Goal: Task Accomplishment & Management: Manage account settings

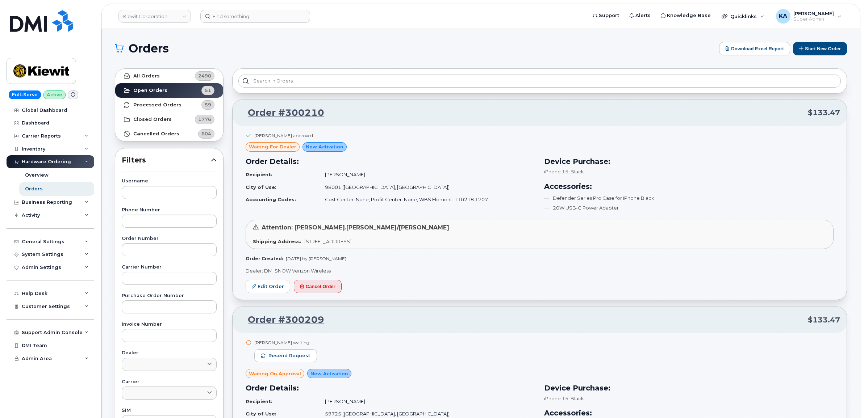
scroll to position [11952, 0]
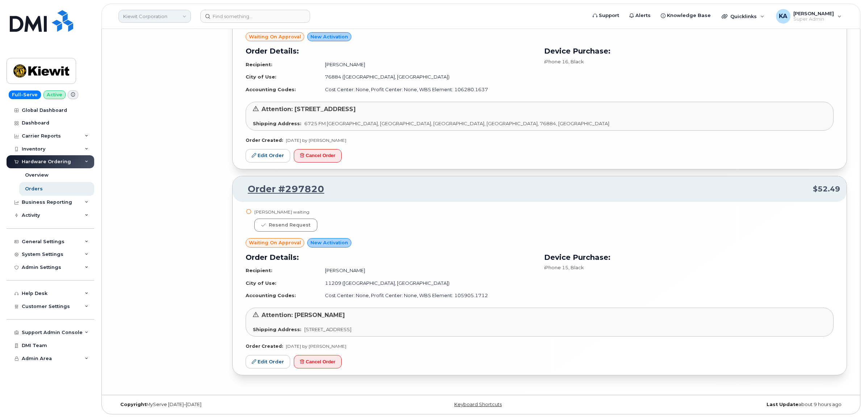
click at [155, 16] on link "Kiewit Corporation" at bounding box center [154, 16] width 72 height 13
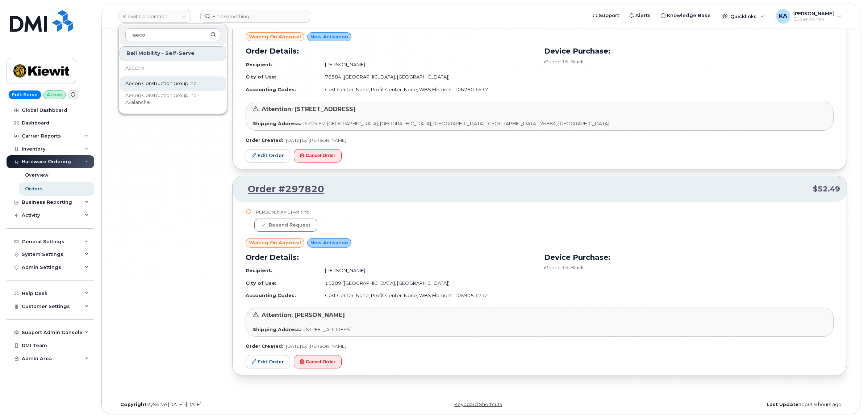
type input "aeco"
click at [155, 84] on span "Aecon Construction Group Inc" at bounding box center [160, 83] width 71 height 7
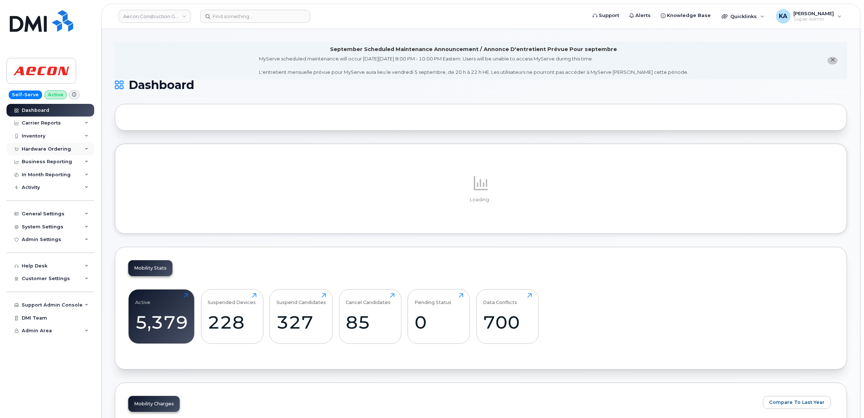
click at [54, 150] on div "Hardware Ordering" at bounding box center [46, 149] width 49 height 6
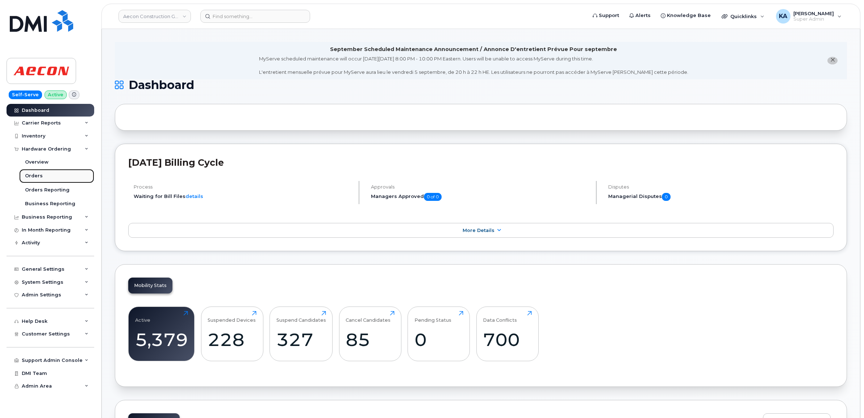
click at [34, 177] on div "Orders" at bounding box center [34, 176] width 18 height 7
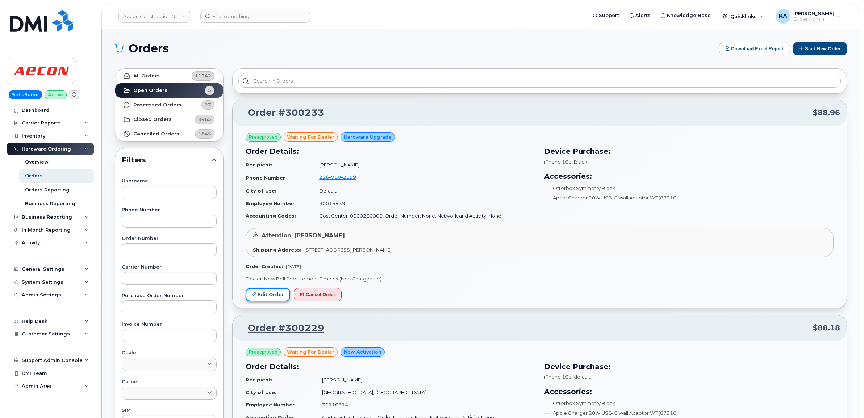
click at [263, 297] on link "Edit Order" at bounding box center [268, 294] width 45 height 13
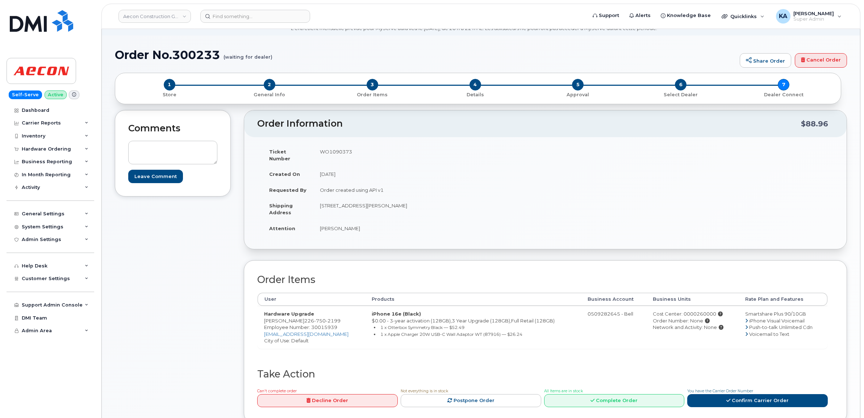
scroll to position [45, 0]
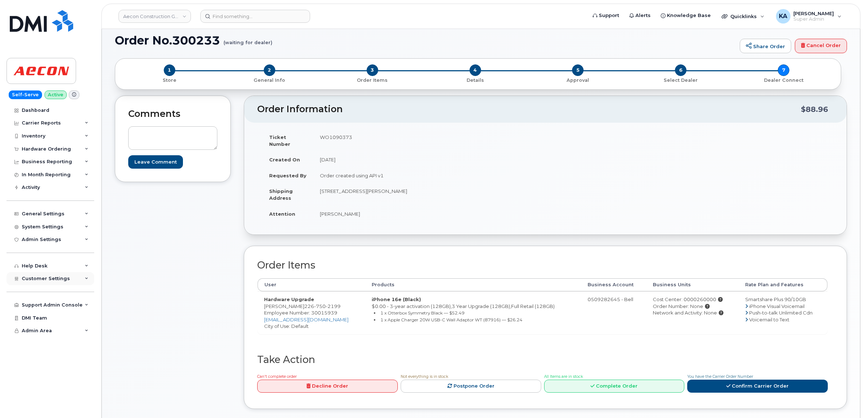
click at [42, 281] on span "Customer Settings" at bounding box center [46, 278] width 48 height 5
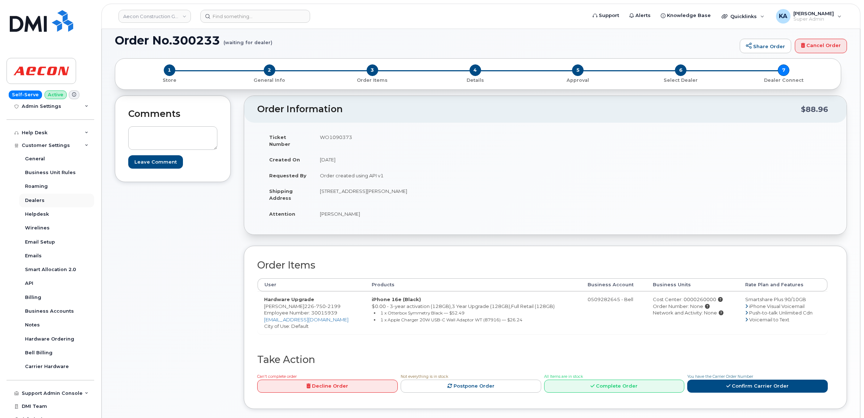
scroll to position [136, 0]
drag, startPoint x: 305, startPoint y: 302, endPoint x: 343, endPoint y: 301, distance: 38.0
click at [343, 301] on td "Hardware Upgrade Quinn McLafferty 226 750 2199 Employee Number: 30015939 qmclaf…" at bounding box center [312, 313] width 108 height 43
drag, startPoint x: 343, startPoint y: 301, endPoint x: 336, endPoint y: 300, distance: 7.3
copy td "226 750 2199"
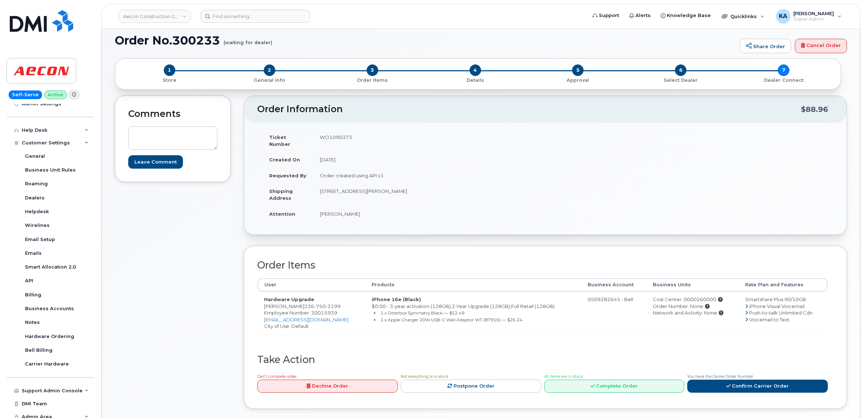
click at [324, 310] on span "Employee Number: 30015939" at bounding box center [300, 313] width 73 height 6
copy span "30015939"
drag, startPoint x: 316, startPoint y: 185, endPoint x: 361, endPoint y: 189, distance: 45.5
click at [361, 189] on td "[STREET_ADDRESS][PERSON_NAME]" at bounding box center [426, 194] width 227 height 22
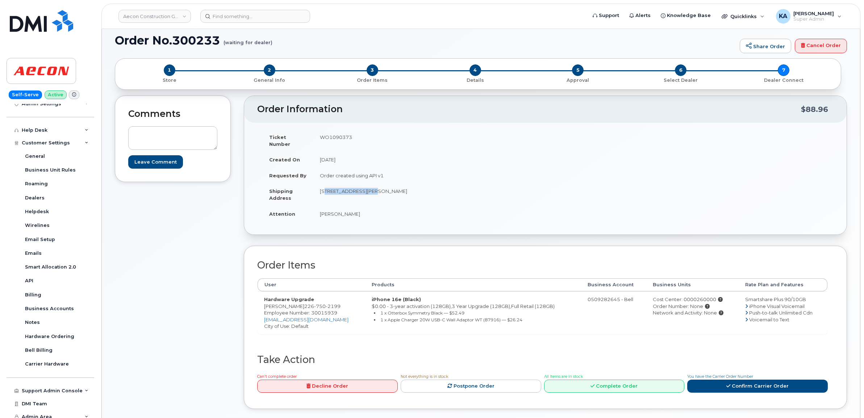
drag, startPoint x: 361, startPoint y: 189, endPoint x: 355, endPoint y: 185, distance: 7.8
copy td "19 Thornhill Drive"
drag, startPoint x: 392, startPoint y: 183, endPoint x: 415, endPoint y: 185, distance: 22.9
click at [415, 185] on td "[STREET_ADDRESS][PERSON_NAME]" at bounding box center [426, 194] width 227 height 22
copy td "N1H 8A9"
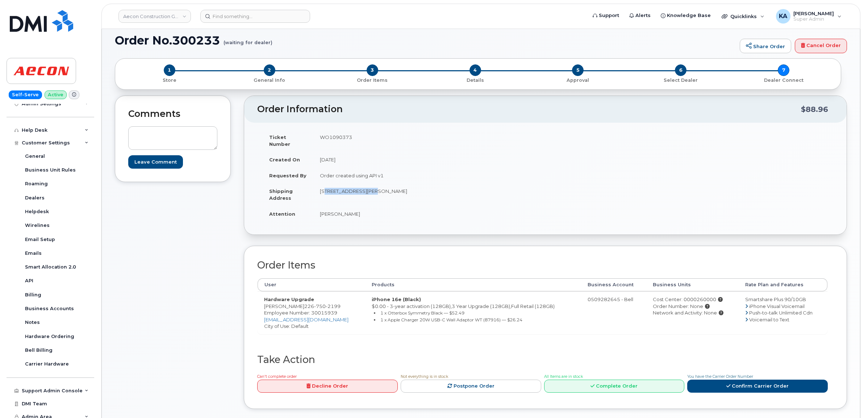
drag, startPoint x: 320, startPoint y: 207, endPoint x: 360, endPoint y: 206, distance: 40.6
click at [360, 206] on td "[PERSON_NAME]" at bounding box center [426, 214] width 227 height 16
drag, startPoint x: 360, startPoint y: 206, endPoint x: 348, endPoint y: 208, distance: 12.8
copy td "Quinn McLafferty"
click at [693, 296] on div "Cost Center: 0000260000" at bounding box center [692, 299] width 79 height 7
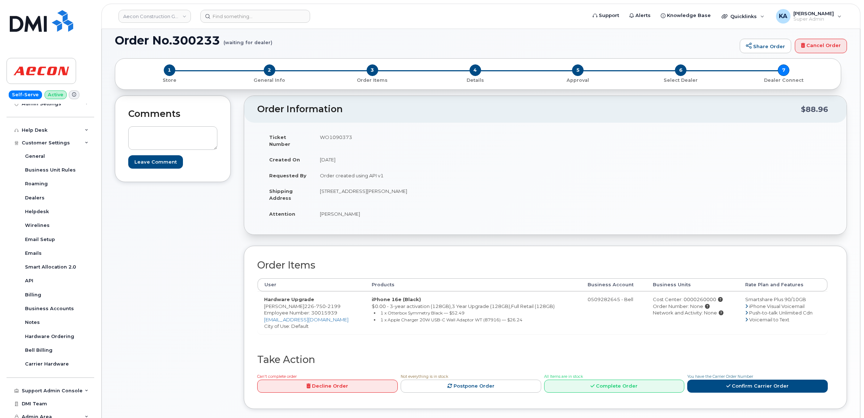
click at [693, 296] on div "Cost Center: 0000260000" at bounding box center [692, 299] width 79 height 7
copy div "0000260000"
click at [339, 136] on td "WO1090373" at bounding box center [426, 140] width 227 height 22
copy td "WO1090373"
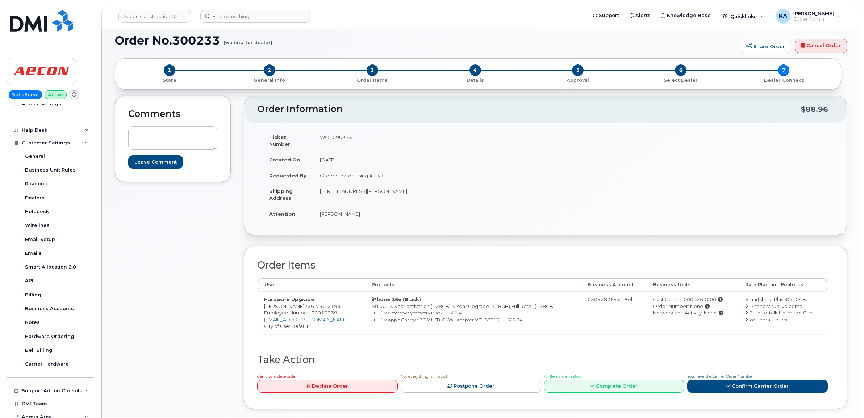
click at [321, 310] on span "Employee Number: 30015939" at bounding box center [300, 313] width 73 height 6
copy span "30015939"
click at [741, 382] on link "Confirm Carrier Order" at bounding box center [757, 386] width 141 height 13
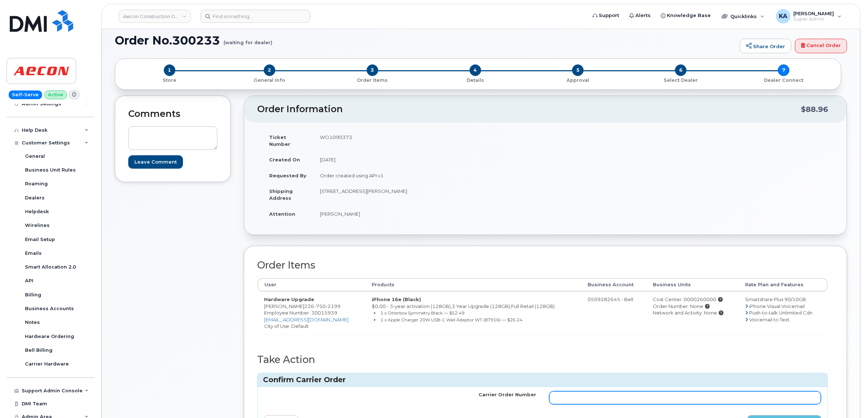
click at [584, 394] on input "Carrier Order Number" at bounding box center [685, 398] width 272 height 13
paste input "3013905"
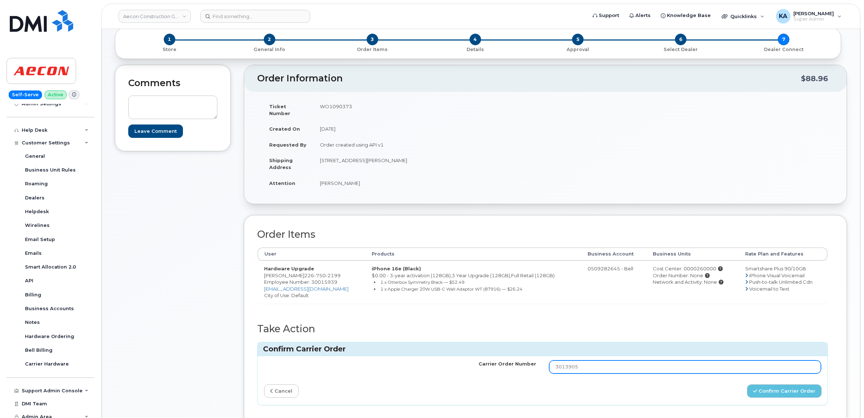
scroll to position [91, 0]
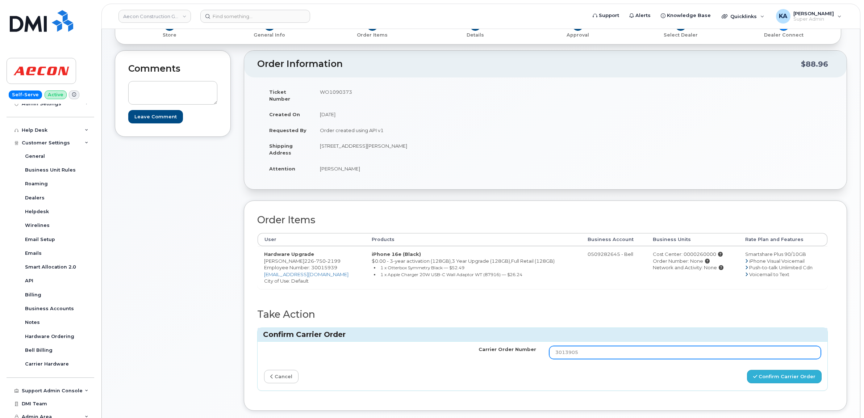
type input "3013905"
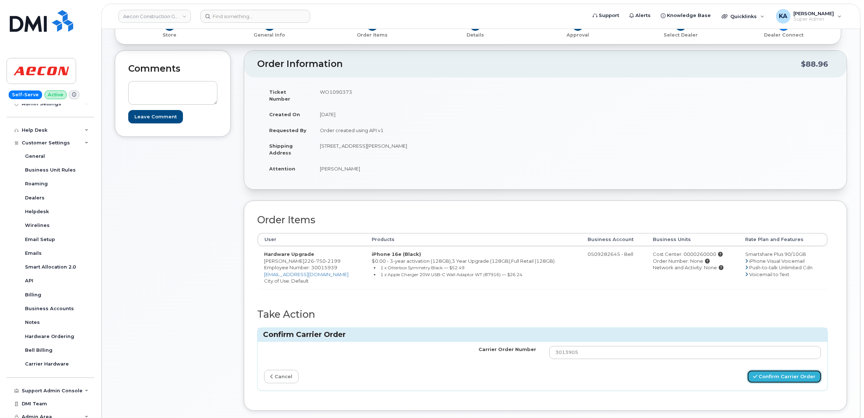
click at [777, 370] on button "Confirm Carrier Order" at bounding box center [784, 376] width 75 height 13
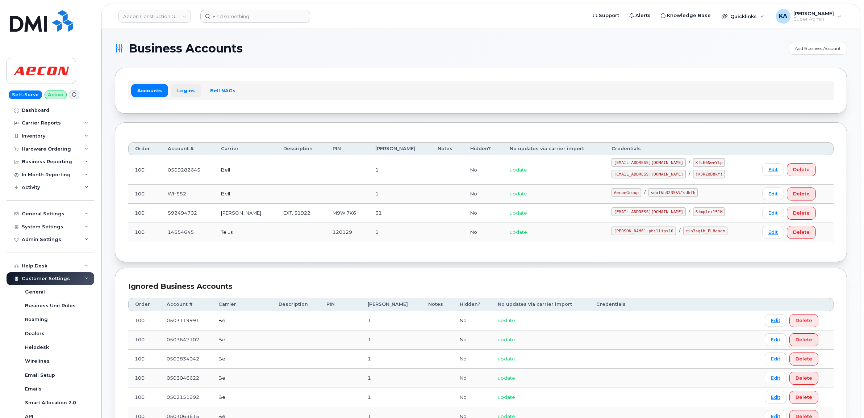
click at [185, 91] on link "Logins" at bounding box center [186, 90] width 30 height 13
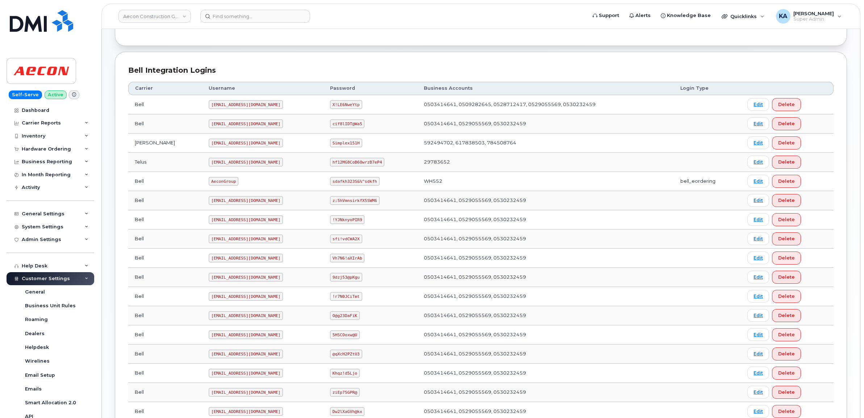
scroll to position [181, 0]
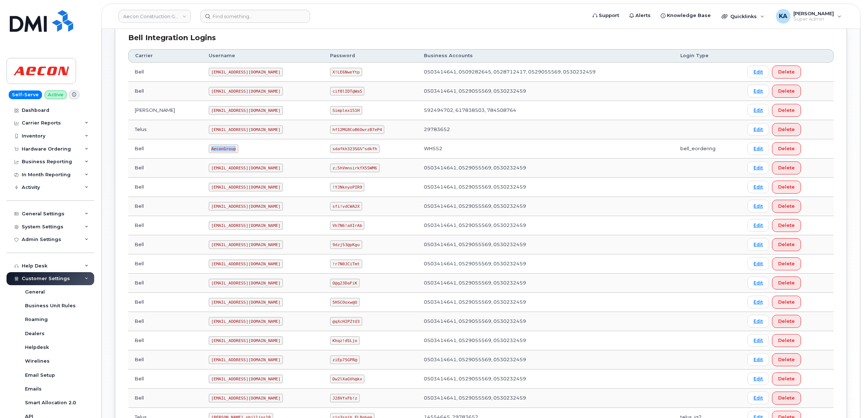
drag, startPoint x: 176, startPoint y: 151, endPoint x: 203, endPoint y: 152, distance: 26.8
click at [205, 152] on td "AeconGroup" at bounding box center [262, 148] width 121 height 19
drag, startPoint x: 203, startPoint y: 152, endPoint x: 192, endPoint y: 151, distance: 10.9
copy code "AeconGroup"
drag, startPoint x: 319, startPoint y: 150, endPoint x: 365, endPoint y: 151, distance: 45.6
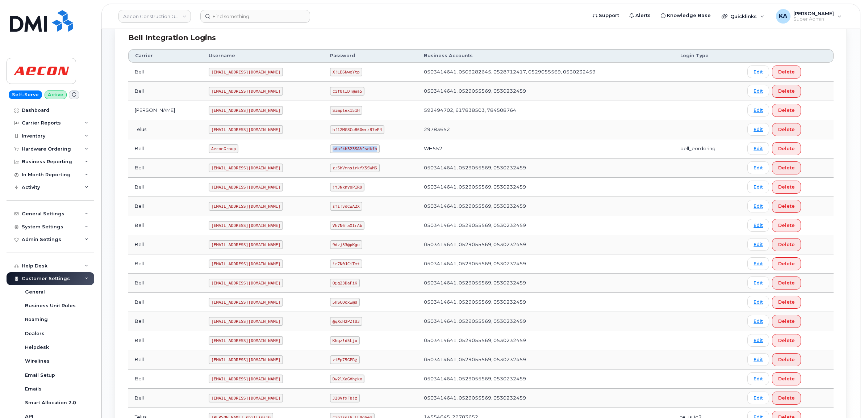
click at [365, 151] on td "sdafkh323S&%^sdkfh" at bounding box center [370, 148] width 94 height 19
drag, startPoint x: 365, startPoint y: 151, endPoint x: 352, endPoint y: 151, distance: 13.1
copy code "sdafkh323S&%^sdkfh"
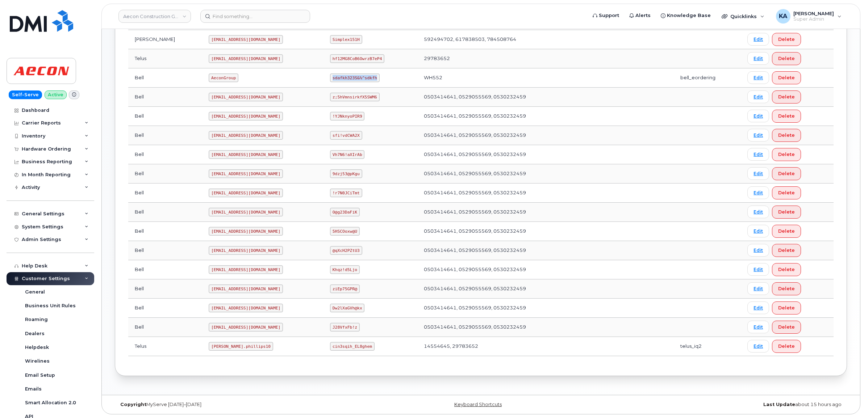
scroll to position [255, 0]
drag, startPoint x: 177, startPoint y: 347, endPoint x: 221, endPoint y: 350, distance: 44.7
click at [221, 350] on td "Taylor.phillips10" at bounding box center [262, 346] width 121 height 19
drag, startPoint x: 221, startPoint y: 350, endPoint x: 214, endPoint y: 347, distance: 7.8
copy code "Taylor.phillips10"
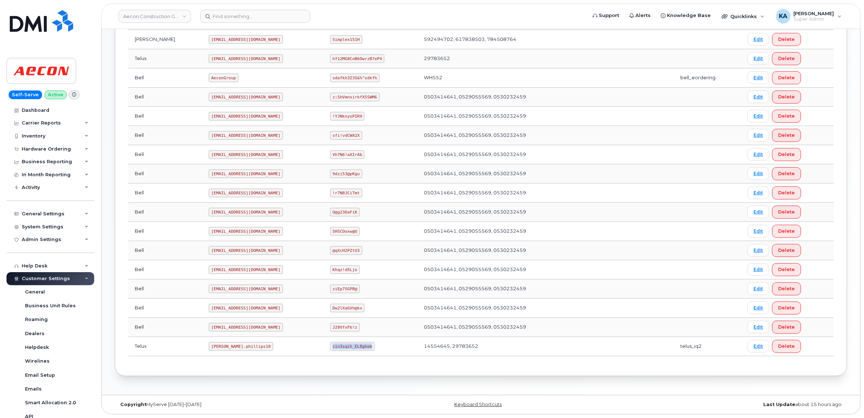
drag, startPoint x: 317, startPoint y: 346, endPoint x: 363, endPoint y: 350, distance: 46.5
click at [363, 350] on td "cin3sqih_EL8ghem" at bounding box center [370, 346] width 94 height 19
drag, startPoint x: 363, startPoint y: 350, endPoint x: 350, endPoint y: 347, distance: 13.4
copy code "cin3sqih_EL8ghem"
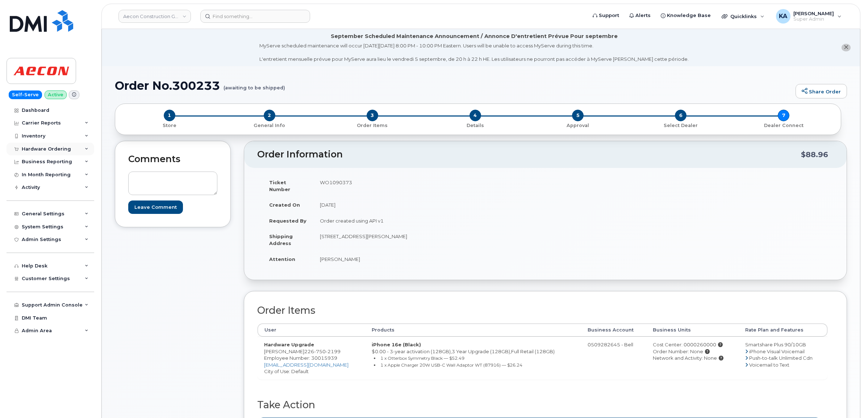
click at [24, 148] on div "Hardware Ordering" at bounding box center [46, 149] width 49 height 6
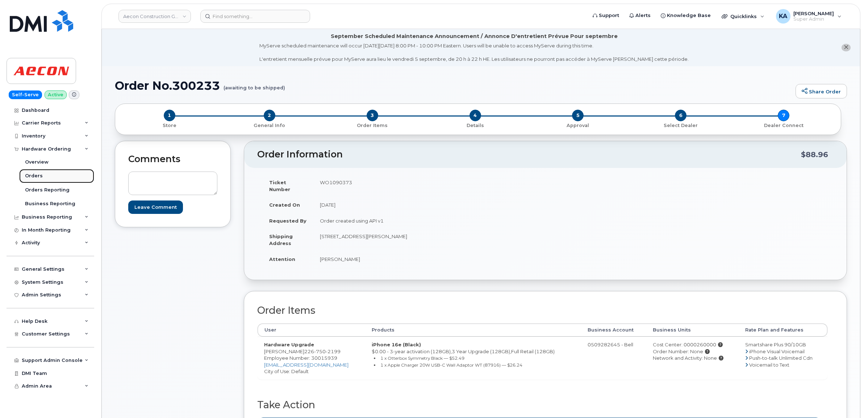
click at [34, 176] on div "Orders" at bounding box center [34, 176] width 18 height 7
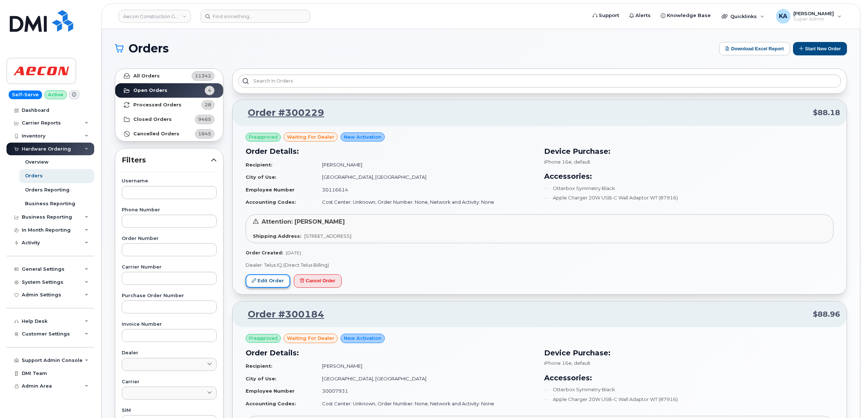
click at [261, 279] on link "Edit Order" at bounding box center [268, 281] width 45 height 13
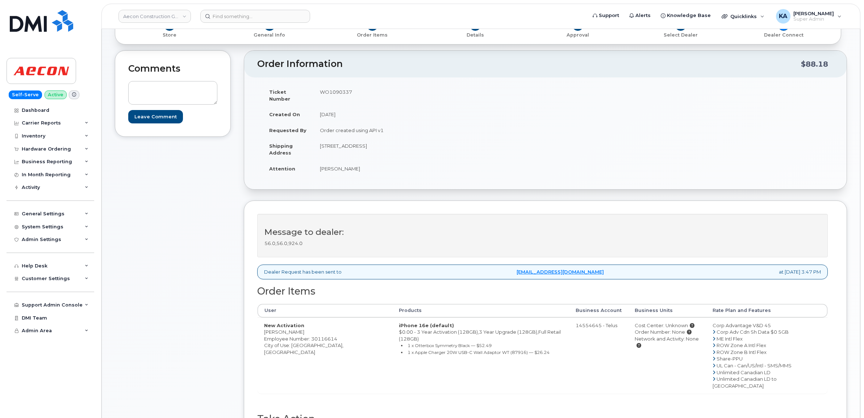
scroll to position [136, 0]
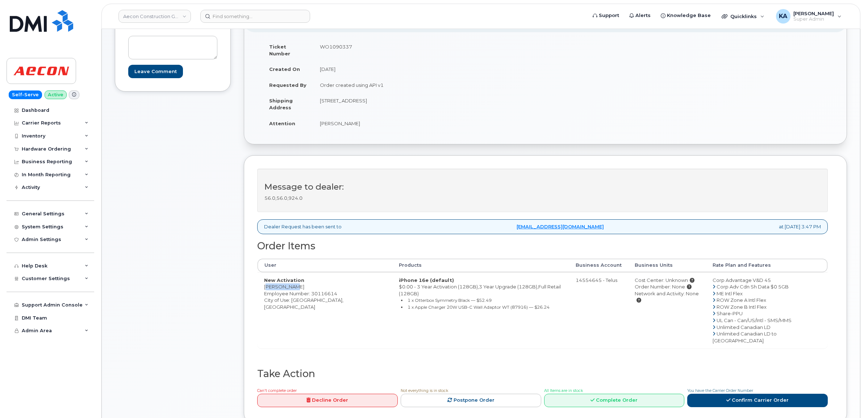
drag, startPoint x: 261, startPoint y: 281, endPoint x: 292, endPoint y: 284, distance: 30.9
click at [292, 284] on td "New Activation [PERSON_NAME] Employee Number: 30116614 City of Use: [GEOGRAPHIC…" at bounding box center [325, 310] width 135 height 76
copy td "[PERSON_NAME]"
click at [340, 46] on td "WO1090337" at bounding box center [426, 50] width 227 height 22
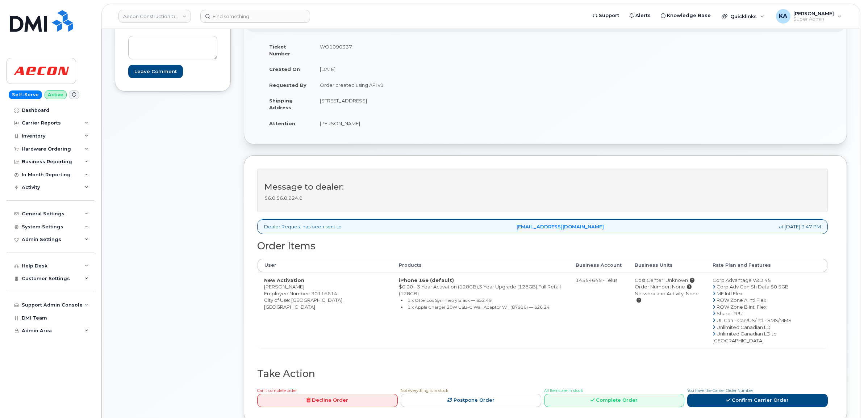
click at [339, 46] on td "WO1090337" at bounding box center [426, 50] width 227 height 22
copy td "WO1090337"
drag, startPoint x: 263, startPoint y: 280, endPoint x: 291, endPoint y: 283, distance: 28.1
click at [291, 283] on td "New Activation [PERSON_NAME] Employee Number: 30116614 City of Use: [GEOGRAPHIC…" at bounding box center [325, 310] width 135 height 76
drag, startPoint x: 291, startPoint y: 283, endPoint x: 287, endPoint y: 281, distance: 4.5
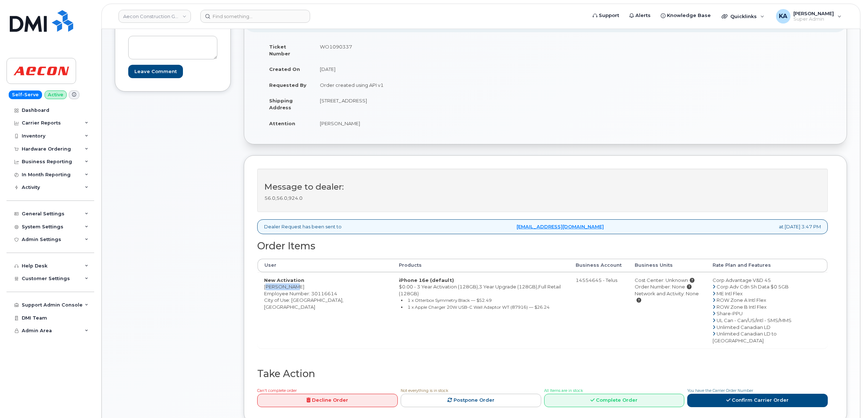
copy td "[PERSON_NAME]"
drag, startPoint x: 320, startPoint y: 94, endPoint x: 378, endPoint y: 96, distance: 58.7
click at [378, 96] on td "[STREET_ADDRESS]" at bounding box center [426, 104] width 227 height 22
drag, startPoint x: 378, startPoint y: 96, endPoint x: 370, endPoint y: 96, distance: 8.3
copy td "[STREET_ADDRESS]"
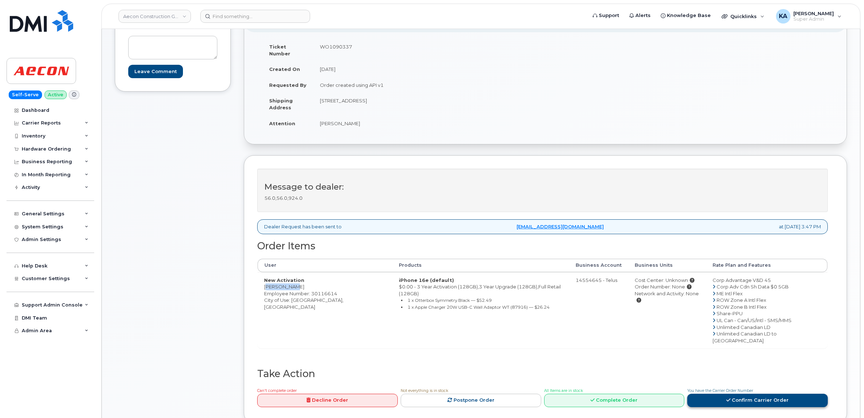
click at [727, 398] on icon at bounding box center [728, 400] width 4 height 5
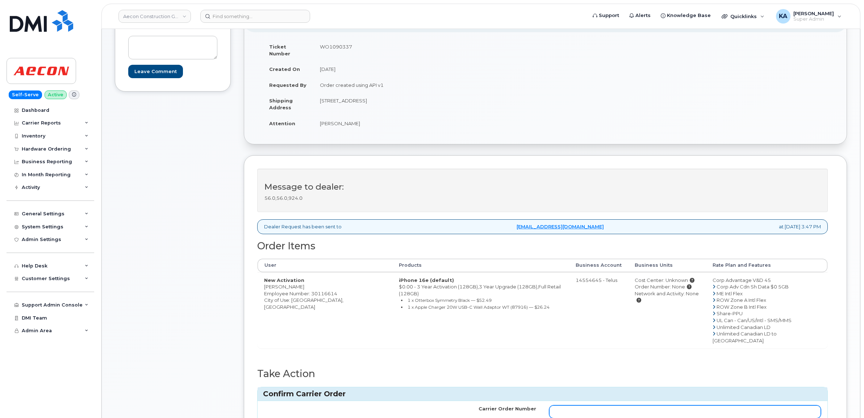
click at [566, 406] on input "Carrier Order Number" at bounding box center [685, 412] width 272 height 13
paste input "TL60026149"
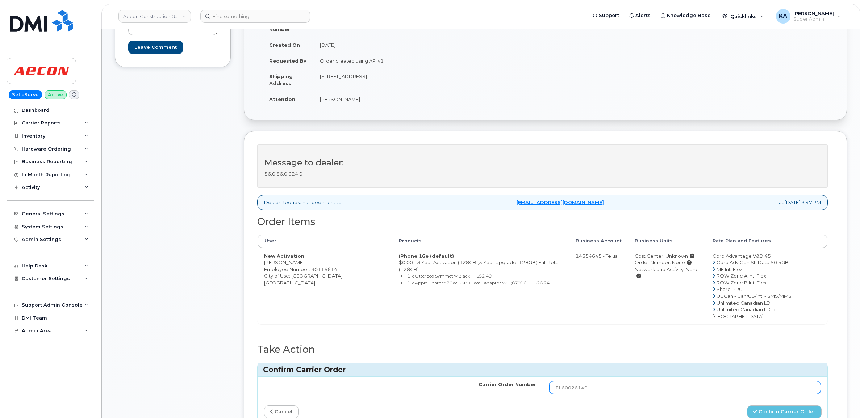
scroll to position [181, 0]
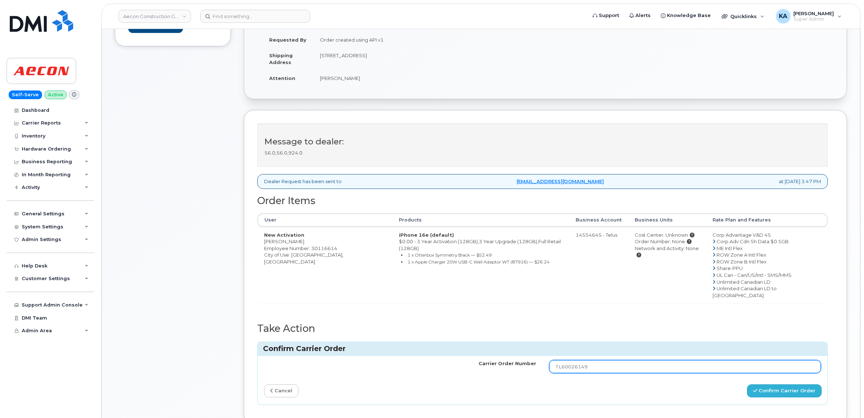
type input "TL60026149"
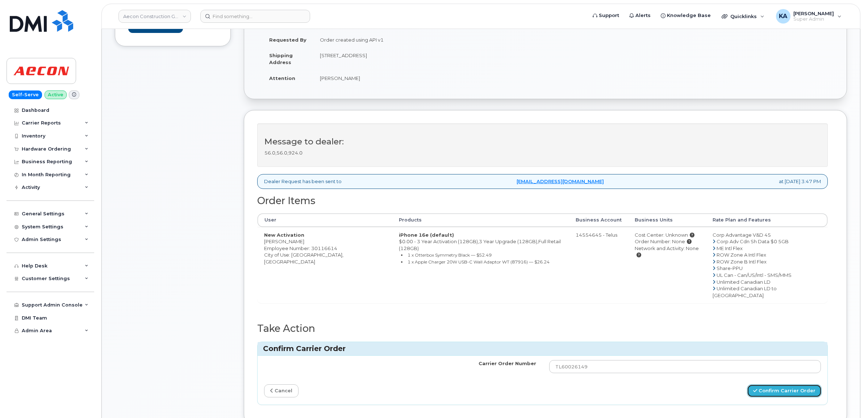
click at [768, 385] on button "Confirm Carrier Order" at bounding box center [784, 391] width 75 height 13
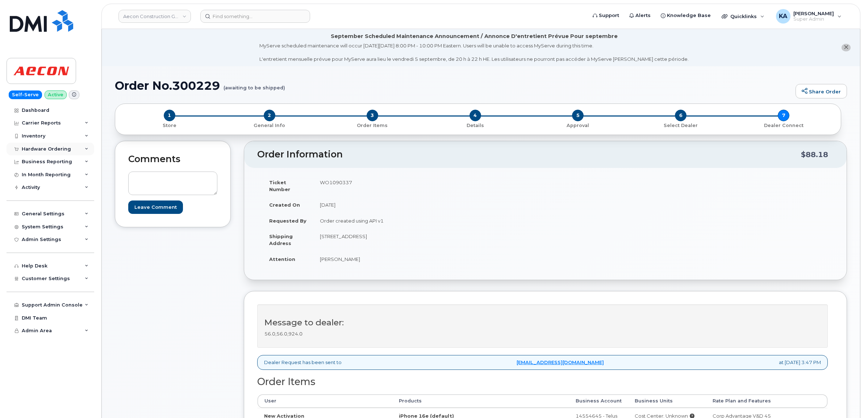
click at [39, 147] on div "Hardware Ordering" at bounding box center [46, 149] width 49 height 6
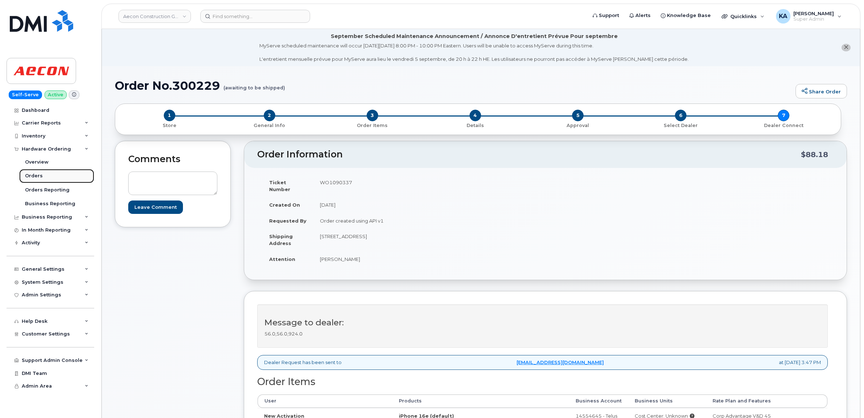
click at [30, 176] on div "Orders" at bounding box center [34, 176] width 18 height 7
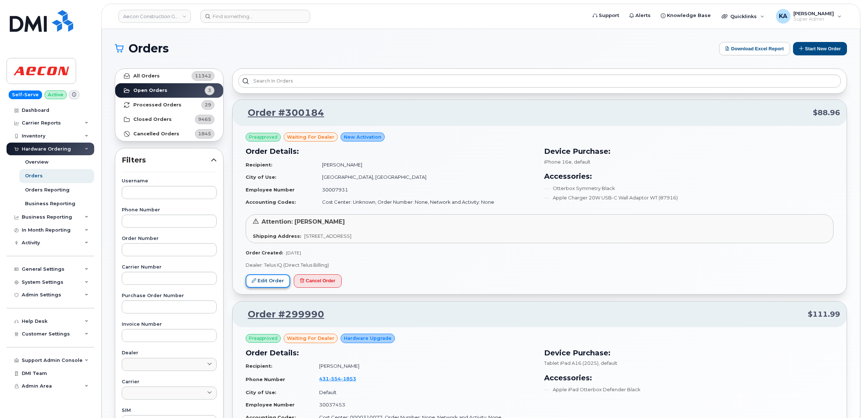
click at [266, 278] on link "Edit Order" at bounding box center [268, 281] width 45 height 13
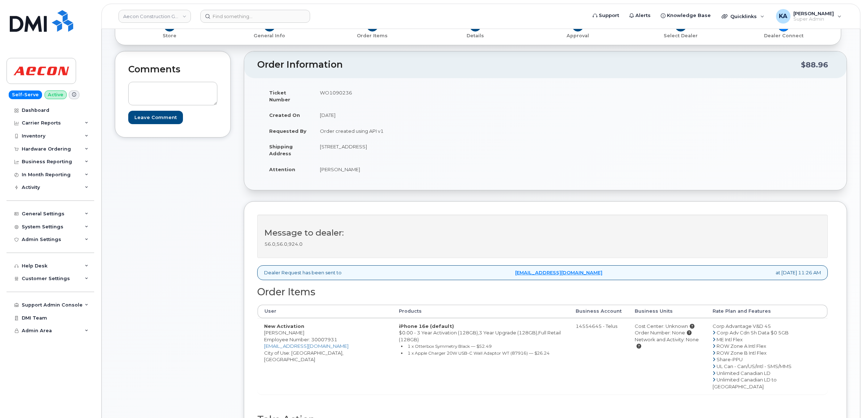
scroll to position [136, 0]
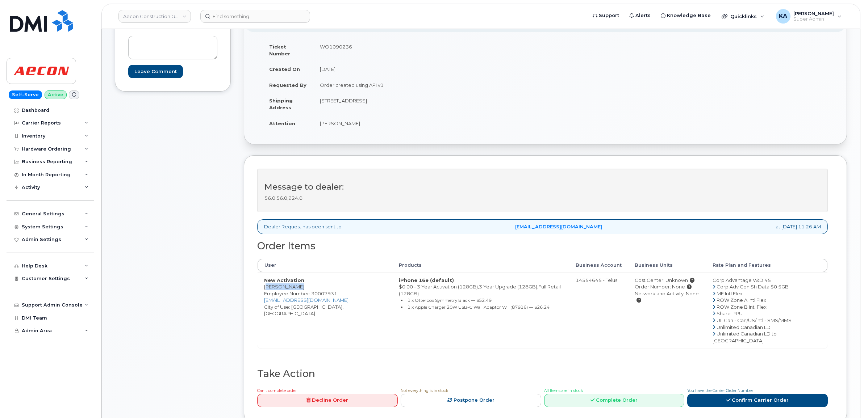
drag, startPoint x: 261, startPoint y: 282, endPoint x: 297, endPoint y: 283, distance: 35.9
click at [297, 283] on td "New Activation Debora Gooch Employee Number: 30007931 DGOOCH@AECON.COM City of …" at bounding box center [325, 310] width 135 height 76
drag, startPoint x: 297, startPoint y: 283, endPoint x: 285, endPoint y: 281, distance: 12.8
copy td "Debora Gooch"
click at [337, 44] on td "WO1090236" at bounding box center [426, 50] width 227 height 22
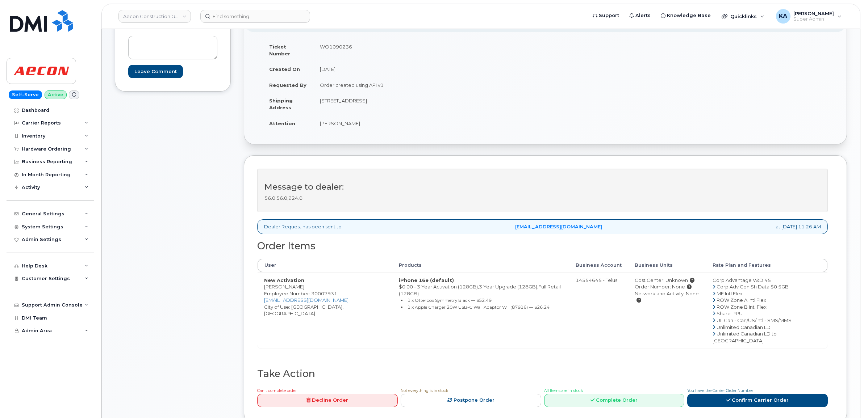
click at [336, 44] on td "WO1090236" at bounding box center [426, 50] width 227 height 22
copy td "WO1090236"
drag, startPoint x: 261, startPoint y: 281, endPoint x: 302, endPoint y: 281, distance: 40.2
click at [302, 281] on td "New Activation Debora Gooch Employee Number: 30007931 DGOOCH@AECON.COM City of …" at bounding box center [325, 310] width 135 height 76
drag, startPoint x: 302, startPoint y: 281, endPoint x: 289, endPoint y: 279, distance: 13.2
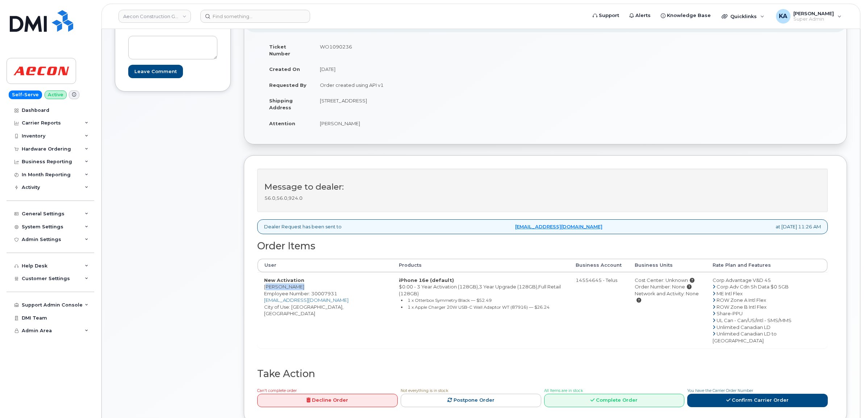
copy td "Debora Gooch"
drag, startPoint x: 317, startPoint y: 95, endPoint x: 369, endPoint y: 97, distance: 51.5
click at [369, 97] on td "1635 Tricont Avenue Whitby ON L1N 7N5" at bounding box center [426, 104] width 227 height 22
copy td "1635 Tricont Avenue"
drag, startPoint x: 399, startPoint y: 93, endPoint x: 419, endPoint y: 96, distance: 20.5
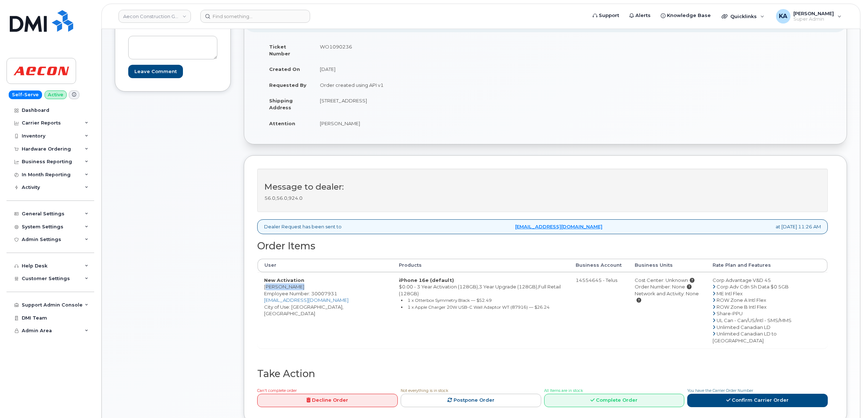
click at [420, 96] on td "1635 Tricont Avenue Whitby ON L1N 7N5" at bounding box center [426, 104] width 227 height 22
drag, startPoint x: 419, startPoint y: 96, endPoint x: 415, endPoint y: 95, distance: 3.8
copy td "L1N 7N5"
click at [724, 394] on link "Confirm Carrier Order" at bounding box center [757, 400] width 141 height 13
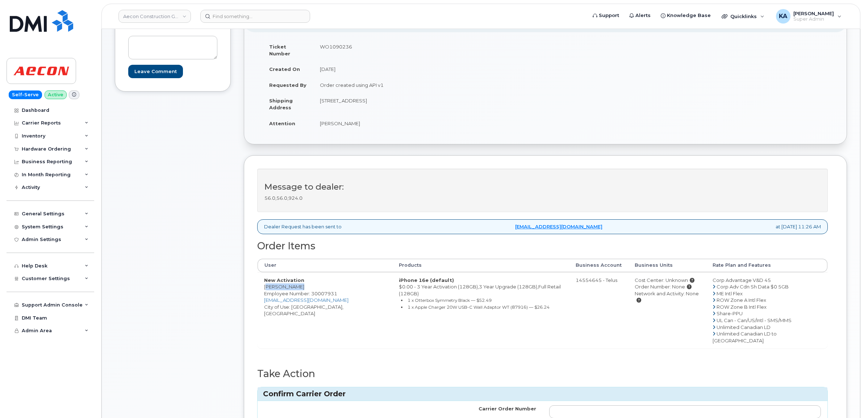
scroll to position [181, 0]
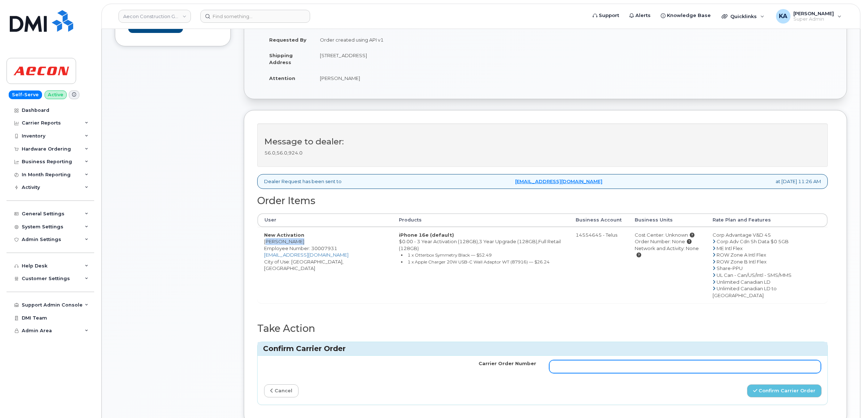
click at [577, 360] on input "Carrier Order Number" at bounding box center [685, 366] width 272 height 13
paste input "TL60026151"
type input "TL60026151"
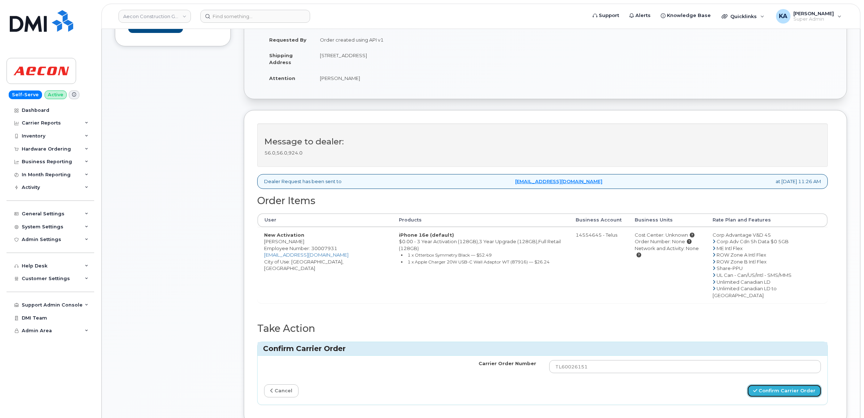
click at [777, 385] on button "Confirm Carrier Order" at bounding box center [784, 391] width 75 height 13
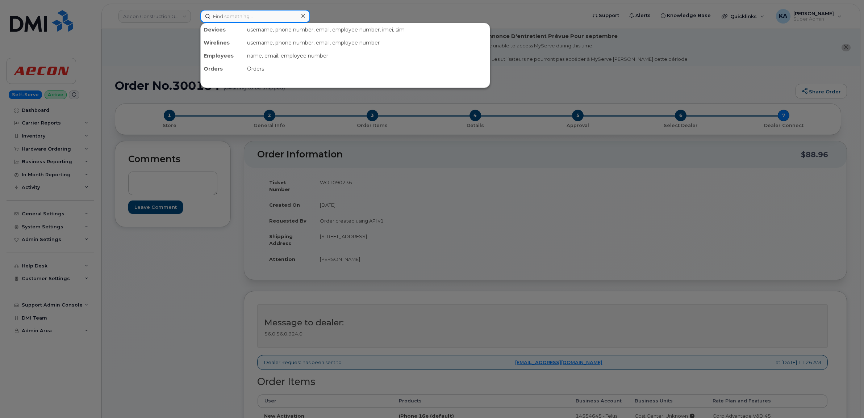
paste input "356747112872169"
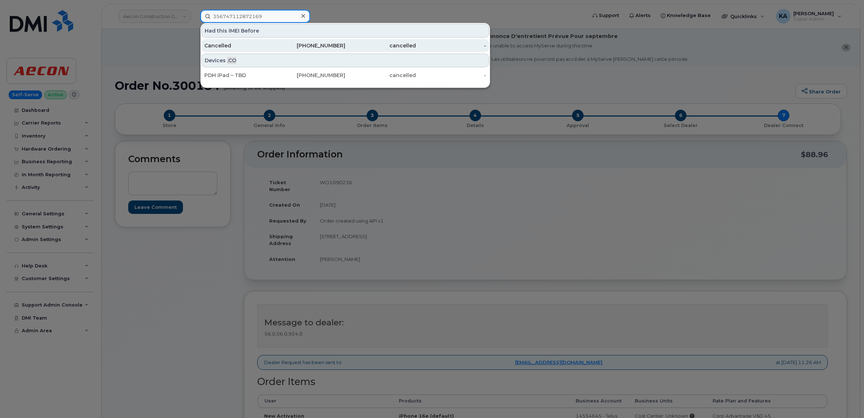
type input "356747112872169"
click at [229, 44] on div "Cancelled" at bounding box center [239, 45] width 71 height 7
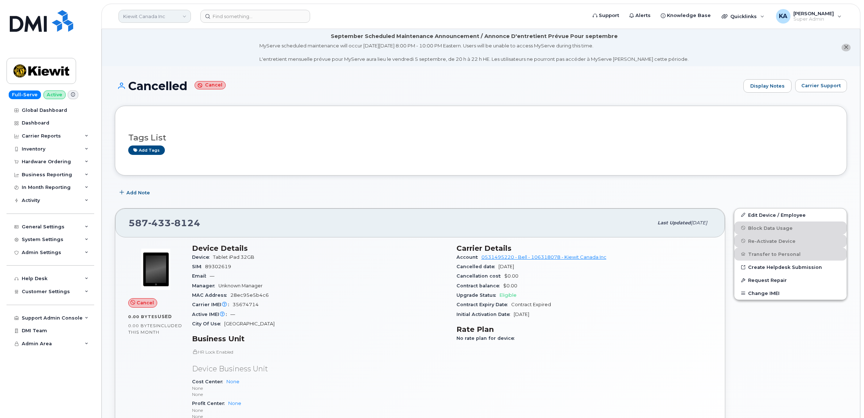
click at [152, 16] on link "Kiewit Canada Inc" at bounding box center [154, 16] width 72 height 13
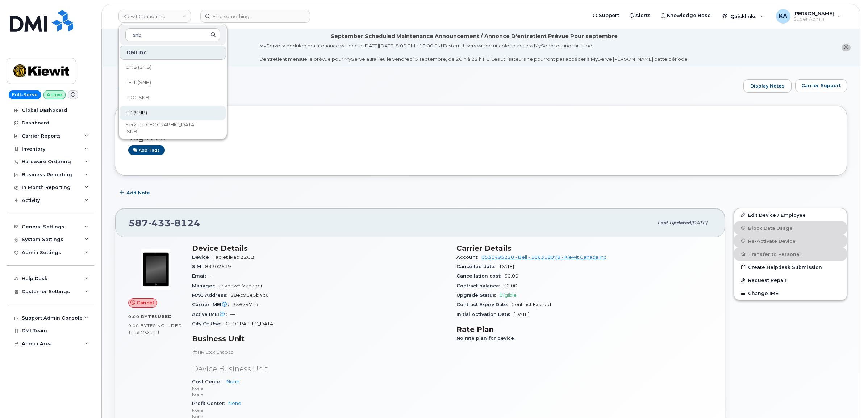
type input "snb"
click at [143, 109] on span "SD (SNB)" at bounding box center [136, 112] width 22 height 7
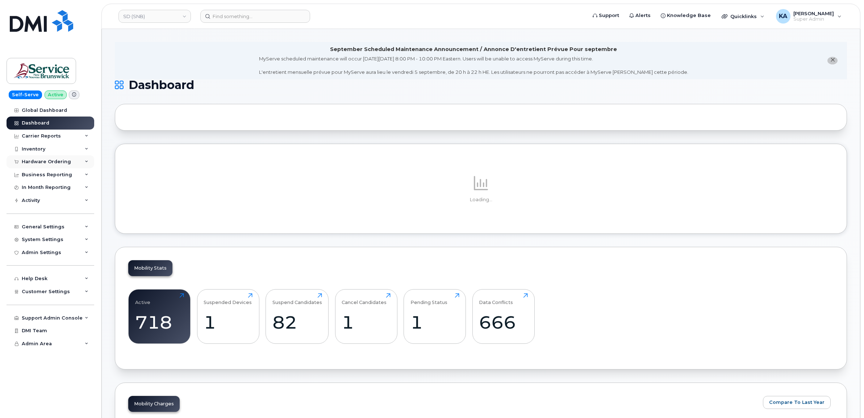
click at [58, 161] on div "Hardware Ordering" at bounding box center [46, 162] width 49 height 6
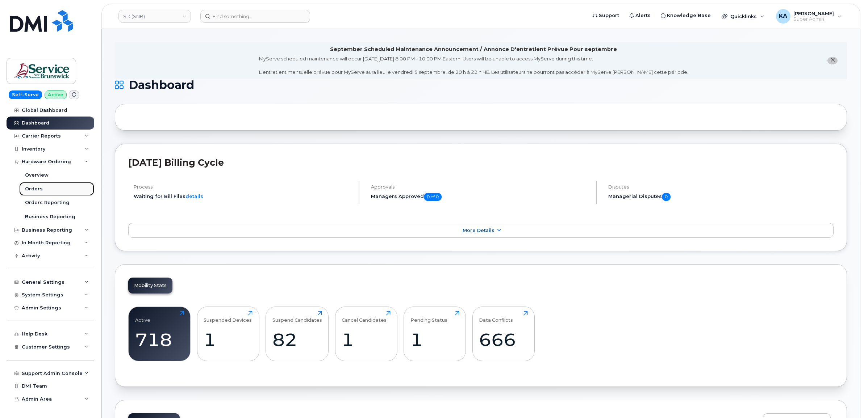
click at [33, 189] on div "Orders" at bounding box center [34, 189] width 18 height 7
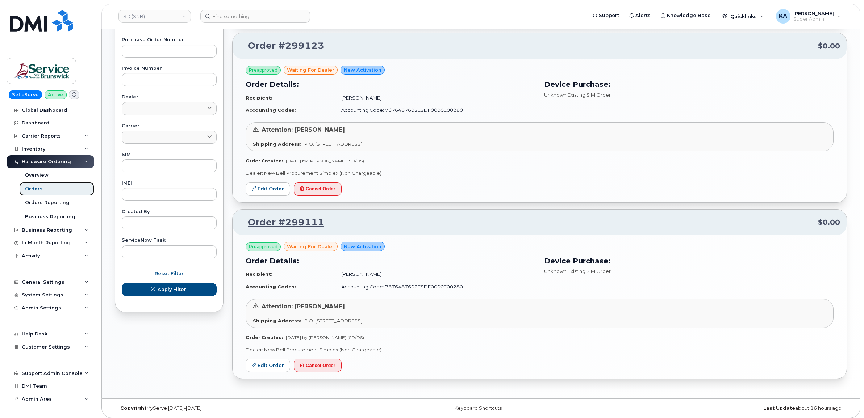
scroll to position [261, 0]
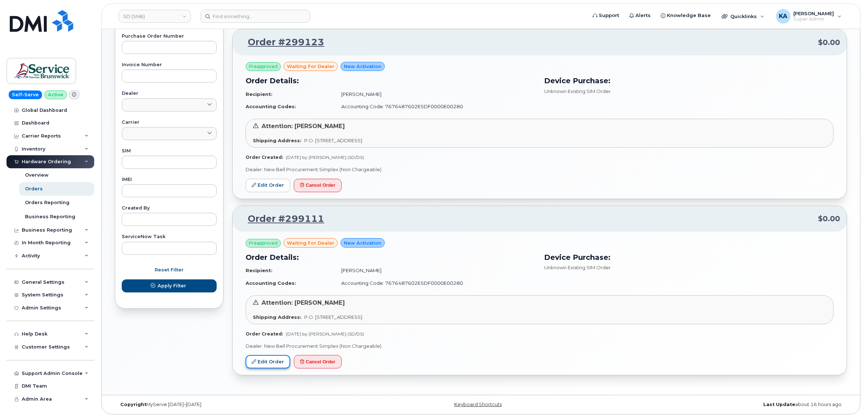
click at [267, 356] on link "Edit Order" at bounding box center [268, 361] width 45 height 13
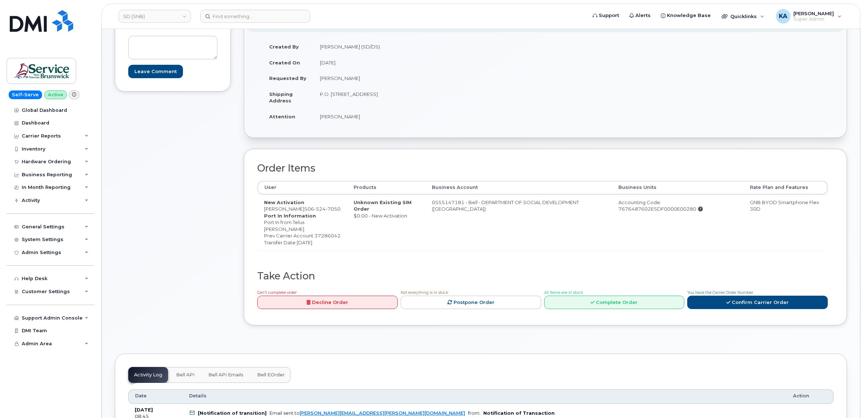
scroll to position [91, 0]
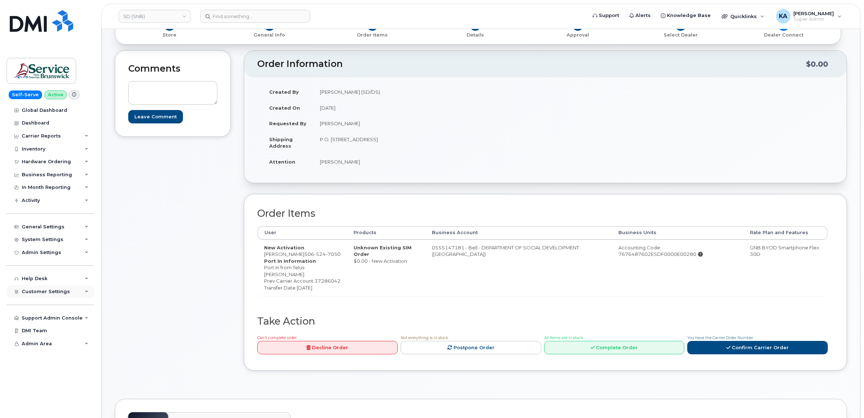
click at [38, 294] on span "Customer Settings" at bounding box center [46, 291] width 48 height 5
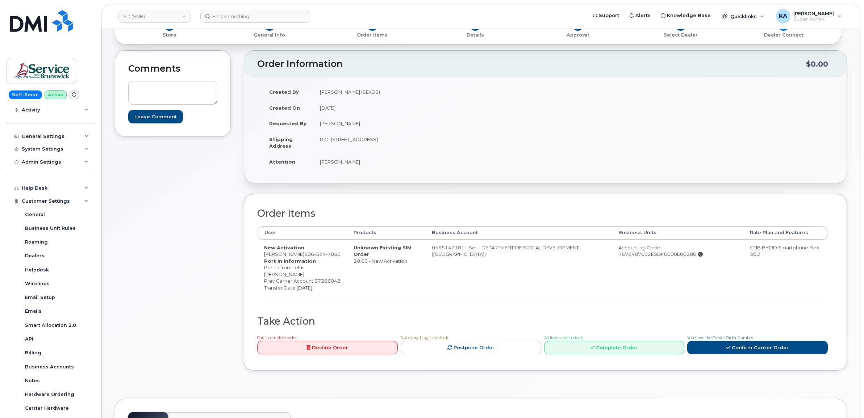
drag, startPoint x: 261, startPoint y: 256, endPoint x: 305, endPoint y: 256, distance: 43.5
click at [305, 256] on td "New Activation Joanne Bouchard 506 524 7050 Port In Information Port In from Te…" at bounding box center [302, 268] width 89 height 56
drag, startPoint x: 305, startPoint y: 256, endPoint x: 296, endPoint y: 254, distance: 9.9
copy td "[PERSON_NAME]"
drag, startPoint x: 320, startPoint y: 141, endPoint x: 353, endPoint y: 144, distance: 33.8
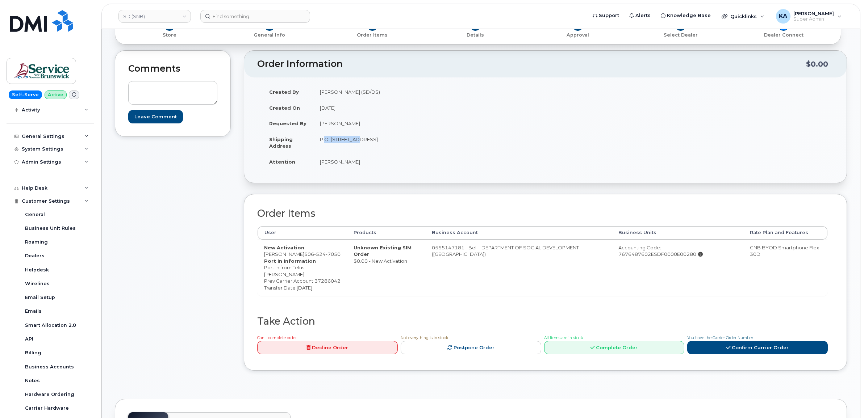
click at [353, 144] on td "P.O. [STREET_ADDRESS]" at bounding box center [426, 142] width 227 height 22
drag, startPoint x: 352, startPoint y: 144, endPoint x: 344, endPoint y: 140, distance: 8.9
copy td "P.O. Box 5001"
click at [360, 140] on td "P.O. [STREET_ADDRESS]" at bounding box center [426, 142] width 227 height 22
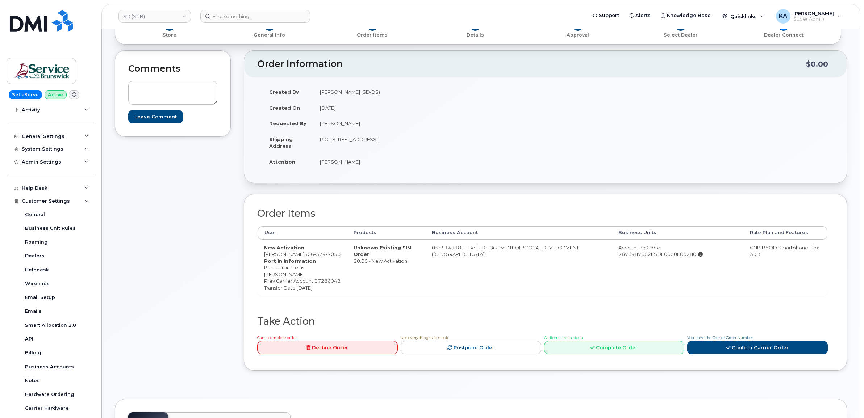
copy td "Moncton"
drag, startPoint x: 386, startPoint y: 141, endPoint x: 410, endPoint y: 142, distance: 23.6
click at [410, 142] on td "P.O. Box 5001 Moncton NB E1C 8R3" at bounding box center [426, 142] width 227 height 22
drag, startPoint x: 410, startPoint y: 142, endPoint x: 399, endPoint y: 141, distance: 11.0
copy td "E1C 8R3"
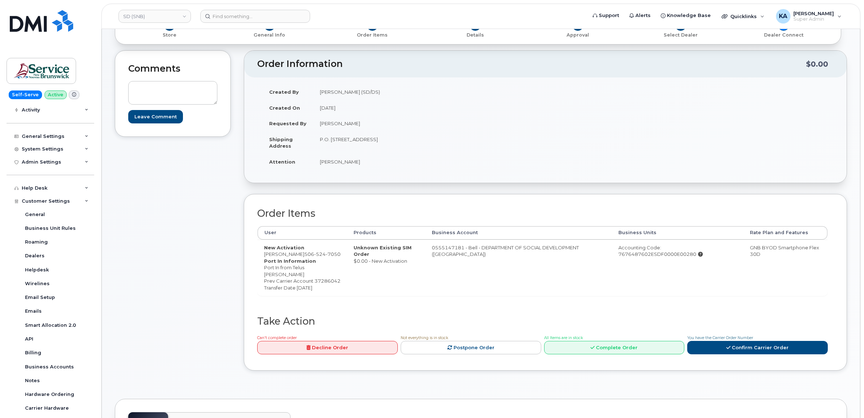
drag, startPoint x: 318, startPoint y: 162, endPoint x: 371, endPoint y: 164, distance: 52.6
click at [371, 164] on td "Christine Strathearn" at bounding box center [426, 162] width 227 height 16
drag, startPoint x: 371, startPoint y: 164, endPoint x: 355, endPoint y: 163, distance: 15.6
copy td "[PERSON_NAME]"
drag, startPoint x: 265, startPoint y: 256, endPoint x: 305, endPoint y: 257, distance: 40.2
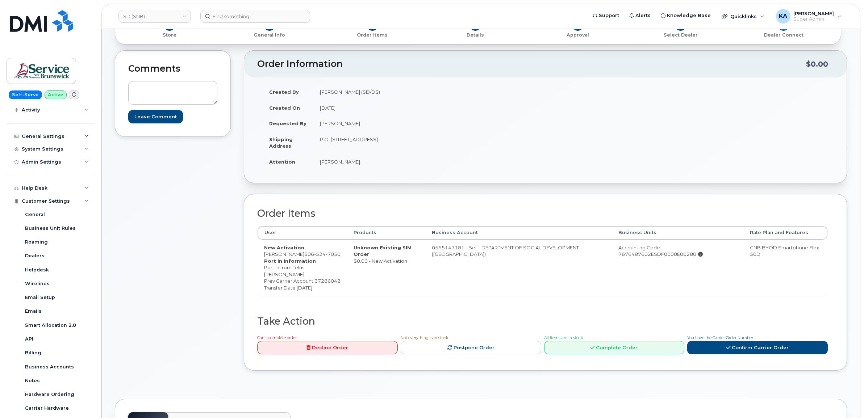
click at [305, 257] on td "New Activation Joanne Bouchard 506 524 7050 Port In Information Port In from Te…" at bounding box center [302, 268] width 89 height 56
drag, startPoint x: 305, startPoint y: 257, endPoint x: 301, endPoint y: 256, distance: 4.0
copy td "Joanne Bouchard"
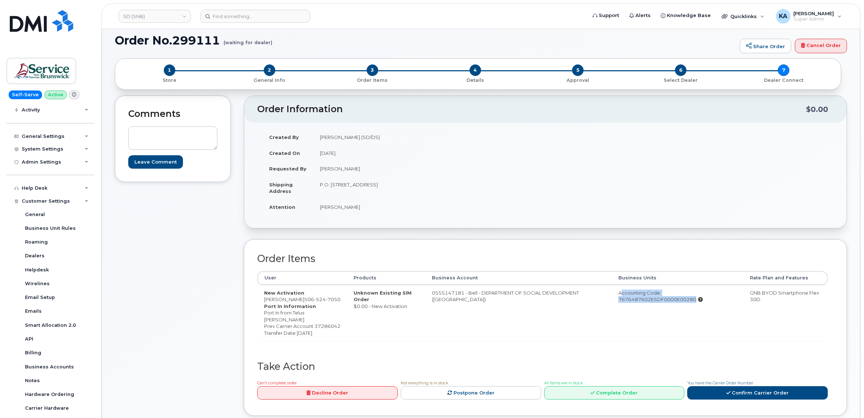
drag, startPoint x: 600, startPoint y: 292, endPoint x: 703, endPoint y: 300, distance: 103.1
click at [703, 300] on td "Accounting Code: 7676487602ESDF0000E00280" at bounding box center [677, 313] width 131 height 56
drag, startPoint x: 703, startPoint y: 300, endPoint x: 702, endPoint y: 294, distance: 5.2
copy div "Accounting Code: 7676487602ESDF0000E00280"
drag, startPoint x: 262, startPoint y: 313, endPoint x: 334, endPoint y: 342, distance: 77.7
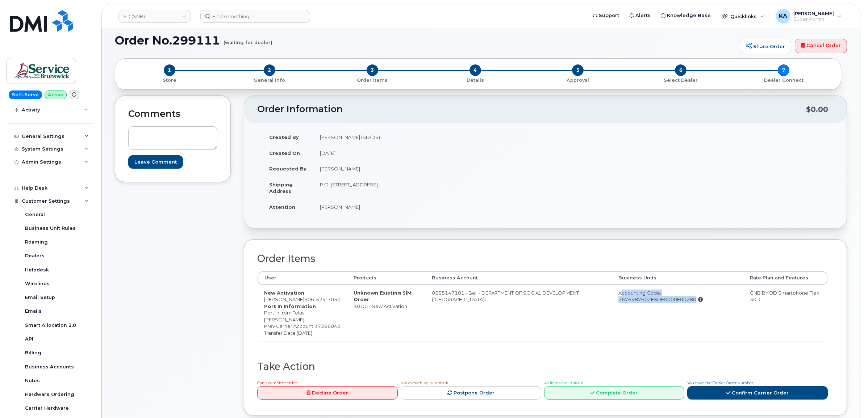
click at [334, 341] on td "New Activation Joanne Bouchard 506 524 7050 Port In Information Port In from Te…" at bounding box center [302, 313] width 89 height 56
drag, startPoint x: 332, startPoint y: 342, endPoint x: 303, endPoint y: 337, distance: 30.0
copy div "Port In Information Port In from Telus [PERSON_NAME] Prev Carrier Account 37286…"
click at [735, 400] on link "Confirm Carrier Order" at bounding box center [757, 392] width 141 height 13
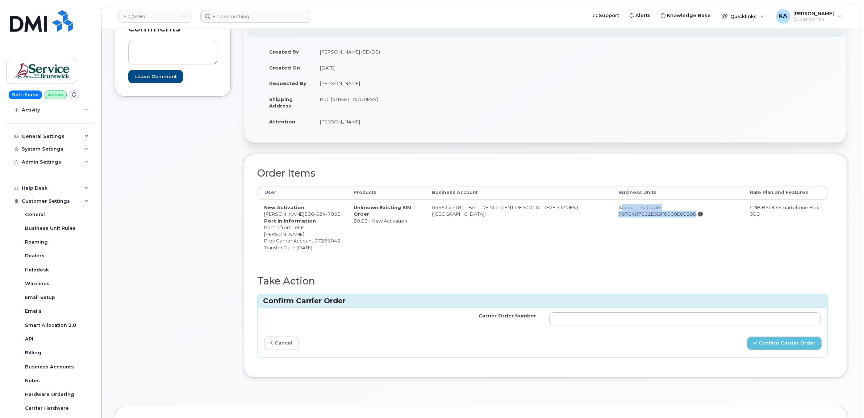
scroll to position [136, 0]
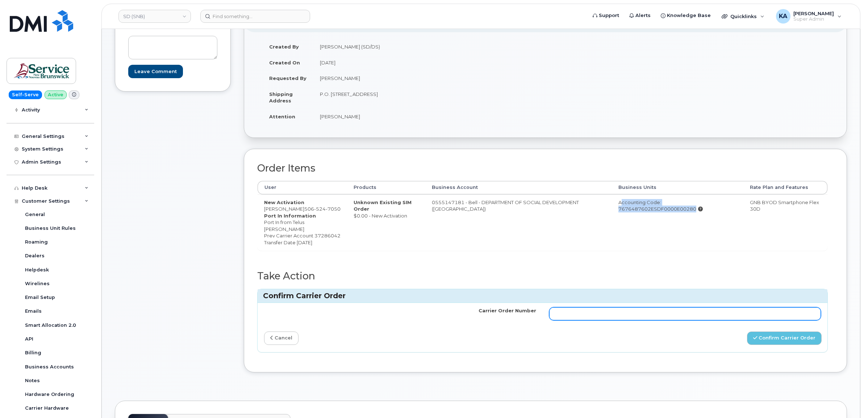
click at [672, 321] on input "Carrier Order Number" at bounding box center [685, 313] width 272 height 13
paste input "3013920"
type input "3013920"
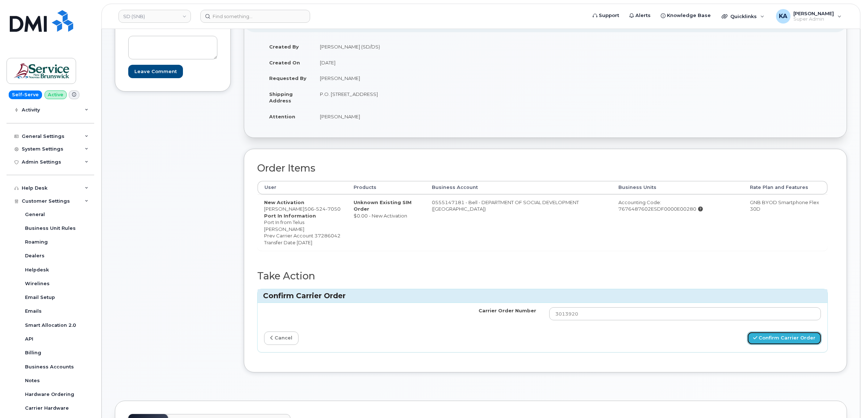
click at [774, 345] on button "Confirm Carrier Order" at bounding box center [784, 338] width 75 height 13
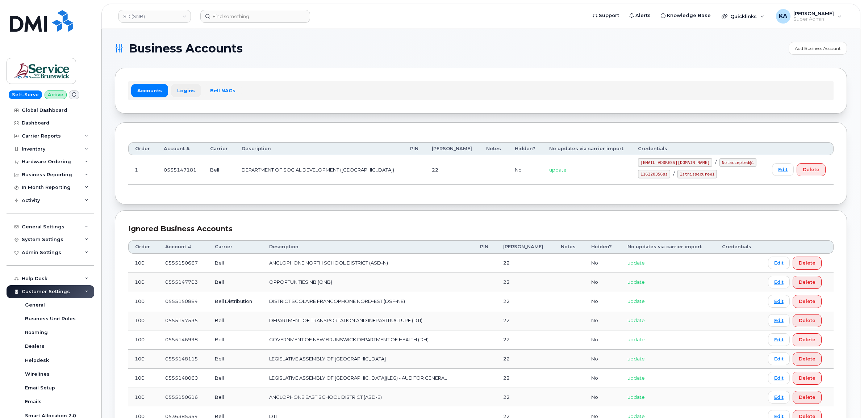
click at [183, 91] on link "Logins" at bounding box center [186, 90] width 30 height 13
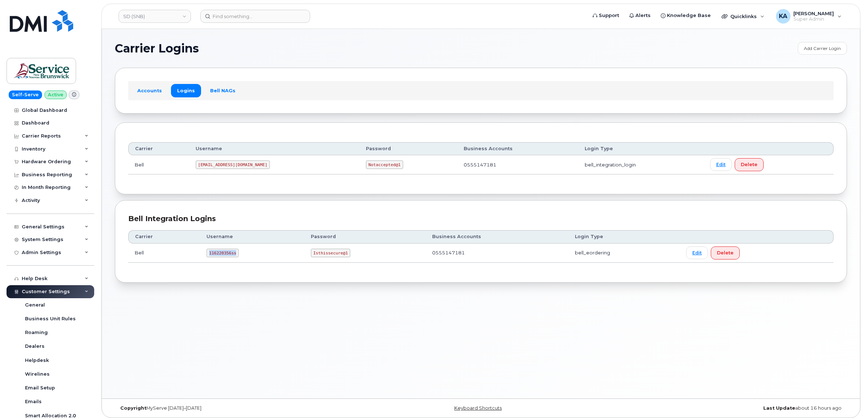
drag, startPoint x: 208, startPoint y: 256, endPoint x: 243, endPoint y: 256, distance: 34.8
click at [243, 256] on td "116220356ss" at bounding box center [252, 253] width 104 height 19
drag, startPoint x: 242, startPoint y: 256, endPoint x: 225, endPoint y: 254, distance: 17.5
copy code "116220356ss"
drag, startPoint x: 309, startPoint y: 255, endPoint x: 355, endPoint y: 260, distance: 46.3
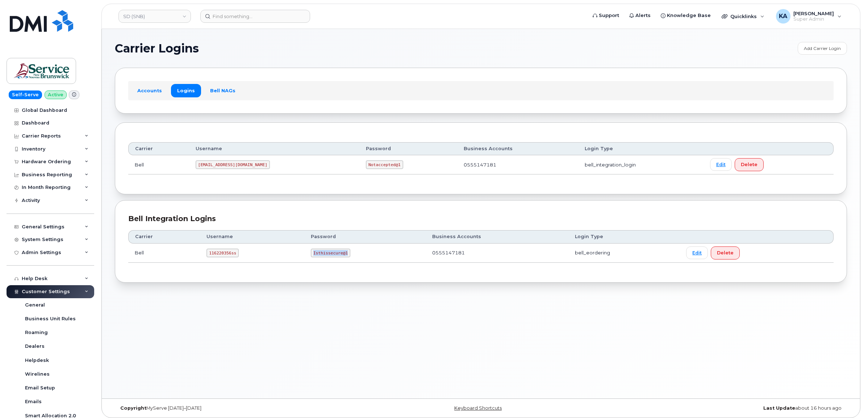
click at [357, 261] on td "Isthissecure@1" at bounding box center [364, 253] width 121 height 19
drag, startPoint x: 355, startPoint y: 260, endPoint x: 335, endPoint y: 256, distance: 20.2
copy code "Isthissecure@1"
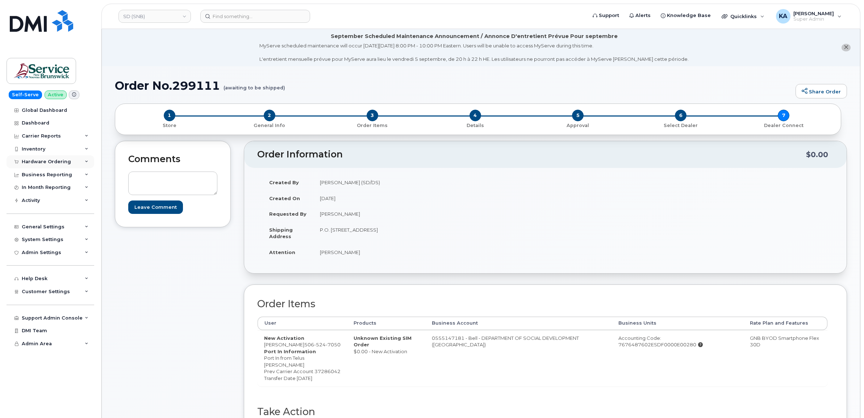
click at [36, 160] on div "Hardware Ordering" at bounding box center [46, 162] width 49 height 6
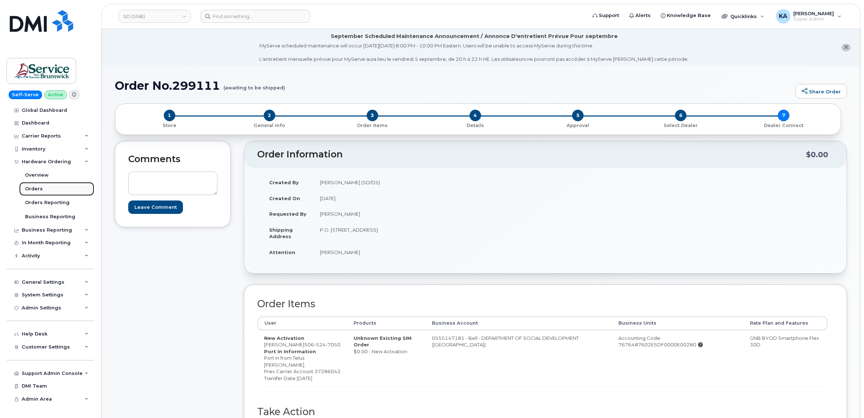
click at [35, 188] on div "Orders" at bounding box center [34, 189] width 18 height 7
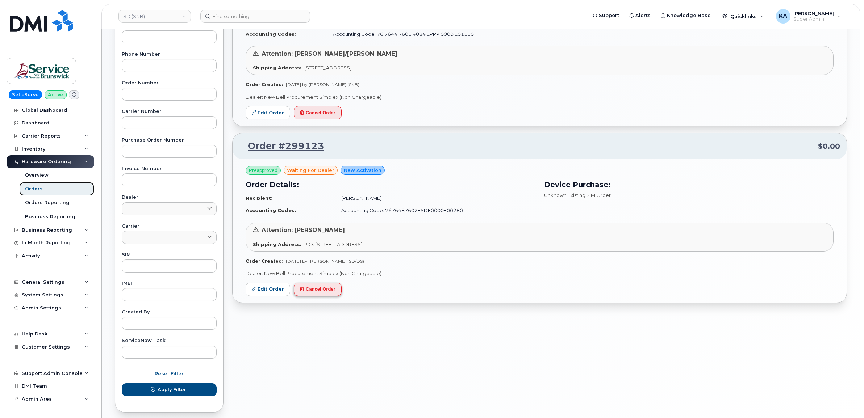
scroll to position [181, 0]
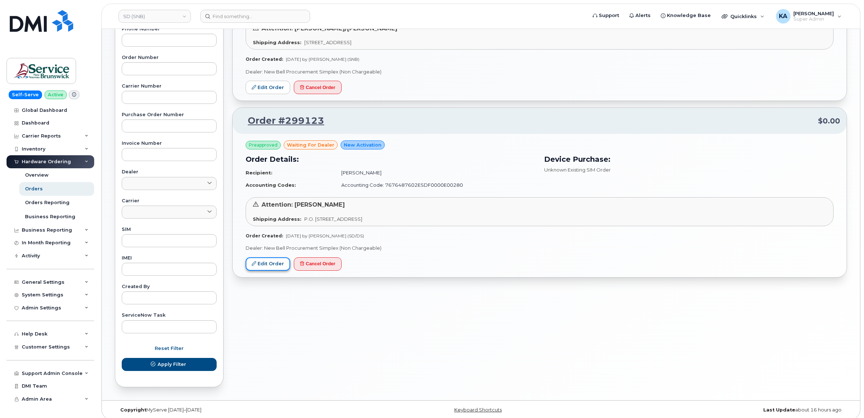
click at [267, 264] on link "Edit Order" at bounding box center [268, 264] width 45 height 13
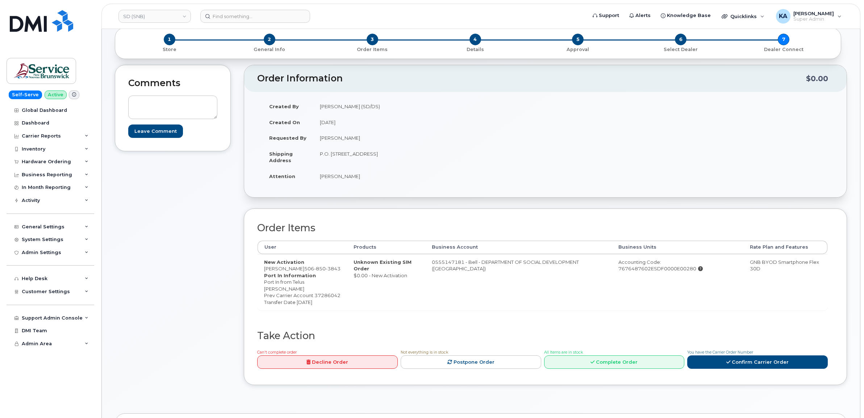
scroll to position [91, 0]
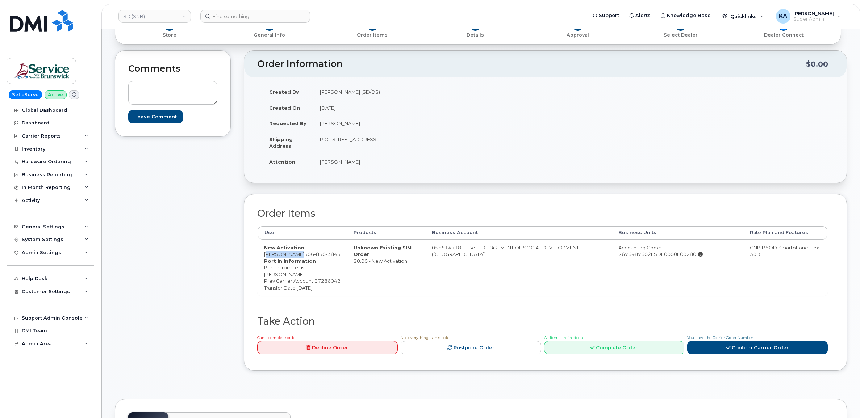
drag, startPoint x: 261, startPoint y: 255, endPoint x: 296, endPoint y: 256, distance: 34.8
click at [296, 256] on td "New Activation [PERSON_NAME] [PHONE_NUMBER] Port In Information Port In from Te…" at bounding box center [302, 268] width 89 height 56
drag, startPoint x: 295, startPoint y: 256, endPoint x: 291, endPoint y: 255, distance: 4.4
drag, startPoint x: 315, startPoint y: 138, endPoint x: 352, endPoint y: 144, distance: 37.7
click at [352, 144] on td "P.O. [STREET_ADDRESS]" at bounding box center [426, 142] width 227 height 22
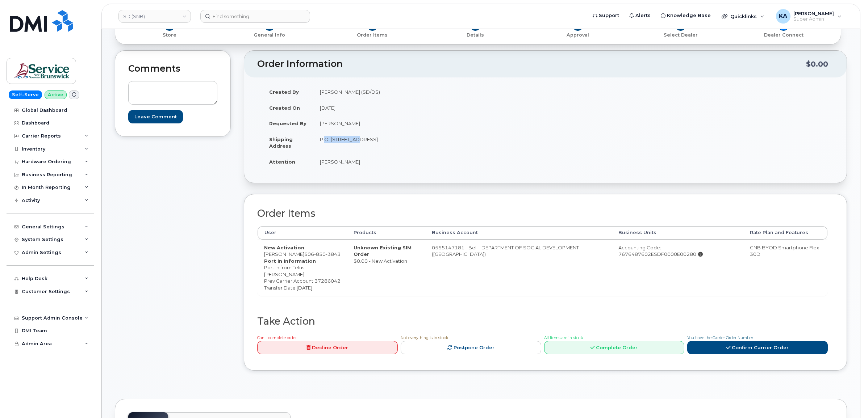
drag, startPoint x: 352, startPoint y: 143, endPoint x: 350, endPoint y: 139, distance: 4.7
copy td "P.O. Box 5001"
drag, startPoint x: 386, startPoint y: 138, endPoint x: 410, endPoint y: 142, distance: 24.9
click at [410, 142] on td "P.O. [STREET_ADDRESS]" at bounding box center [426, 142] width 227 height 22
drag, startPoint x: 410, startPoint y: 142, endPoint x: 401, endPoint y: 140, distance: 9.2
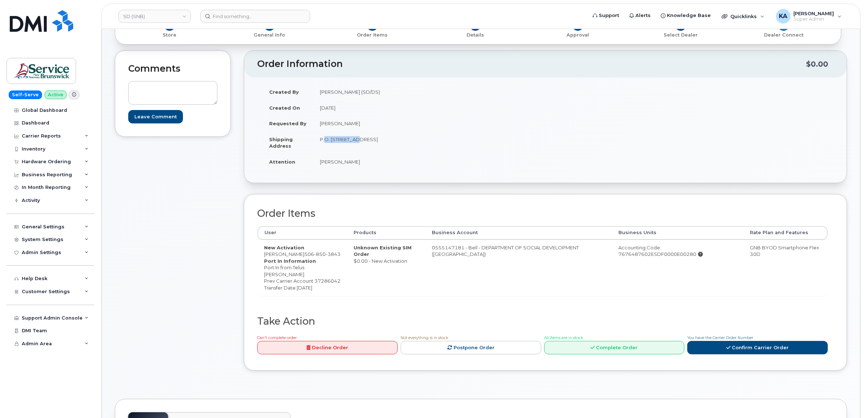
copy td "E1C 8R3"
drag, startPoint x: 319, startPoint y: 162, endPoint x: 371, endPoint y: 166, distance: 52.6
click at [371, 166] on td "[PERSON_NAME]" at bounding box center [426, 162] width 227 height 16
drag, startPoint x: 371, startPoint y: 166, endPoint x: 357, endPoint y: 163, distance: 14.3
copy td "[PERSON_NAME]"
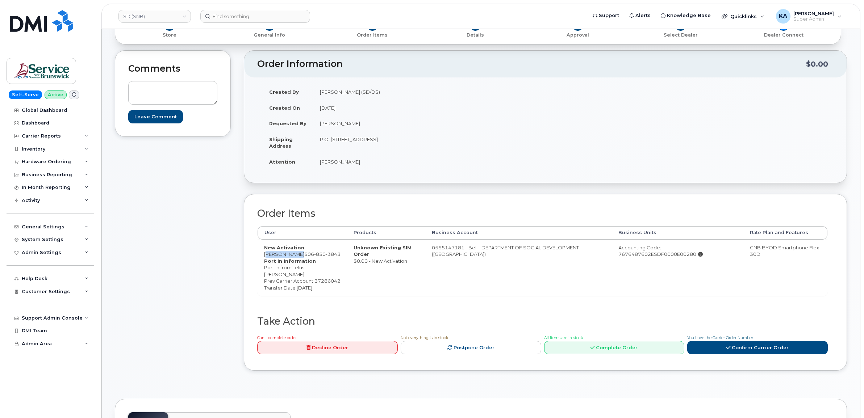
drag, startPoint x: 264, startPoint y: 255, endPoint x: 296, endPoint y: 257, distance: 32.0
click at [296, 257] on td "New Activation [PERSON_NAME] [PHONE_NUMBER] Port In Information Port In from Te…" at bounding box center [302, 268] width 89 height 56
drag, startPoint x: 296, startPoint y: 257, endPoint x: 290, endPoint y: 255, distance: 5.4
copy td "[PERSON_NAME]"
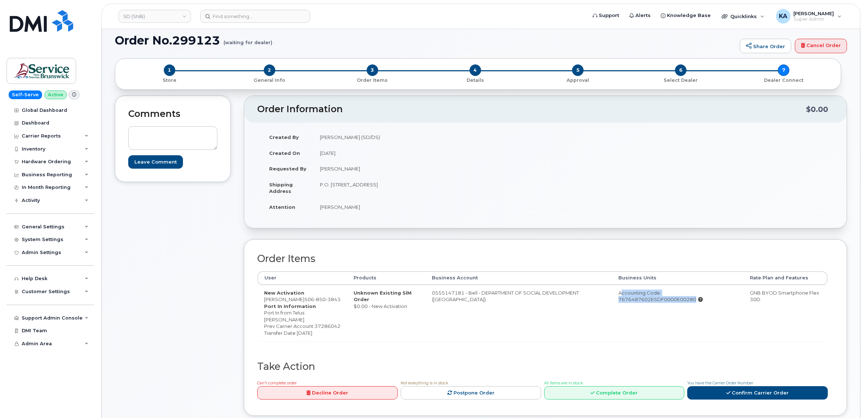
drag, startPoint x: 600, startPoint y: 294, endPoint x: 716, endPoint y: 297, distance: 115.6
click at [716, 298] on td "Accounting Code: 7676487602ESDF0000E00280" at bounding box center [677, 313] width 131 height 56
drag, startPoint x: 716, startPoint y: 297, endPoint x: 714, endPoint y: 292, distance: 5.4
copy div "Accounting Code: 7676487602ESDF0000E00280"
drag, startPoint x: 264, startPoint y: 305, endPoint x: 332, endPoint y: 341, distance: 77.0
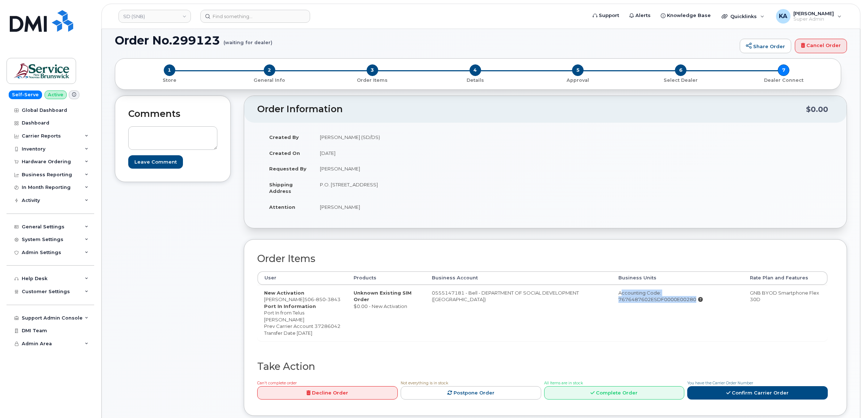
click at [332, 337] on div "Port In Information Port In from Telus [PERSON_NAME] Prev Carrier Account 37286…" at bounding box center [302, 320] width 76 height 34
drag, startPoint x: 332, startPoint y: 341, endPoint x: 319, endPoint y: 339, distance: 13.2
copy div "Port In Information Port In from Telus [PERSON_NAME] Prev Carrier Account 37286…"
click at [739, 400] on link "Confirm Carrier Order" at bounding box center [757, 392] width 141 height 13
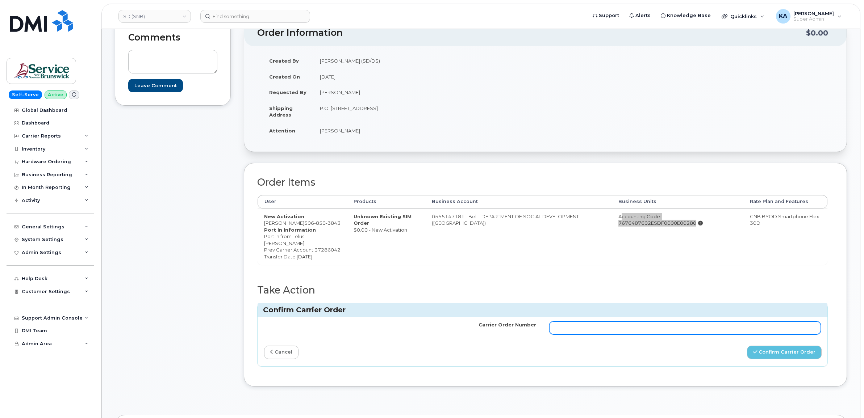
scroll to position [136, 0]
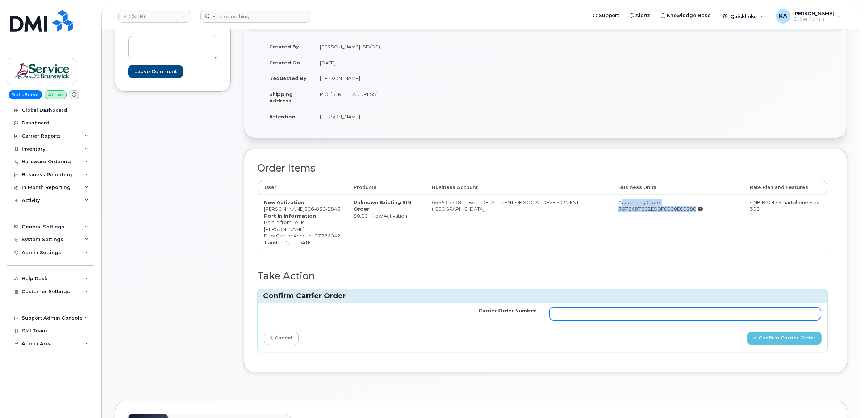
click at [636, 321] on input "Carrier Order Number" at bounding box center [685, 313] width 272 height 13
paste input "3013929"
type input "3013929"
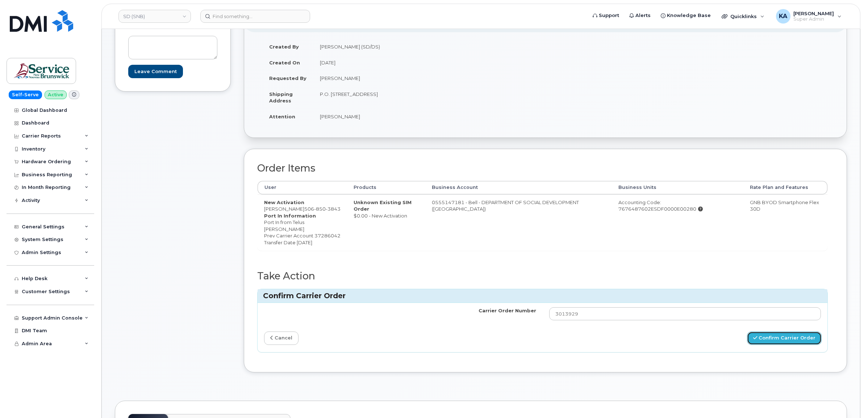
click at [771, 345] on button "Confirm Carrier Order" at bounding box center [784, 338] width 75 height 13
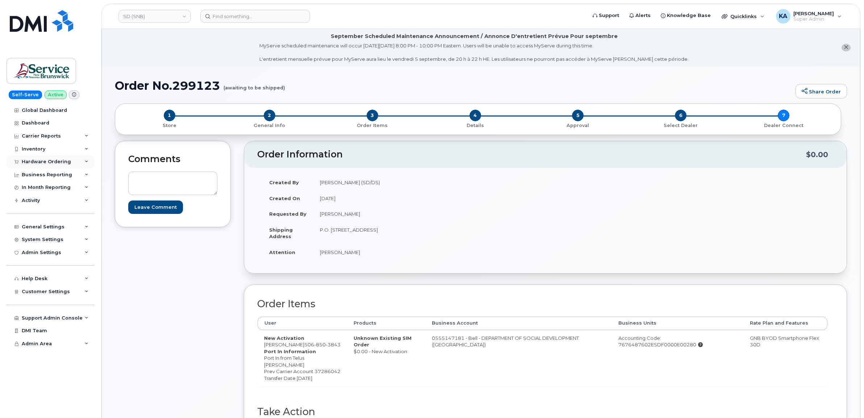
click at [46, 164] on div "Hardware Ordering" at bounding box center [46, 162] width 49 height 6
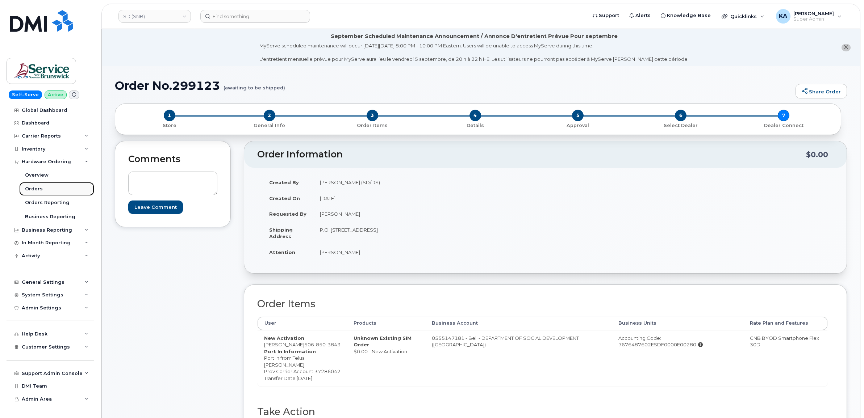
click at [34, 187] on div "Orders" at bounding box center [34, 189] width 18 height 7
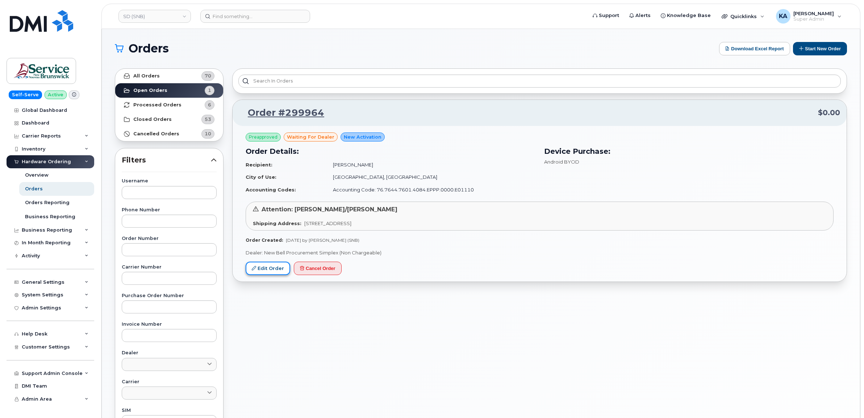
click at [265, 269] on link "Edit Order" at bounding box center [268, 268] width 45 height 13
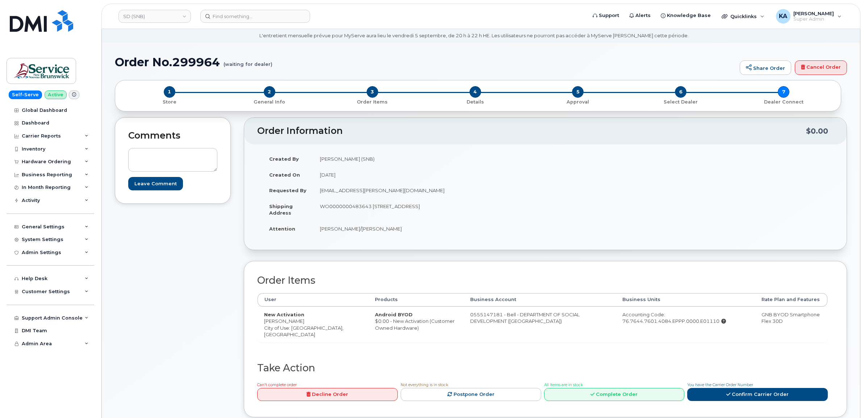
scroll to position [45, 0]
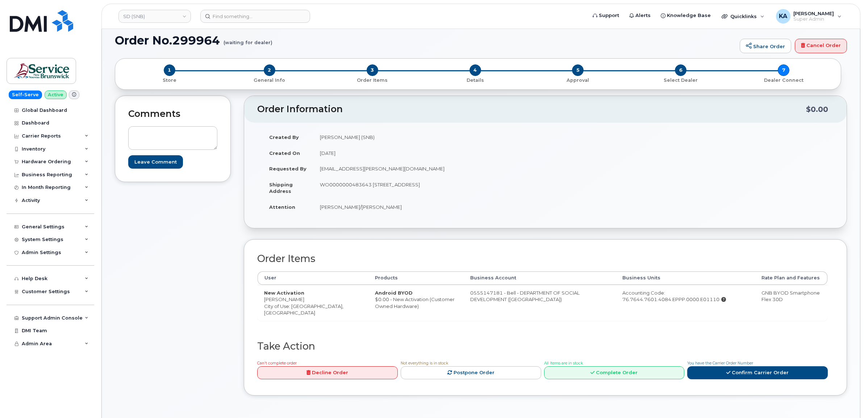
drag, startPoint x: 262, startPoint y: 300, endPoint x: 301, endPoint y: 300, distance: 39.5
click at [301, 300] on td "New Activation [PERSON_NAME] City of Use: [GEOGRAPHIC_DATA], [GEOGRAPHIC_DATA]" at bounding box center [313, 303] width 111 height 36
drag, startPoint x: 301, startPoint y: 300, endPoint x: 296, endPoint y: 300, distance: 5.4
copy td "[PERSON_NAME]"
drag, startPoint x: 372, startPoint y: 184, endPoint x: 418, endPoint y: 186, distance: 45.7
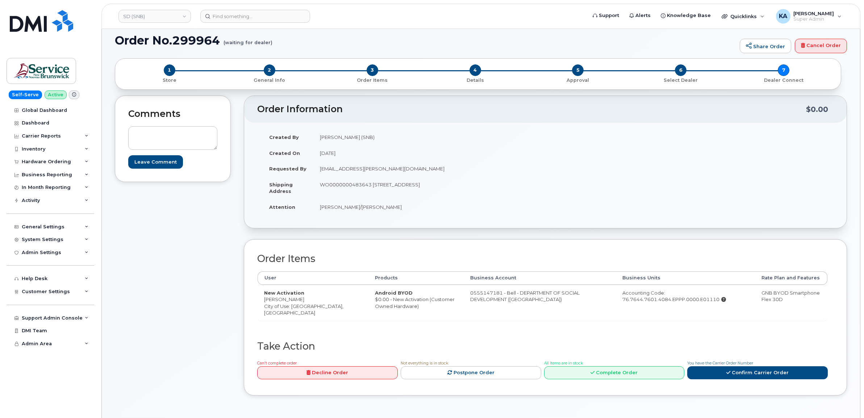
click at [418, 186] on td "WO0000000483643 [STREET_ADDRESS]" at bounding box center [426, 188] width 227 height 22
drag, startPoint x: 418, startPoint y: 186, endPoint x: 412, endPoint y: 185, distance: 5.5
copy td "105-1600 Main St"
drag, startPoint x: 480, startPoint y: 184, endPoint x: 501, endPoint y: 184, distance: 20.3
click at [501, 184] on td "WO0000000483643 [STREET_ADDRESS]" at bounding box center [426, 188] width 227 height 22
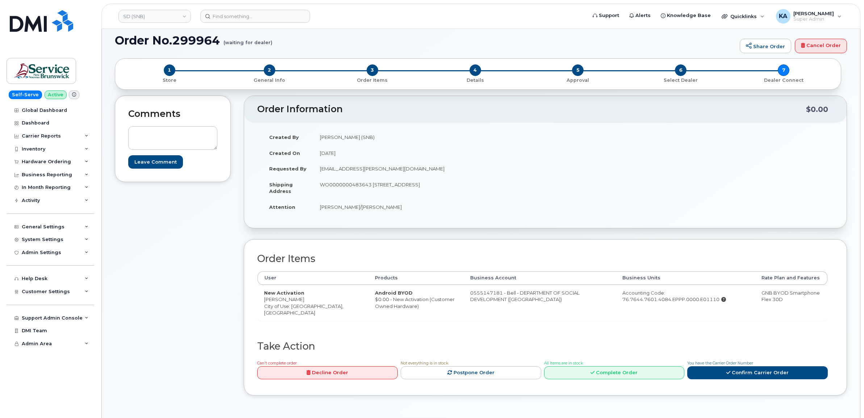
drag, startPoint x: 501, startPoint y: 184, endPoint x: 494, endPoint y: 183, distance: 6.2
copy td "E1E 1G5"
drag, startPoint x: 314, startPoint y: 207, endPoint x: 384, endPoint y: 209, distance: 69.9
click at [384, 209] on td "[PERSON_NAME]/[PERSON_NAME]" at bounding box center [426, 207] width 227 height 16
drag, startPoint x: 384, startPoint y: 209, endPoint x: 371, endPoint y: 207, distance: 14.0
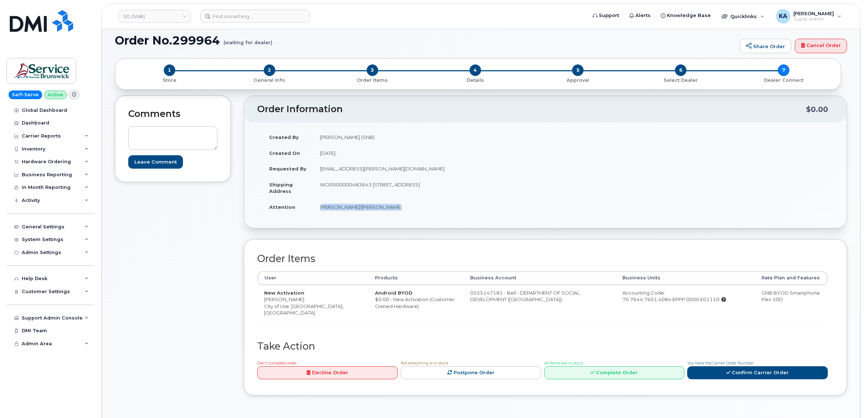
copy td "[PERSON_NAME]/[PERSON_NAME]"
drag, startPoint x: 263, startPoint y: 301, endPoint x: 303, endPoint y: 301, distance: 39.8
click at [303, 301] on td "New Activation Natacha Maillet City of Use: Moncton, New Brunswick" at bounding box center [313, 303] width 111 height 36
drag, startPoint x: 303, startPoint y: 301, endPoint x: 294, endPoint y: 300, distance: 8.9
copy td "Natacha Maillet"
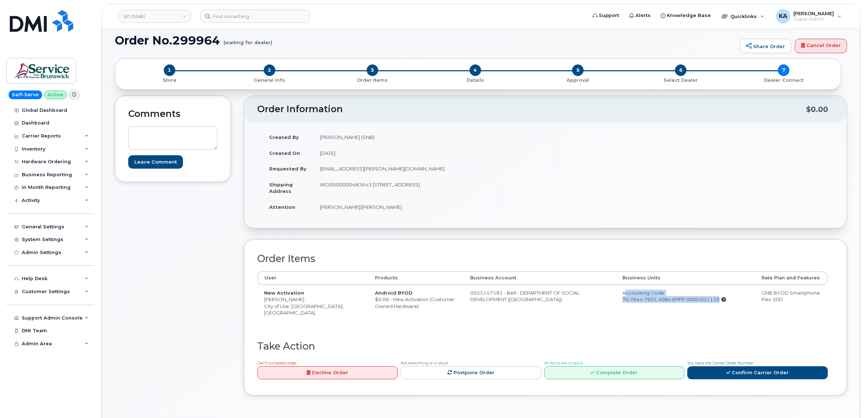
drag, startPoint x: 601, startPoint y: 294, endPoint x: 701, endPoint y: 302, distance: 100.0
click at [702, 302] on td "Accounting Code: 76.7644.7601.4084.EPPP.0000.E01110" at bounding box center [685, 303] width 139 height 36
drag, startPoint x: 701, startPoint y: 302, endPoint x: 695, endPoint y: 300, distance: 6.8
copy div "Accounting Code: 76.7644.7601.4084.EPPP.0000.E01110"
drag, startPoint x: 318, startPoint y: 185, endPoint x: 372, endPoint y: 191, distance: 53.9
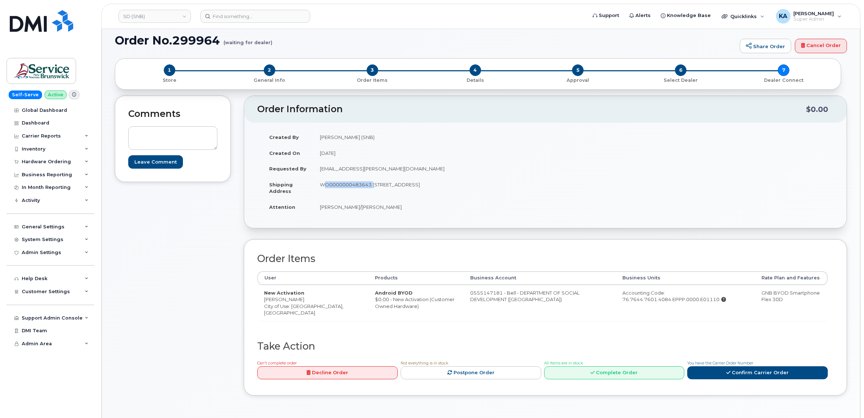
click at [372, 191] on td "WO0000000483643 105-1600 Main St Moncton New Brunswick E1E 1G5" at bounding box center [426, 188] width 227 height 22
drag, startPoint x: 372, startPoint y: 191, endPoint x: 368, endPoint y: 187, distance: 5.4
copy td "WO0000000483643"
drag, startPoint x: 600, startPoint y: 293, endPoint x: 705, endPoint y: 308, distance: 106.1
click at [705, 308] on td "Accounting Code: 76.7644.7601.4084.EPPP.0000.E01110" at bounding box center [685, 303] width 139 height 36
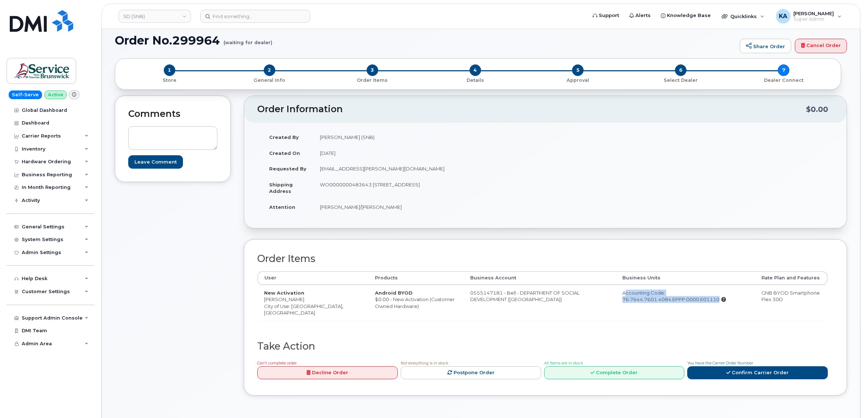
drag, startPoint x: 704, startPoint y: 308, endPoint x: 693, endPoint y: 302, distance: 13.0
copy div "Accounting Code: 76.7644.7601.4084.EPPP.0000.E01110"
click at [738, 374] on link "Confirm Carrier Order" at bounding box center [757, 373] width 141 height 13
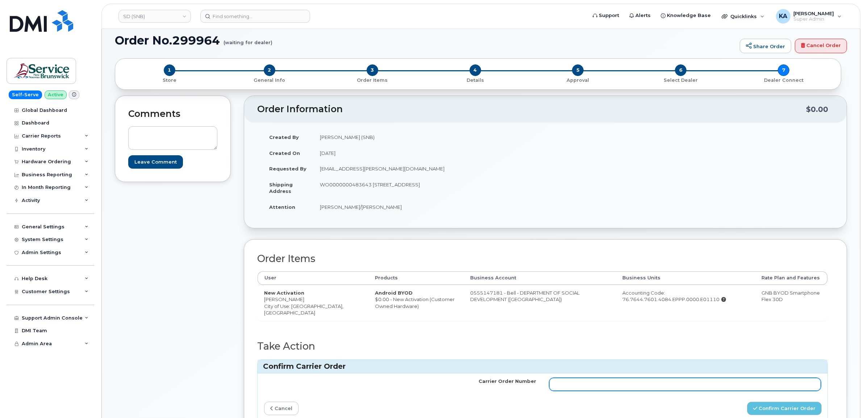
click at [671, 385] on input "Carrier Order Number" at bounding box center [685, 384] width 272 height 13
paste input "3013930"
type input "3013930"
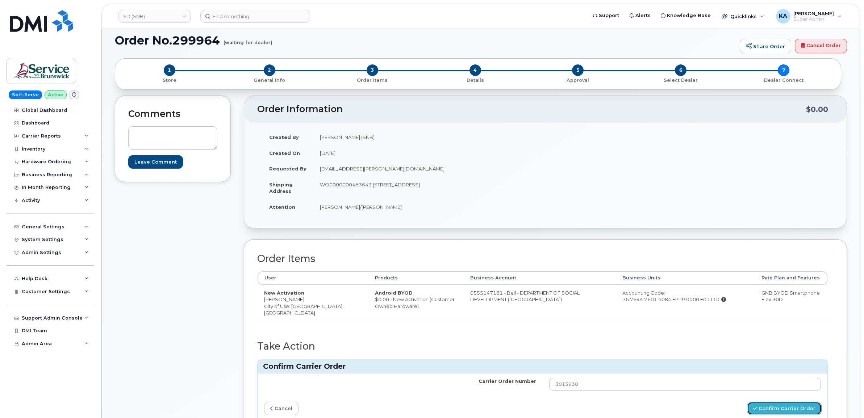
click at [768, 407] on button "Confirm Carrier Order" at bounding box center [784, 408] width 75 height 13
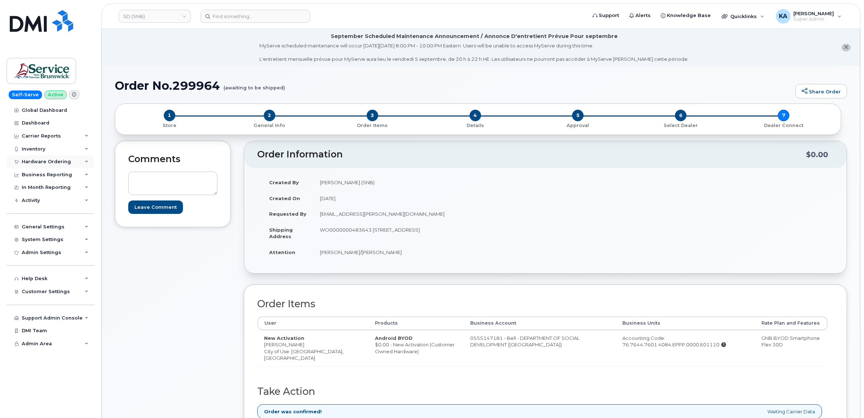
click at [39, 160] on div "Hardware Ordering" at bounding box center [46, 162] width 49 height 6
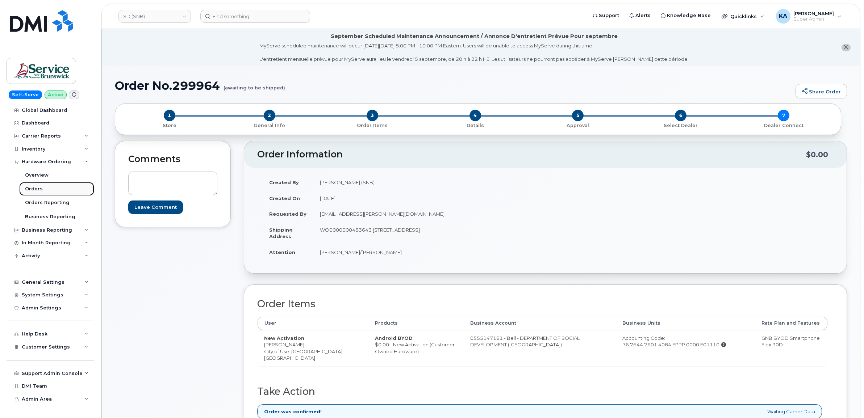
click at [33, 189] on div "Orders" at bounding box center [34, 189] width 18 height 7
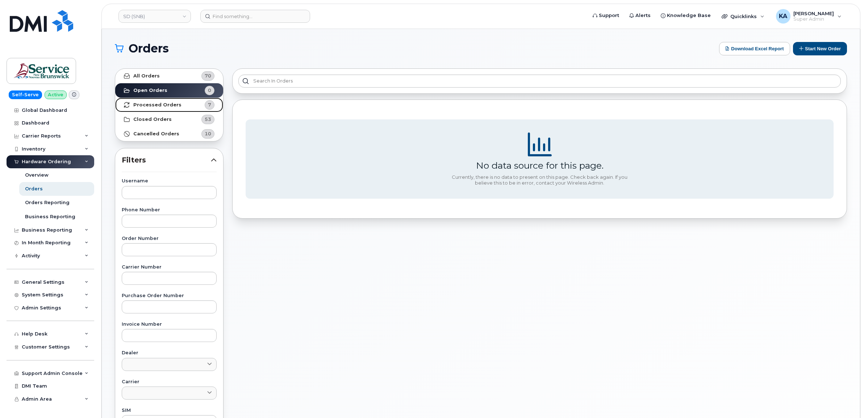
click at [139, 103] on strong "Processed Orders" at bounding box center [157, 105] width 48 height 6
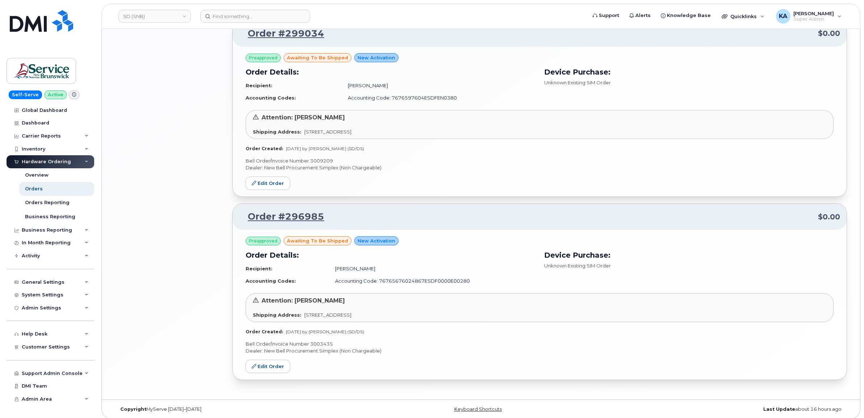
scroll to position [1043, 0]
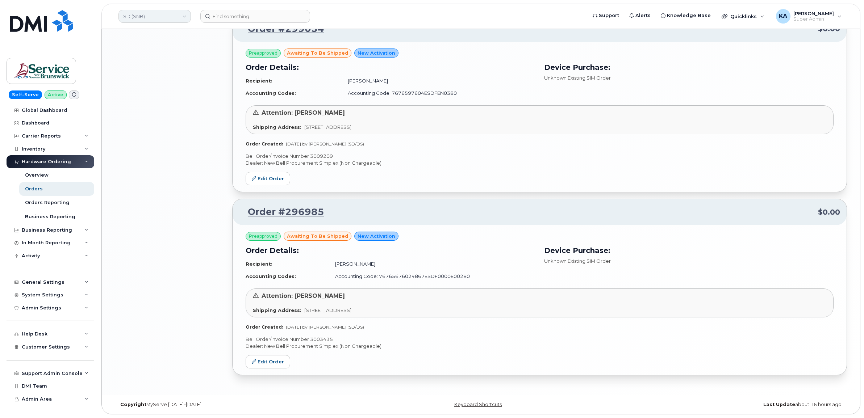
click at [143, 15] on link "SD (SNB)" at bounding box center [154, 16] width 72 height 13
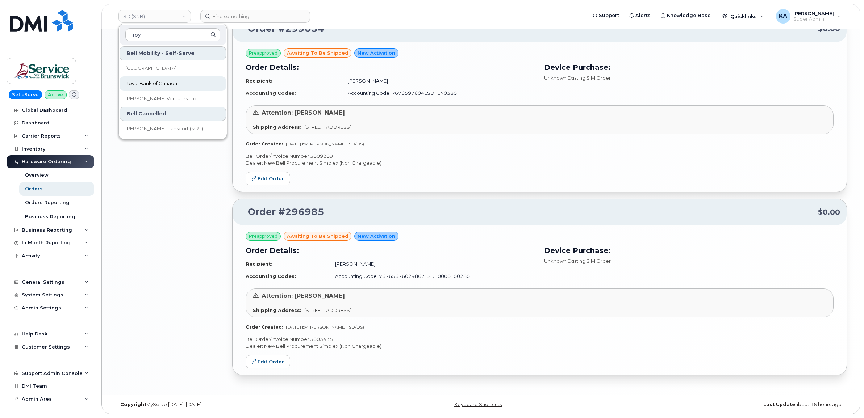
type input "roy"
click at [156, 84] on span "Royal Bank of Canada" at bounding box center [151, 83] width 52 height 7
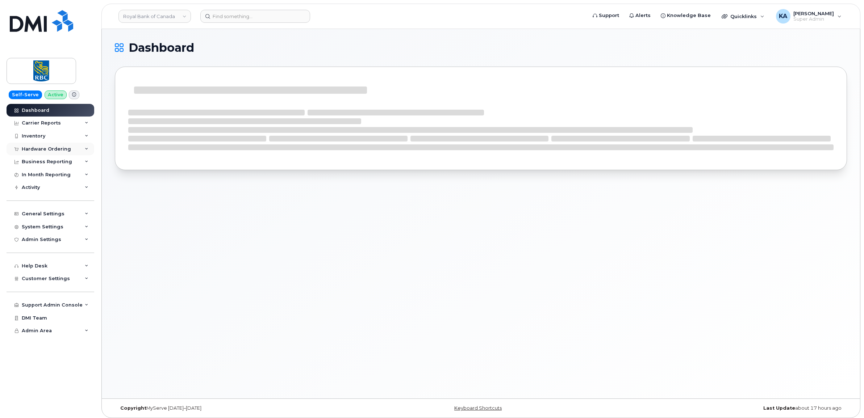
click at [55, 149] on div "Hardware Ordering" at bounding box center [46, 149] width 49 height 6
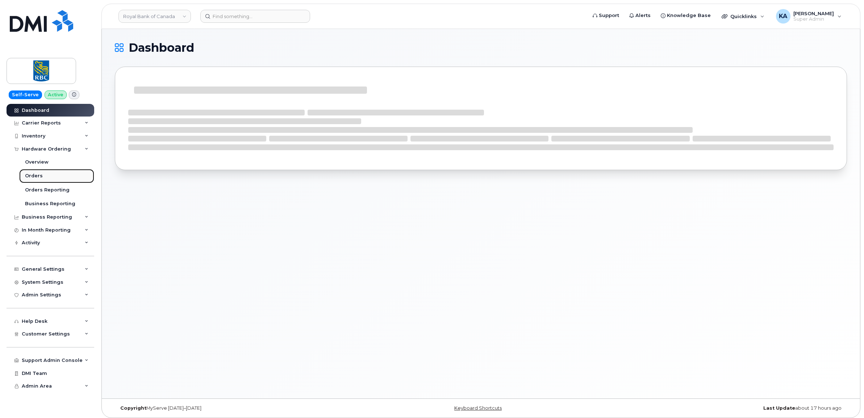
click at [34, 177] on div "Orders" at bounding box center [34, 176] width 18 height 7
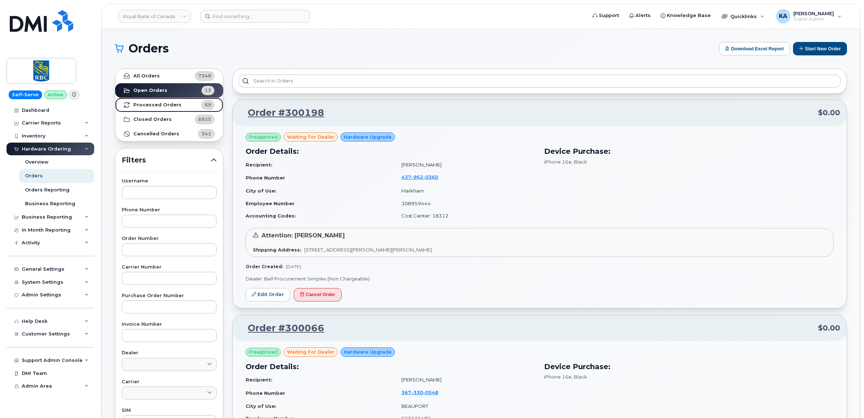
click at [159, 103] on strong "Processed Orders" at bounding box center [157, 105] width 48 height 6
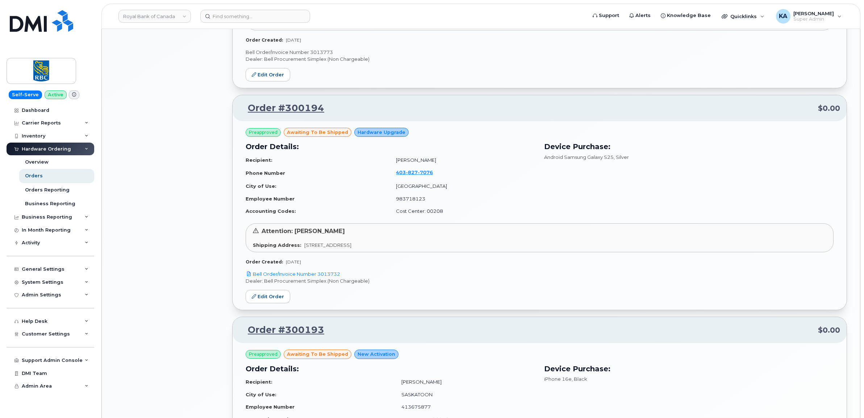
scroll to position [905, 0]
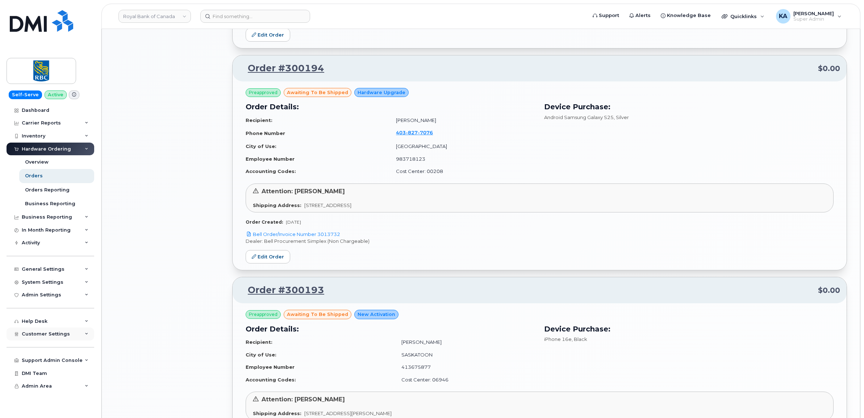
click at [28, 337] on span "Customer Settings" at bounding box center [46, 333] width 48 height 5
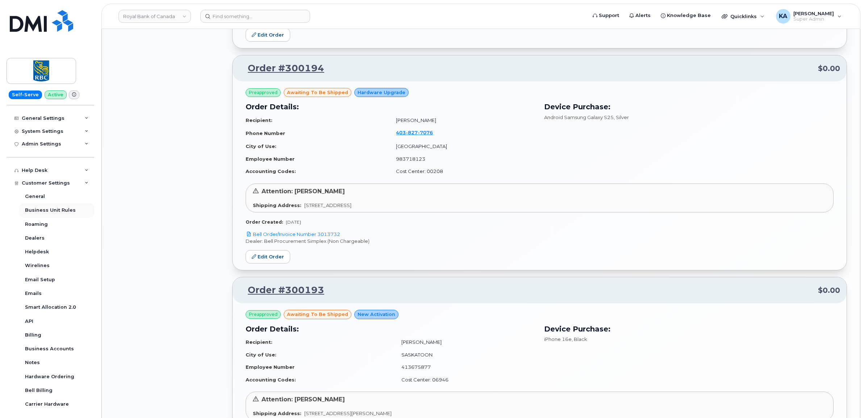
scroll to position [199, 0]
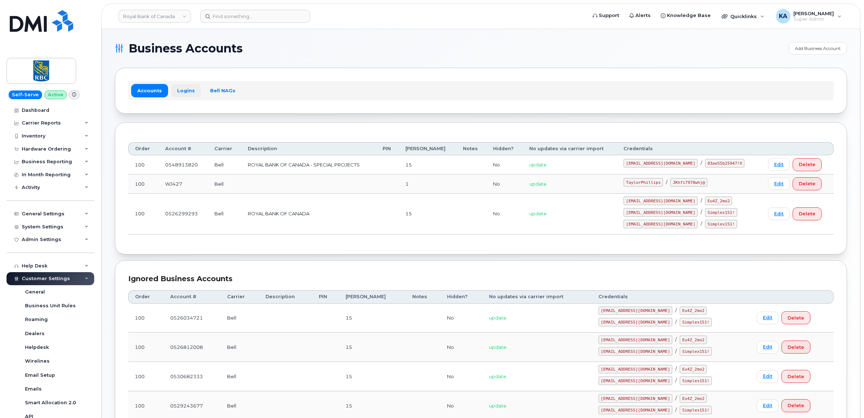
click at [183, 91] on link "Logins" at bounding box center [186, 90] width 30 height 13
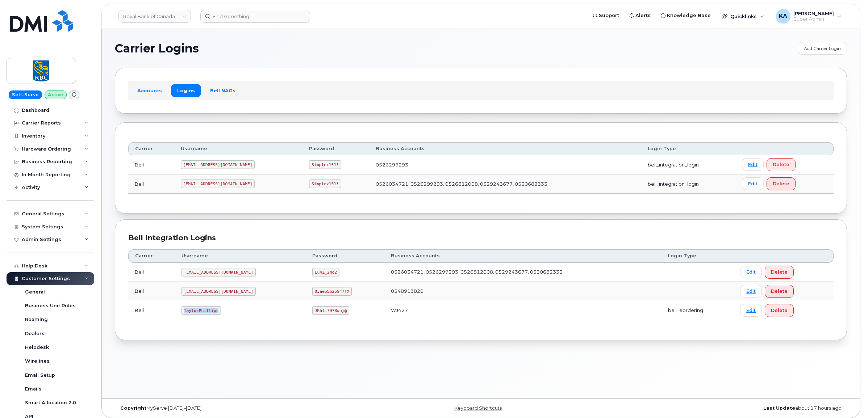
drag, startPoint x: 182, startPoint y: 312, endPoint x: 219, endPoint y: 313, distance: 37.3
click at [219, 313] on td "TaylorPhillips" at bounding box center [240, 310] width 131 height 19
drag, startPoint x: 218, startPoint y: 312, endPoint x: 208, endPoint y: 310, distance: 10.3
copy code "TaylorPhillips"
drag, startPoint x: 291, startPoint y: 313, endPoint x: 330, endPoint y: 314, distance: 39.5
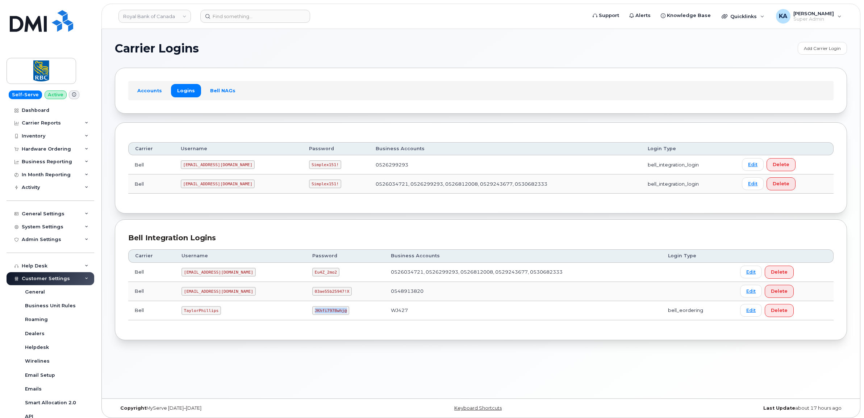
click at [332, 314] on td "JKhfi7978whj@" at bounding box center [345, 310] width 79 height 19
drag, startPoint x: 330, startPoint y: 314, endPoint x: 317, endPoint y: 311, distance: 13.2
copy code "JKhfi7978whj@"
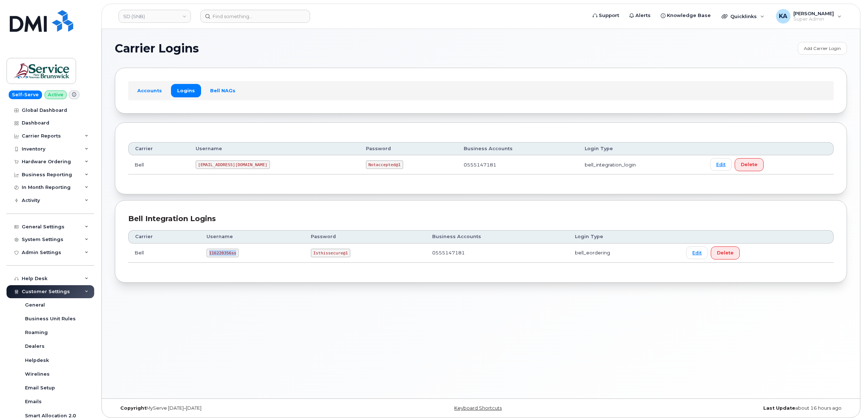
drag, startPoint x: 208, startPoint y: 255, endPoint x: 243, endPoint y: 256, distance: 35.5
click at [243, 256] on td "116220356ss" at bounding box center [252, 253] width 104 height 19
drag, startPoint x: 242, startPoint y: 256, endPoint x: 225, endPoint y: 255, distance: 17.0
copy code "116220356ss"
drag, startPoint x: 309, startPoint y: 255, endPoint x: 354, endPoint y: 256, distance: 45.3
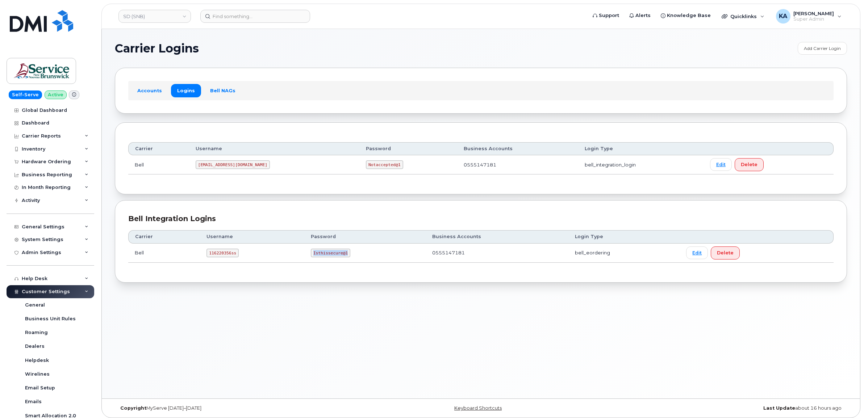
click at [355, 256] on td "Isthissecure@1" at bounding box center [364, 253] width 121 height 19
drag, startPoint x: 354, startPoint y: 256, endPoint x: 340, endPoint y: 256, distance: 13.8
copy code "Isthissecure@1"
click at [53, 163] on div "Hardware Ordering" at bounding box center [46, 162] width 49 height 6
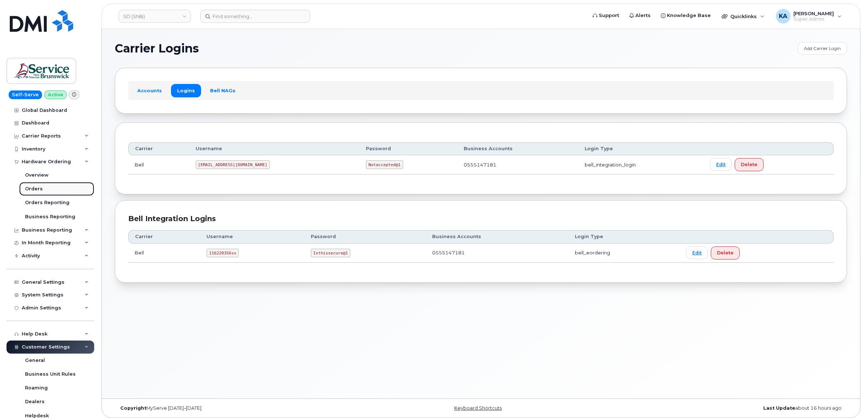
click at [32, 189] on div "Orders" at bounding box center [34, 189] width 18 height 7
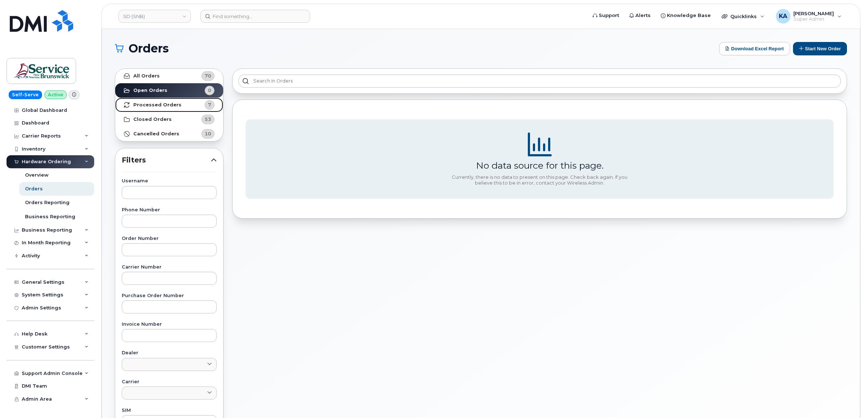
click at [162, 106] on strong "Processed Orders" at bounding box center [157, 105] width 48 height 6
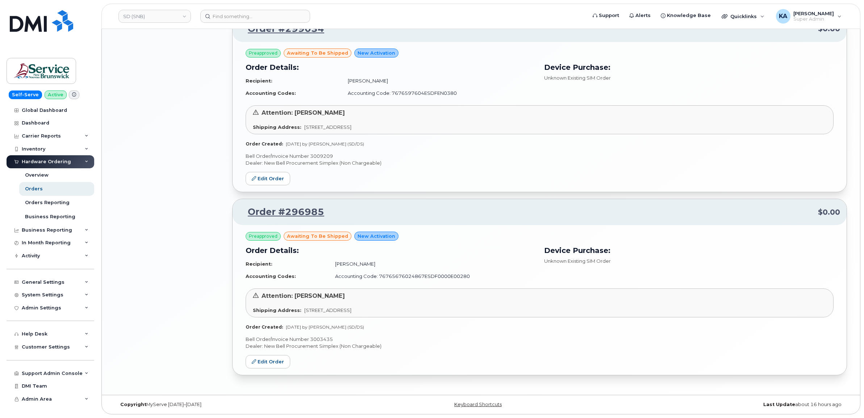
scroll to position [1043, 0]
click at [166, 20] on link "SD (SNB)" at bounding box center [154, 16] width 72 height 13
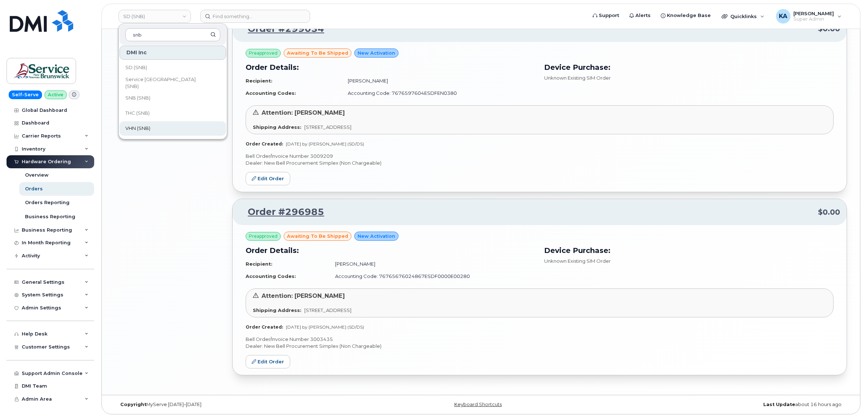
type input "snb"
click at [143, 127] on span "VHN (SNB)" at bounding box center [137, 128] width 25 height 7
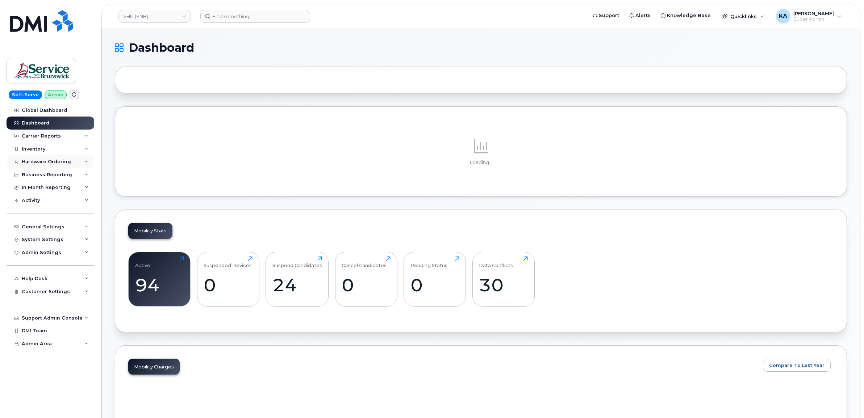
click at [63, 160] on div "Hardware Ordering" at bounding box center [46, 162] width 49 height 6
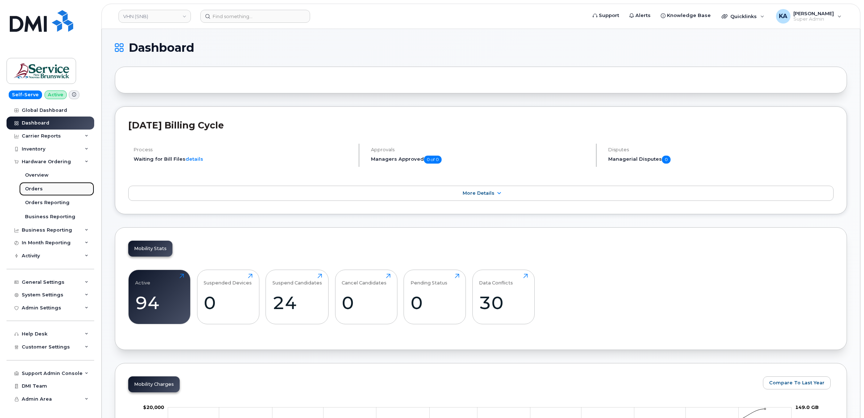
click at [29, 191] on div "Orders" at bounding box center [34, 189] width 18 height 7
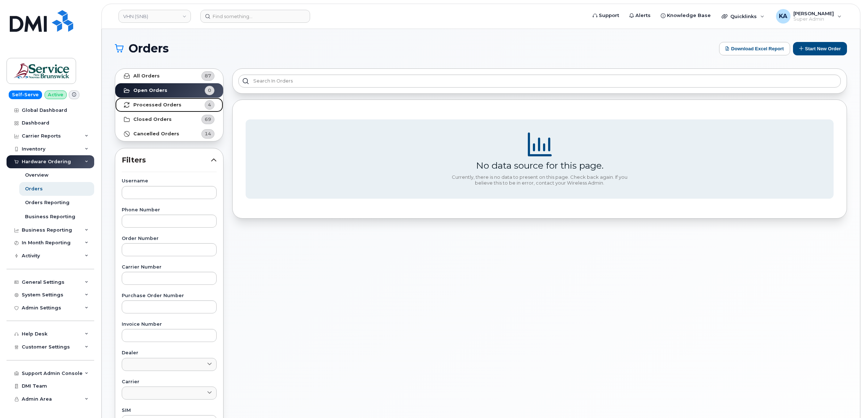
click at [164, 104] on strong "Processed Orders" at bounding box center [157, 105] width 48 height 6
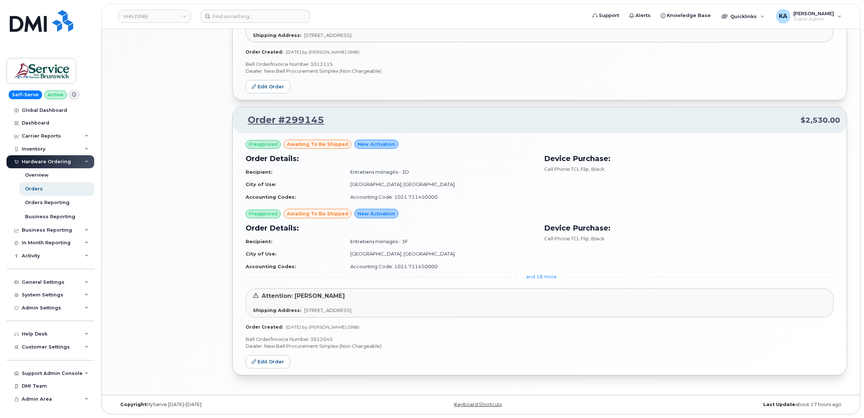
scroll to position [582, 0]
click at [540, 276] on link "...and 18 more" at bounding box center [539, 276] width 46 height 11
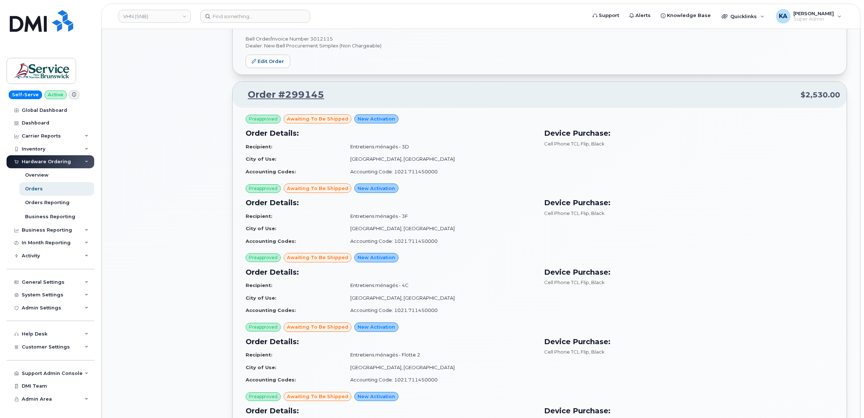
scroll to position [509, 0]
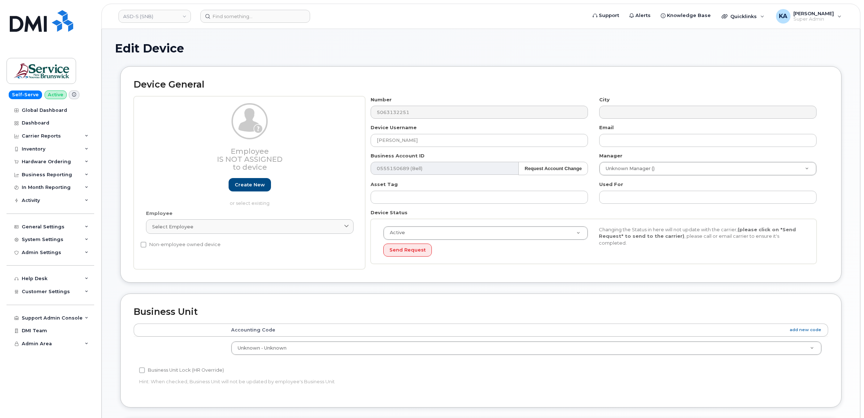
select select "34535615"
click at [156, 17] on link "ASD-S (SNB)" at bounding box center [154, 16] width 72 height 13
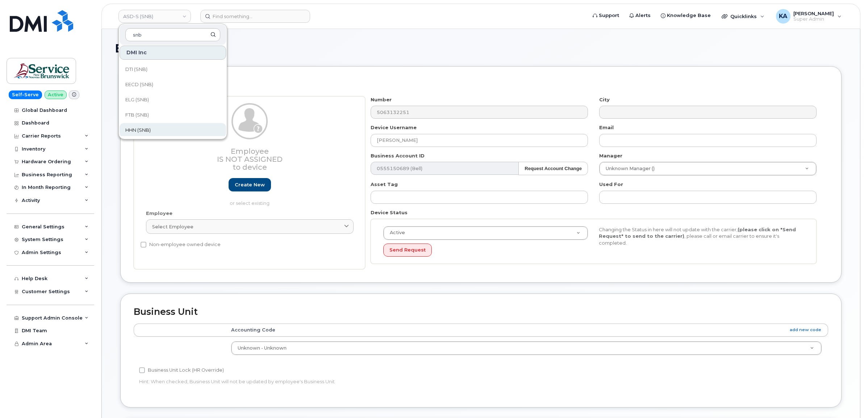
type input "snb"
click at [142, 129] on span "HHN (SNB)" at bounding box center [137, 130] width 25 height 7
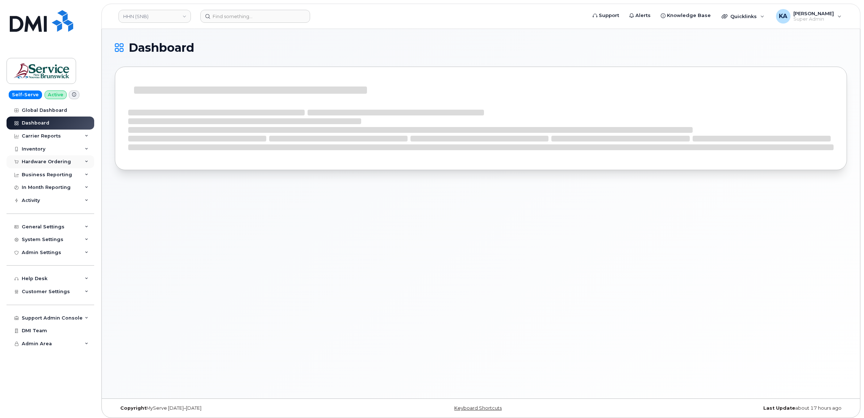
click at [35, 160] on div "Hardware Ordering" at bounding box center [46, 162] width 49 height 6
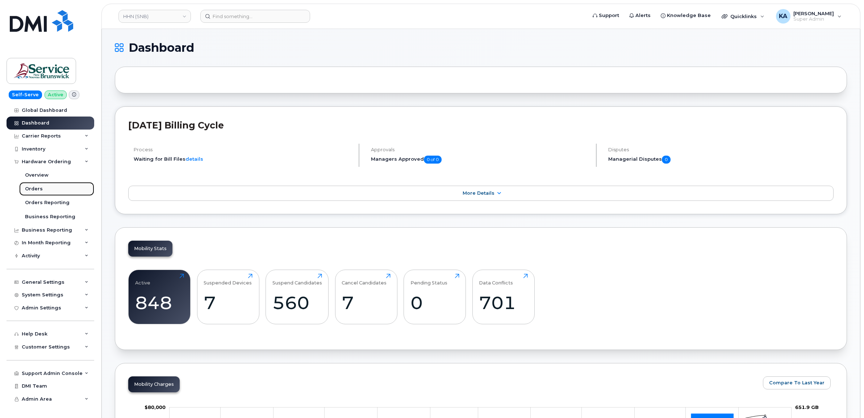
click at [32, 190] on div "Orders" at bounding box center [34, 189] width 18 height 7
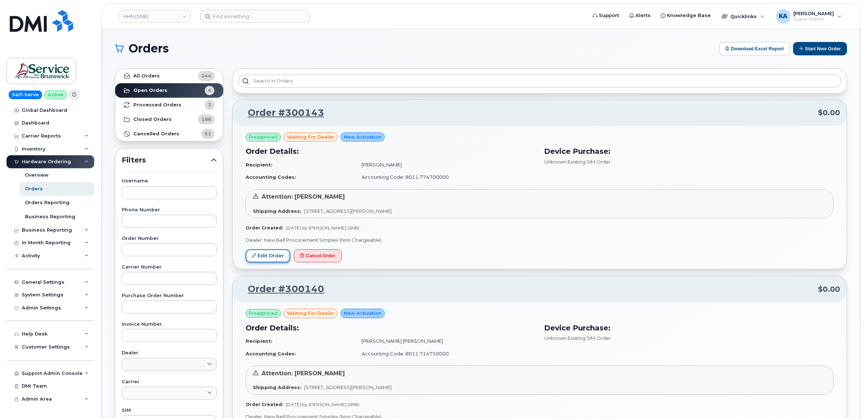
click at [269, 252] on link "Edit Order" at bounding box center [268, 256] width 45 height 13
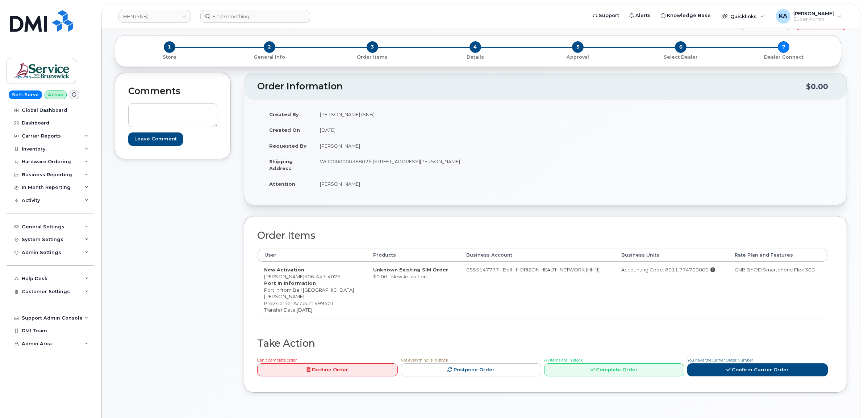
scroll to position [45, 0]
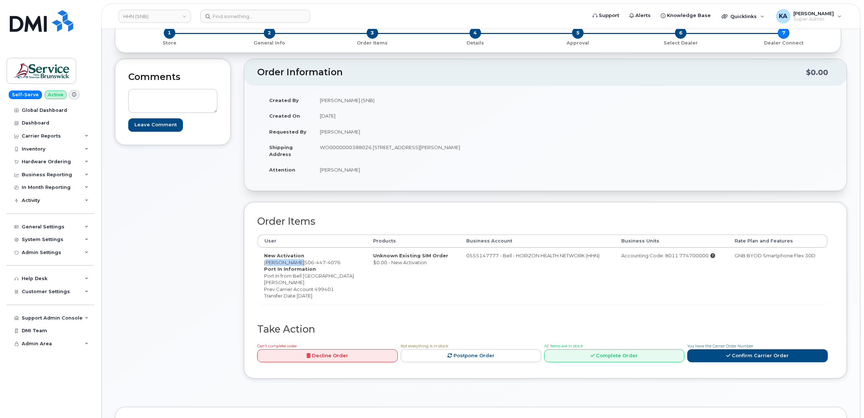
drag, startPoint x: 258, startPoint y: 263, endPoint x: 294, endPoint y: 265, distance: 35.9
click at [294, 265] on td "New Activation [PERSON_NAME] [PHONE_NUMBER] Port In Information Port In from Be…" at bounding box center [312, 276] width 109 height 56
copy td "[PERSON_NAME]"
drag, startPoint x: 261, startPoint y: 258, endPoint x: 334, endPoint y: 297, distance: 83.3
click at [334, 297] on td "New Activation [PERSON_NAME] [PHONE_NUMBER] Port In Information Port In from Be…" at bounding box center [312, 276] width 109 height 56
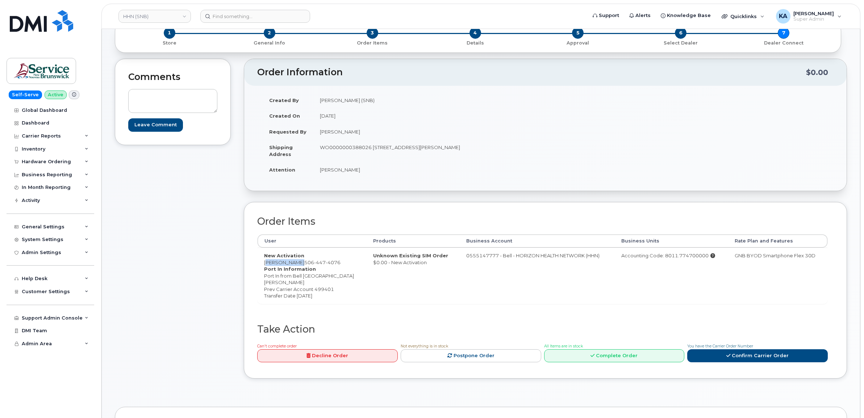
drag, startPoint x: 334, startPoint y: 297, endPoint x: 287, endPoint y: 277, distance: 51.3
copy td "New Activation Laura Baxter 506 447 4076 Port In Information Port In from Bell …"
drag, startPoint x: 372, startPoint y: 147, endPoint x: 420, endPoint y: 151, distance: 48.4
click at [420, 151] on td "WO0000000388026 985 College Hill Rd Fredericton New Brunswick E3B 4J7" at bounding box center [426, 150] width 227 height 22
drag, startPoint x: 420, startPoint y: 151, endPoint x: 417, endPoint y: 148, distance: 5.1
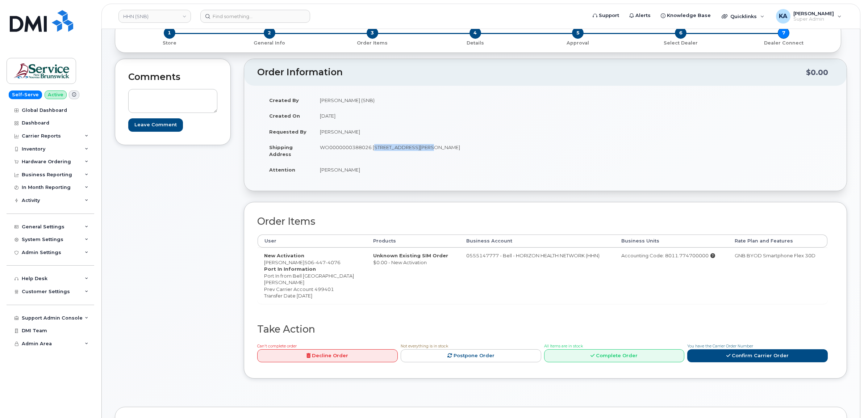
copy td "985 College Hill Rd"
drag, startPoint x: 486, startPoint y: 147, endPoint x: 507, endPoint y: 148, distance: 20.6
click at [507, 148] on td "WO0000000388026 985 College Hill Rd Fredericton New Brunswick E3B 4J7" at bounding box center [426, 150] width 227 height 22
drag, startPoint x: 507, startPoint y: 148, endPoint x: 502, endPoint y: 148, distance: 5.1
copy td "E3B 4J7"
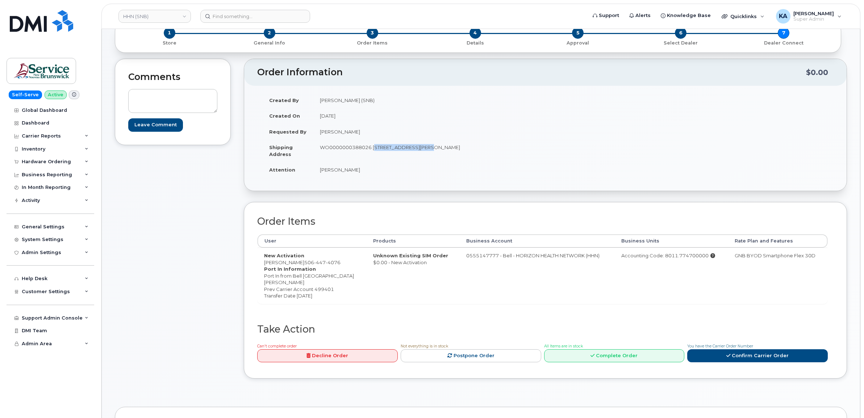
drag, startPoint x: 312, startPoint y: 170, endPoint x: 354, endPoint y: 172, distance: 42.1
click at [354, 172] on tr "Attention Steve Sullivan" at bounding box center [401, 170] width 277 height 16
drag, startPoint x: 354, startPoint y: 172, endPoint x: 346, endPoint y: 169, distance: 8.5
copy tr "Steve Sullivan"
drag, startPoint x: 261, startPoint y: 263, endPoint x: 293, endPoint y: 264, distance: 32.6
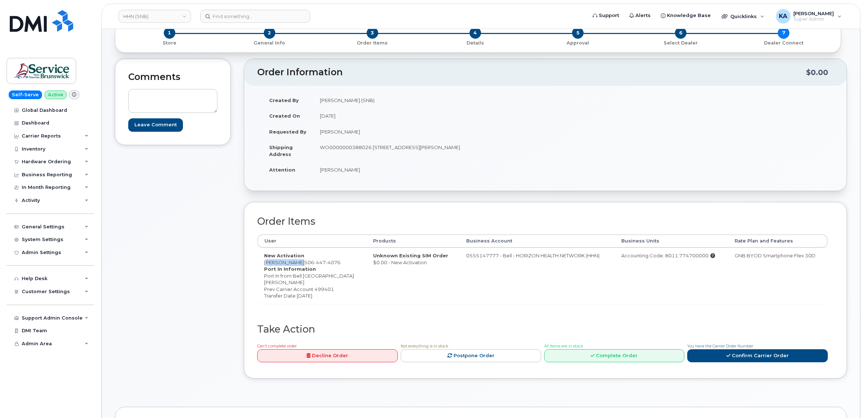
click at [293, 264] on td "New Activation Laura Baxter 506 447 4076 Port In Information Port In from Bell …" at bounding box center [312, 276] width 109 height 56
drag, startPoint x: 293, startPoint y: 264, endPoint x: 285, endPoint y: 263, distance: 8.3
copy td "Laura Baxter"
drag, startPoint x: 263, startPoint y: 256, endPoint x: 339, endPoint y: 297, distance: 87.0
click at [339, 297] on td "New Activation Laura Baxter 506 447 4076 Port In Information Port In from Bell …" at bounding box center [312, 276] width 109 height 56
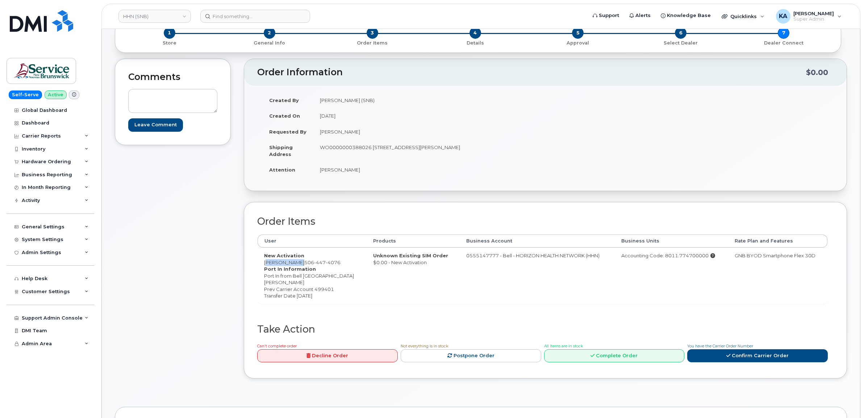
drag, startPoint x: 338, startPoint y: 297, endPoint x: 286, endPoint y: 289, distance: 52.1
copy td "New Activation Laura Baxter 506 447 4076 Port In Information Port In from Bell …"
click at [251, 275] on div "Order Items User Products Business Account Business Units Rate Plan and Feature…" at bounding box center [545, 290] width 603 height 177
drag, startPoint x: 263, startPoint y: 263, endPoint x: 294, endPoint y: 263, distance: 30.4
click at [294, 263] on td "New Activation Laura Baxter 506 447 4076 Port In Information Port In from Bell …" at bounding box center [312, 276] width 109 height 56
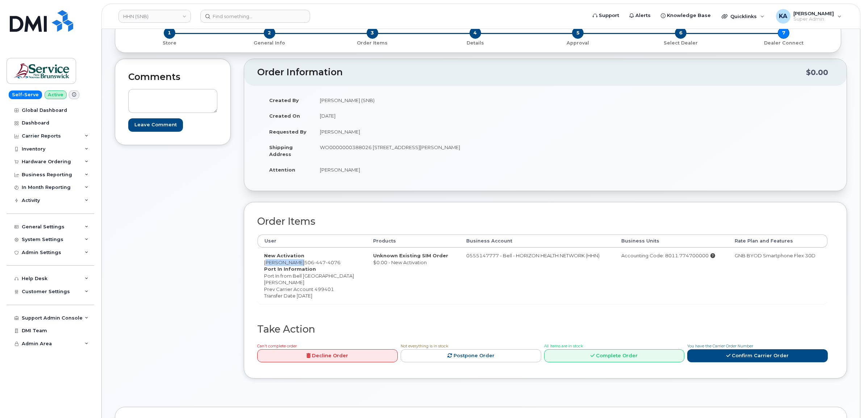
drag, startPoint x: 294, startPoint y: 263, endPoint x: 289, endPoint y: 263, distance: 5.1
copy td "Laura Baxter"
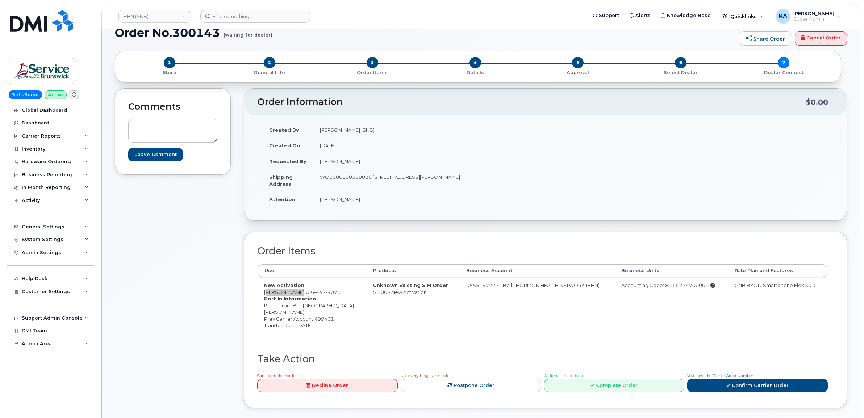
scroll to position [0, 0]
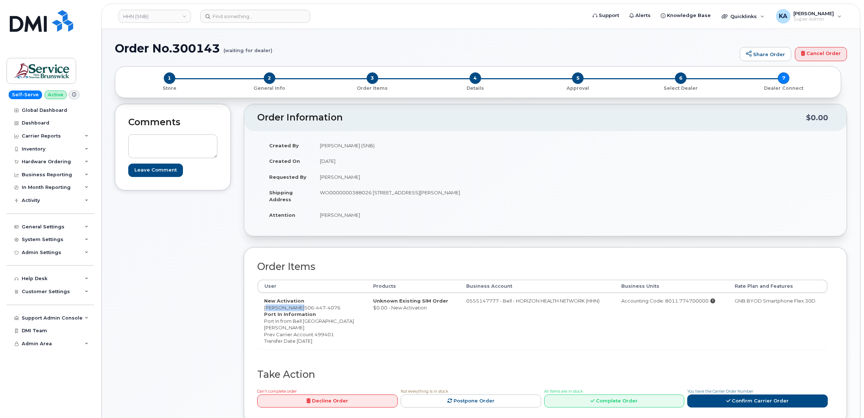
drag, startPoint x: 611, startPoint y: 301, endPoint x: 700, endPoint y: 305, distance: 89.5
click at [701, 305] on td "Accounting Code: 8011.774700000" at bounding box center [671, 321] width 113 height 56
drag, startPoint x: 700, startPoint y: 305, endPoint x: 689, endPoint y: 302, distance: 11.2
copy div "Accounting Code: 8011.774700000"
drag, startPoint x: 315, startPoint y: 194, endPoint x: 369, endPoint y: 200, distance: 54.7
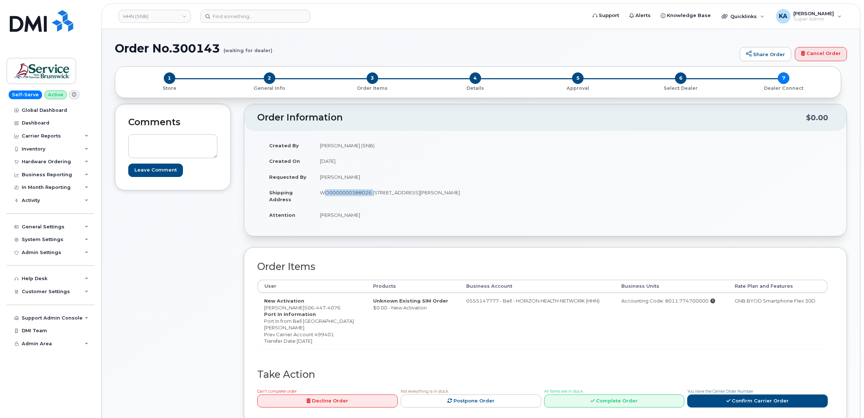
click at [370, 200] on td "WO0000000388026 985 College Hill Rd Fredericton New Brunswick E3B 4J7" at bounding box center [426, 196] width 227 height 22
drag, startPoint x: 369, startPoint y: 200, endPoint x: 364, endPoint y: 194, distance: 7.9
copy td "WO0000000388026"
click at [735, 403] on link "Confirm Carrier Order" at bounding box center [757, 401] width 141 height 13
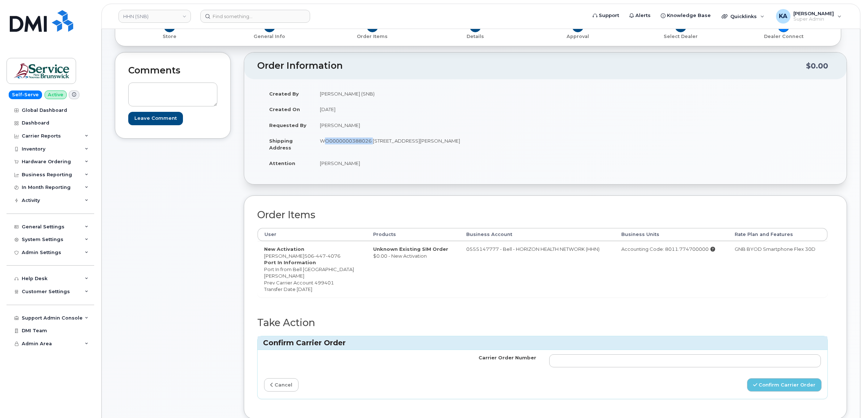
scroll to position [91, 0]
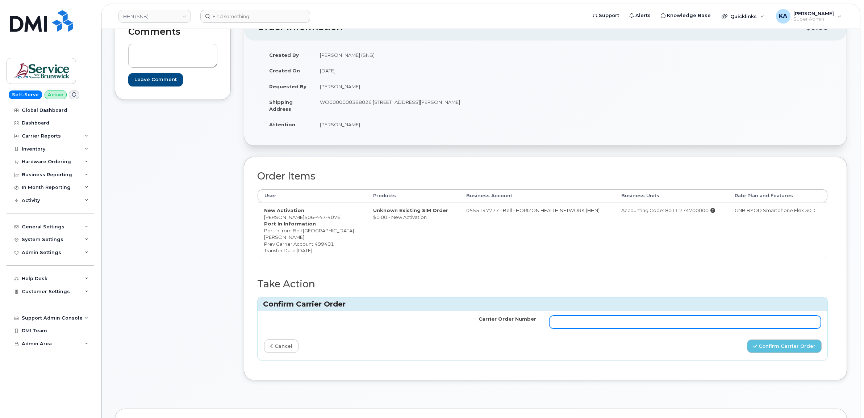
click at [640, 322] on input "Carrier Order Number" at bounding box center [685, 322] width 272 height 13
paste input "3013950"
type input "3013950"
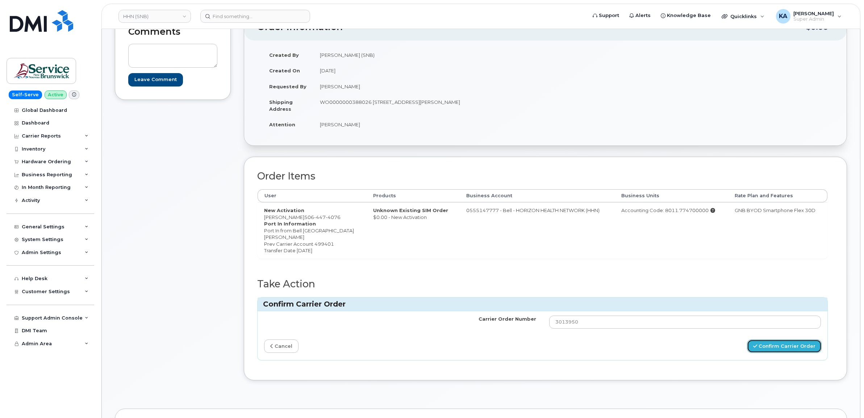
click at [783, 346] on button "Confirm Carrier Order" at bounding box center [784, 346] width 75 height 13
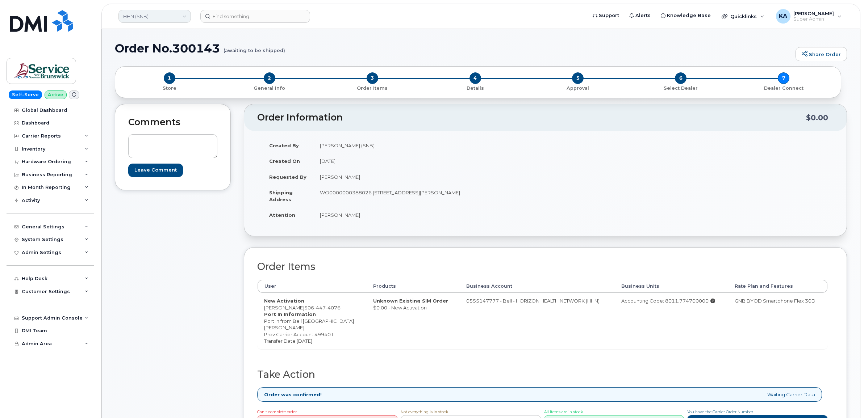
click at [155, 16] on link "HHN (SNB)" at bounding box center [154, 16] width 72 height 13
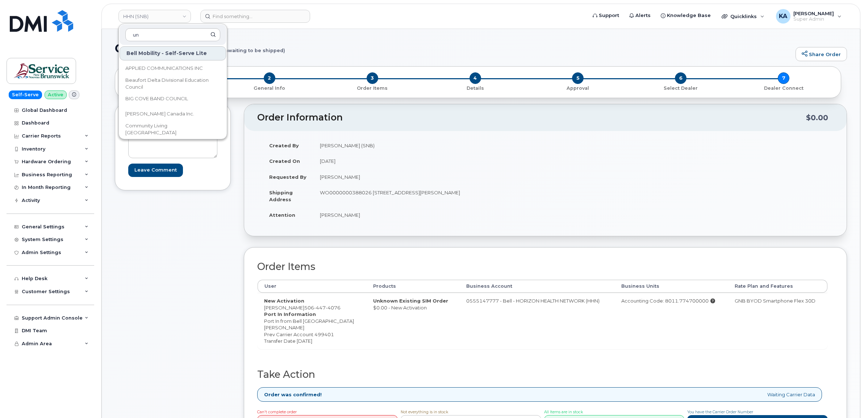
type input "u"
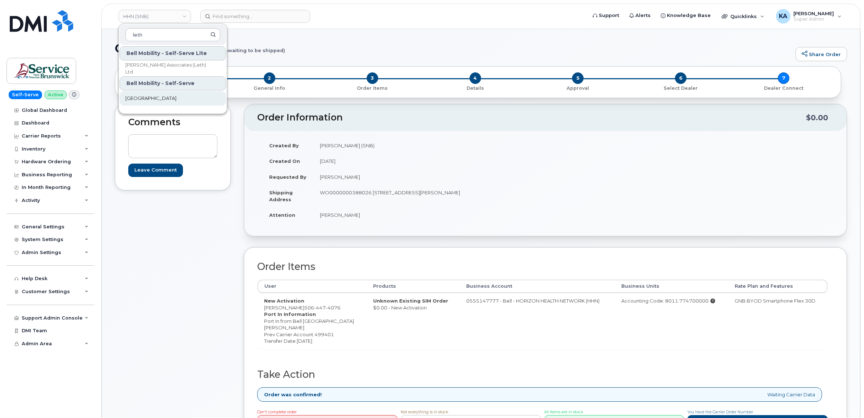
type input "leth"
click at [138, 95] on span "[GEOGRAPHIC_DATA]" at bounding box center [150, 98] width 51 height 7
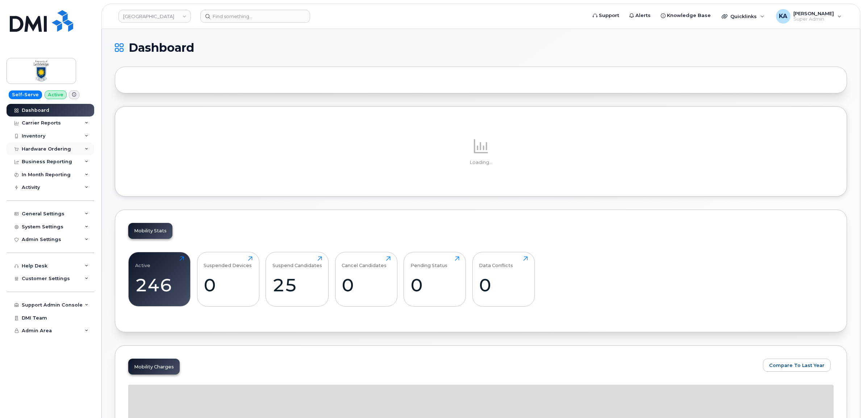
click at [47, 150] on div "Hardware Ordering" at bounding box center [46, 149] width 49 height 6
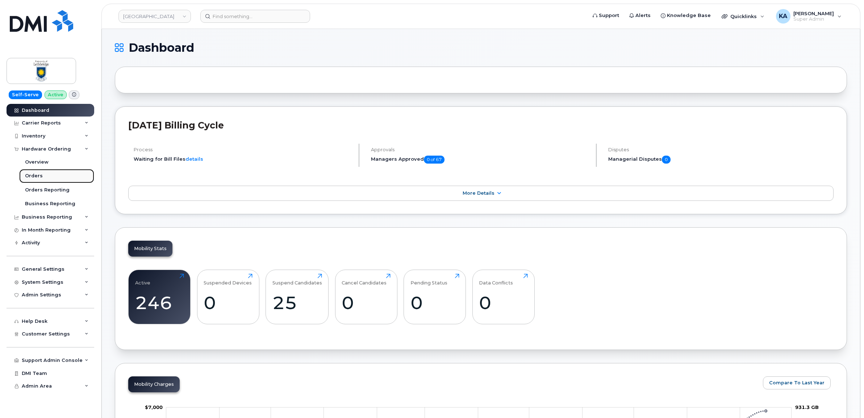
click at [30, 176] on div "Orders" at bounding box center [34, 176] width 18 height 7
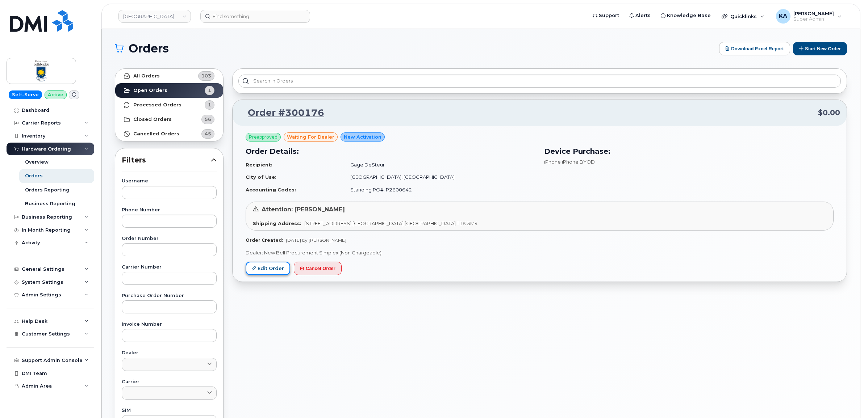
click at [262, 267] on link "Edit Order" at bounding box center [268, 268] width 45 height 13
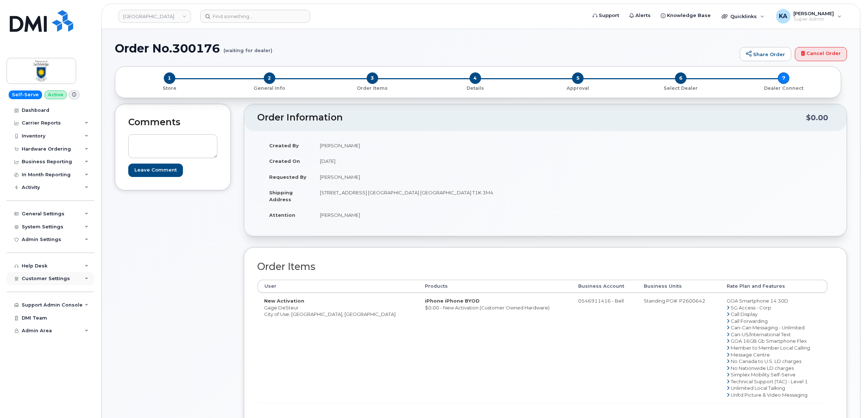
click at [38, 281] on span "Customer Settings" at bounding box center [46, 278] width 48 height 5
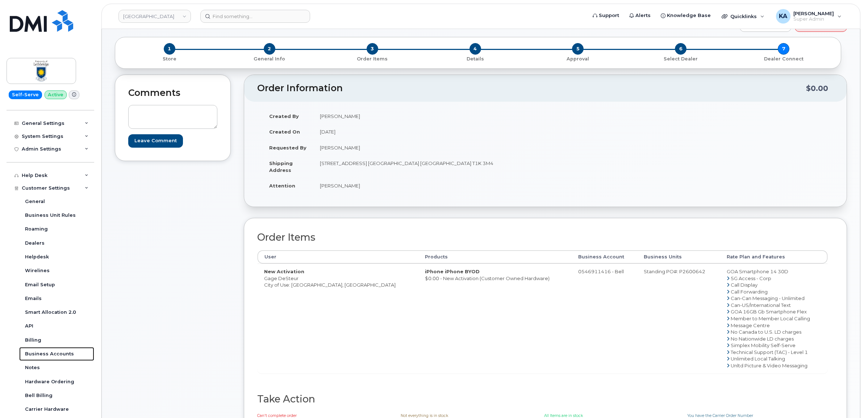
scroll to position [45, 0]
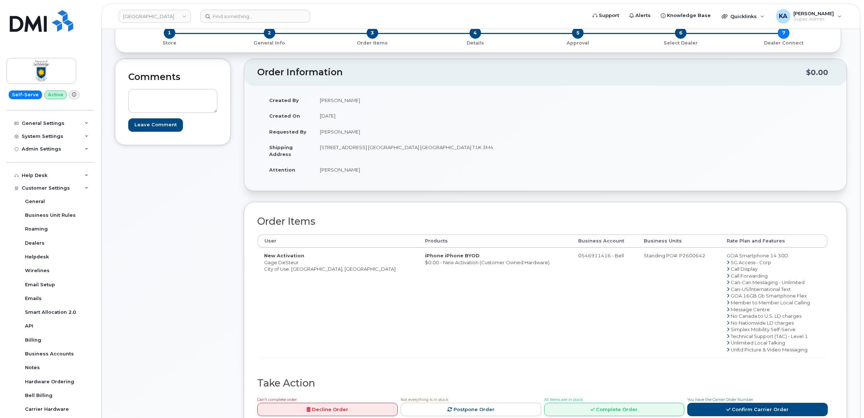
drag, startPoint x: 259, startPoint y: 263, endPoint x: 296, endPoint y: 265, distance: 37.0
click at [296, 265] on td "New Activation Gage DeSteur City of Use: Lethbridge, Alberta" at bounding box center [338, 303] width 161 height 110
drag, startPoint x: 296, startPoint y: 265, endPoint x: 289, endPoint y: 263, distance: 7.5
copy td "Gage DeSteur"
drag, startPoint x: 314, startPoint y: 148, endPoint x: 372, endPoint y: 152, distance: 58.1
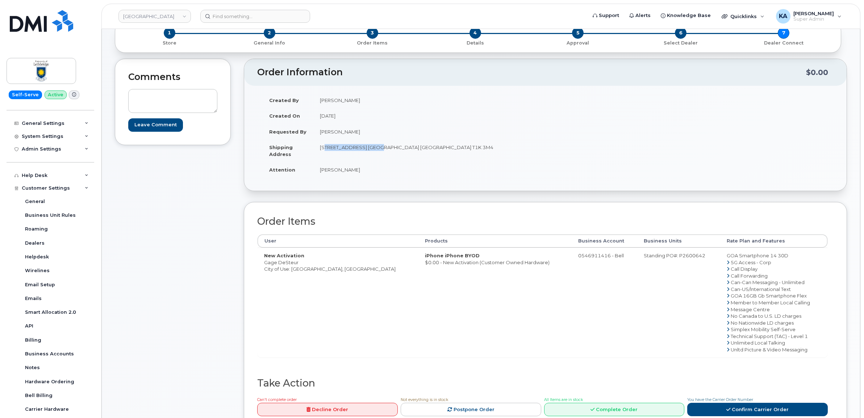
click at [372, 152] on td "4401 University Dr W LETHBRIDGE AB T1K 3M4 CANADA Lethbridge Alberta T1K 3M4" at bounding box center [426, 150] width 227 height 22
drag, startPoint x: 372, startPoint y: 151, endPoint x: 367, endPoint y: 149, distance: 5.3
copy td "4401 University Dr W"
drag, startPoint x: 414, startPoint y: 147, endPoint x: 436, endPoint y: 151, distance: 22.4
click at [436, 151] on td "4401 University Dr W LETHBRIDGE AB T1K 3M4 CANADA Lethbridge Alberta T1K 3M4" at bounding box center [426, 150] width 227 height 22
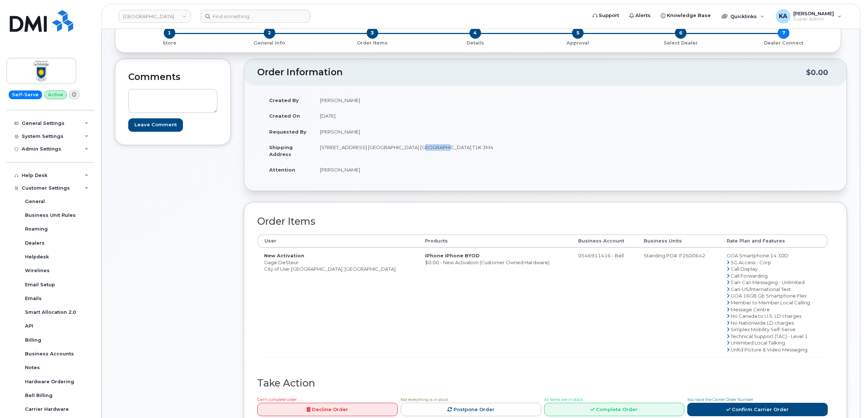
copy td "T1K 3M4"
drag, startPoint x: 310, startPoint y: 169, endPoint x: 363, endPoint y: 174, distance: 52.8
click at [363, 175] on tr "Attention Rick Marczuk" at bounding box center [401, 170] width 277 height 16
drag, startPoint x: 363, startPoint y: 174, endPoint x: 344, endPoint y: 172, distance: 18.6
copy tr "Rick Marczuk"
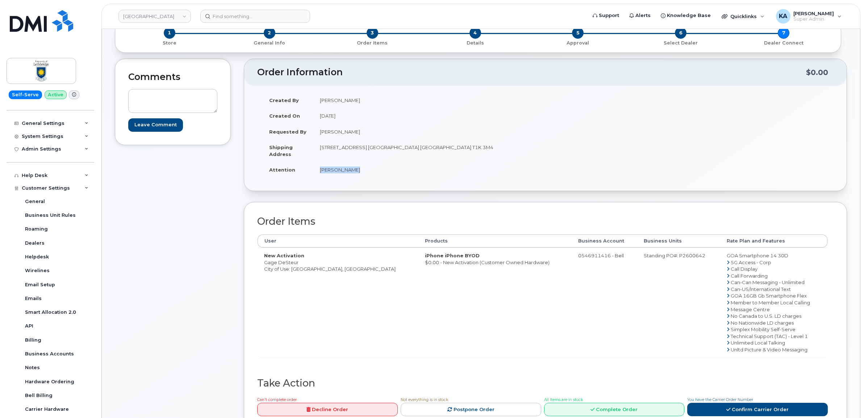
drag, startPoint x: 261, startPoint y: 264, endPoint x: 303, endPoint y: 265, distance: 41.7
click at [304, 266] on td "New Activation Gage DeSteur City of Use: Lethbridge, Alberta" at bounding box center [338, 303] width 161 height 110
drag, startPoint x: 303, startPoint y: 265, endPoint x: 292, endPoint y: 263, distance: 11.2
copy td "Gage DeSteur"
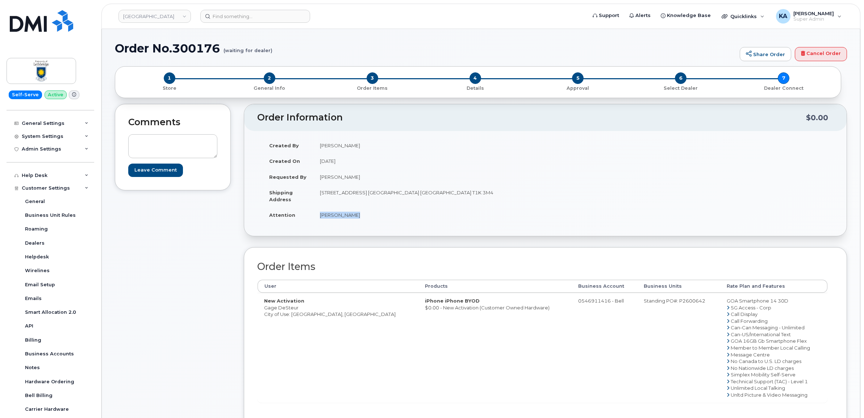
drag, startPoint x: 606, startPoint y: 302, endPoint x: 683, endPoint y: 305, distance: 76.9
click at [683, 305] on tr "New Activation Gage DeSteur City of Use: Lethbridge, Alberta iPhone iPhone BYOD…" at bounding box center [543, 348] width 570 height 110
drag, startPoint x: 682, startPoint y: 305, endPoint x: 677, endPoint y: 302, distance: 6.0
copy tr "Standing PO#: P2600642"
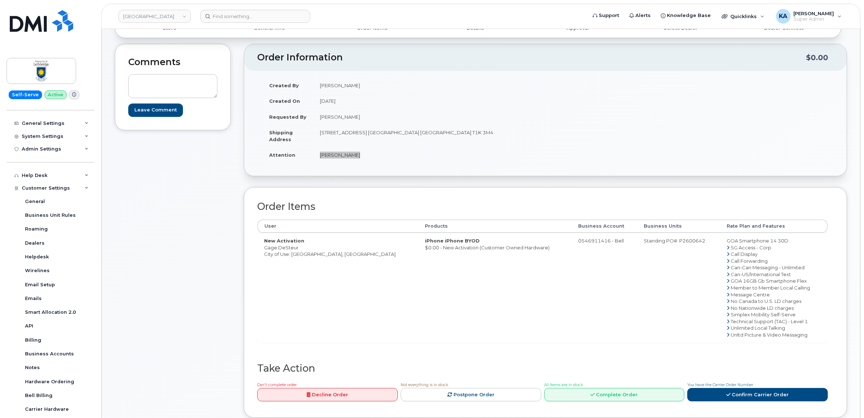
scroll to position [181, 0]
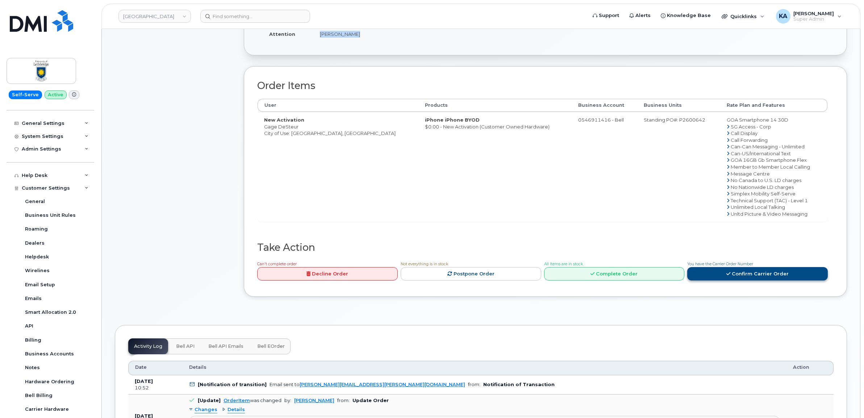
click at [712, 275] on link "Confirm Carrier Order" at bounding box center [757, 273] width 141 height 13
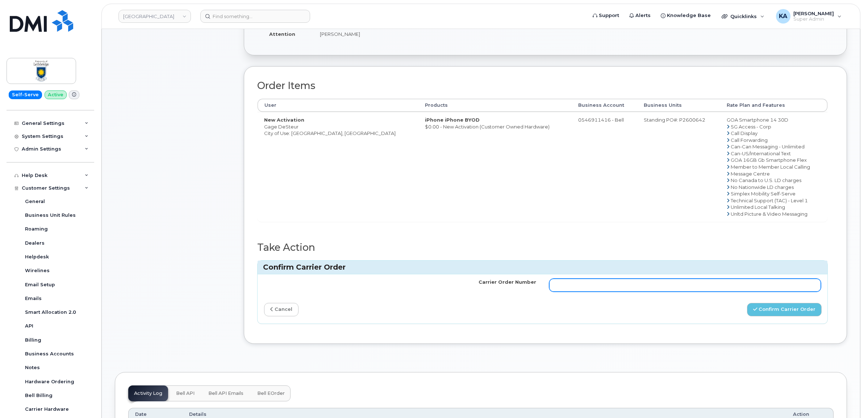
paste input "3013956"
type input "3013956"
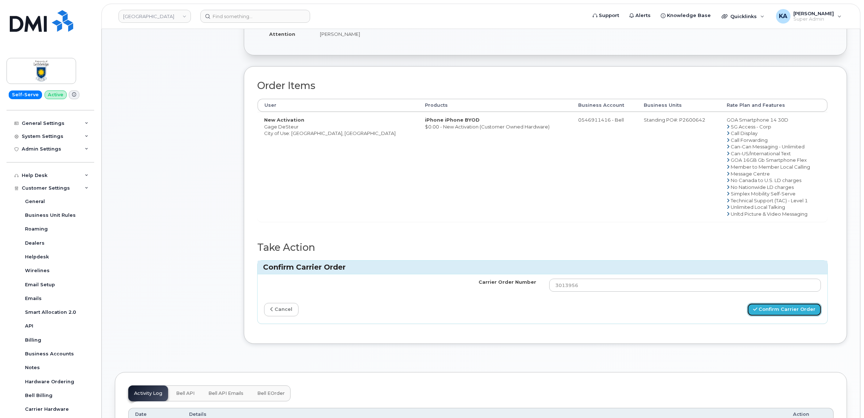
click at [772, 312] on button "Confirm Carrier Order" at bounding box center [784, 309] width 75 height 13
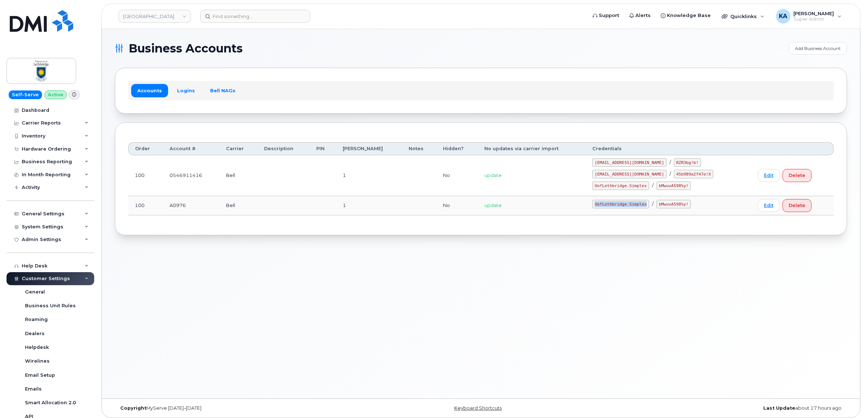
drag, startPoint x: 593, startPoint y: 206, endPoint x: 640, endPoint y: 209, distance: 46.8
click at [641, 209] on code "UofLethbridge.Simplex" at bounding box center [620, 204] width 57 height 9
drag, startPoint x: 640, startPoint y: 209, endPoint x: 624, endPoint y: 206, distance: 15.7
copy code "UofLethbridge.Simple"
drag, startPoint x: 654, startPoint y: 206, endPoint x: 685, endPoint y: 210, distance: 31.7
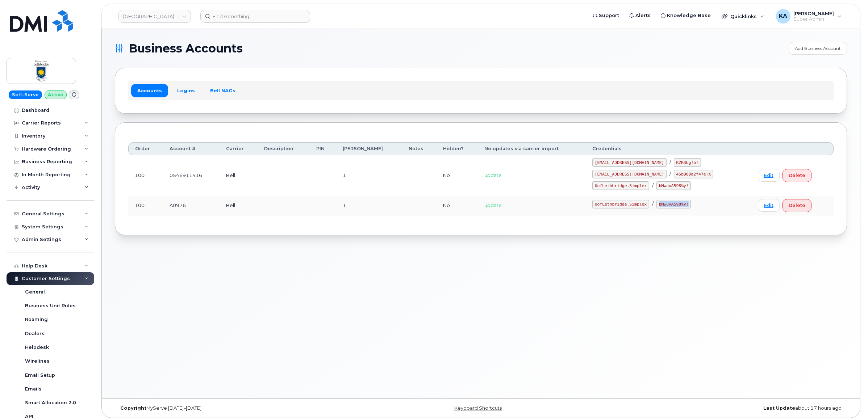
click at [686, 210] on td "UofLethbridge.Simplex / bMwuvA598%y!" at bounding box center [669, 205] width 166 height 19
drag, startPoint x: 685, startPoint y: 210, endPoint x: 677, endPoint y: 205, distance: 9.4
copy code "bMwuvA598%y!"
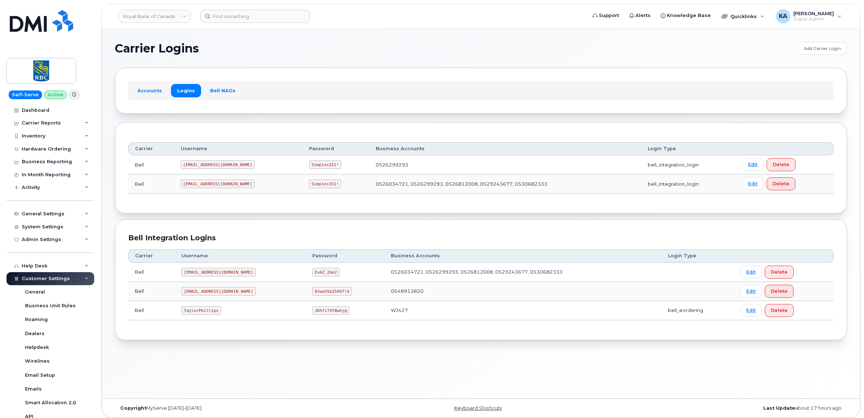
click at [163, 14] on link "Royal Bank of Canada" at bounding box center [154, 16] width 72 height 13
type input "aec"
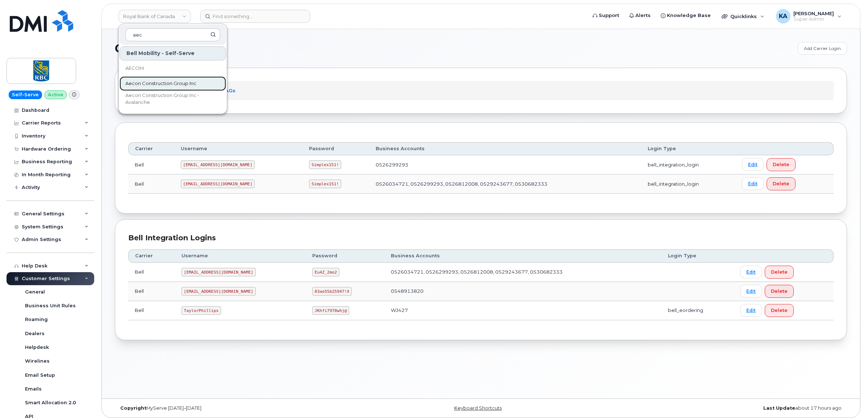
click at [149, 82] on span "Aecon Construction Group Inc" at bounding box center [160, 83] width 71 height 7
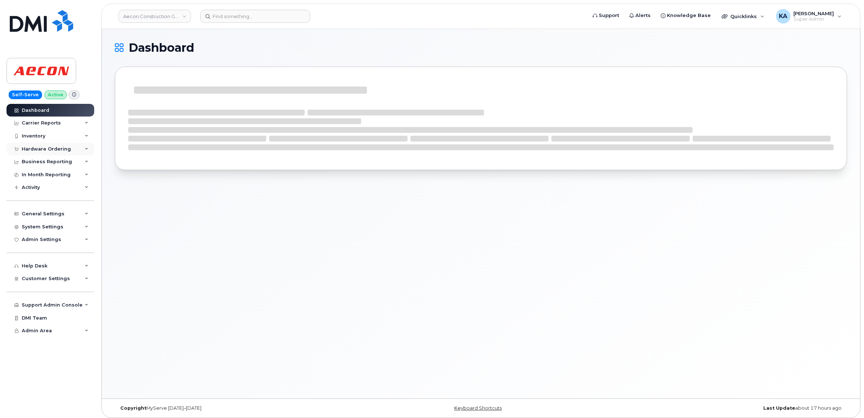
click at [55, 147] on div "Hardware Ordering" at bounding box center [46, 149] width 49 height 6
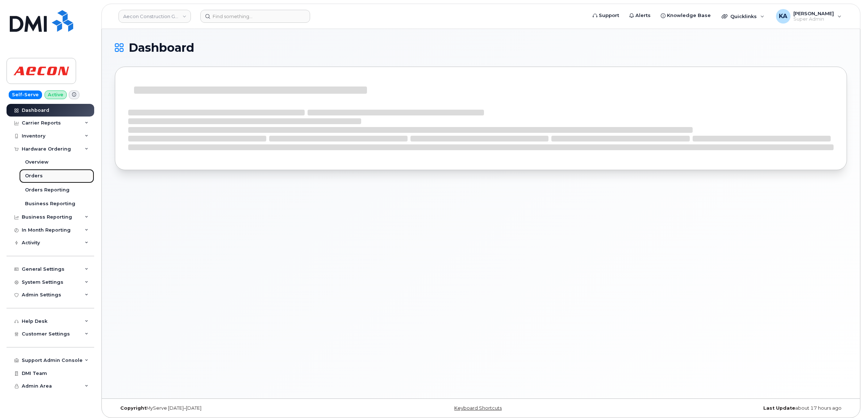
click at [31, 175] on div "Orders" at bounding box center [34, 176] width 18 height 7
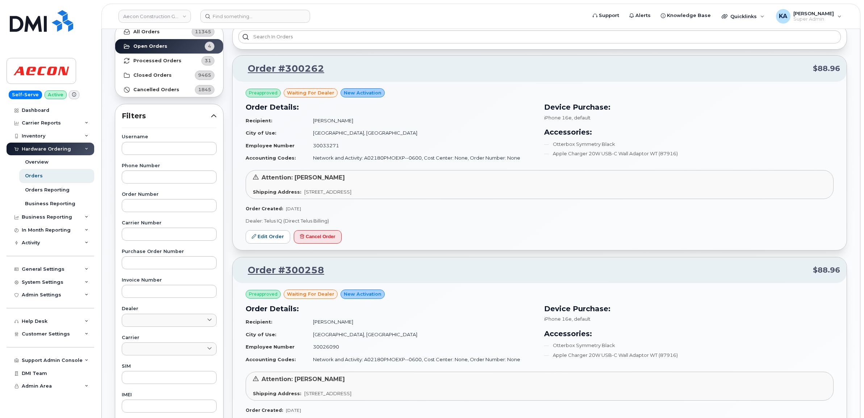
scroll to position [42, 0]
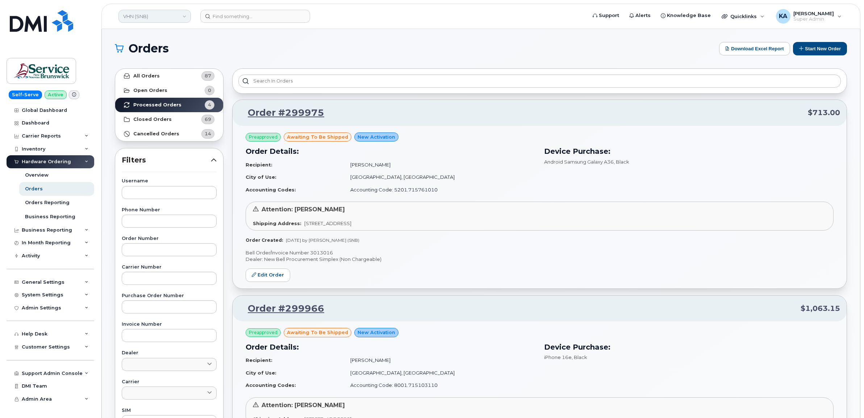
scroll to position [509, 0]
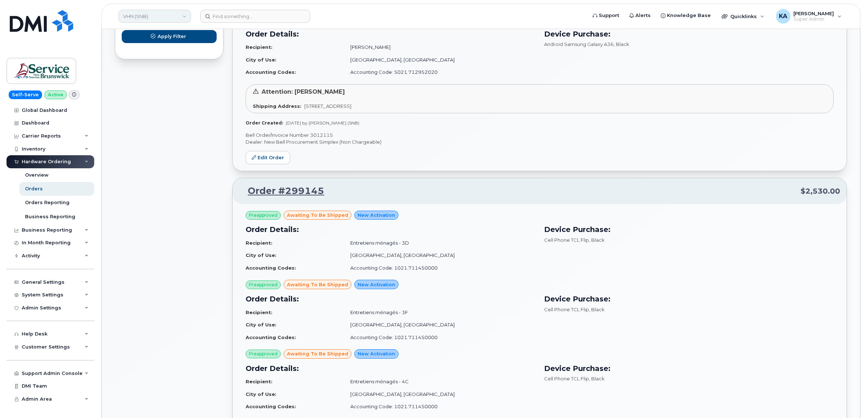
click at [158, 14] on link "VHN (SNB)" at bounding box center [154, 16] width 72 height 13
type input "snb"
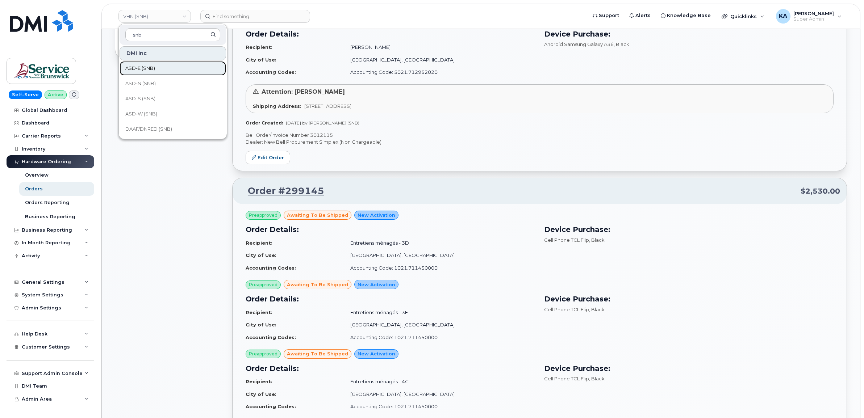
click at [141, 66] on span "ASD-E (SNB)" at bounding box center [140, 68] width 30 height 7
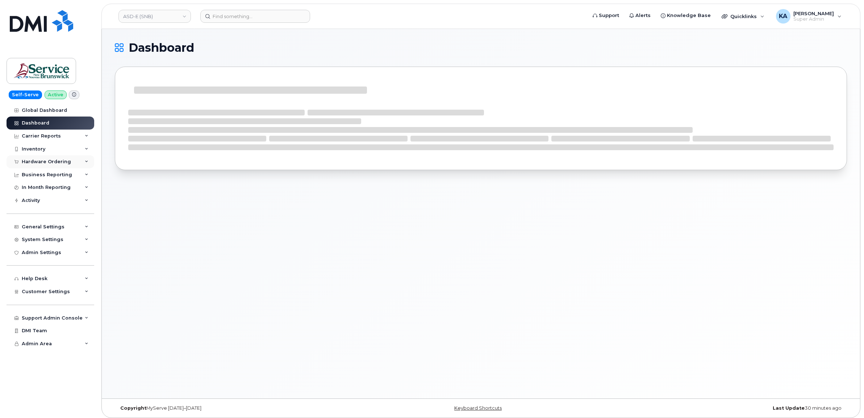
click at [51, 161] on div "Hardware Ordering" at bounding box center [46, 162] width 49 height 6
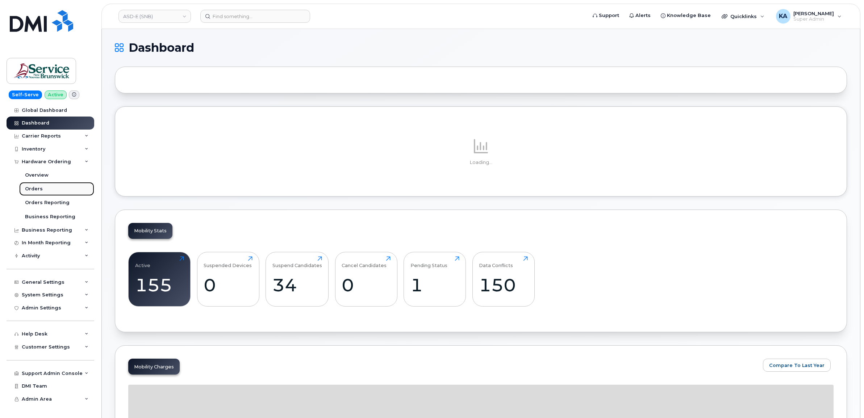
click at [33, 189] on div "Orders" at bounding box center [34, 189] width 18 height 7
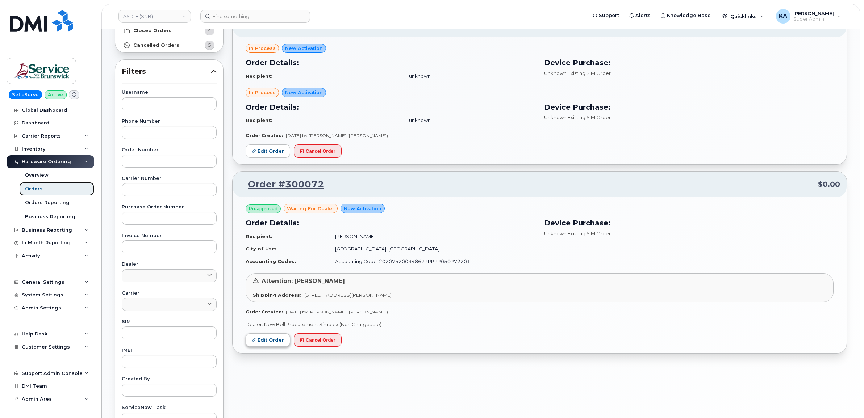
scroll to position [91, 0]
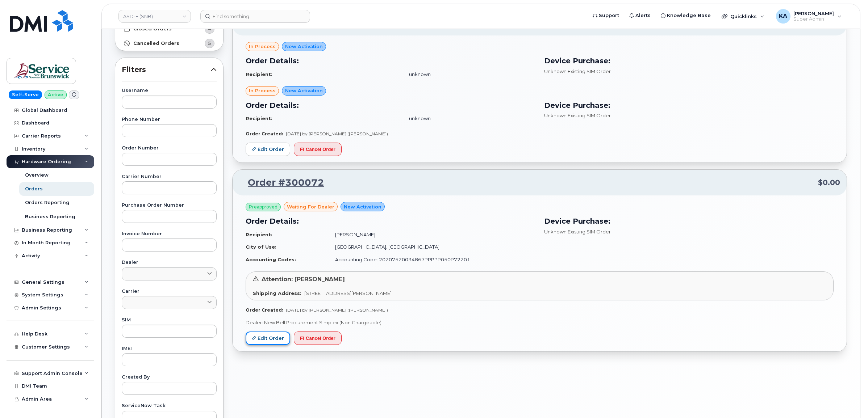
click at [267, 338] on link "Edit Order" at bounding box center [268, 338] width 45 height 13
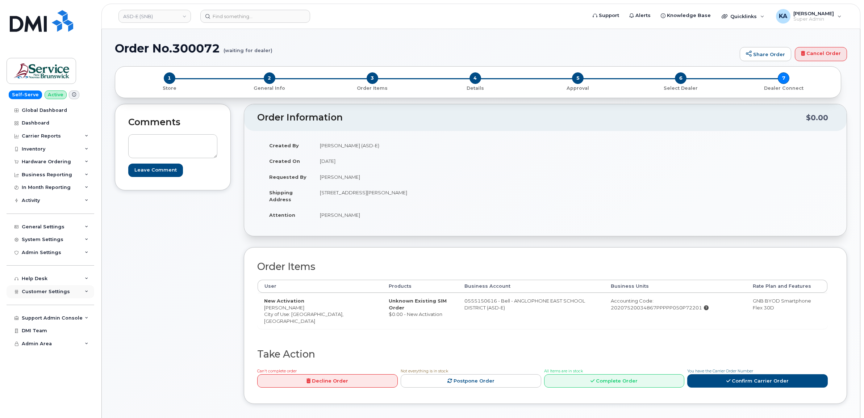
click at [45, 294] on span "Customer Settings" at bounding box center [46, 291] width 48 height 5
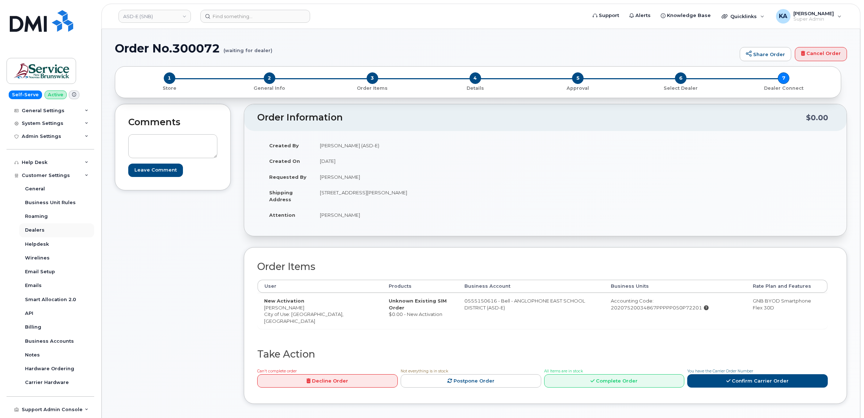
scroll to position [136, 0]
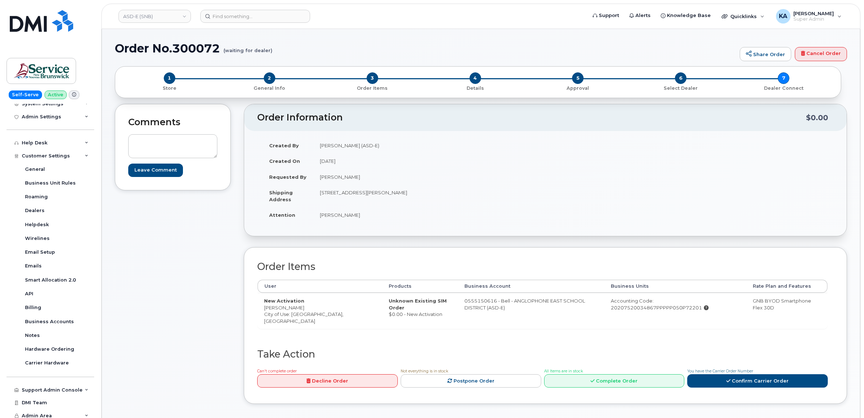
drag, startPoint x: 261, startPoint y: 309, endPoint x: 311, endPoint y: 311, distance: 50.0
click at [311, 311] on td "New Activation Hafsah Mohammad City of Use: Moncton, New Brunswick" at bounding box center [320, 311] width 125 height 36
drag, startPoint x: 311, startPoint y: 311, endPoint x: 306, endPoint y: 309, distance: 5.0
copy td "[PERSON_NAME]"
drag, startPoint x: 311, startPoint y: 191, endPoint x: 381, endPoint y: 198, distance: 69.5
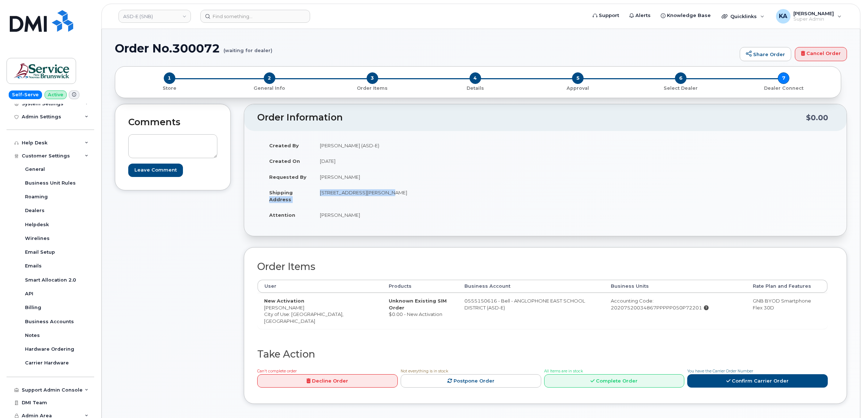
click at [381, 198] on tr "Shipping Address 200-1077 St George Blvd Moncton New Brunswick E1E 4C9" at bounding box center [401, 196] width 277 height 22
drag, startPoint x: 381, startPoint y: 198, endPoint x: 373, endPoint y: 194, distance: 7.9
copy tr "Address 200-1077 St George Blvd"
drag, startPoint x: 444, startPoint y: 193, endPoint x: 466, endPoint y: 196, distance: 23.0
click at [466, 196] on td "200-1077 St George Blvd Moncton New Brunswick E1E 4C9" at bounding box center [426, 196] width 227 height 22
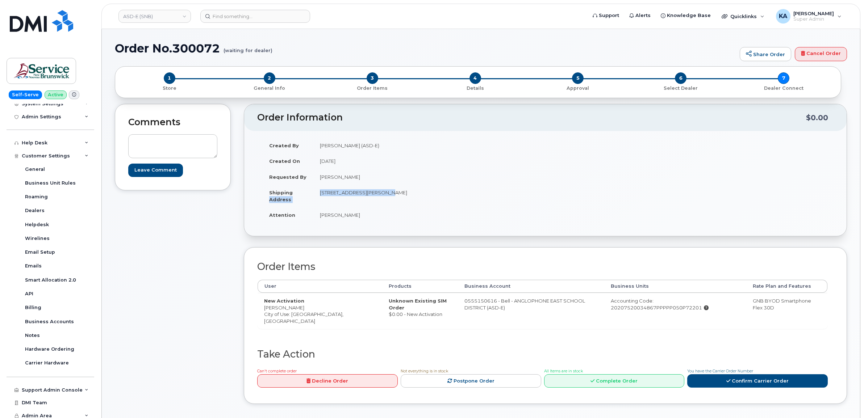
drag, startPoint x: 466, startPoint y: 196, endPoint x: 460, endPoint y: 192, distance: 7.0
copy td "E1E 4C9"
drag, startPoint x: 317, startPoint y: 215, endPoint x: 365, endPoint y: 220, distance: 48.1
click at [365, 220] on td "Melissa McEachern" at bounding box center [426, 215] width 227 height 16
drag, startPoint x: 365, startPoint y: 220, endPoint x: 357, endPoint y: 217, distance: 7.7
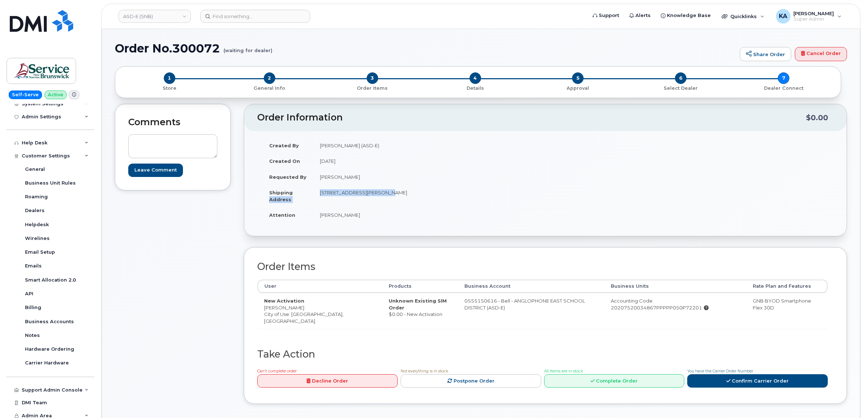
copy td "Melissa McEachern"
drag, startPoint x: 263, startPoint y: 309, endPoint x: 311, endPoint y: 310, distance: 47.8
click at [311, 310] on td "New Activation Hafsah Mohammad City of Use: Moncton, New Brunswick" at bounding box center [320, 311] width 125 height 36
drag, startPoint x: 311, startPoint y: 310, endPoint x: 307, endPoint y: 310, distance: 3.6
copy td "Hafsah Mohammad"
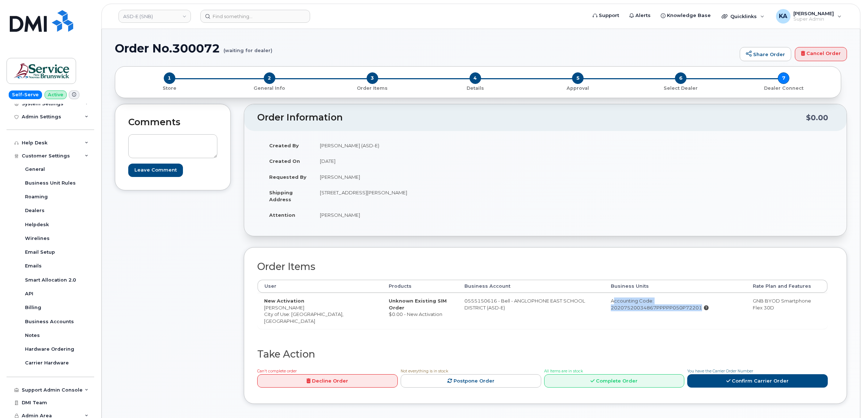
drag, startPoint x: 597, startPoint y: 300, endPoint x: 725, endPoint y: 306, distance: 129.1
click at [725, 306] on div "Accounting Code: 20207520034867PPPPP050P72201" at bounding box center [675, 304] width 129 height 13
drag, startPoint x: 725, startPoint y: 306, endPoint x: 723, endPoint y: 302, distance: 4.9
copy div "Accounting Code: 20207520034867PPPPP050P72201"
click at [741, 380] on link "Confirm Carrier Order" at bounding box center [757, 380] width 141 height 13
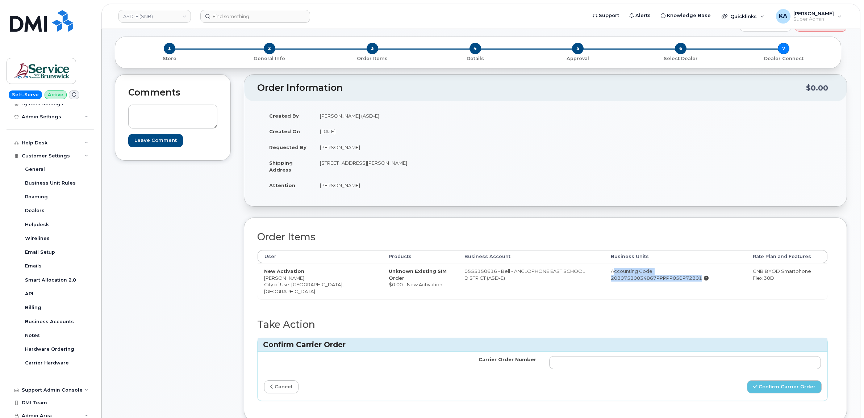
scroll to position [45, 0]
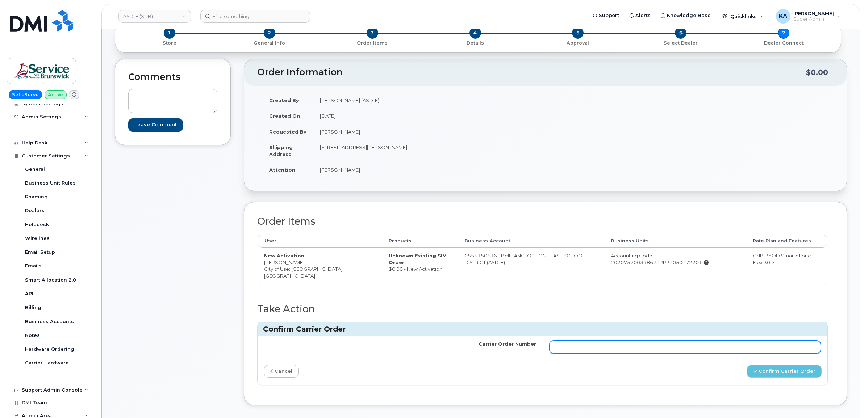
click at [678, 350] on input "Carrier Order Number" at bounding box center [685, 347] width 272 height 13
paste input "3014012"
type input "3014012"
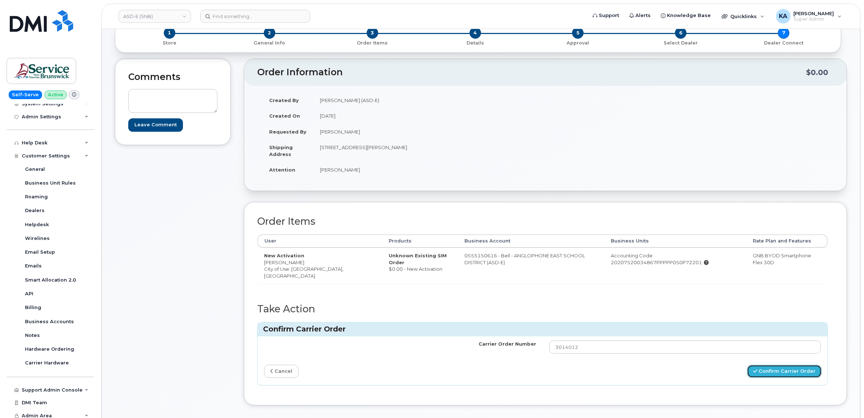
click at [774, 373] on button "Confirm Carrier Order" at bounding box center [784, 371] width 75 height 13
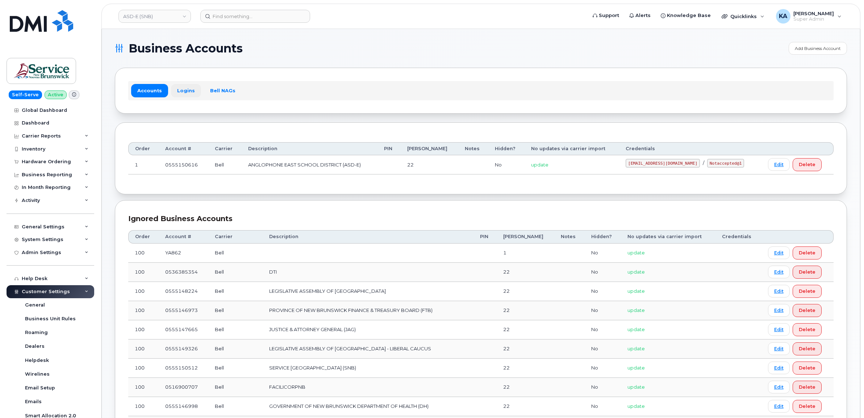
click at [178, 91] on link "Logins" at bounding box center [186, 90] width 30 height 13
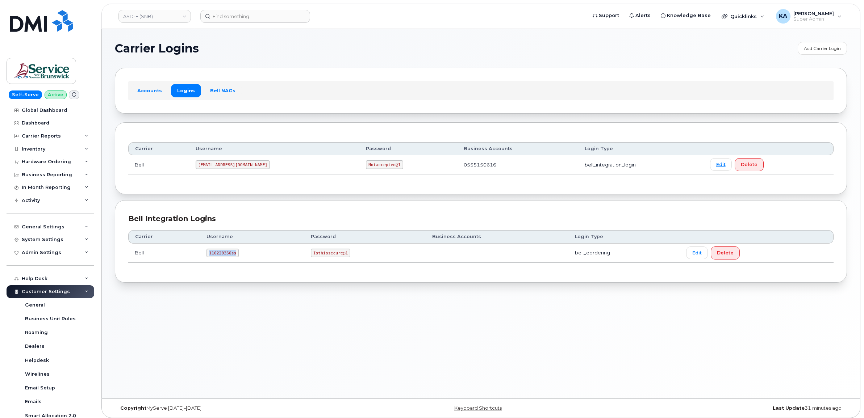
drag, startPoint x: 206, startPoint y: 255, endPoint x: 236, endPoint y: 256, distance: 29.8
click at [236, 256] on td "116220356ss" at bounding box center [252, 253] width 104 height 19
drag, startPoint x: 236, startPoint y: 256, endPoint x: 227, endPoint y: 255, distance: 8.9
copy code "116220356ss"
drag, startPoint x: 311, startPoint y: 254, endPoint x: 350, endPoint y: 258, distance: 38.2
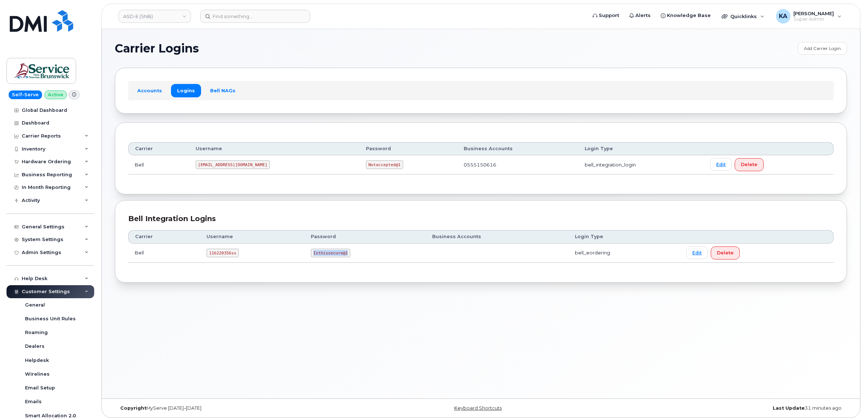
click at [350, 258] on td "Isthissecure@1" at bounding box center [364, 253] width 121 height 19
drag, startPoint x: 348, startPoint y: 258, endPoint x: 333, endPoint y: 255, distance: 15.2
copy code "Isthissecure@1"
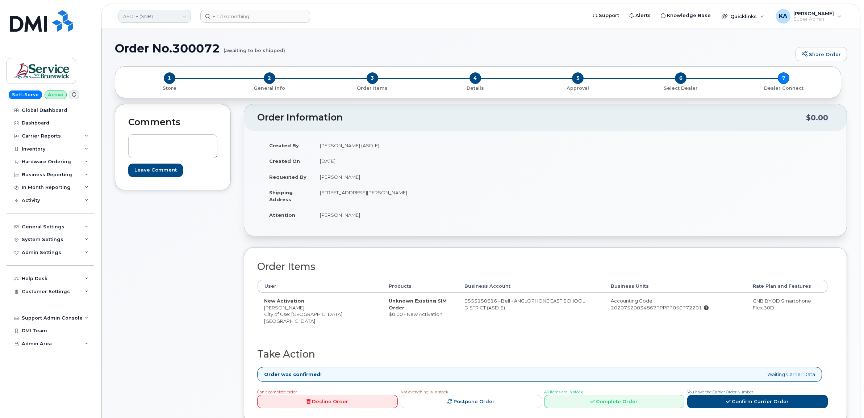
click at [167, 16] on link "ASD-E (SNB)" at bounding box center [154, 16] width 72 height 13
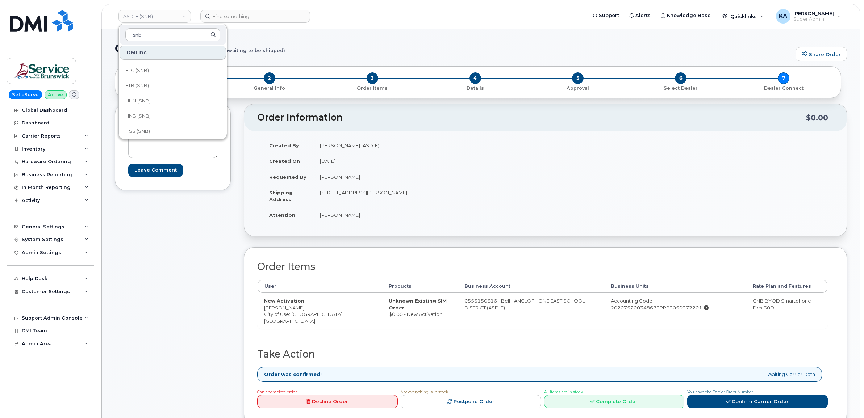
scroll to position [181, 0]
type input "snb"
click at [142, 85] on span "HHN (SNB)" at bounding box center [137, 84] width 25 height 7
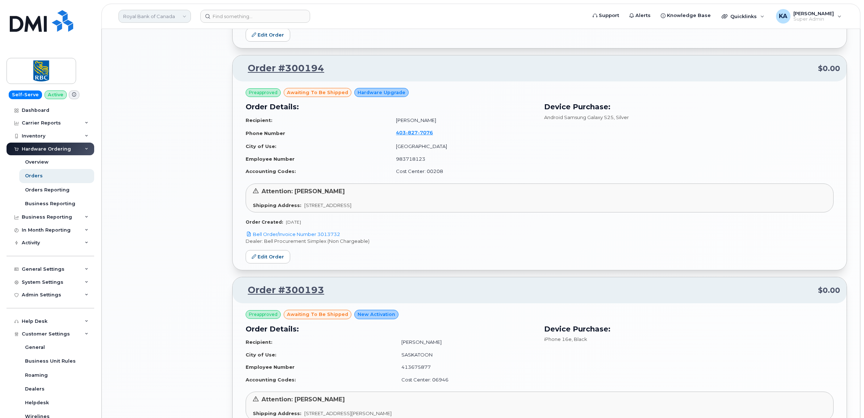
scroll to position [199, 0]
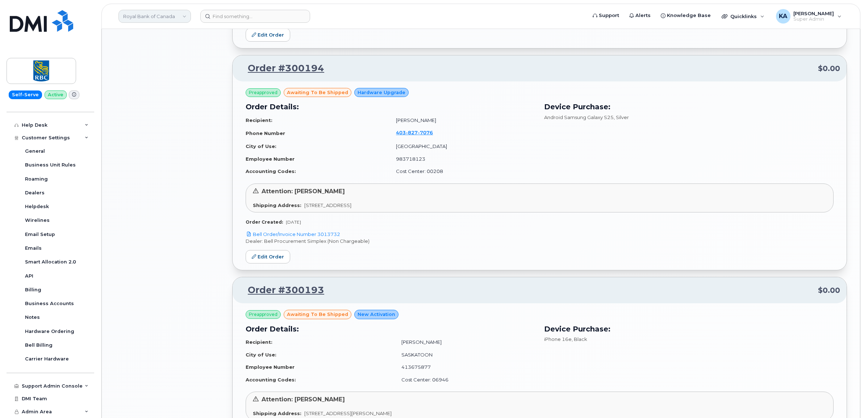
click at [135, 15] on link "Royal Bank of Canada" at bounding box center [154, 16] width 72 height 13
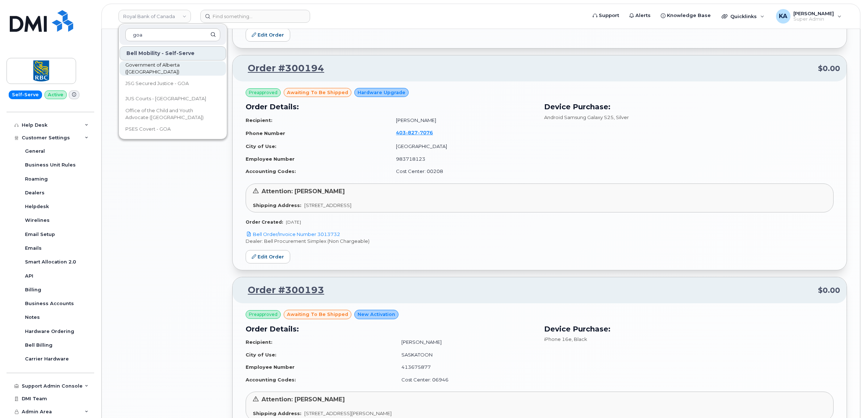
type input "goa"
click at [147, 66] on span "Government of Alberta ([GEOGRAPHIC_DATA])" at bounding box center [166, 69] width 83 height 14
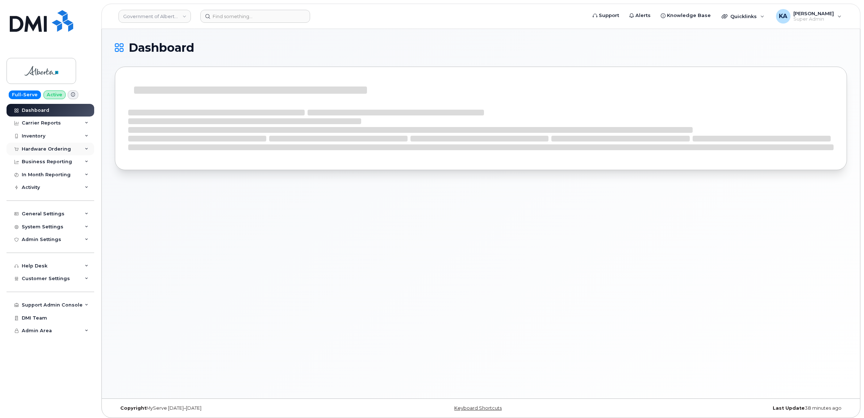
click at [57, 147] on div "Hardware Ordering" at bounding box center [46, 149] width 49 height 6
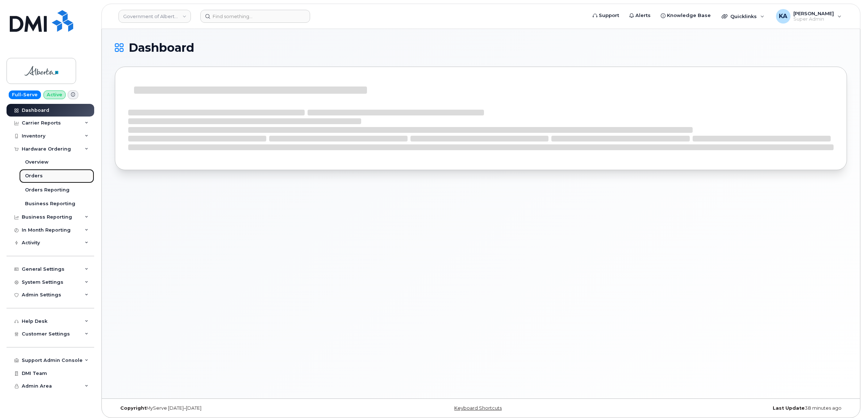
click at [34, 174] on div "Orders" at bounding box center [34, 176] width 18 height 7
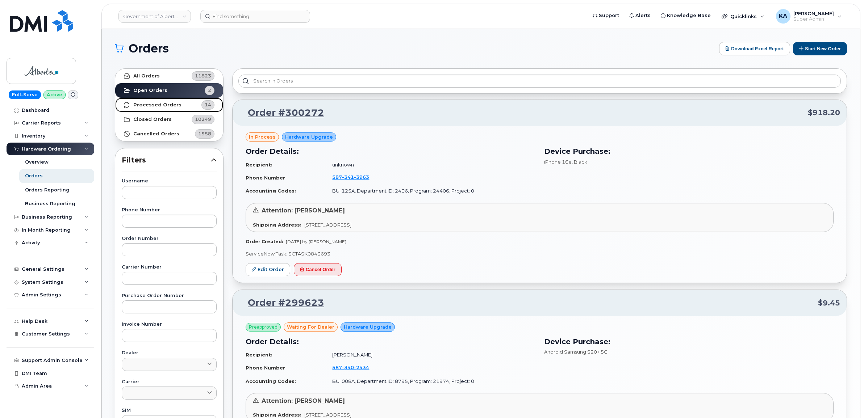
click at [143, 105] on strong "Processed Orders" at bounding box center [157, 105] width 48 height 6
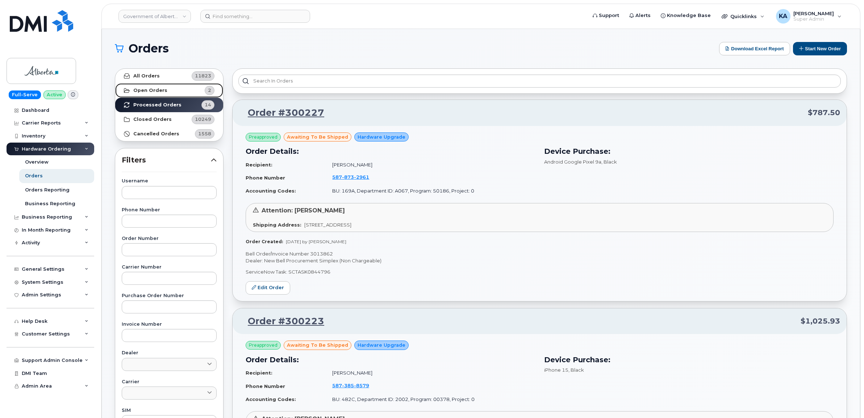
click at [147, 91] on strong "Open Orders" at bounding box center [150, 91] width 34 height 6
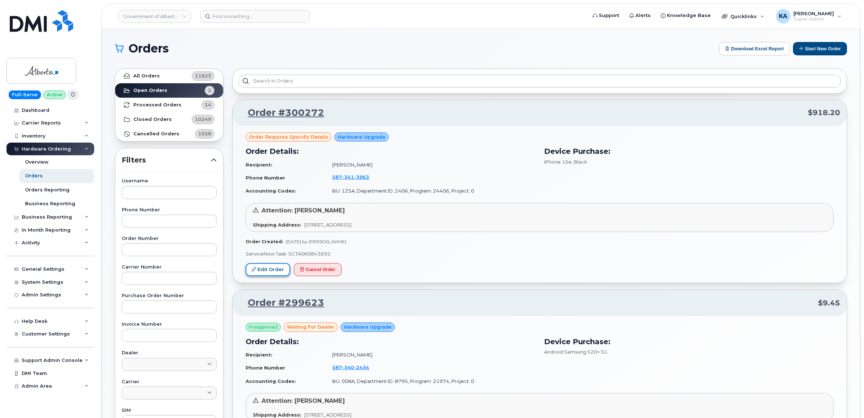
click at [261, 272] on link "Edit Order" at bounding box center [268, 269] width 45 height 13
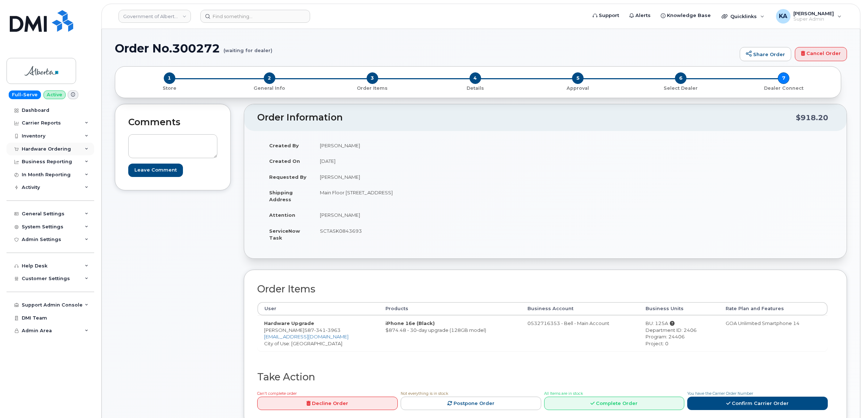
click at [54, 147] on div "Hardware Ordering" at bounding box center [46, 149] width 49 height 6
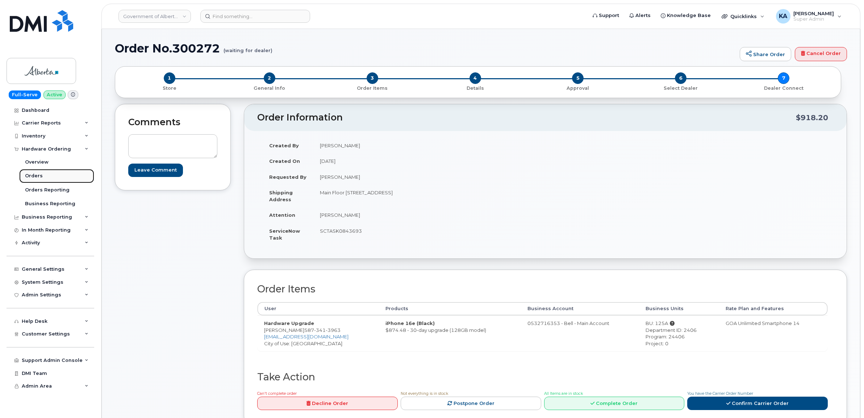
click at [35, 177] on div "Orders" at bounding box center [34, 176] width 18 height 7
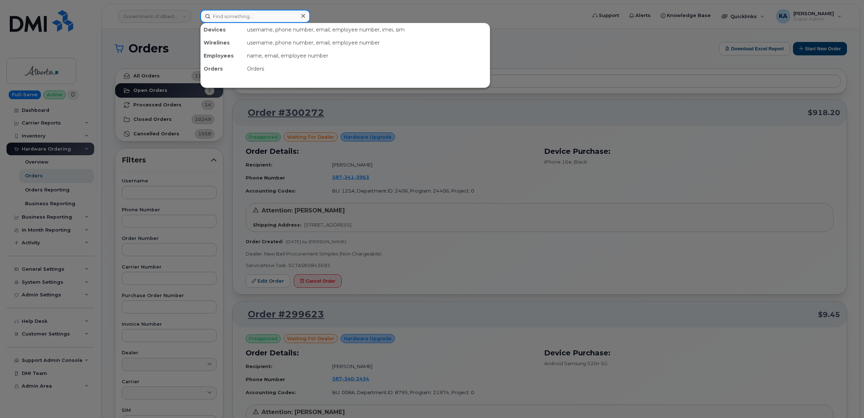
click at [232, 19] on input at bounding box center [255, 16] width 110 height 13
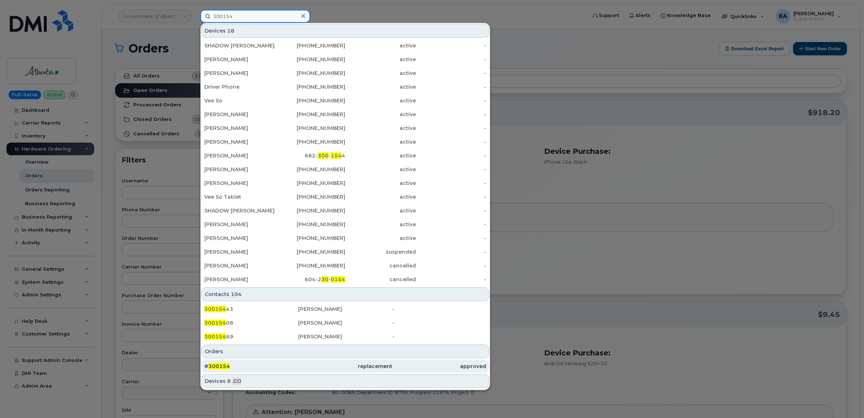
type input "300154"
click at [218, 368] on span "300154" at bounding box center [219, 366] width 22 height 7
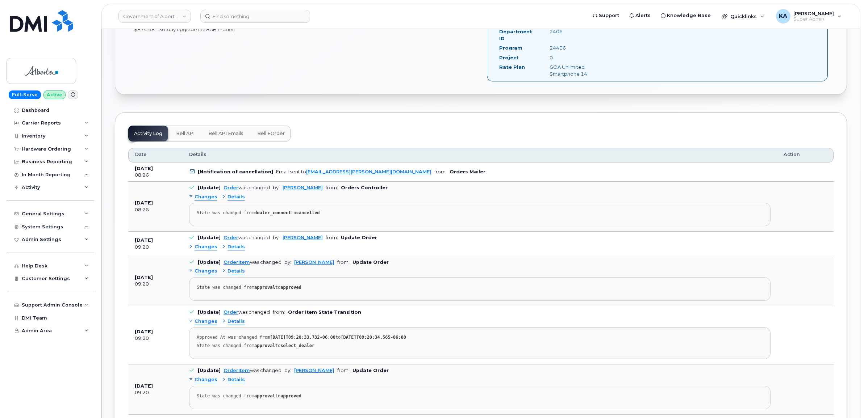
scroll to position [317, 0]
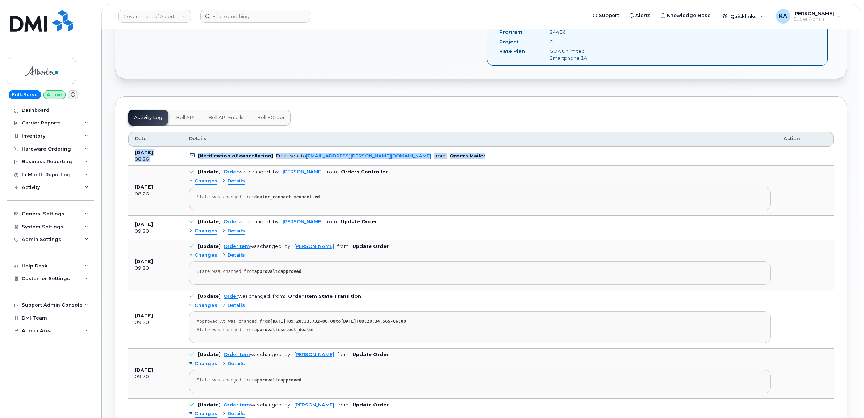
drag, startPoint x: 130, startPoint y: 146, endPoint x: 407, endPoint y: 155, distance: 276.5
click at [407, 155] on tr "Sep 09, 2025 08:26 [Notification of cancellation] Email sent to yen.vong@gov.ab…" at bounding box center [480, 157] width 705 height 20
drag, startPoint x: 407, startPoint y: 155, endPoint x: 386, endPoint y: 149, distance: 21.1
copy tr "Sep 09, 2025 08:26 [Notification of cancellation] Email sent to yen.vong@gov.ab…"
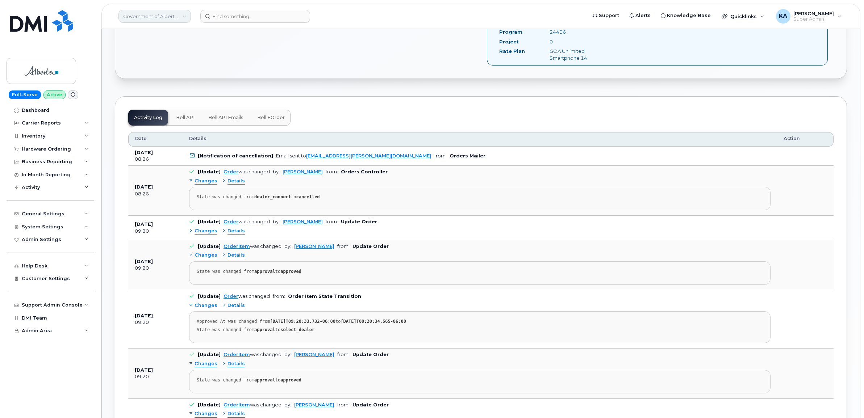
click at [149, 17] on link "Government of Alberta (GOA)" at bounding box center [154, 16] width 72 height 13
type input "kiew"
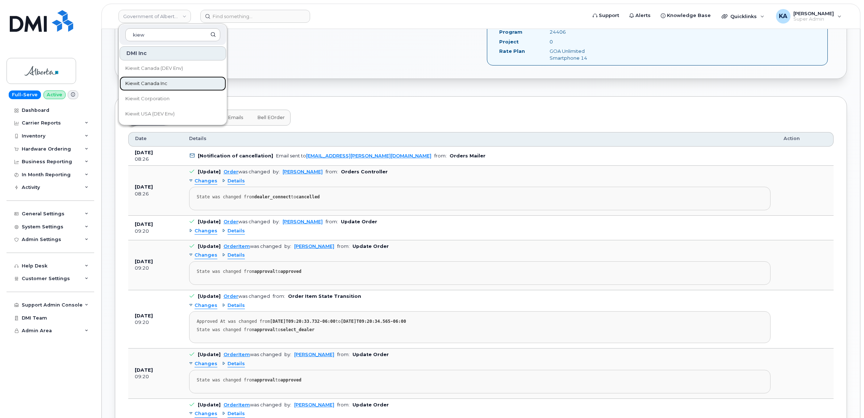
click at [141, 80] on span "Kiewit Canada Inc" at bounding box center [146, 83] width 42 height 7
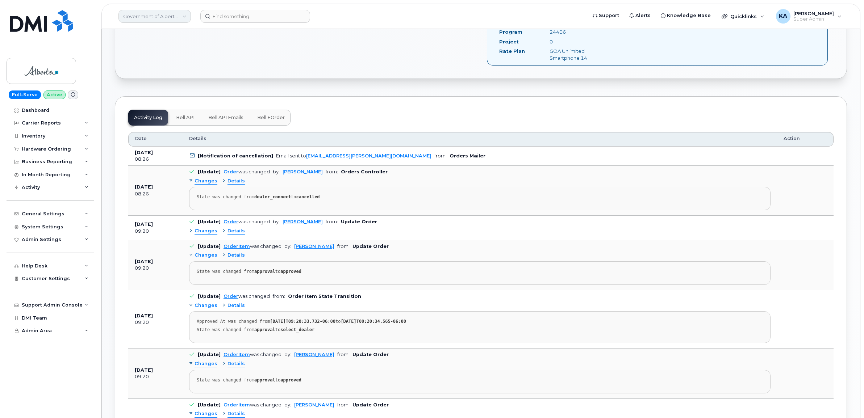
click at [159, 17] on link "Government of Alberta (GOA)" at bounding box center [154, 16] width 72 height 13
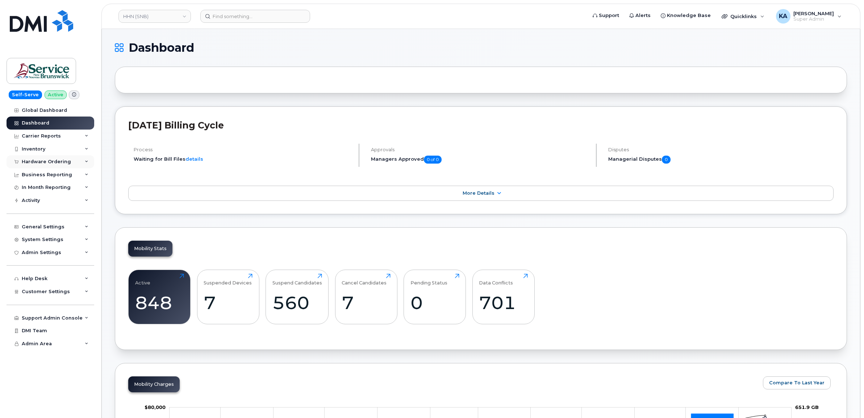
click at [46, 160] on div "Hardware Ordering" at bounding box center [46, 162] width 49 height 6
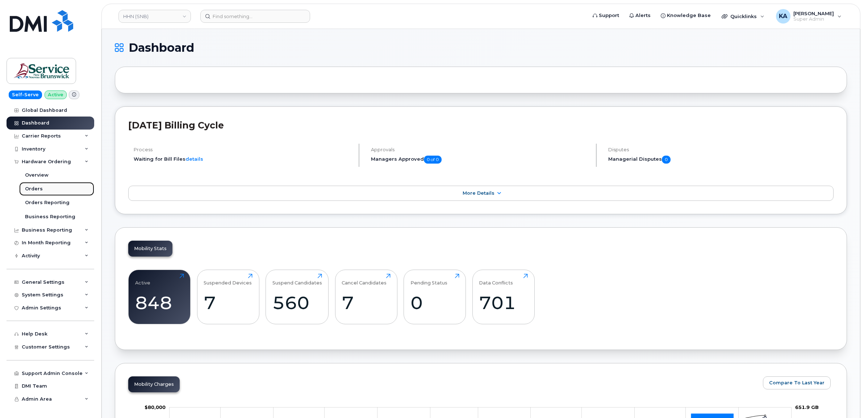
click at [32, 191] on div "Orders" at bounding box center [34, 189] width 18 height 7
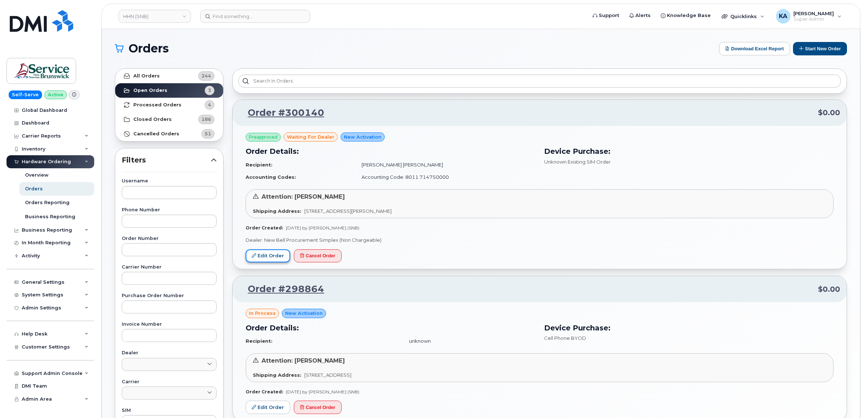
click at [263, 252] on link "Edit Order" at bounding box center [268, 256] width 45 height 13
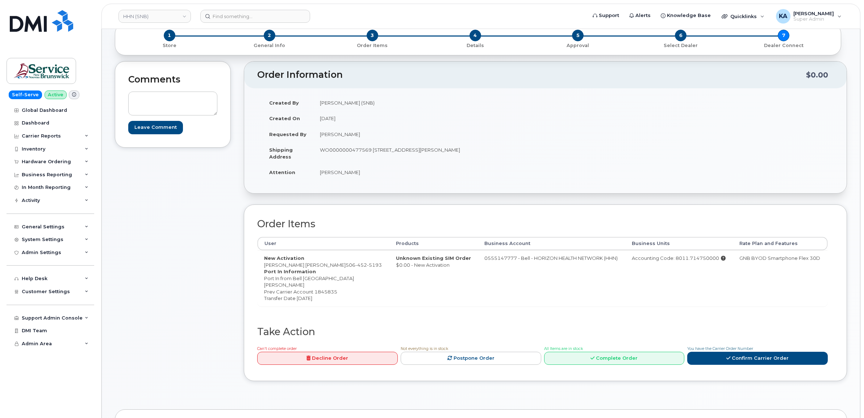
scroll to position [45, 0]
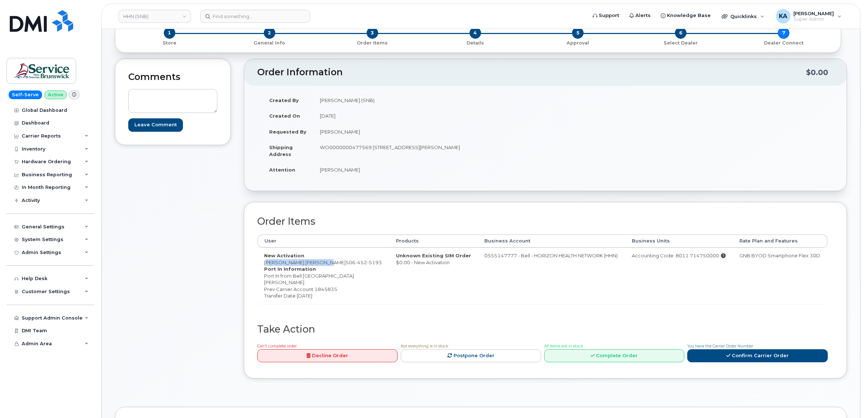
drag, startPoint x: 262, startPoint y: 264, endPoint x: 321, endPoint y: 265, distance: 59.0
click at [321, 265] on td "New Activation Dr. Rama Gupta Rogers 506 452 5193 Port In Information Port In f…" at bounding box center [324, 276] width 132 height 56
drag, startPoint x: 321, startPoint y: 265, endPoint x: 316, endPoint y: 263, distance: 4.9
copy td "Dr. Rama Gupta Rogers"
drag, startPoint x: 262, startPoint y: 256, endPoint x: 360, endPoint y: 299, distance: 106.7
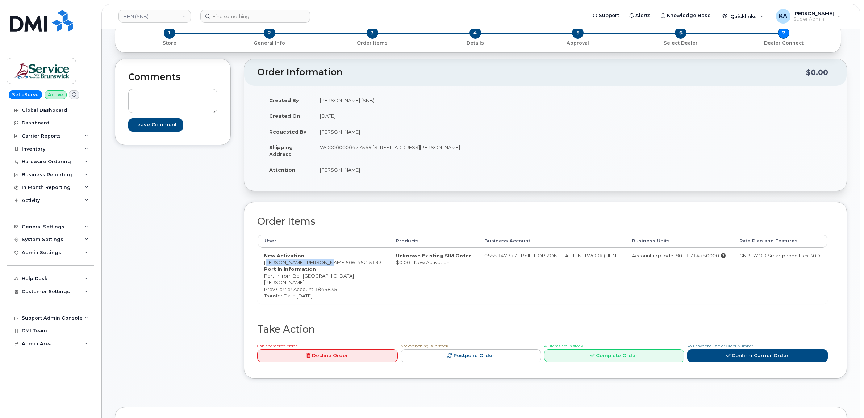
click at [360, 299] on td "New Activation Dr. Rama Gupta Rogers 506 452 5193 Port In Information Port In f…" at bounding box center [324, 276] width 132 height 56
copy td "New Activation Dr. Rama Gupta Rogers 506 452 5193 Port In Information Port In f…"
drag, startPoint x: 166, startPoint y: 266, endPoint x: 223, endPoint y: 265, distance: 57.6
click at [166, 266] on div "Comments Leave Comment" at bounding box center [173, 224] width 116 height 331
drag, startPoint x: 259, startPoint y: 263, endPoint x: 320, endPoint y: 265, distance: 60.9
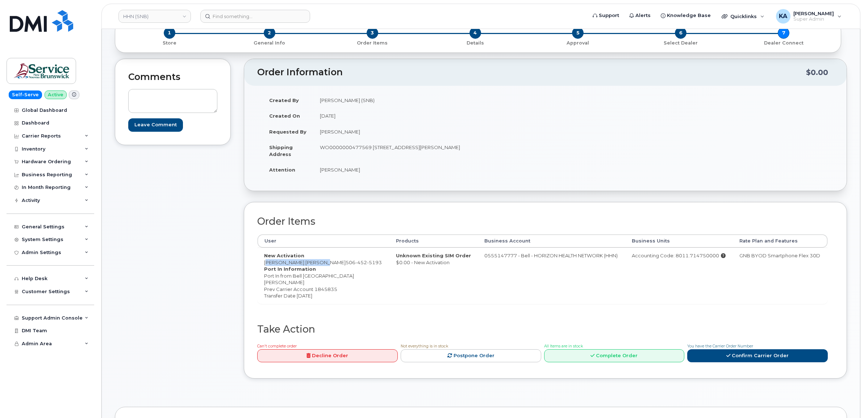
click at [320, 265] on td "New Activation Dr. Rama Gupta Rogers 506 452 5193 Port In Information Port In f…" at bounding box center [324, 276] width 132 height 56
drag, startPoint x: 320, startPoint y: 265, endPoint x: 314, endPoint y: 264, distance: 5.9
copy td "Dr. Rama Gupta Rogers"
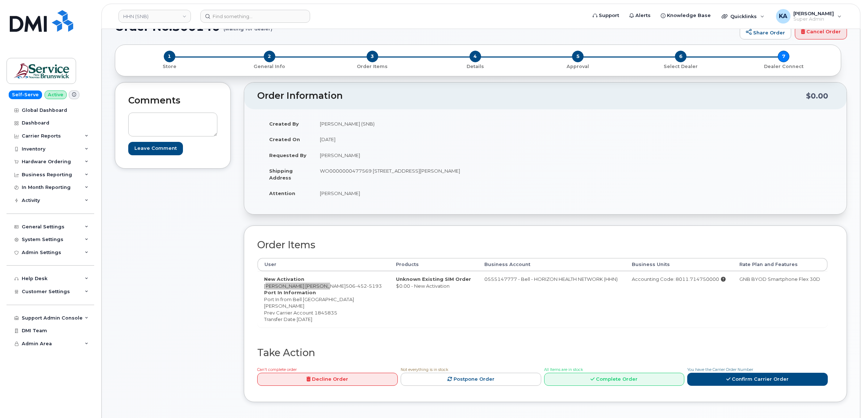
scroll to position [0, 0]
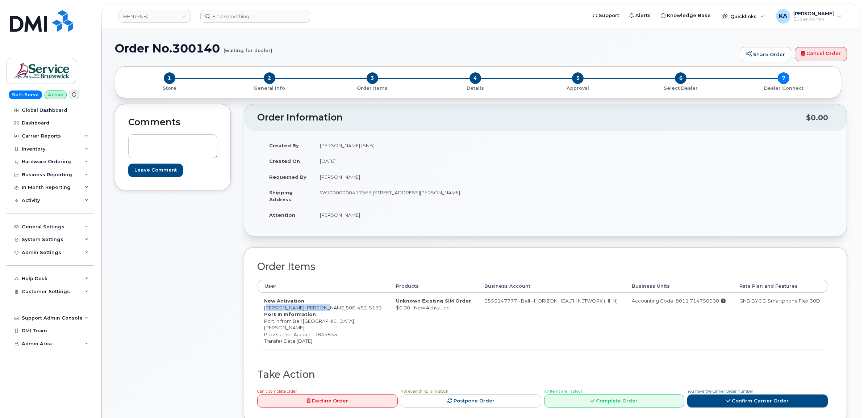
drag, startPoint x: 662, startPoint y: 301, endPoint x: 710, endPoint y: 300, distance: 48.2
click at [710, 300] on div "Accounting Code: 8011.714750000" at bounding box center [679, 301] width 95 height 7
drag, startPoint x: 710, startPoint y: 300, endPoint x: 698, endPoint y: 301, distance: 12.3
copy div "Accounting Code: 8011.714750000"
drag, startPoint x: 373, startPoint y: 193, endPoint x: 418, endPoint y: 196, distance: 45.4
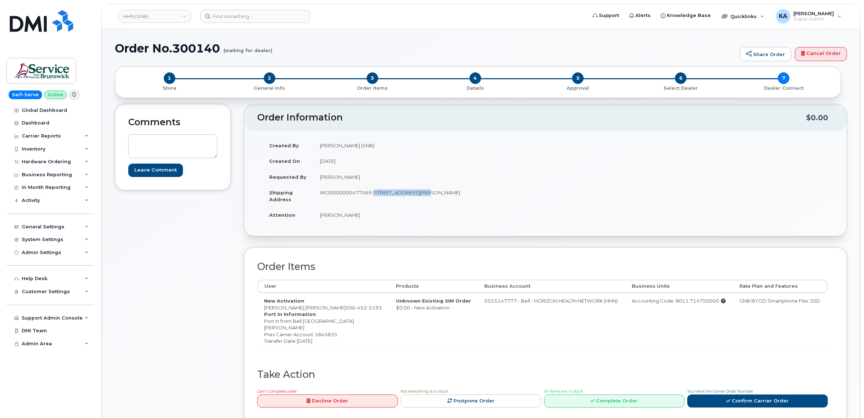
click at [418, 196] on td "WO0000000477569 985 College Hill Rd Fredericton New Brunswick E3B 4J7" at bounding box center [426, 196] width 227 height 22
copy td "985 College Hill Rd"
drag, startPoint x: 486, startPoint y: 193, endPoint x: 508, endPoint y: 194, distance: 21.8
click at [508, 194] on td "WO0000000477569 985 College Hill Rd Fredericton New Brunswick E3B 4J7" at bounding box center [426, 196] width 227 height 22
drag, startPoint x: 508, startPoint y: 194, endPoint x: 501, endPoint y: 195, distance: 7.7
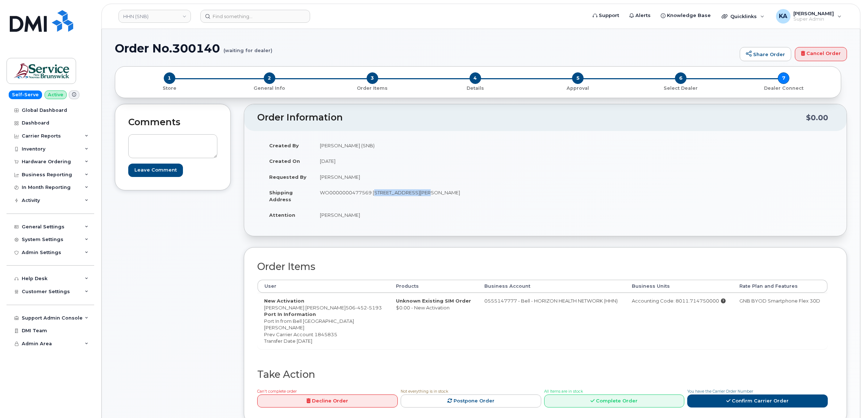
copy td "E3B 4J7"
drag, startPoint x: 318, startPoint y: 215, endPoint x: 352, endPoint y: 218, distance: 34.5
click at [352, 218] on td "Steve Sullivan" at bounding box center [426, 215] width 227 height 16
copy td "Steve Sullivan"
drag, startPoint x: 263, startPoint y: 307, endPoint x: 319, endPoint y: 308, distance: 56.5
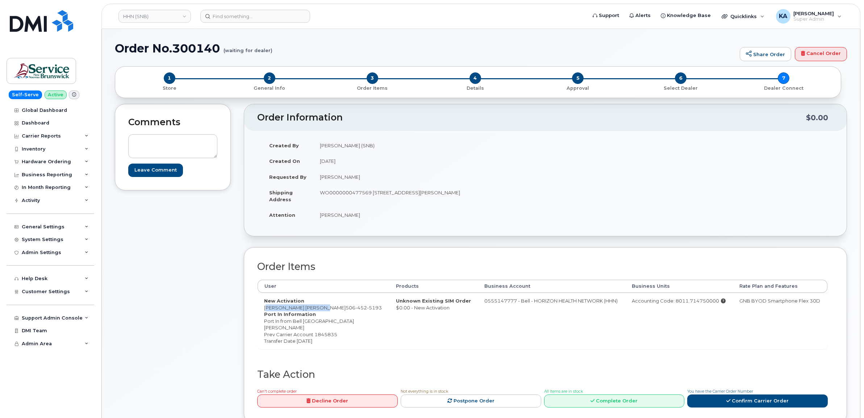
click at [319, 308] on td "New Activation Dr. Rama Gupta Rogers 506 452 5193 Port In Information Port In f…" at bounding box center [324, 321] width 132 height 56
drag, startPoint x: 319, startPoint y: 308, endPoint x: 311, endPoint y: 309, distance: 7.6
copy td "Dr. Rama Gupta Rogers"
drag, startPoint x: 313, startPoint y: 191, endPoint x: 363, endPoint y: 197, distance: 50.6
click at [363, 197] on tr "Shipping Address WO0000000477569 985 College Hill Rd Fredericton New Brunswick …" at bounding box center [401, 196] width 277 height 22
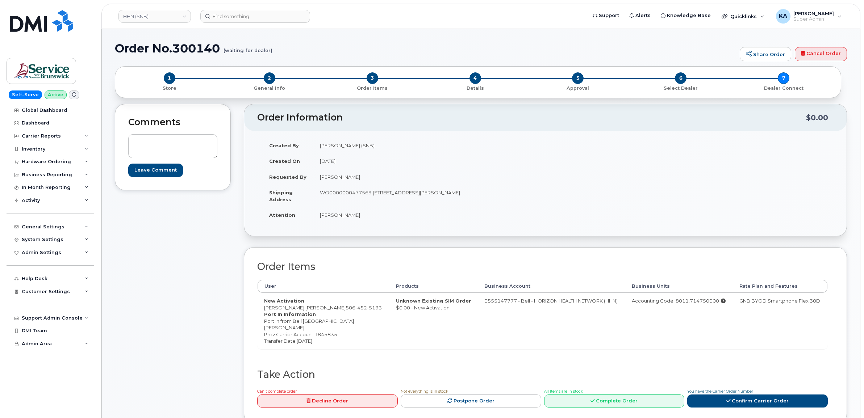
drag, startPoint x: 363, startPoint y: 197, endPoint x: 374, endPoint y: 209, distance: 16.4
click at [374, 209] on td "Steve Sullivan" at bounding box center [426, 215] width 227 height 16
drag, startPoint x: 321, startPoint y: 192, endPoint x: 371, endPoint y: 198, distance: 50.7
click at [371, 198] on td "WO0000000477569 985 College Hill Rd Fredericton New Brunswick E3B 4J7" at bounding box center [426, 196] width 227 height 22
drag, startPoint x: 371, startPoint y: 198, endPoint x: 363, endPoint y: 194, distance: 9.7
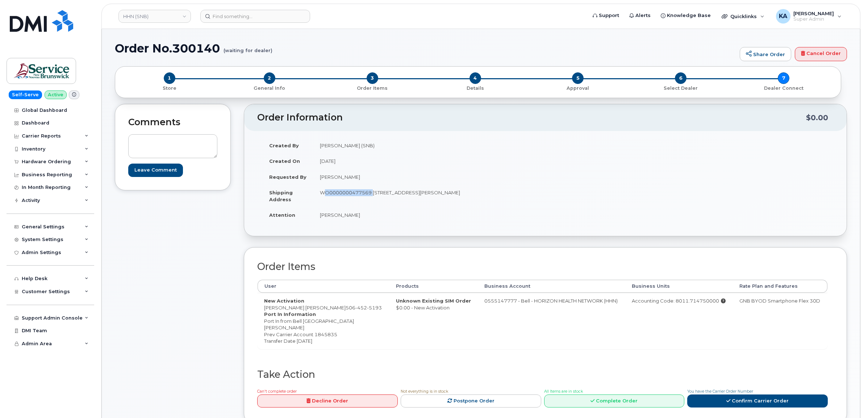
copy td "WO0000000477569"
click at [738, 401] on link "Confirm Carrier Order" at bounding box center [757, 401] width 141 height 13
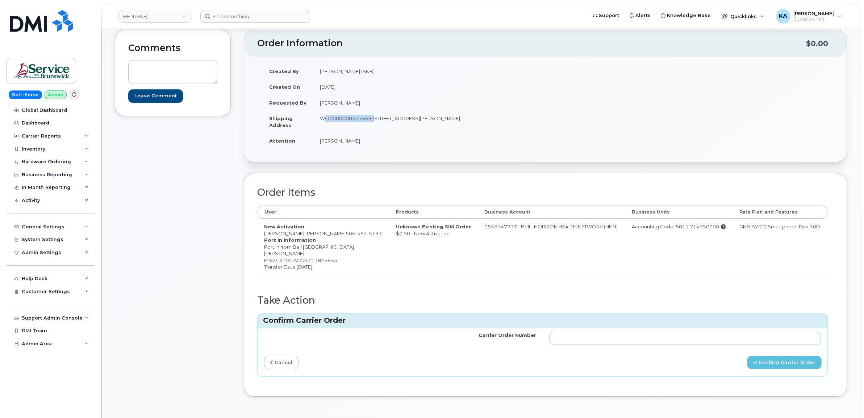
scroll to position [91, 0]
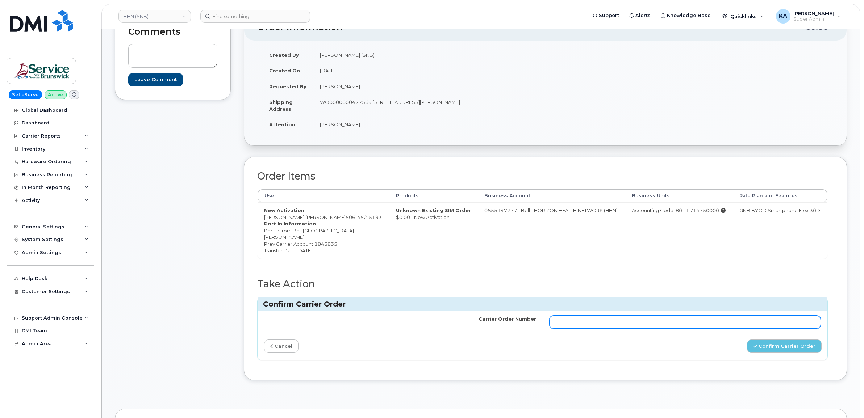
click at [688, 325] on input "Carrier Order Number" at bounding box center [685, 322] width 272 height 13
paste input "3014016"
type input "3014016"
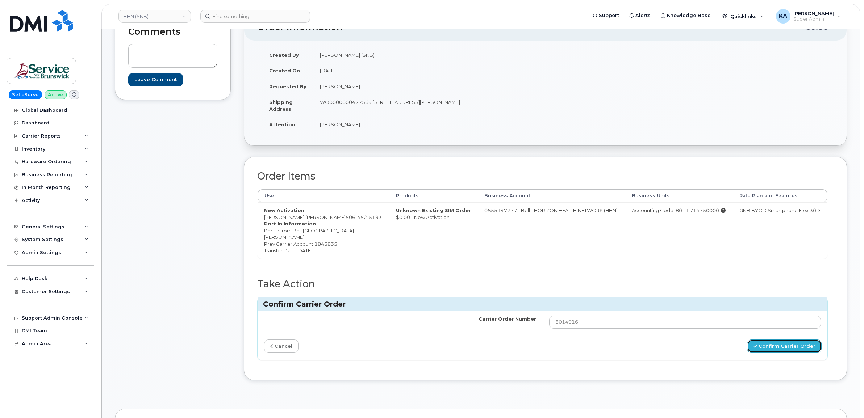
click at [767, 349] on button "Confirm Carrier Order" at bounding box center [784, 346] width 75 height 13
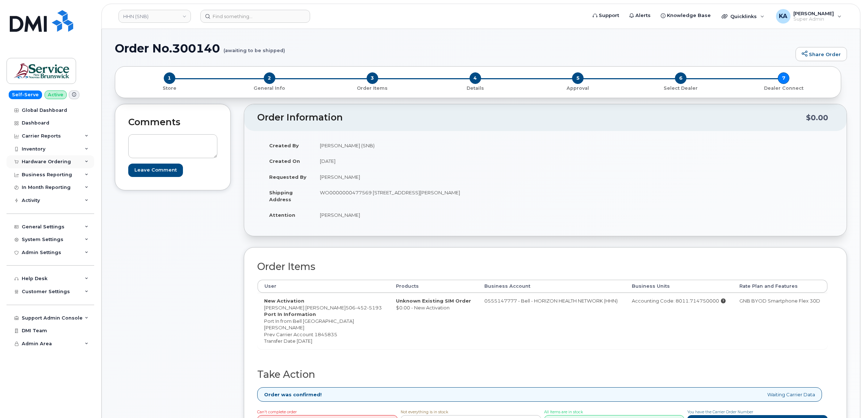
click at [49, 160] on div "Hardware Ordering" at bounding box center [46, 162] width 49 height 6
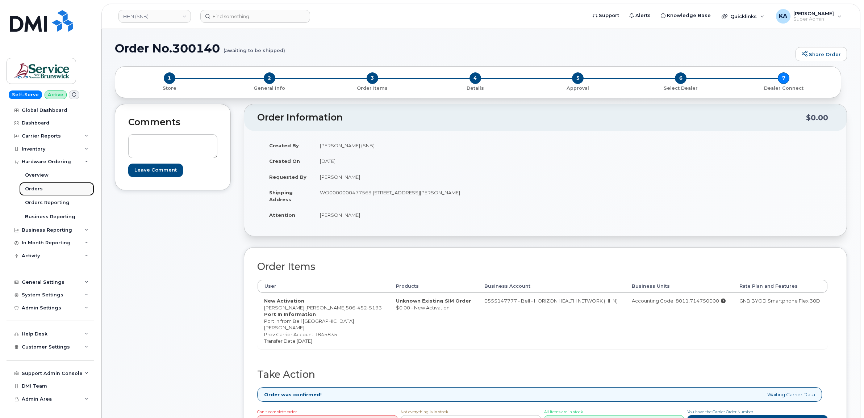
click at [36, 188] on div "Orders" at bounding box center [34, 189] width 18 height 7
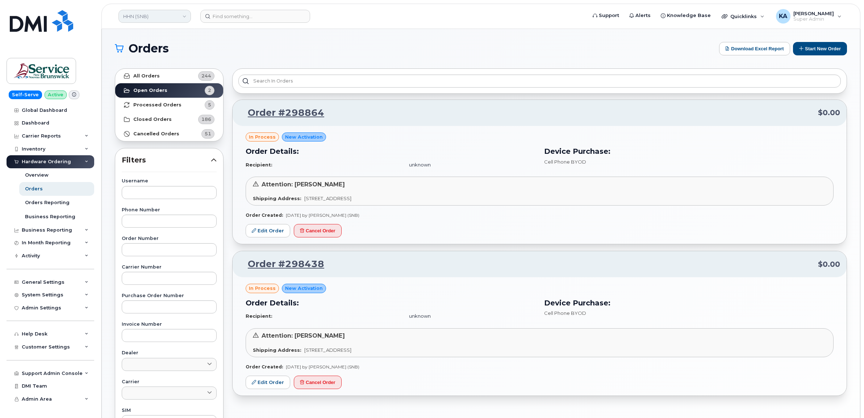
click at [164, 16] on link "HHN (SNB)" at bounding box center [154, 16] width 72 height 13
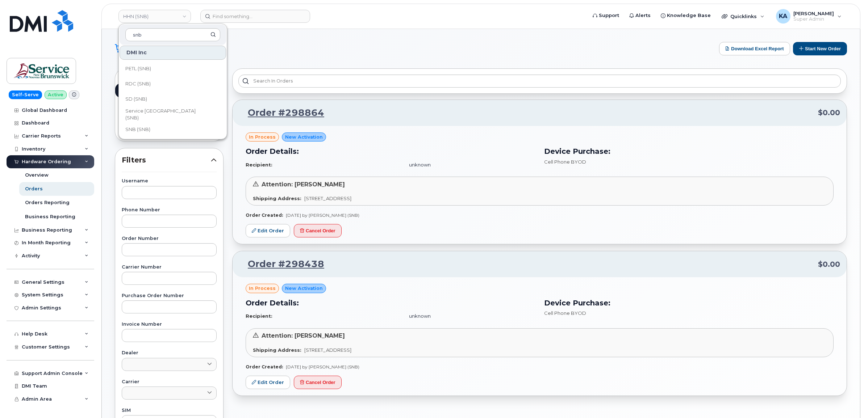
scroll to position [351, 0]
type input "snb"
click at [151, 127] on link "VHN (SNB)" at bounding box center [173, 128] width 106 height 14
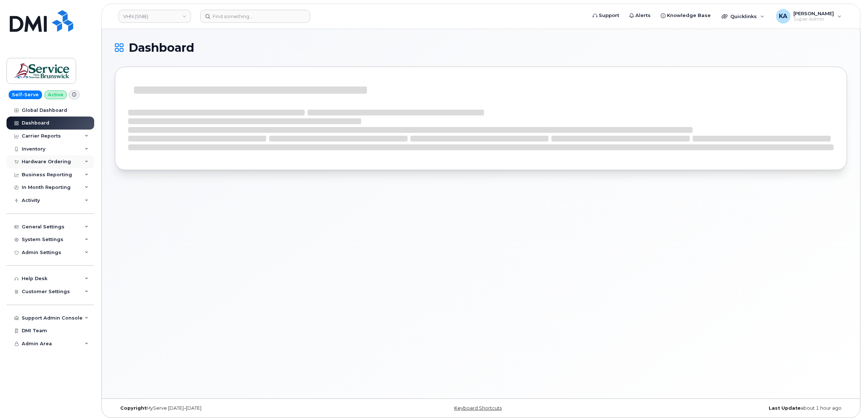
click at [60, 159] on div "Hardware Ordering" at bounding box center [51, 161] width 88 height 13
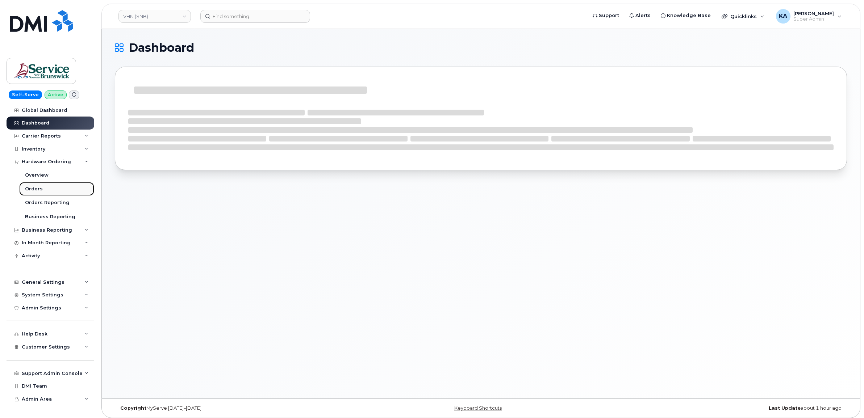
click at [33, 188] on div "Orders" at bounding box center [34, 189] width 18 height 7
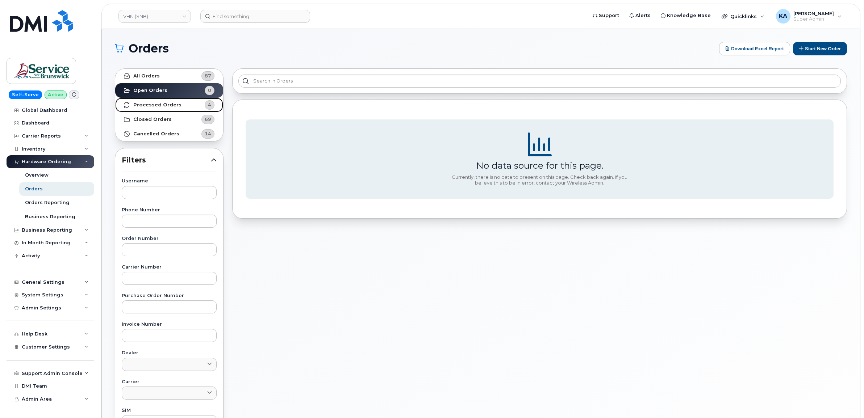
click at [147, 104] on strong "Processed Orders" at bounding box center [157, 105] width 48 height 6
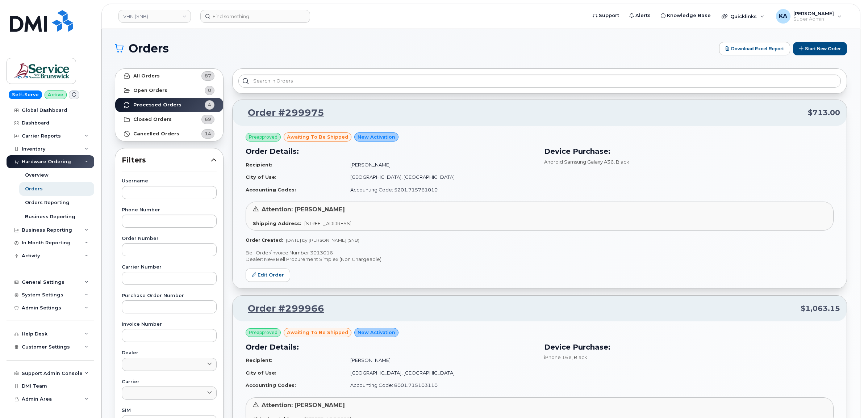
click at [765, 331] on div "Preapproved awaiting to be shipped New Activation Order Details: Recipient: [PE…" at bounding box center [540, 362] width 588 height 68
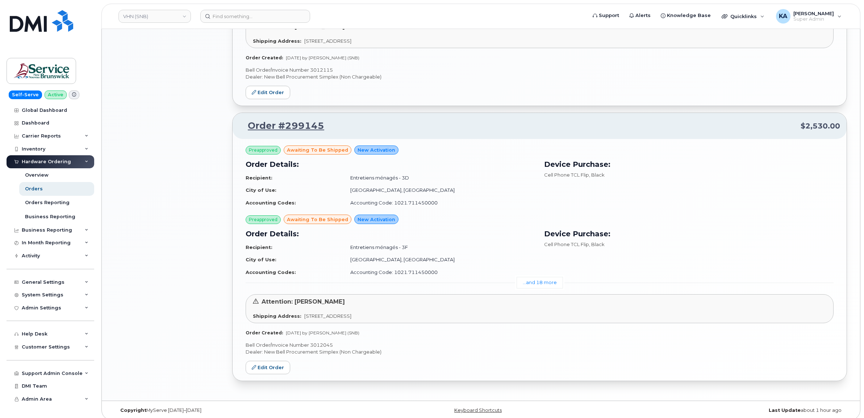
scroll to position [582, 0]
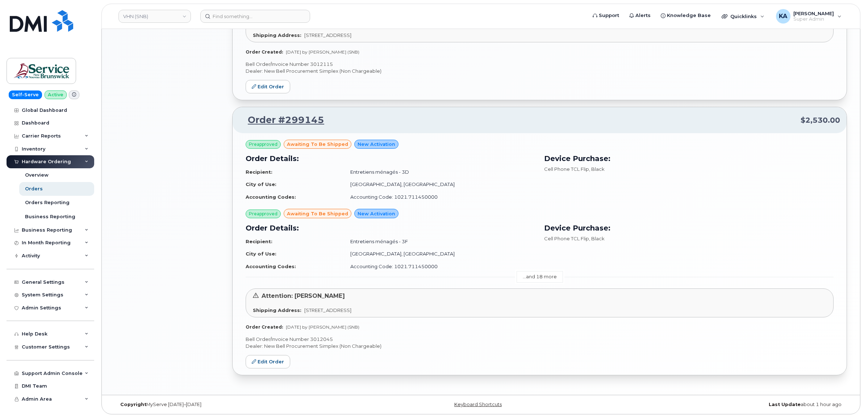
click at [538, 278] on link "...and 18 more" at bounding box center [539, 276] width 46 height 11
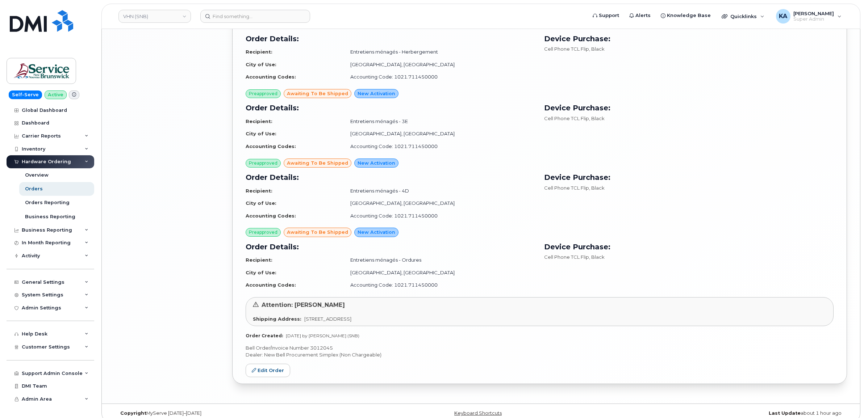
scroll to position [1822, 0]
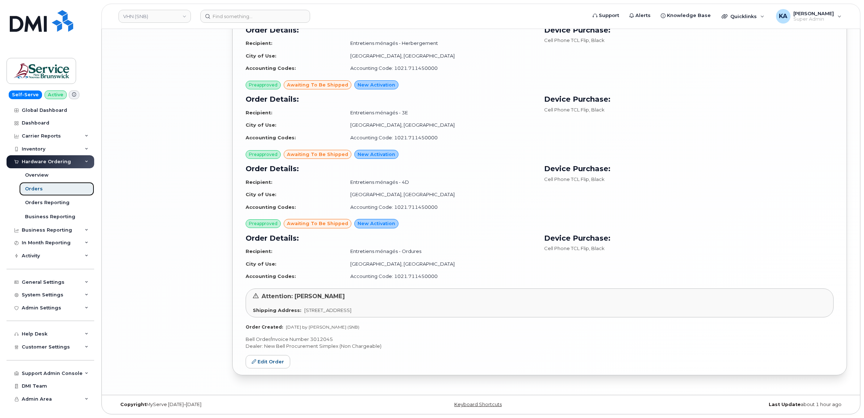
click at [35, 187] on div "Orders" at bounding box center [34, 189] width 18 height 7
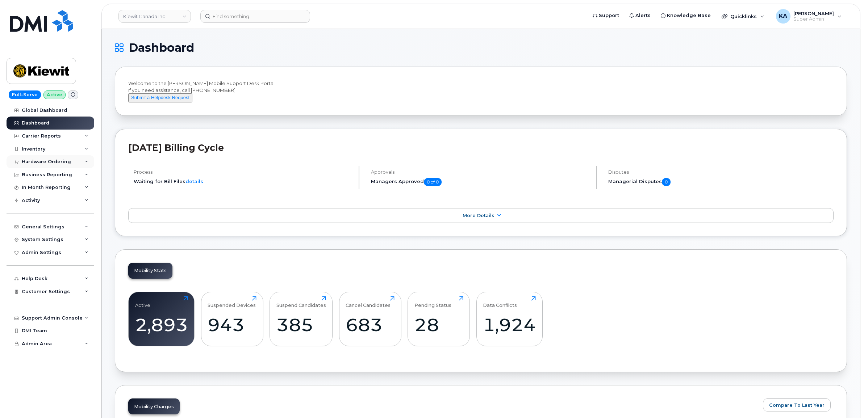
click at [63, 163] on div "Hardware Ordering" at bounding box center [46, 162] width 49 height 6
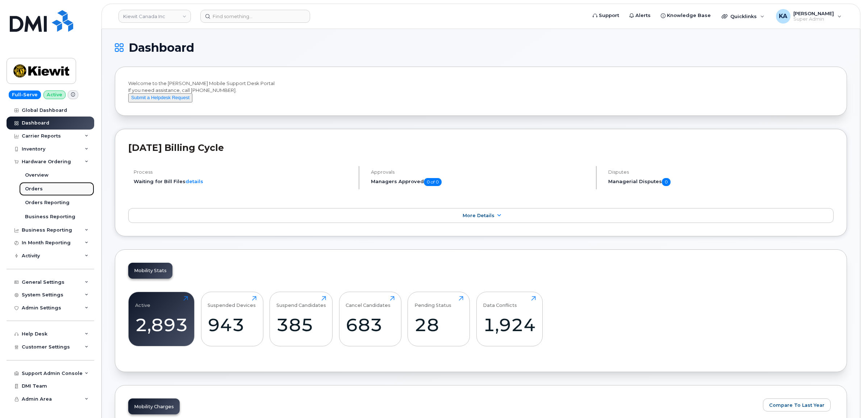
click at [34, 191] on div "Orders" at bounding box center [34, 189] width 18 height 7
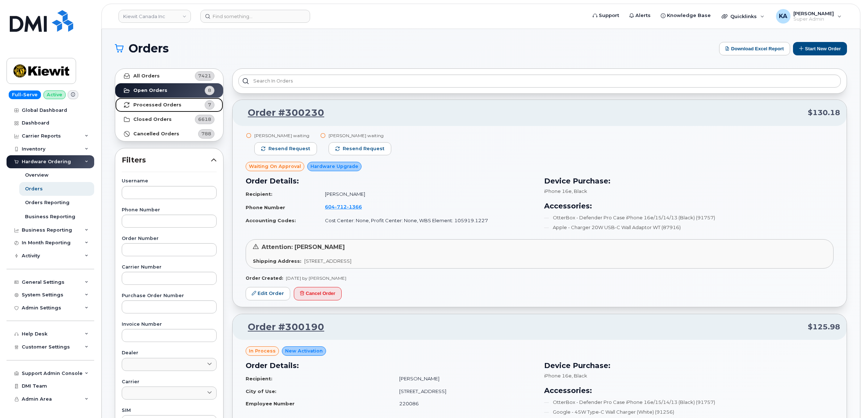
click at [146, 104] on strong "Processed Orders" at bounding box center [157, 105] width 48 height 6
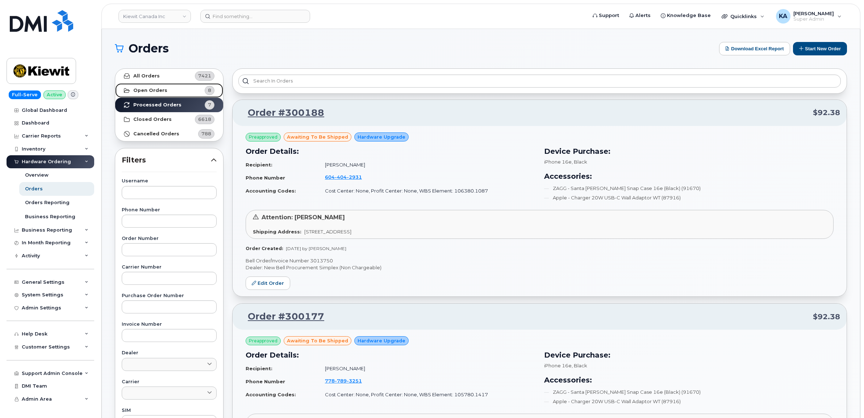
click at [161, 89] on strong "Open Orders" at bounding box center [150, 91] width 34 height 6
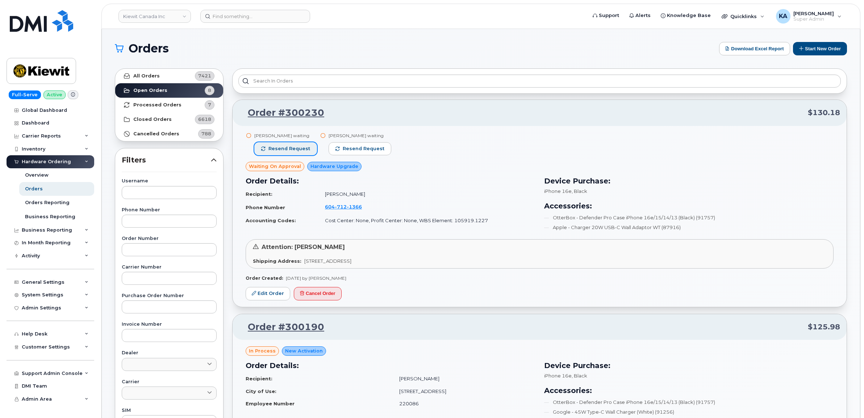
click at [287, 149] on span "Resend request" at bounding box center [289, 149] width 42 height 7
click at [350, 150] on span "Resend request" at bounding box center [364, 149] width 42 height 7
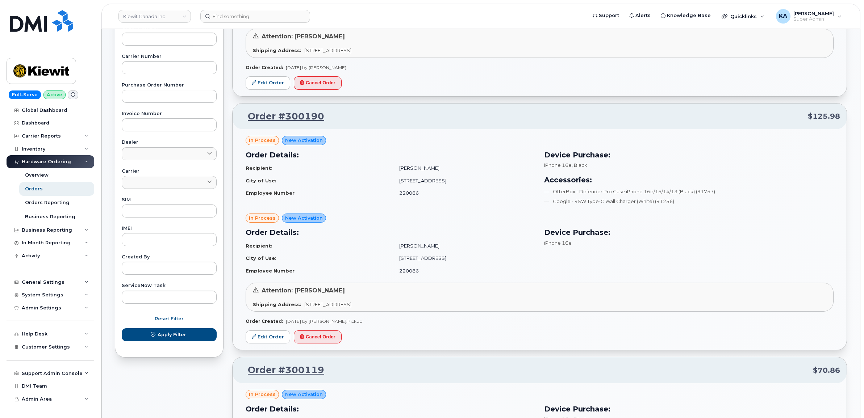
scroll to position [226, 0]
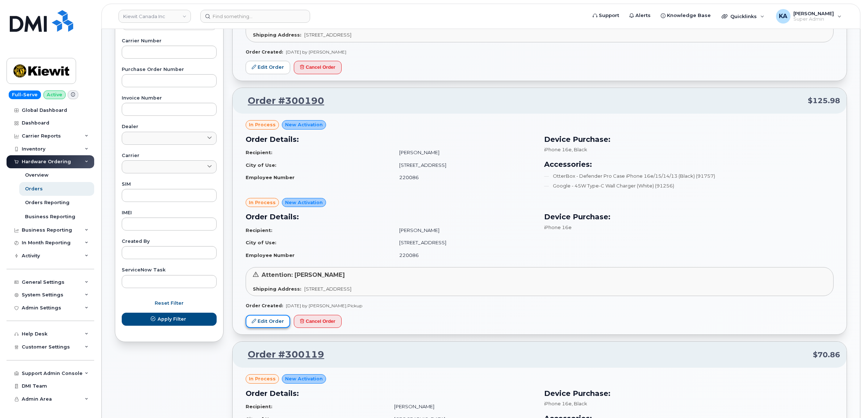
click at [267, 323] on link "Edit Order" at bounding box center [268, 321] width 45 height 13
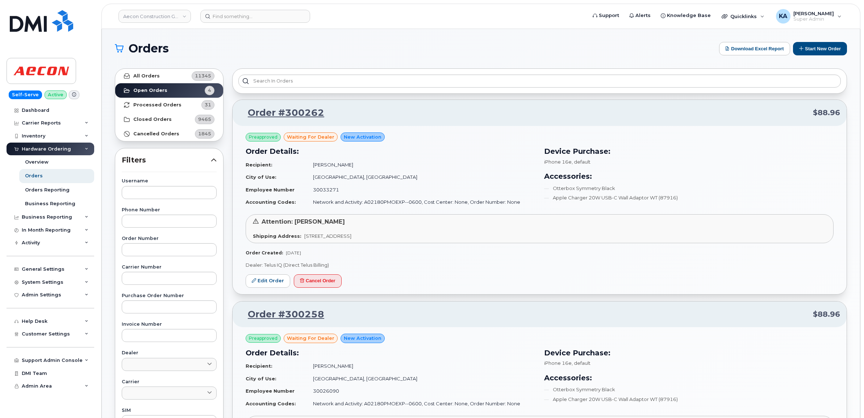
scroll to position [42, 0]
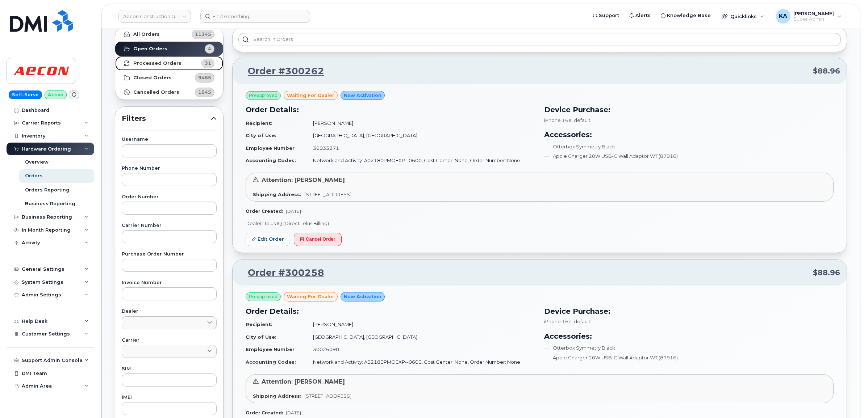
click at [167, 63] on strong "Processed Orders" at bounding box center [157, 63] width 48 height 6
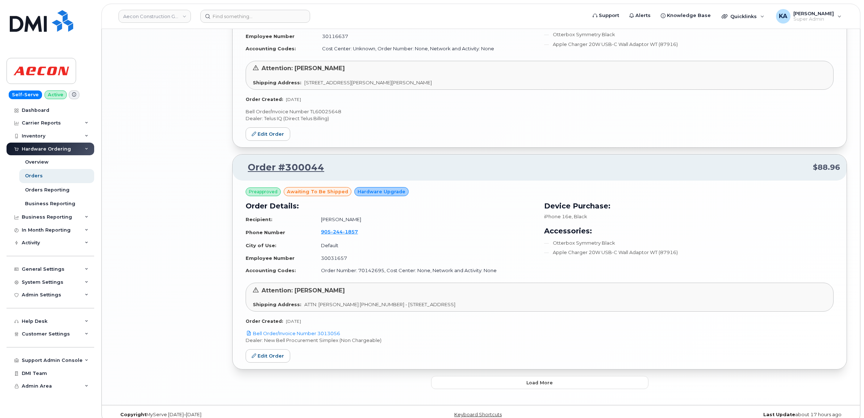
scroll to position [1458, 0]
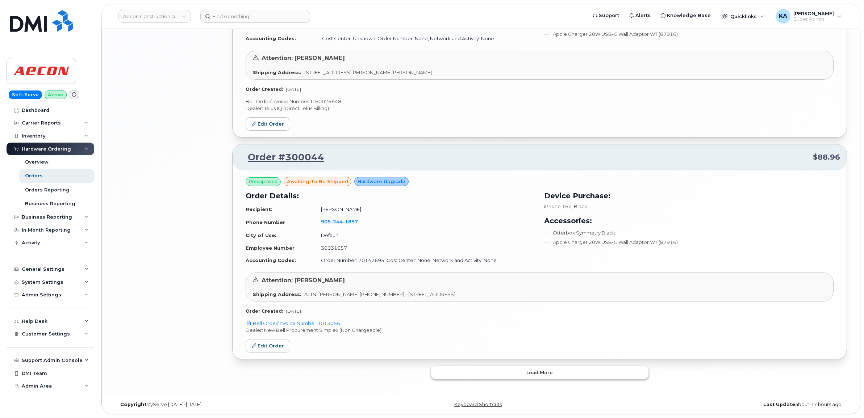
click at [513, 374] on button "Load more" at bounding box center [539, 372] width 217 height 13
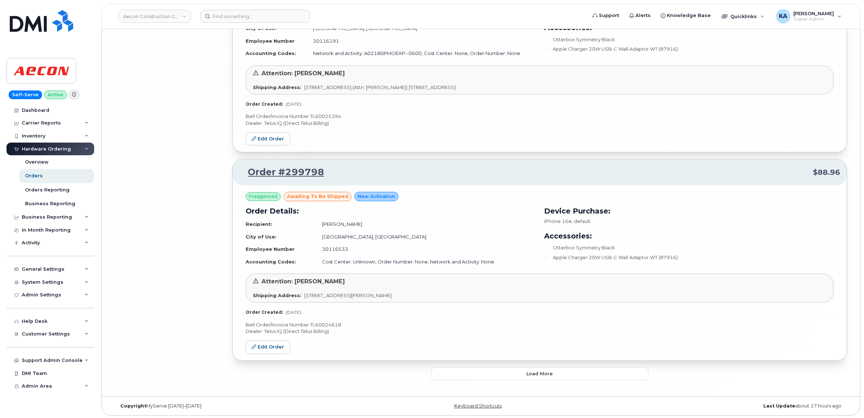
scroll to position [3155, 0]
click at [509, 372] on button "Load more" at bounding box center [539, 372] width 217 height 13
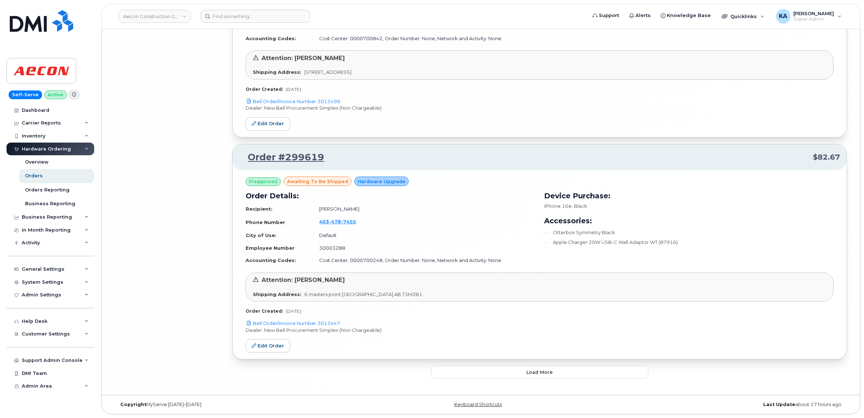
scroll to position [4918, 0]
click at [507, 371] on button "Load more" at bounding box center [539, 372] width 217 height 13
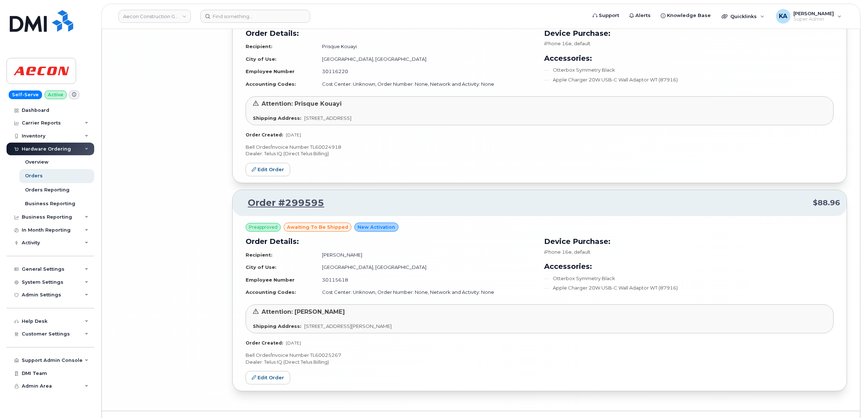
scroll to position [5738, 0]
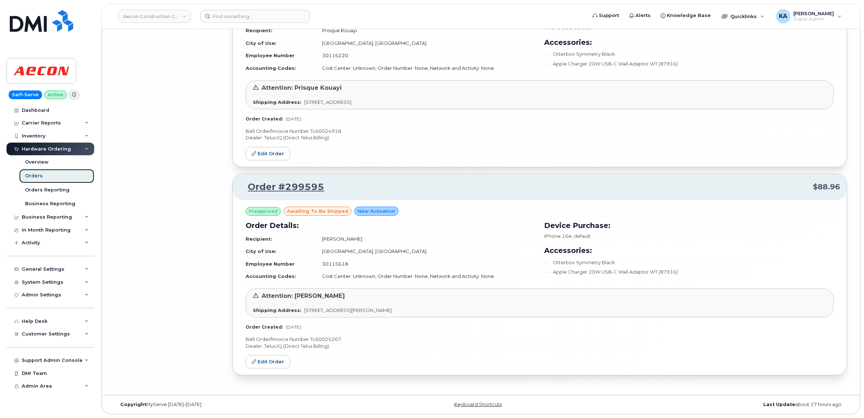
click at [33, 176] on div "Orders" at bounding box center [34, 176] width 18 height 7
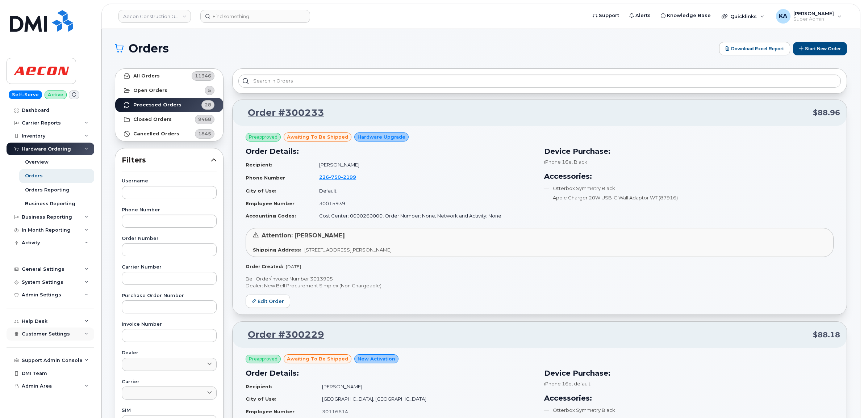
click at [37, 337] on span "Customer Settings" at bounding box center [46, 333] width 48 height 5
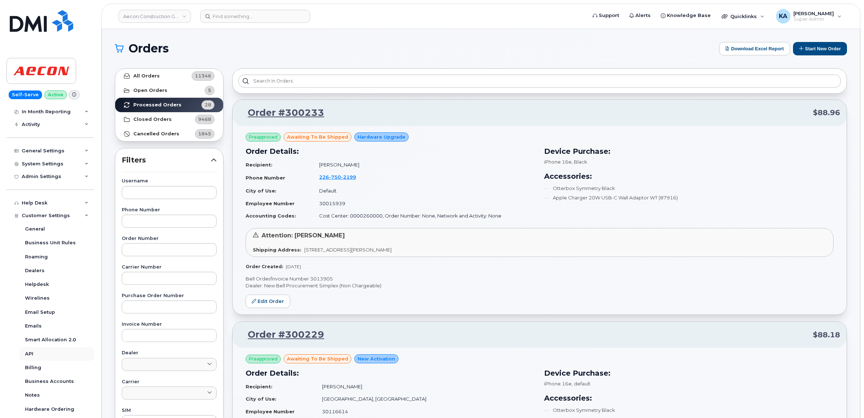
scroll to position [136, 0]
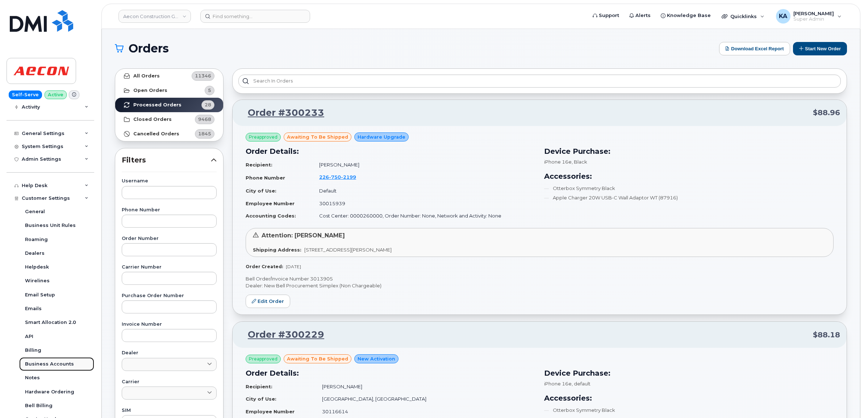
click at [39, 367] on div "Business Accounts" at bounding box center [49, 364] width 49 height 7
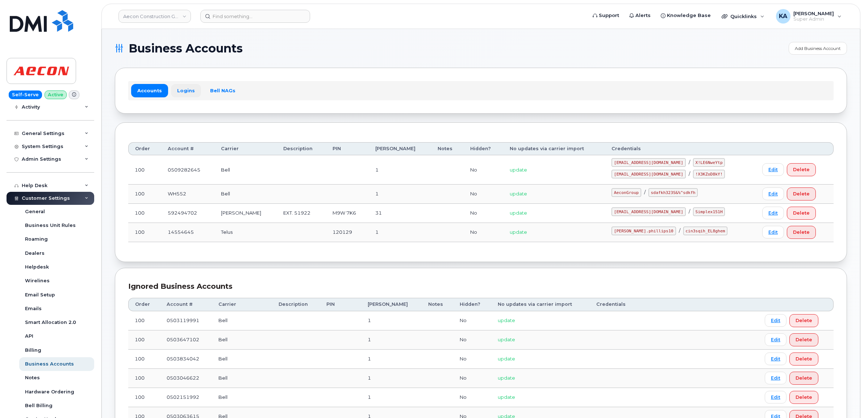
click at [185, 90] on link "Logins" at bounding box center [186, 90] width 30 height 13
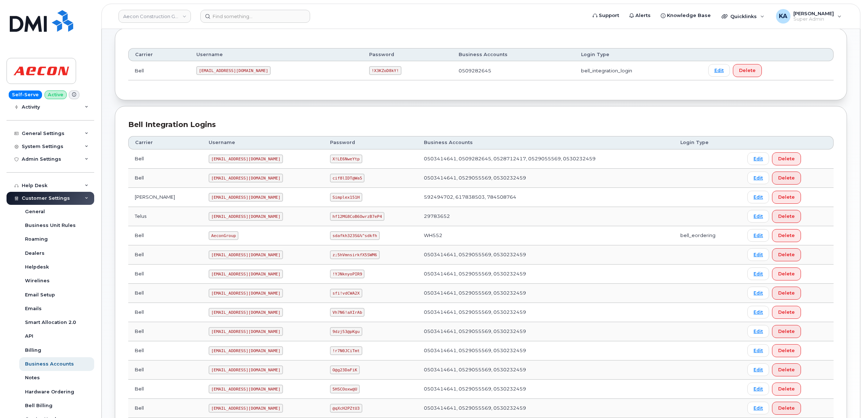
scroll to position [136, 0]
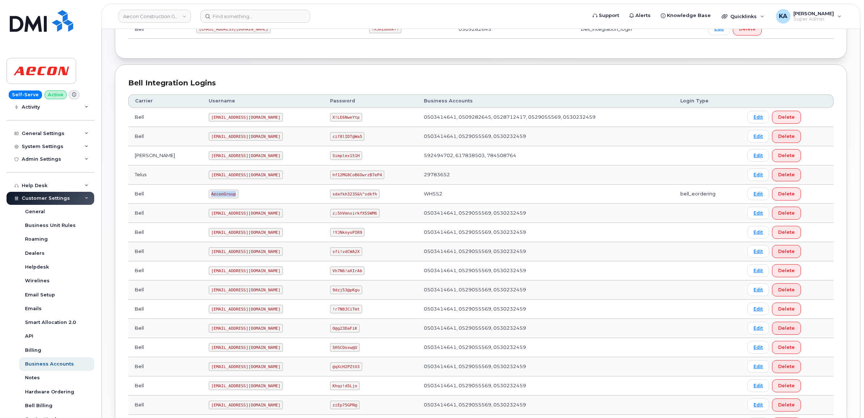
drag, startPoint x: 178, startPoint y: 197, endPoint x: 204, endPoint y: 200, distance: 25.8
click at [205, 200] on td "AeconGroup" at bounding box center [262, 194] width 121 height 19
drag, startPoint x: 204, startPoint y: 200, endPoint x: 192, endPoint y: 196, distance: 12.3
copy code "AeconGroup"
drag, startPoint x: 317, startPoint y: 193, endPoint x: 361, endPoint y: 196, distance: 44.3
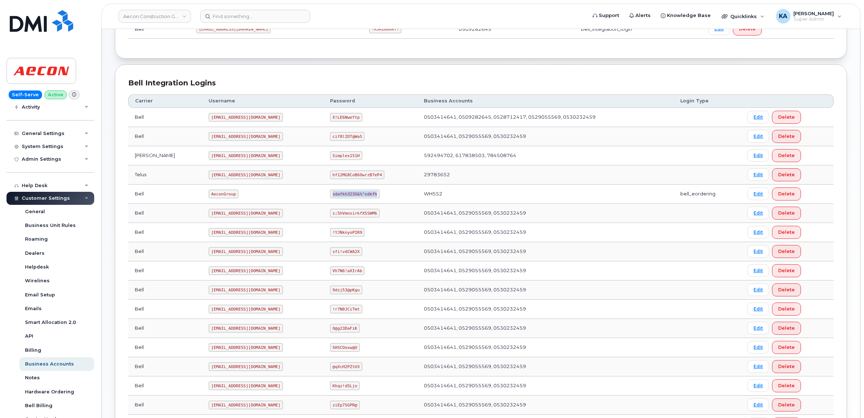
click at [363, 197] on code "sdafkh323S&%^sdkfh" at bounding box center [354, 194] width 49 height 9
drag, startPoint x: 361, startPoint y: 196, endPoint x: 354, endPoint y: 194, distance: 7.8
copy code "sdafkh323S&%^sdkfh"
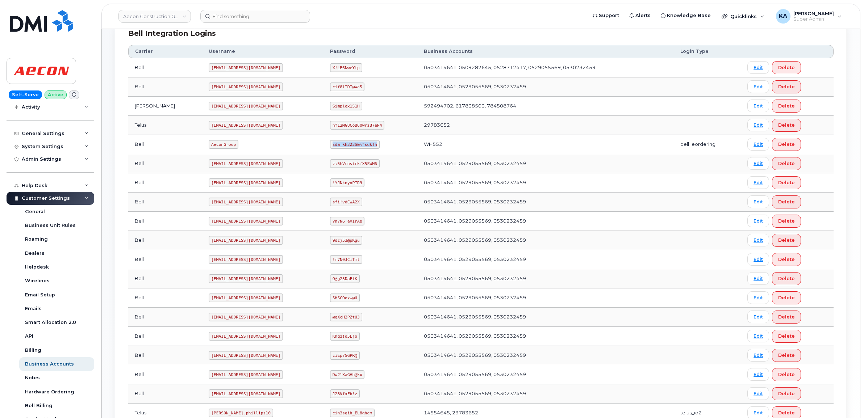
scroll to position [255, 0]
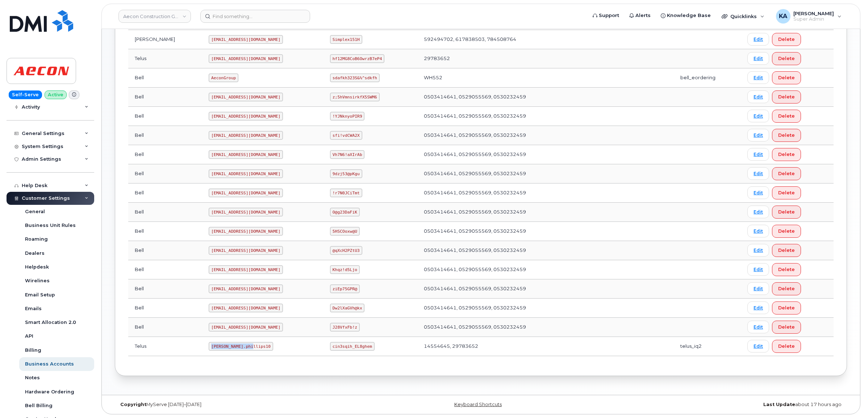
drag, startPoint x: 178, startPoint y: 346, endPoint x: 226, endPoint y: 349, distance: 48.3
click at [229, 350] on td "[PERSON_NAME].phillips10" at bounding box center [262, 346] width 121 height 19
drag, startPoint x: 226, startPoint y: 349, endPoint x: 212, endPoint y: 345, distance: 15.0
copy code "[PERSON_NAME].phillips10"
drag, startPoint x: 318, startPoint y: 346, endPoint x: 356, endPoint y: 348, distance: 38.1
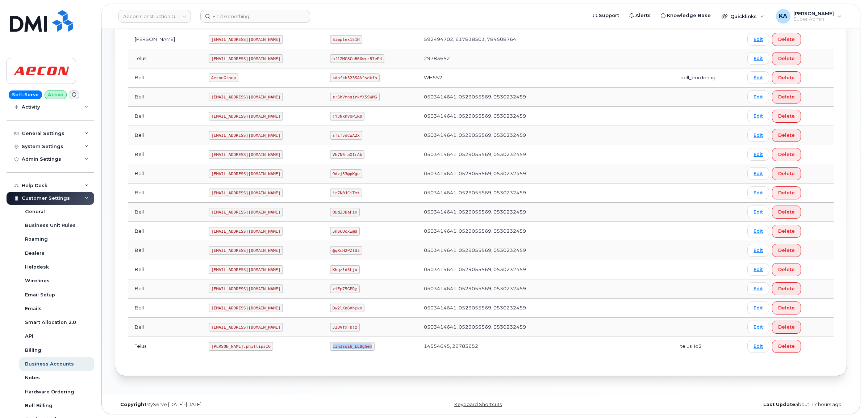
click at [356, 350] on code "cin3sqih_EL8ghem" at bounding box center [352, 346] width 45 height 9
copy code "cin3sqih_EL8ghem"
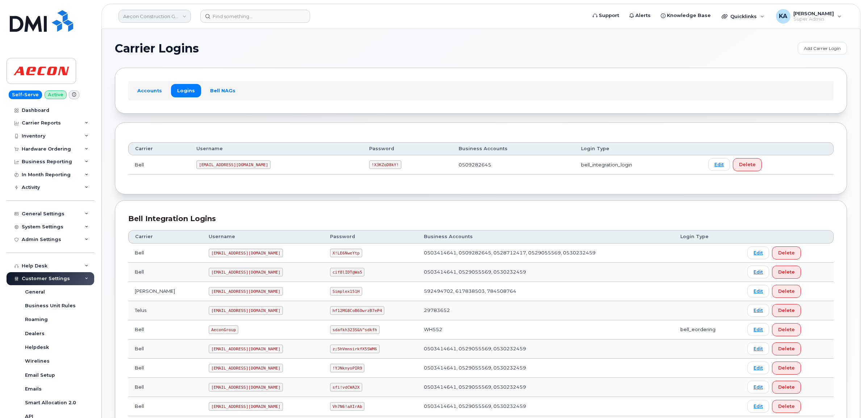
click at [151, 16] on link "Aecon Construction Group Inc" at bounding box center [154, 16] width 72 height 13
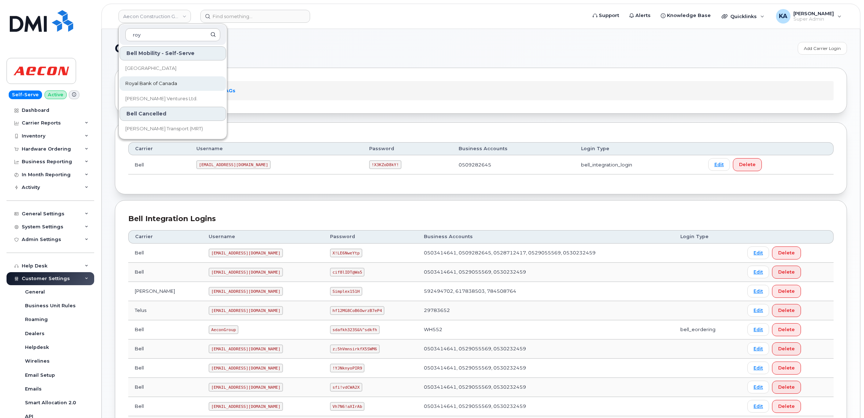
type input "roy"
click at [146, 81] on span "Royal Bank of Canada" at bounding box center [151, 83] width 52 height 7
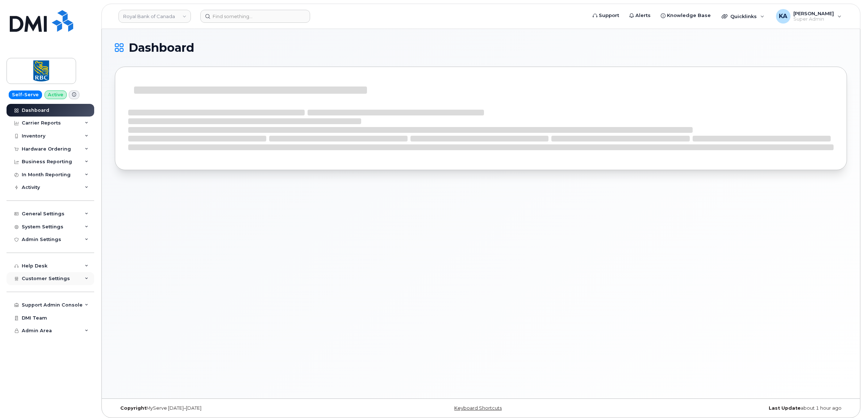
click at [42, 279] on span "Customer Settings" at bounding box center [46, 278] width 48 height 5
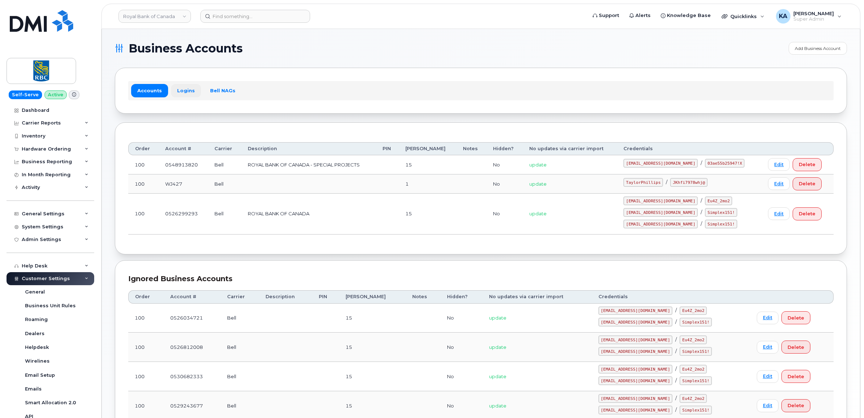
click at [185, 90] on link "Logins" at bounding box center [186, 90] width 30 height 13
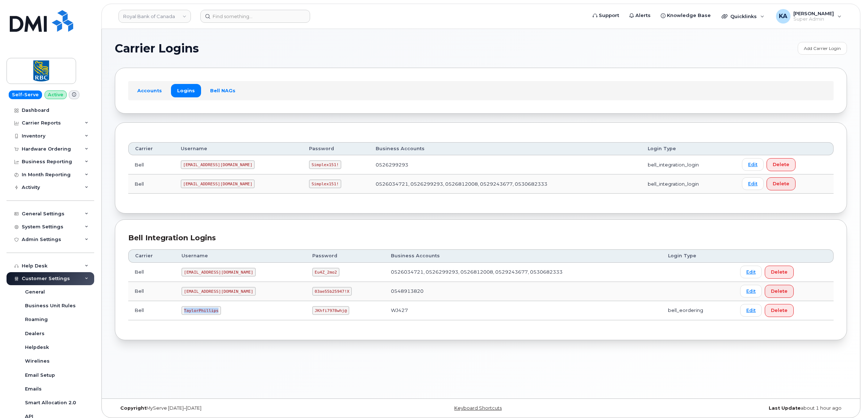
drag, startPoint x: 184, startPoint y: 312, endPoint x: 220, endPoint y: 313, distance: 35.9
click at [222, 313] on td "TaylorPhillips" at bounding box center [240, 310] width 131 height 19
drag, startPoint x: 220, startPoint y: 313, endPoint x: 207, endPoint y: 312, distance: 13.1
copy code "TaylorPhillips"
drag, startPoint x: 291, startPoint y: 311, endPoint x: 326, endPoint y: 314, distance: 35.6
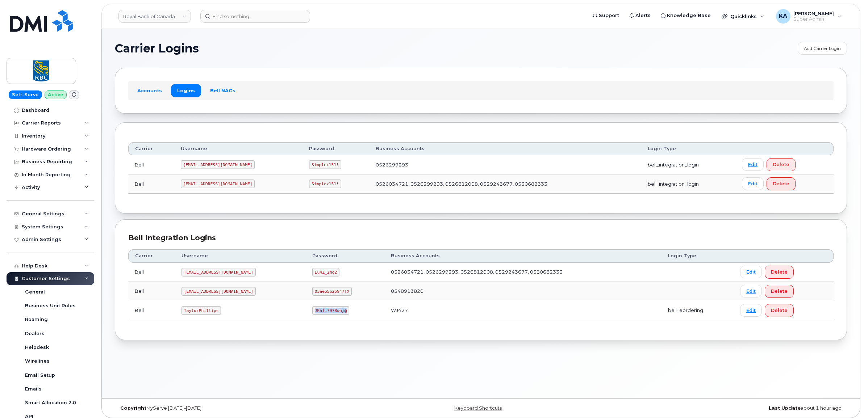
click at [327, 314] on td "JKhfi7978whj@" at bounding box center [345, 310] width 79 height 19
drag, startPoint x: 326, startPoint y: 314, endPoint x: 309, endPoint y: 310, distance: 18.3
copy code "JKhfi7978whj@"
drag, startPoint x: 183, startPoint y: 311, endPoint x: 215, endPoint y: 314, distance: 32.7
click at [215, 314] on code "TaylorPhillips" at bounding box center [200, 310] width 39 height 9
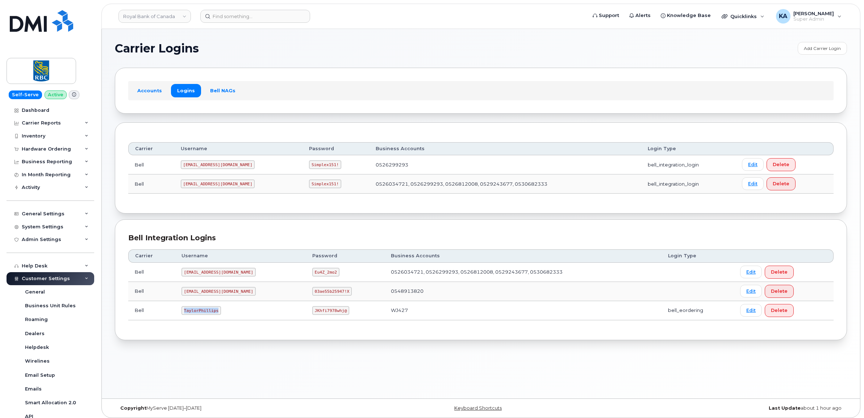
copy code "TaylorPhillips"
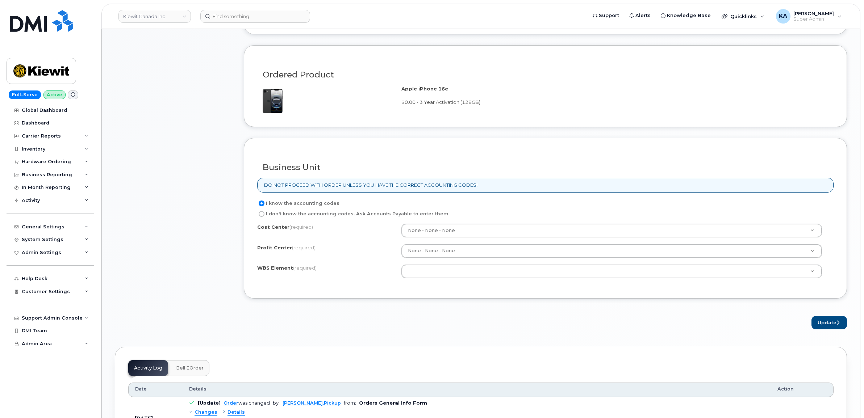
scroll to position [498, 0]
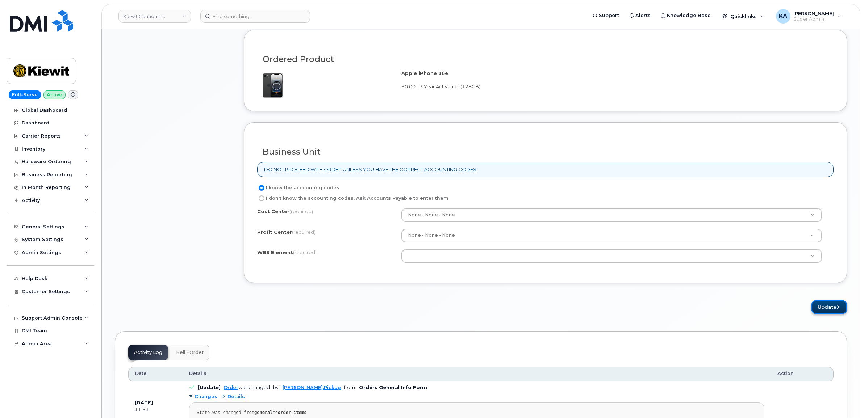
click at [825, 308] on button "Update" at bounding box center [828, 307] width 35 height 13
click at [304, 201] on label "I don't know the accounting codes. Ask Accounts Payable to enter them" at bounding box center [352, 198] width 191 height 9
click at [264, 201] on input "I don't know the accounting codes. Ask Accounts Payable to enter them" at bounding box center [262, 199] width 6 height 6
radio input "true"
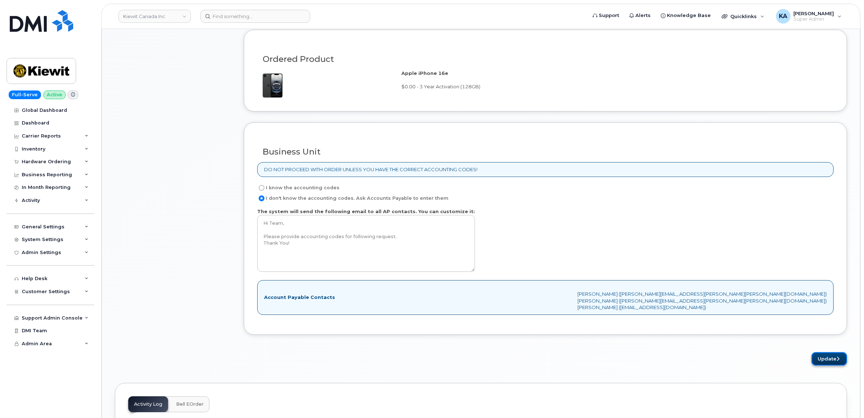
click at [828, 359] on button "Update" at bounding box center [828, 358] width 35 height 13
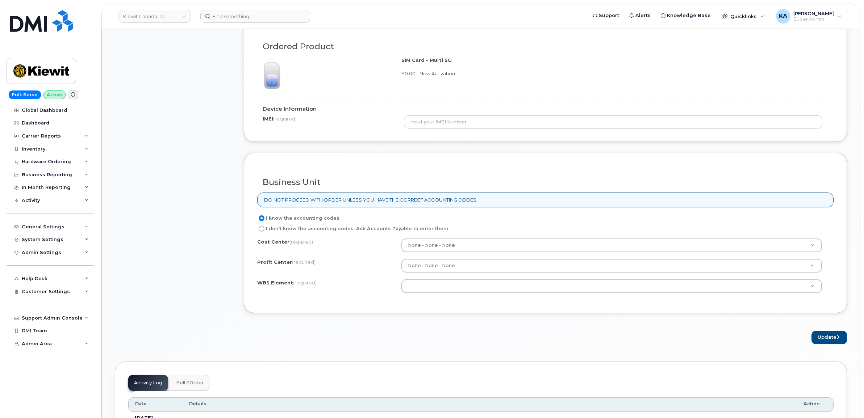
scroll to position [543, 0]
click at [823, 338] on button "Update" at bounding box center [828, 336] width 35 height 13
click at [292, 229] on label "I don't know the accounting codes. Ask Accounts Payable to enter them" at bounding box center [352, 227] width 191 height 9
click at [264, 229] on input "I don't know the accounting codes. Ask Accounts Payable to enter them" at bounding box center [262, 228] width 6 height 6
radio input "true"
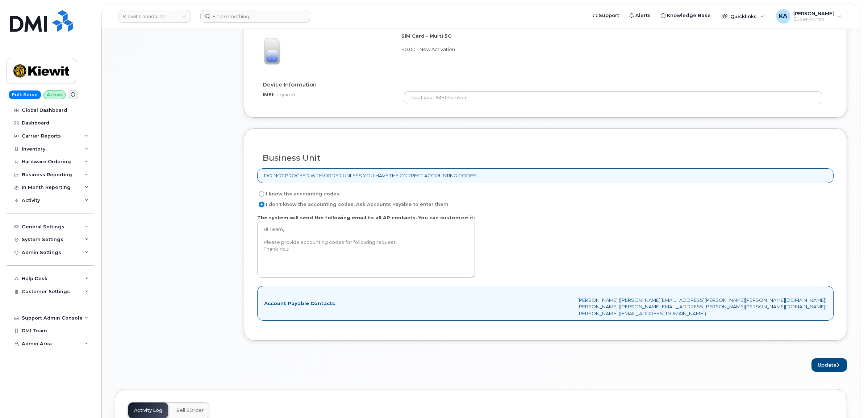
scroll to position [589, 0]
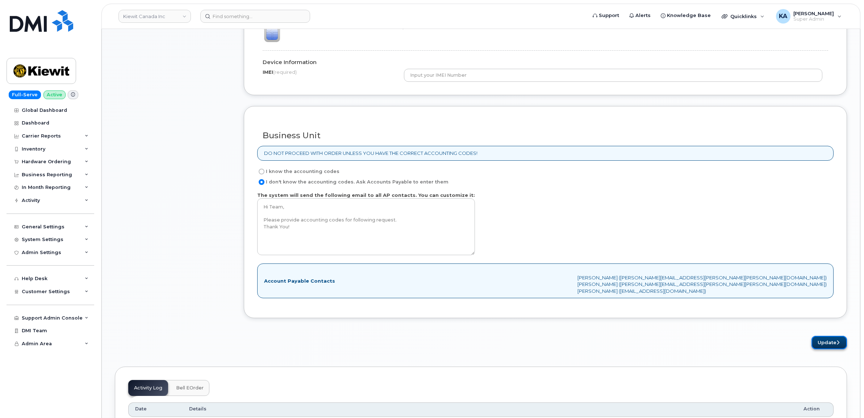
click at [819, 346] on button "Update" at bounding box center [828, 342] width 35 height 13
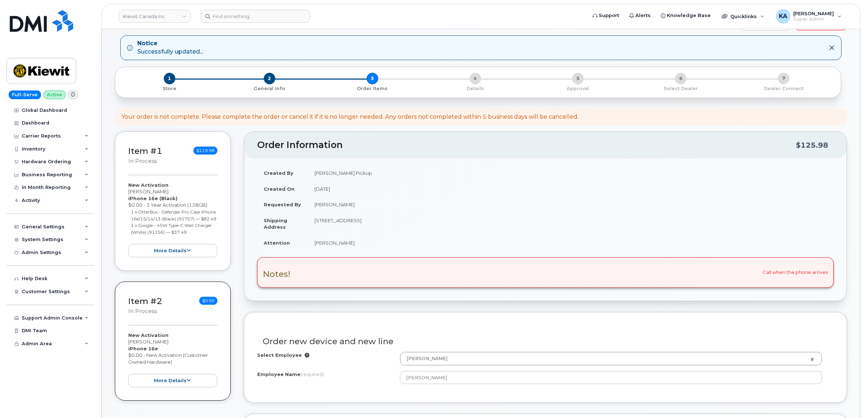
scroll to position [0, 0]
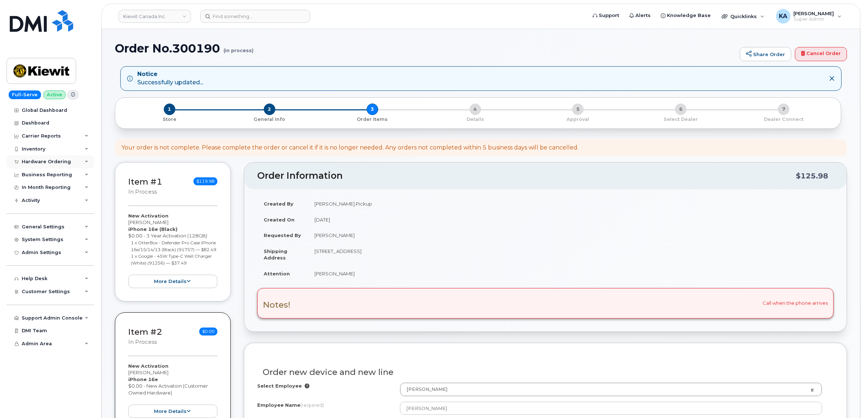
click at [47, 160] on div "Hardware Ordering" at bounding box center [46, 162] width 49 height 6
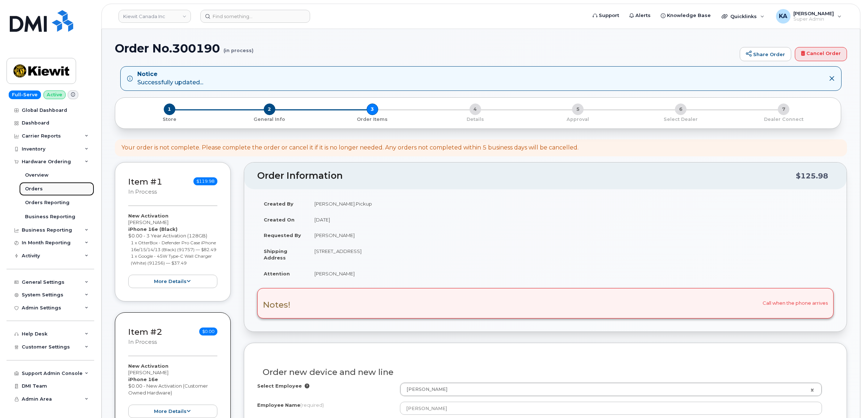
click at [32, 191] on div "Orders" at bounding box center [34, 189] width 18 height 7
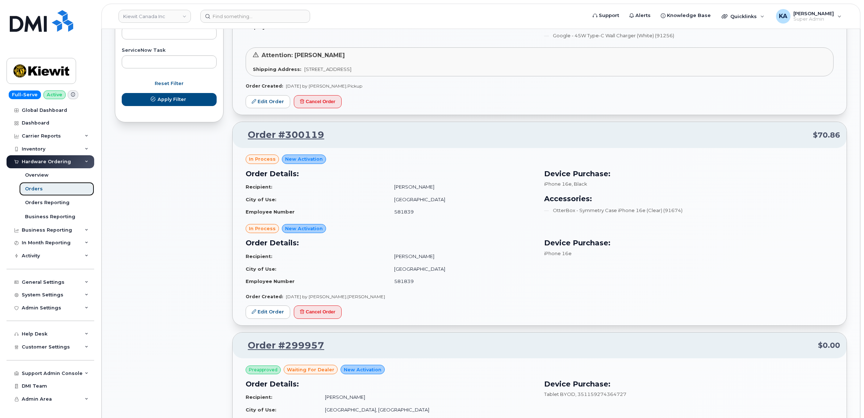
scroll to position [453, 0]
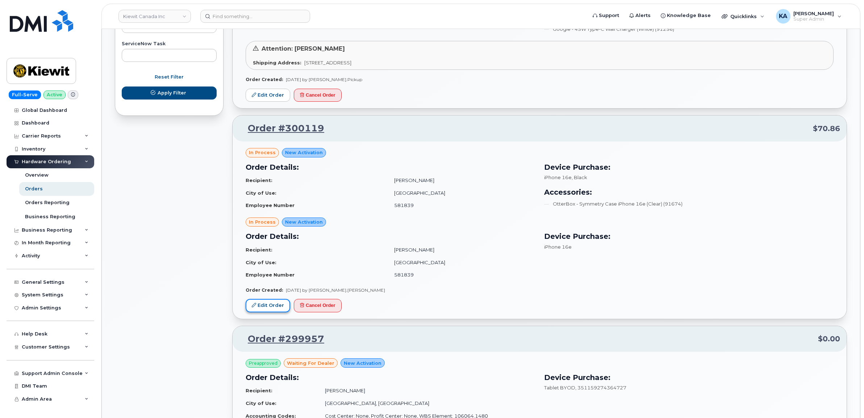
click at [272, 305] on link "Edit Order" at bounding box center [268, 305] width 45 height 13
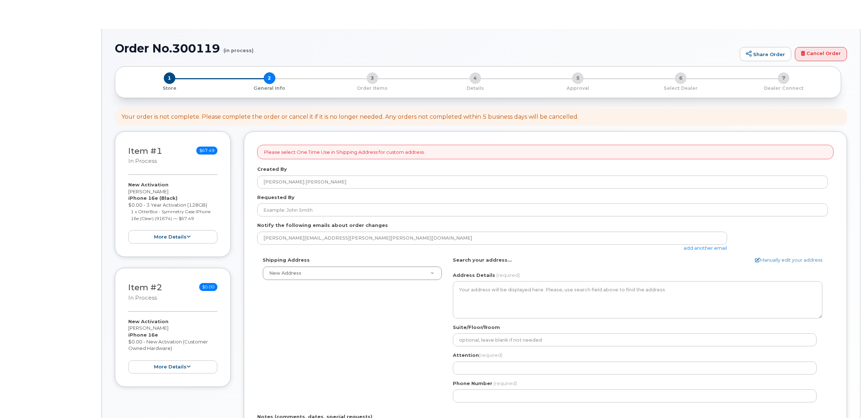
select select
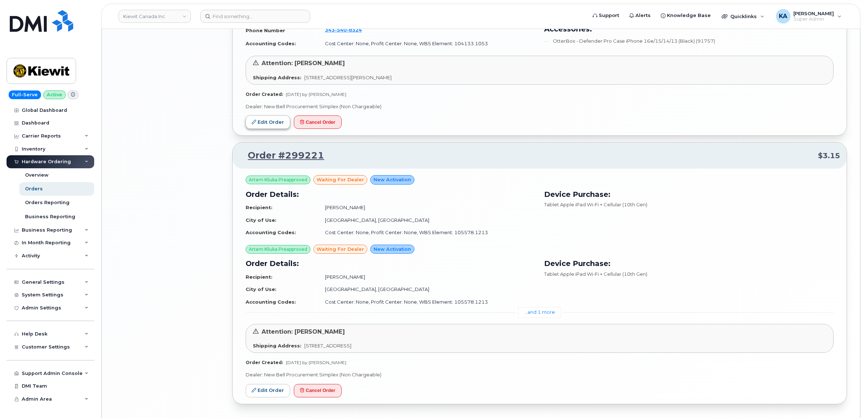
scroll to position [1445, 0]
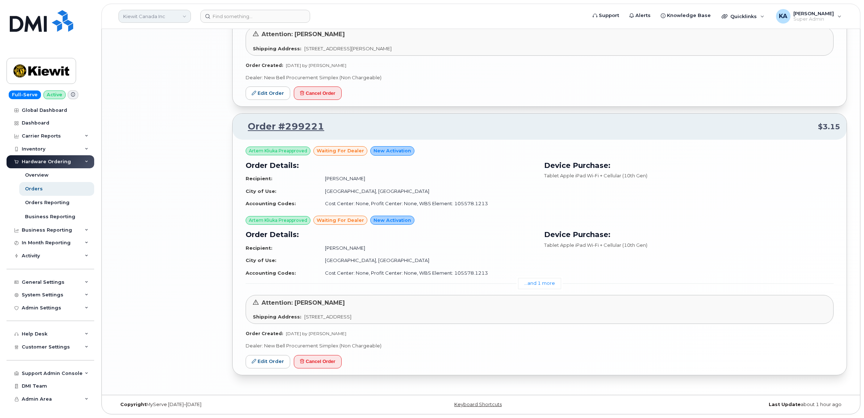
click at [158, 15] on link "Kiewit Canada Inc" at bounding box center [154, 16] width 72 height 13
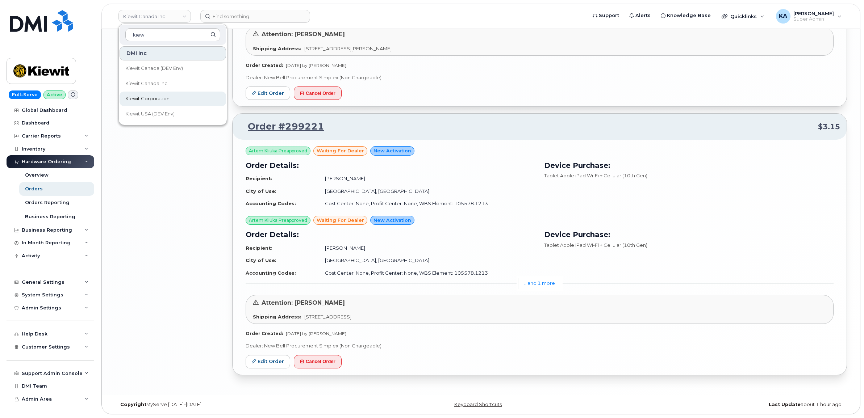
type input "kiew"
click at [147, 98] on span "Kiewit Corporation" at bounding box center [147, 98] width 44 height 7
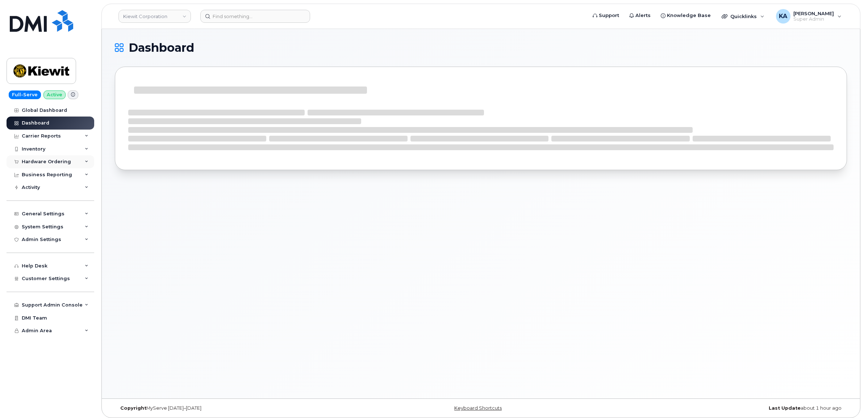
click at [42, 160] on div "Hardware Ordering" at bounding box center [46, 162] width 49 height 6
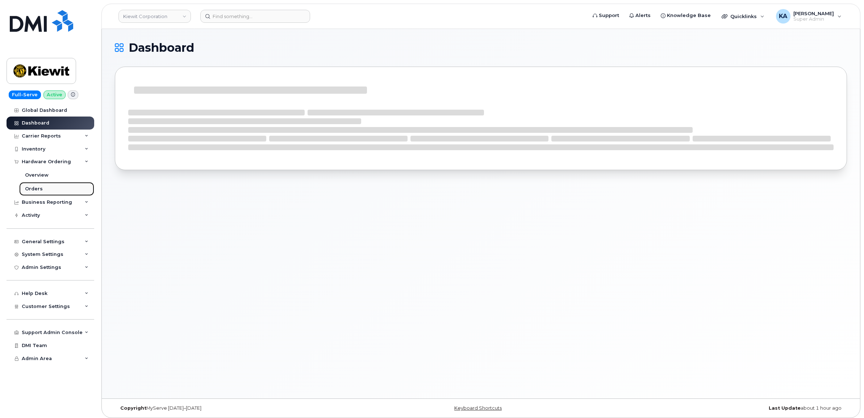
click at [32, 188] on div "Orders" at bounding box center [34, 189] width 18 height 7
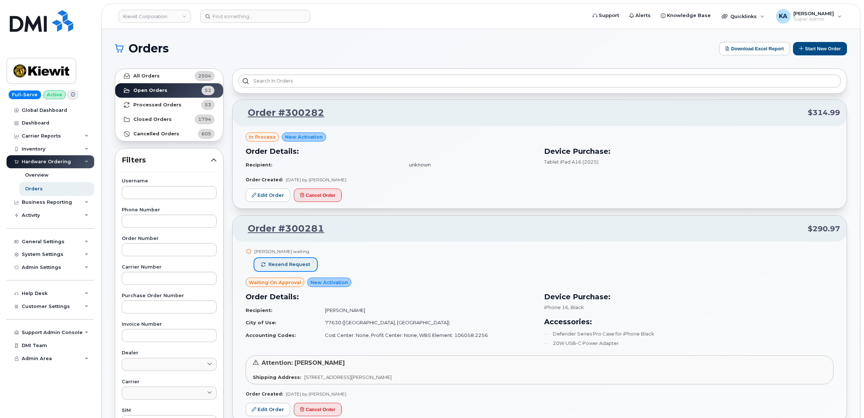
click at [282, 263] on span "Resend request" at bounding box center [289, 264] width 42 height 7
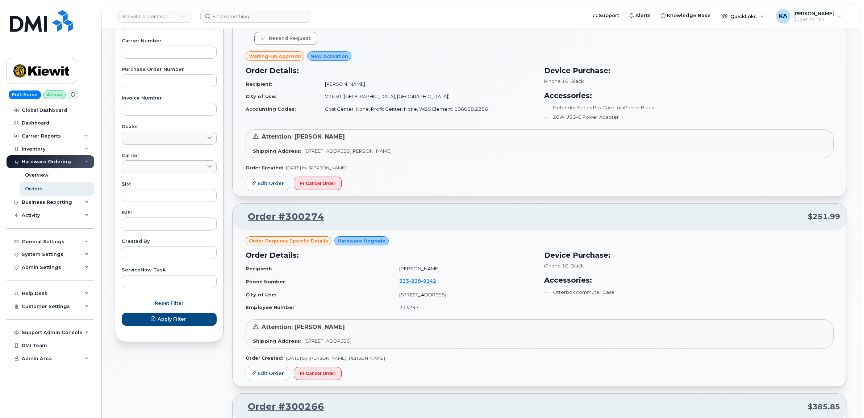
scroll to position [272, 0]
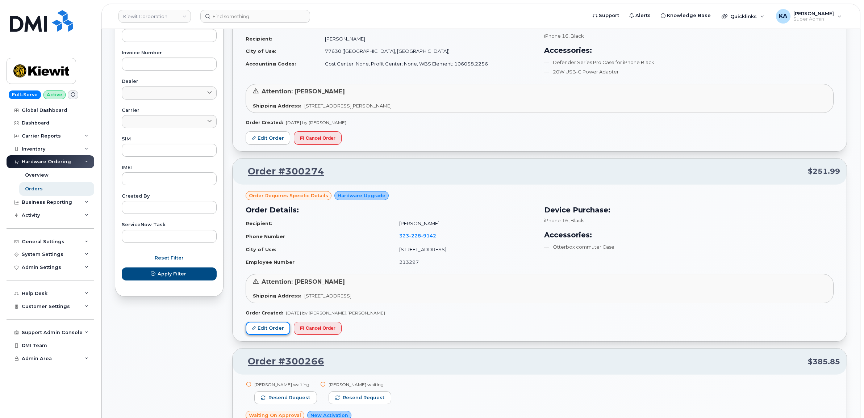
click at [264, 325] on link "Edit Order" at bounding box center [268, 328] width 45 height 13
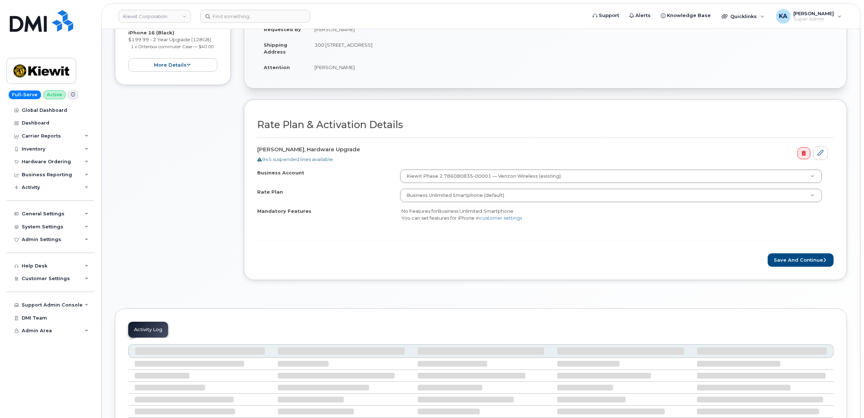
scroll to position [181, 0]
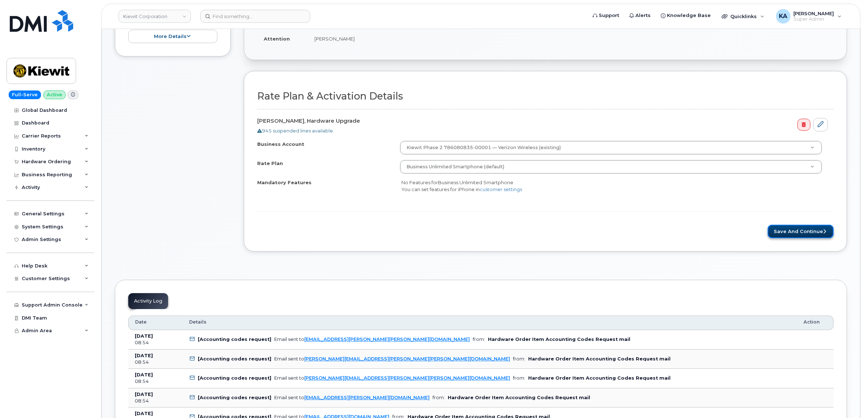
click at [799, 232] on button "Save and Continue" at bounding box center [800, 231] width 66 height 13
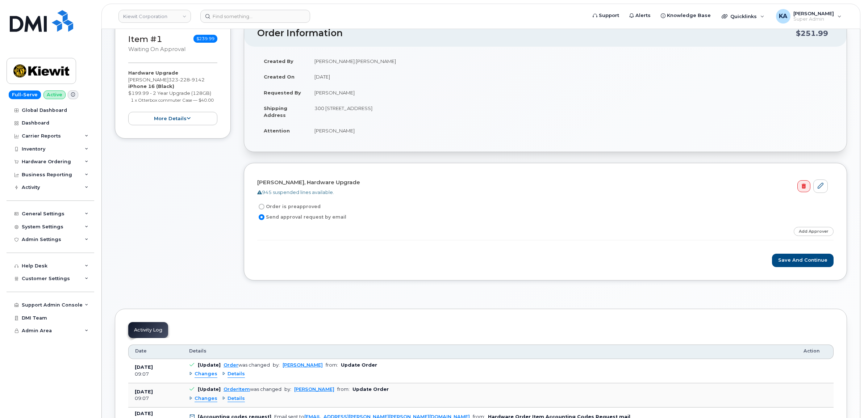
scroll to position [91, 0]
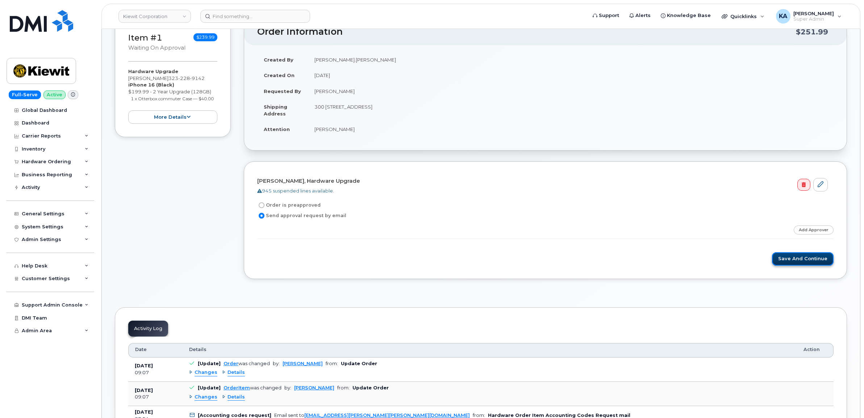
click at [794, 258] on button "Save and Continue" at bounding box center [803, 258] width 62 height 13
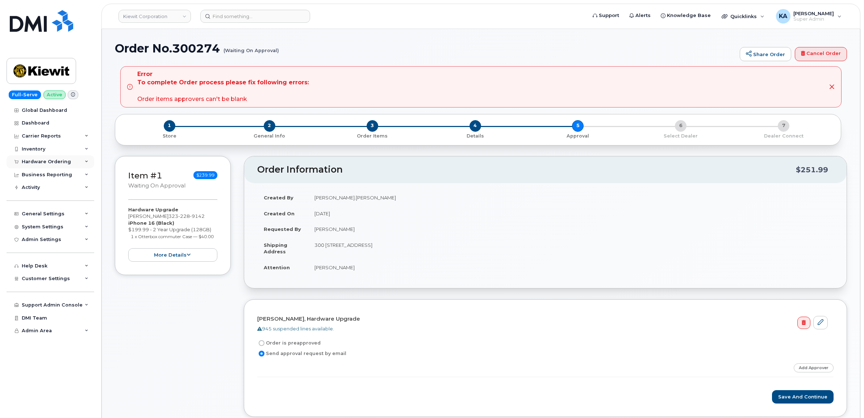
click at [44, 159] on div "Hardware Ordering" at bounding box center [51, 161] width 88 height 13
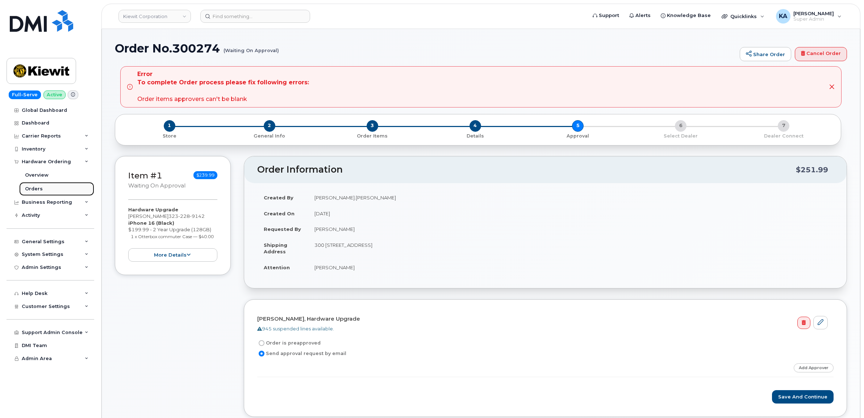
click at [32, 187] on div "Orders" at bounding box center [34, 189] width 18 height 7
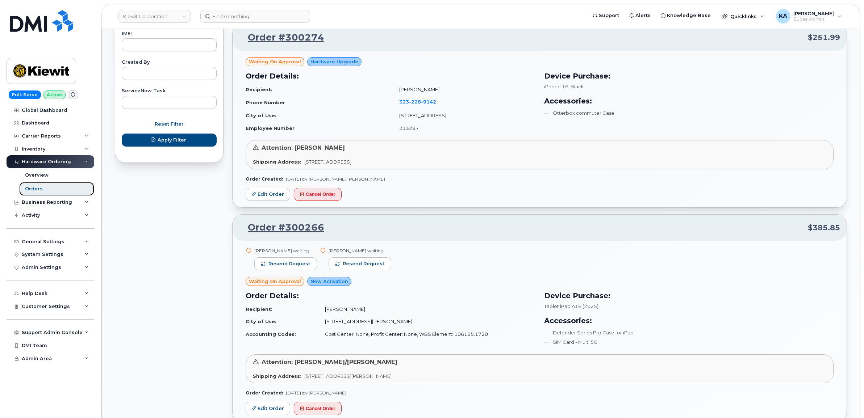
scroll to position [407, 0]
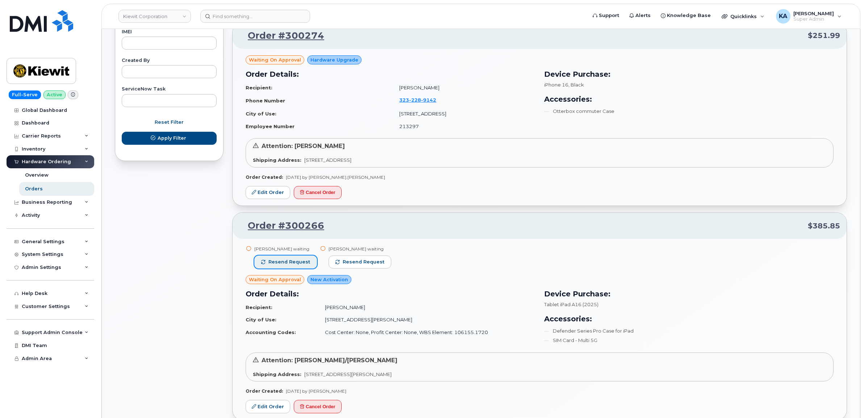
click at [303, 267] on button "Resend request" at bounding box center [285, 262] width 63 height 13
click at [352, 264] on span "Resend request" at bounding box center [364, 262] width 42 height 7
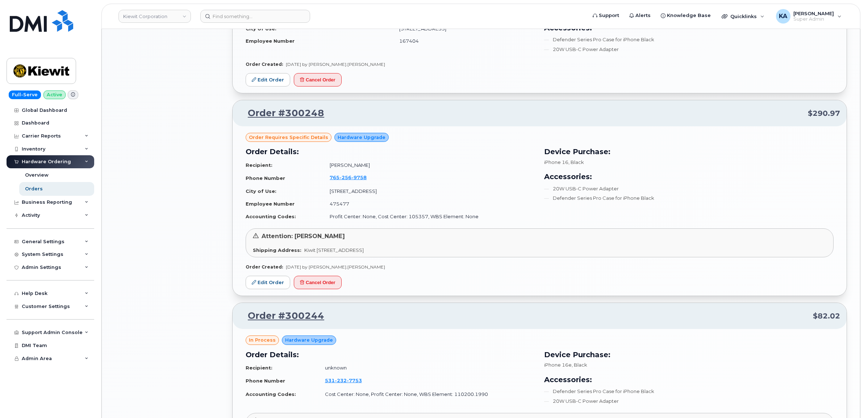
scroll to position [905, 0]
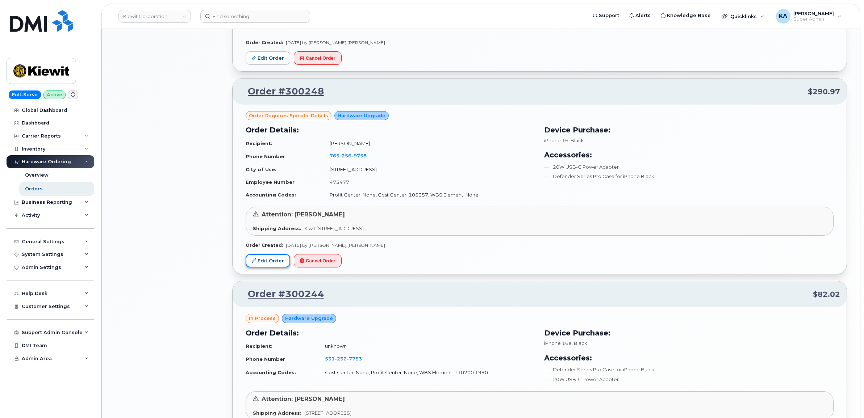
click at [271, 265] on link "Edit Order" at bounding box center [268, 260] width 45 height 13
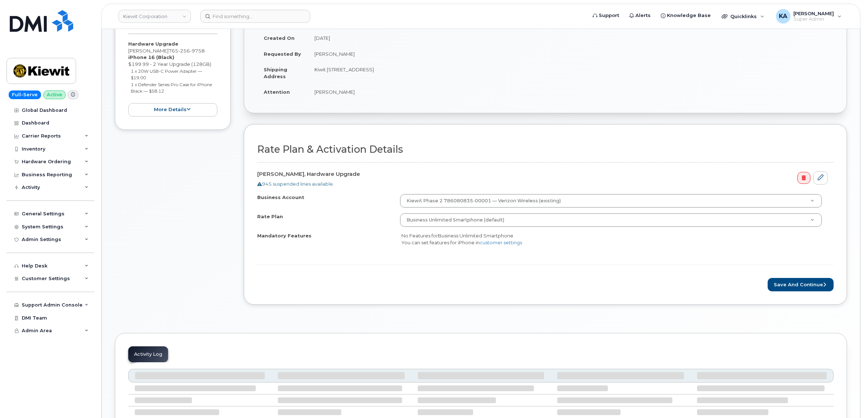
scroll to position [136, 0]
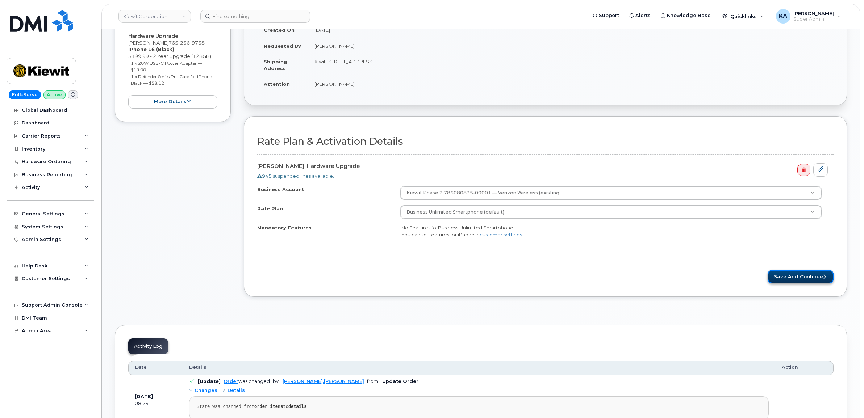
click at [793, 276] on button "Save and Continue" at bounding box center [800, 276] width 66 height 13
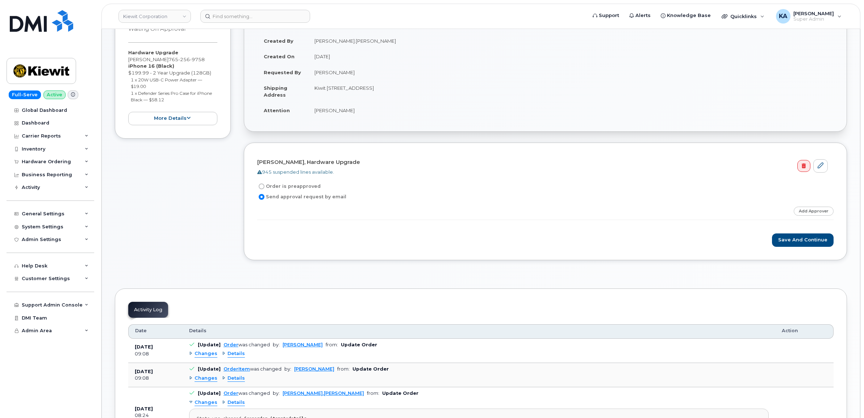
scroll to position [136, 0]
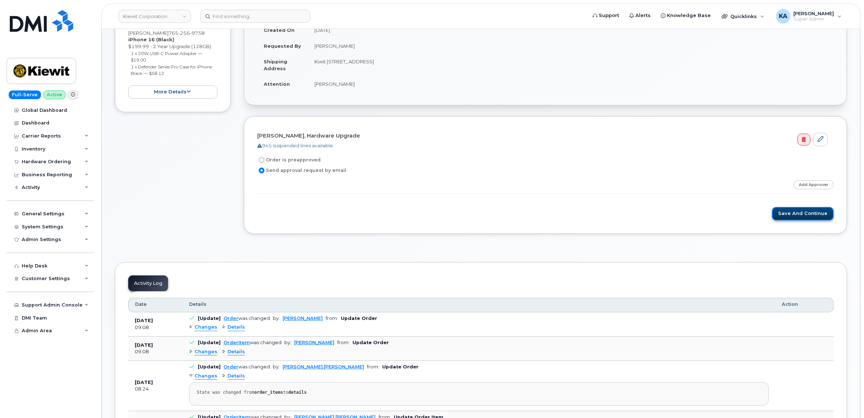
click at [810, 212] on button "Save and Continue" at bounding box center [803, 213] width 62 height 13
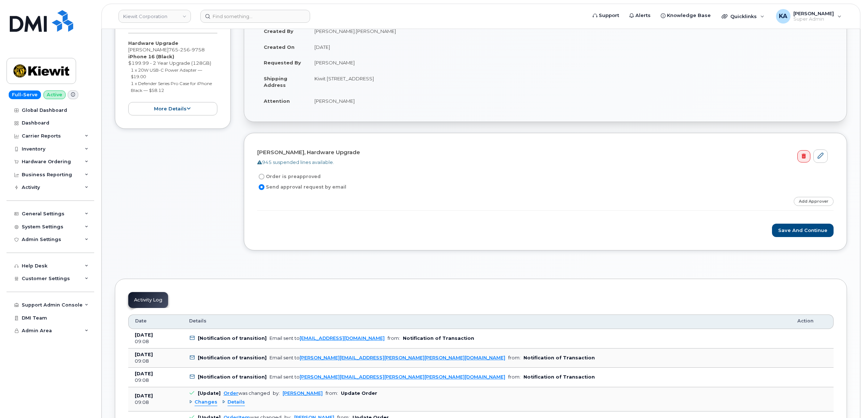
scroll to position [181, 0]
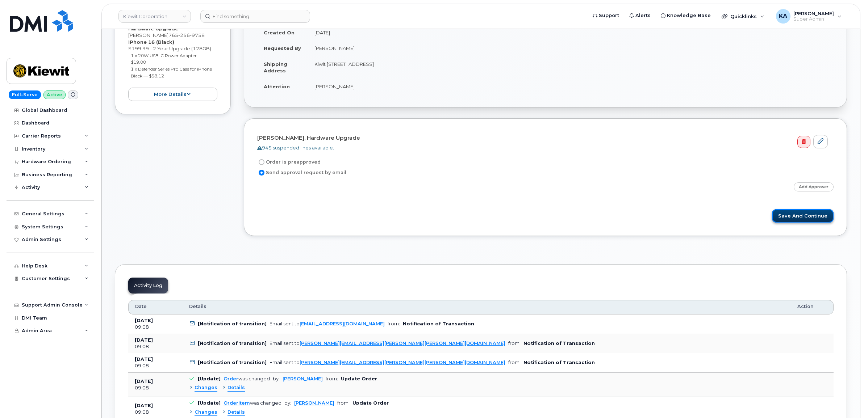
click at [795, 214] on button "Save and Continue" at bounding box center [803, 215] width 62 height 13
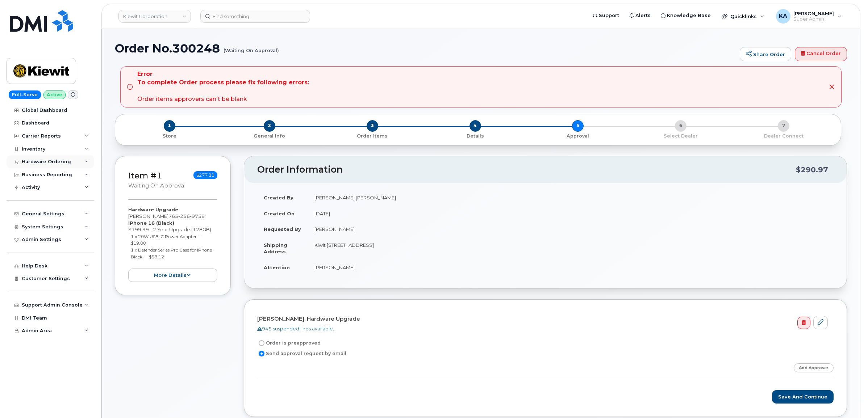
click at [47, 160] on div "Hardware Ordering" at bounding box center [46, 162] width 49 height 6
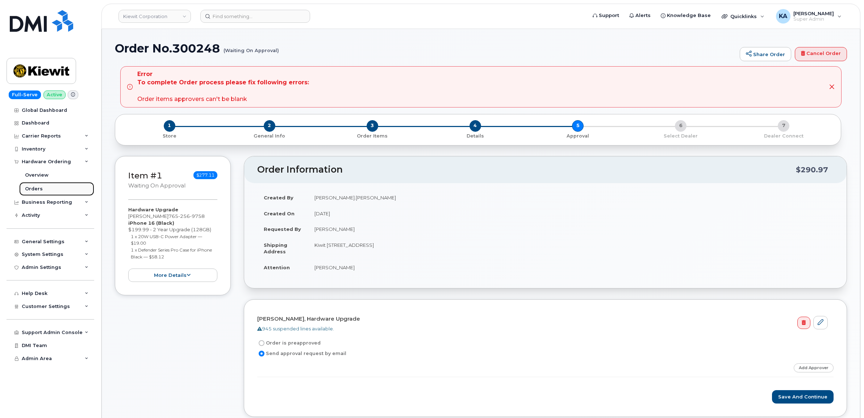
click at [26, 189] on div "Orders" at bounding box center [34, 189] width 18 height 7
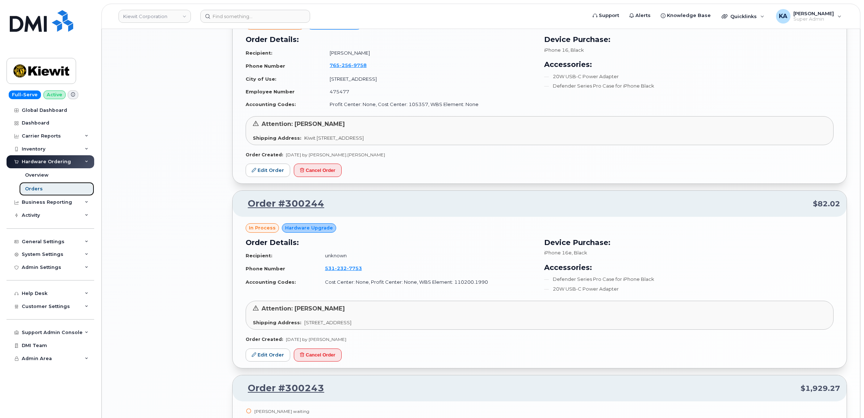
scroll to position [1041, 0]
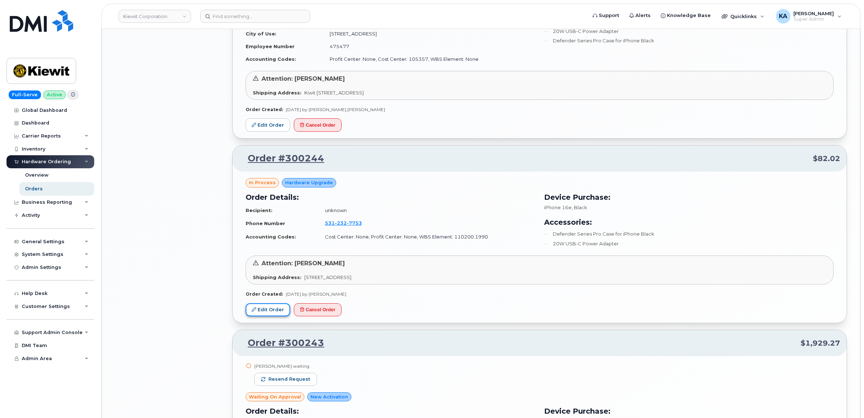
click at [255, 312] on icon at bounding box center [254, 309] width 4 height 4
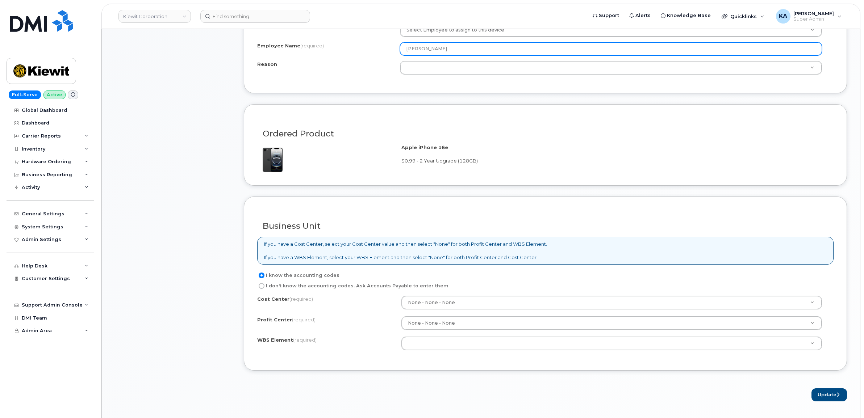
scroll to position [453, 0]
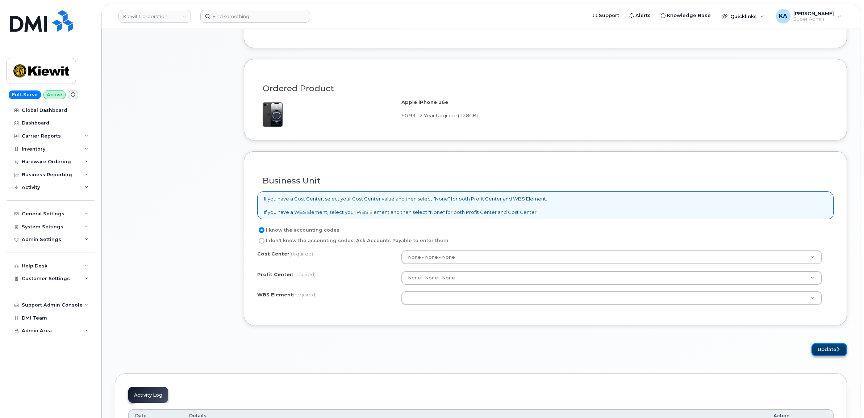
click at [821, 356] on button "Update" at bounding box center [828, 349] width 35 height 13
click at [827, 351] on button "Update" at bounding box center [828, 349] width 35 height 13
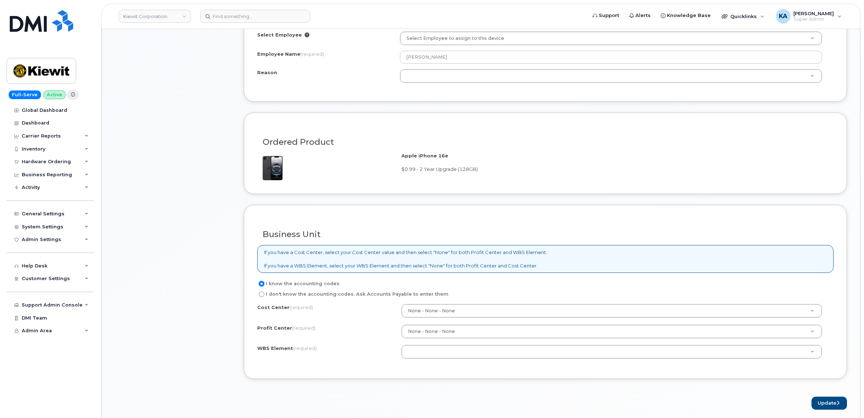
scroll to position [272, 0]
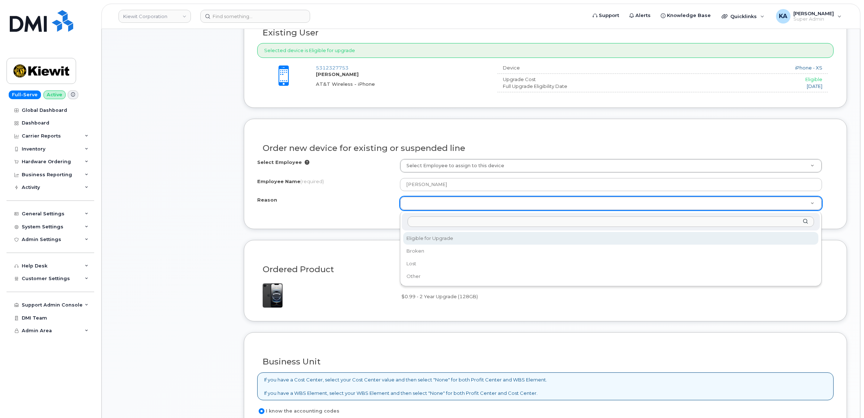
select select "eligible_for_upgrade"
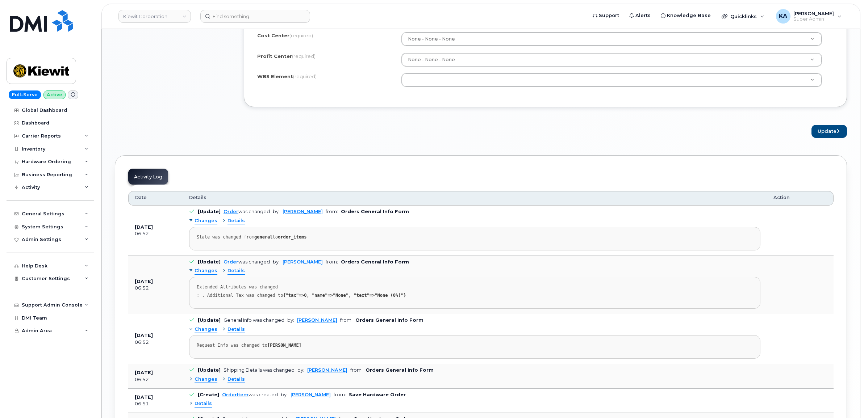
scroll to position [679, 0]
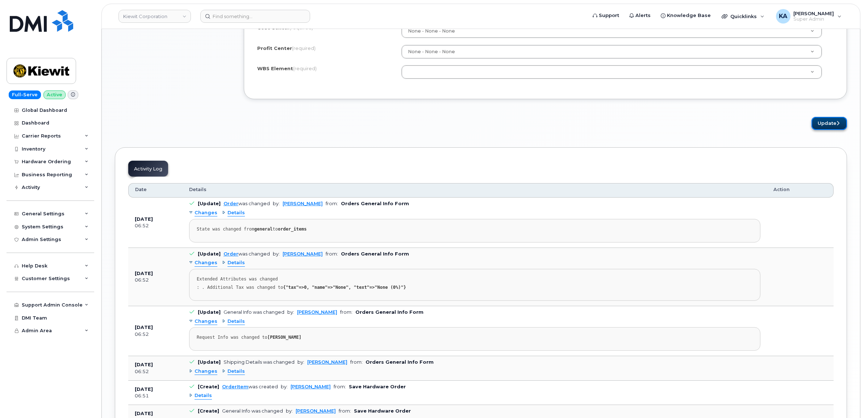
click at [823, 126] on button "Update" at bounding box center [828, 123] width 35 height 13
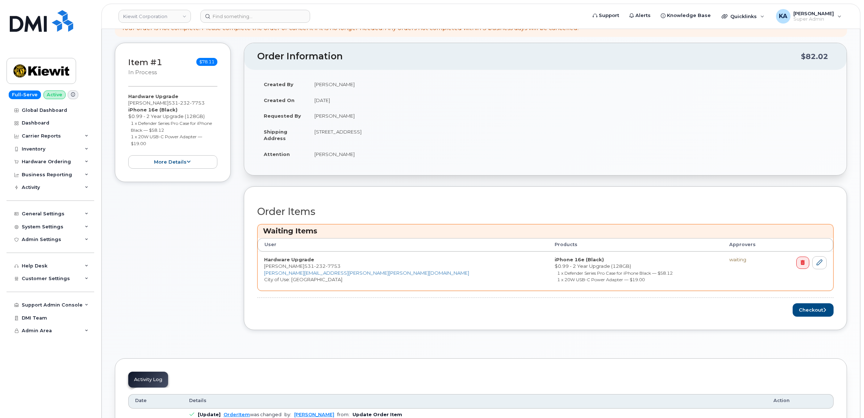
scroll to position [136, 0]
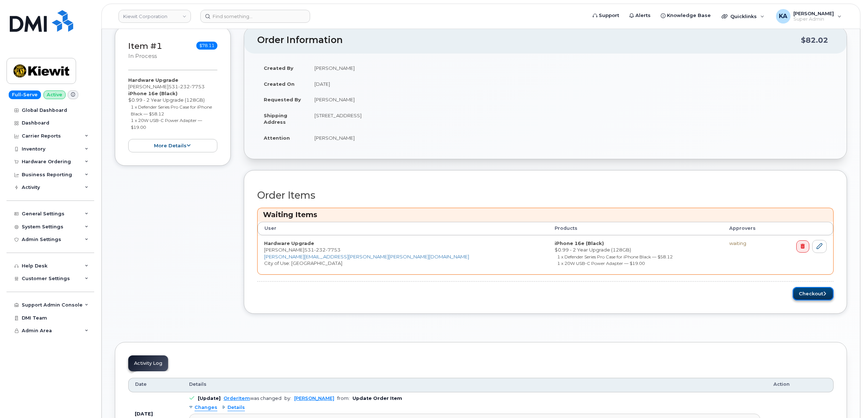
click at [799, 294] on button "Checkout" at bounding box center [812, 293] width 41 height 13
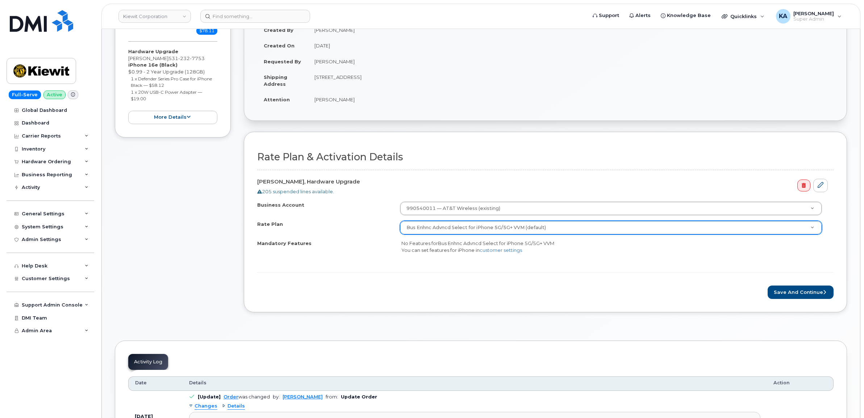
scroll to position [136, 0]
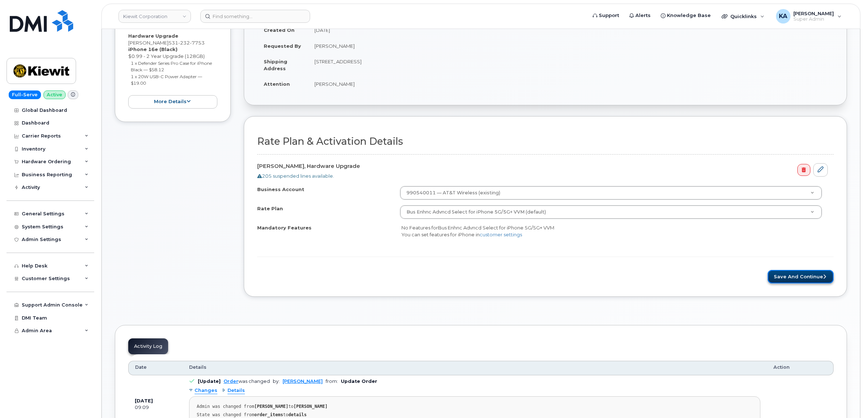
click at [786, 279] on button "Save and Continue" at bounding box center [800, 276] width 66 height 13
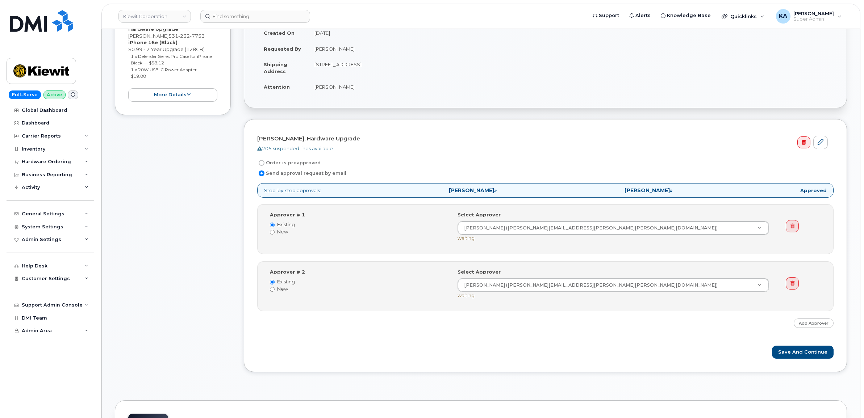
scroll to position [136, 0]
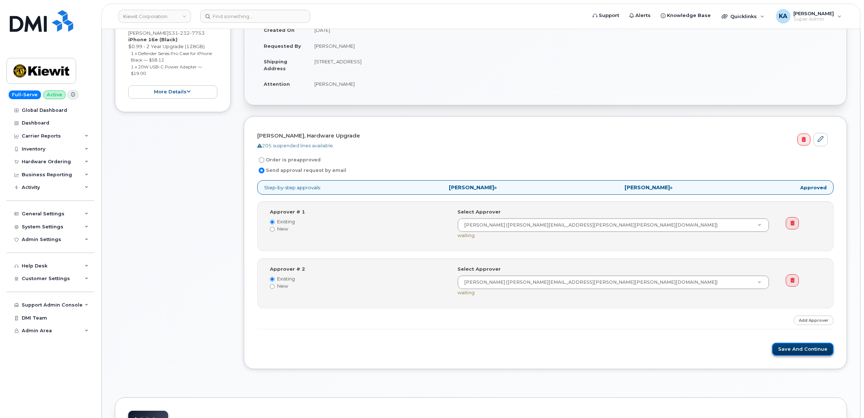
click at [792, 350] on button "Save and Continue" at bounding box center [803, 349] width 62 height 13
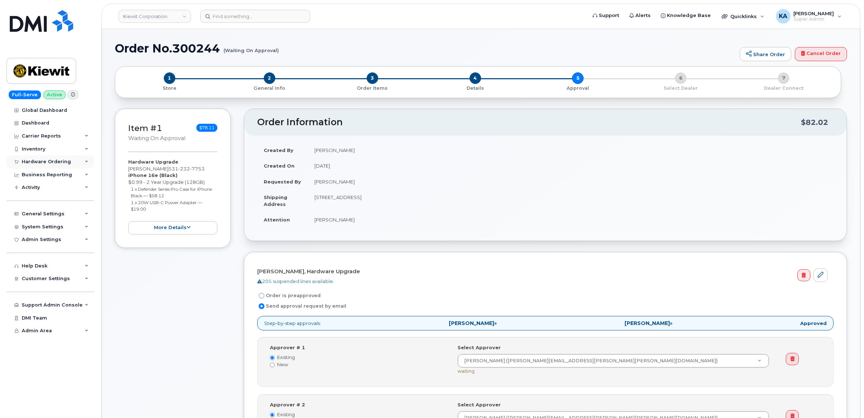
click at [51, 160] on div "Hardware Ordering" at bounding box center [46, 162] width 49 height 6
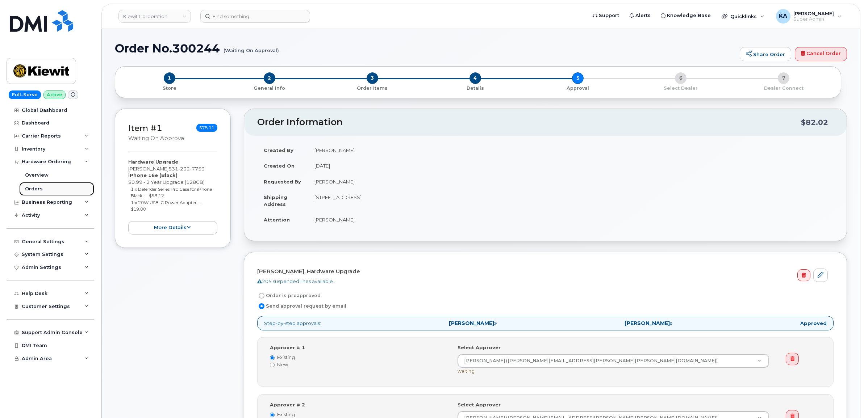
click at [30, 187] on div "Orders" at bounding box center [34, 189] width 18 height 7
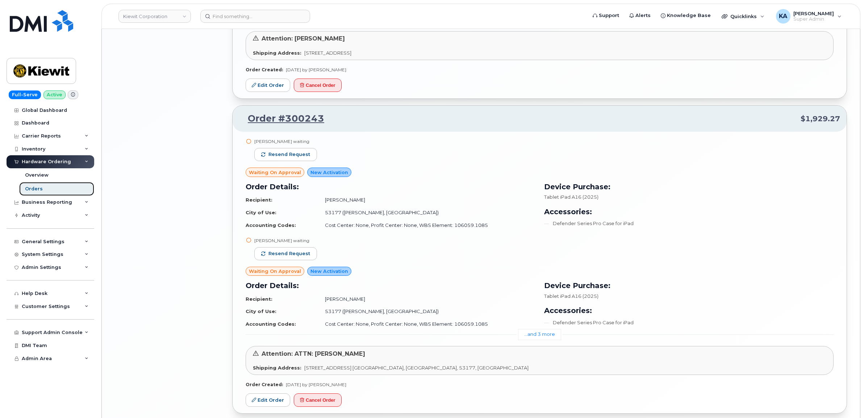
scroll to position [1313, 0]
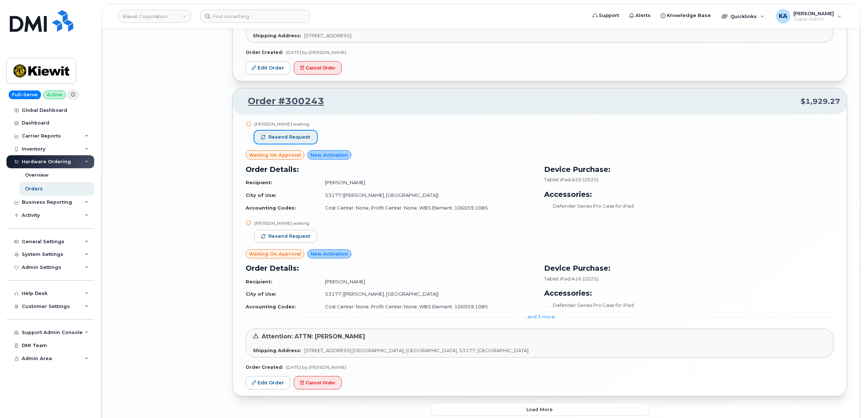
click at [293, 138] on span "Resend request" at bounding box center [289, 137] width 42 height 7
click at [292, 235] on span "Resend request" at bounding box center [289, 236] width 42 height 7
click at [536, 317] on link "...and 3 more" at bounding box center [539, 317] width 43 height 11
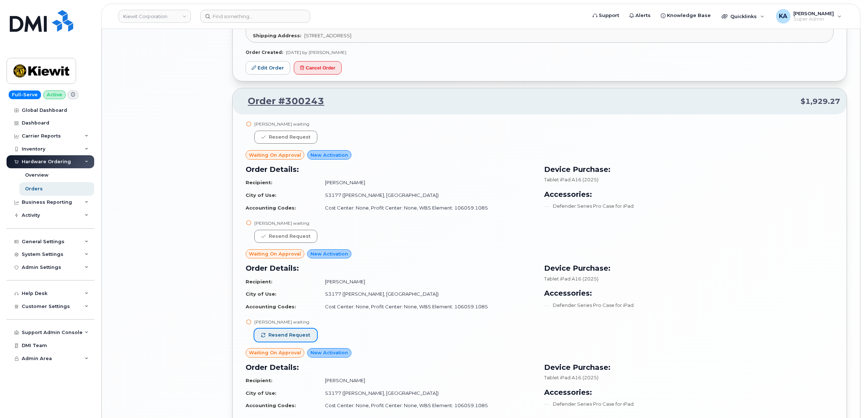
click at [292, 332] on button "Resend request" at bounding box center [285, 335] width 63 height 13
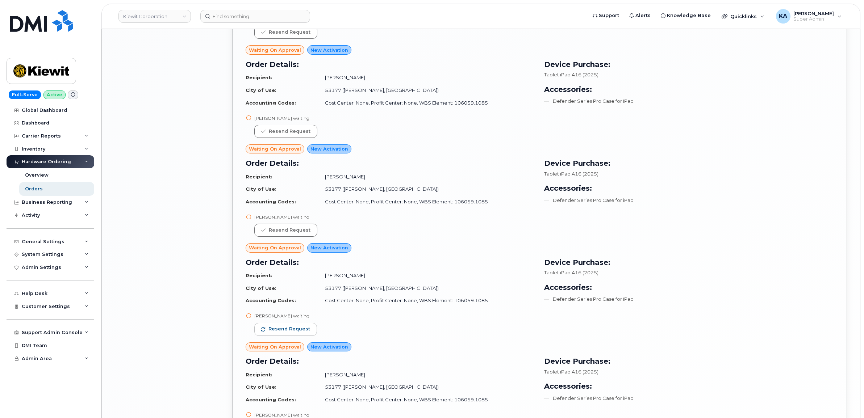
scroll to position [1449, 0]
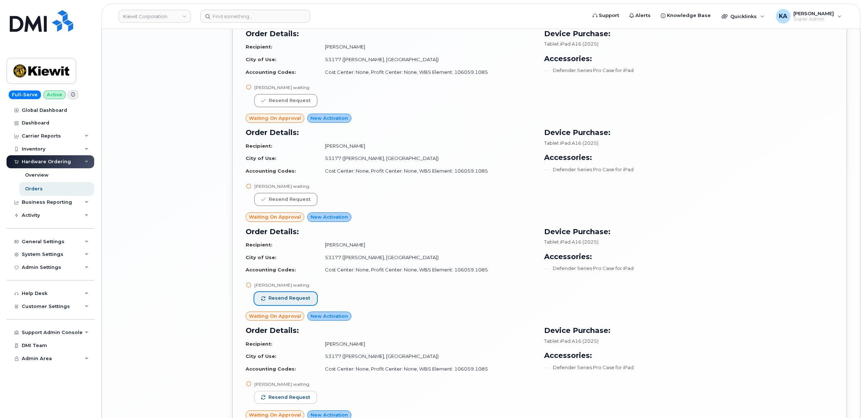
click at [302, 299] on span "Resend request" at bounding box center [289, 298] width 42 height 7
click at [290, 393] on button "Resend request" at bounding box center [285, 397] width 63 height 13
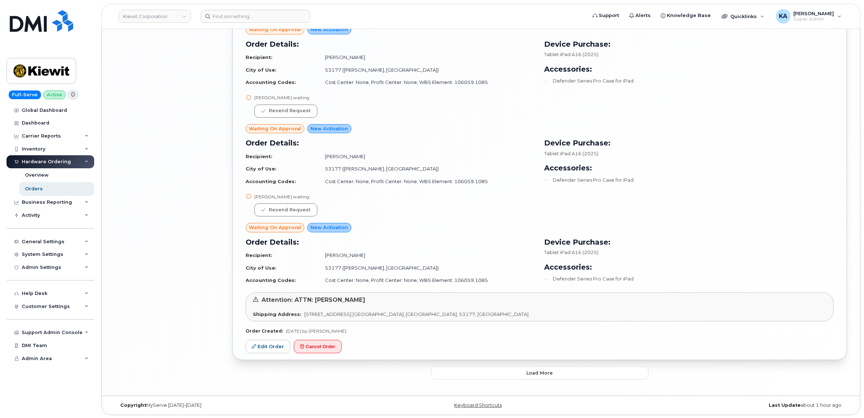
scroll to position [1638, 0]
click at [478, 373] on button "Load more" at bounding box center [539, 372] width 217 height 13
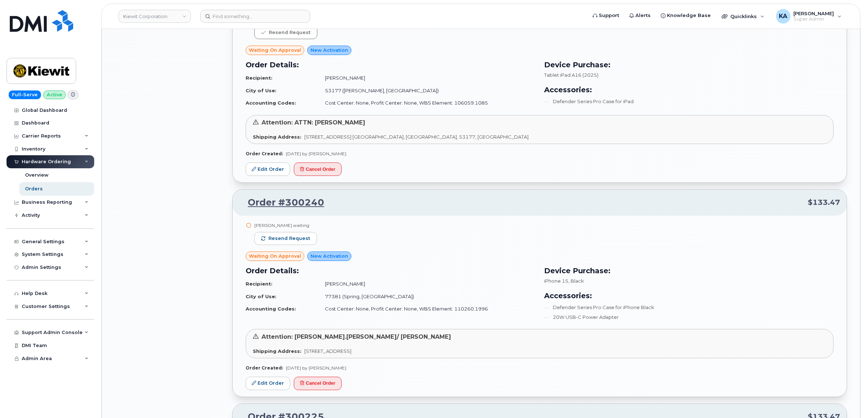
scroll to position [1819, 0]
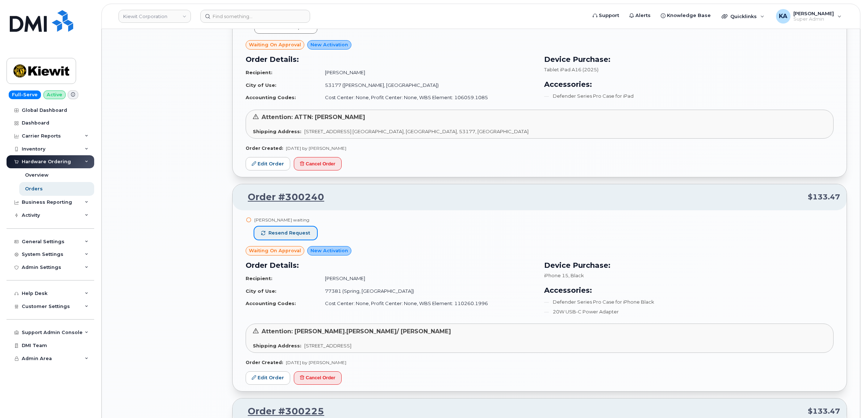
click at [283, 235] on span "Resend request" at bounding box center [289, 233] width 42 height 7
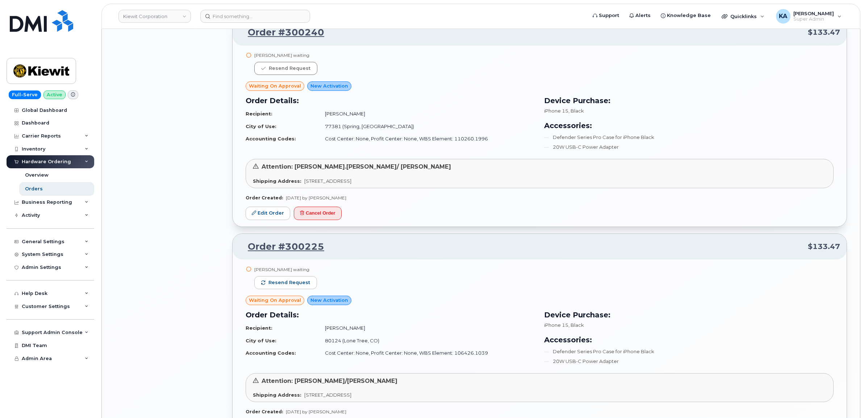
scroll to position [2000, 0]
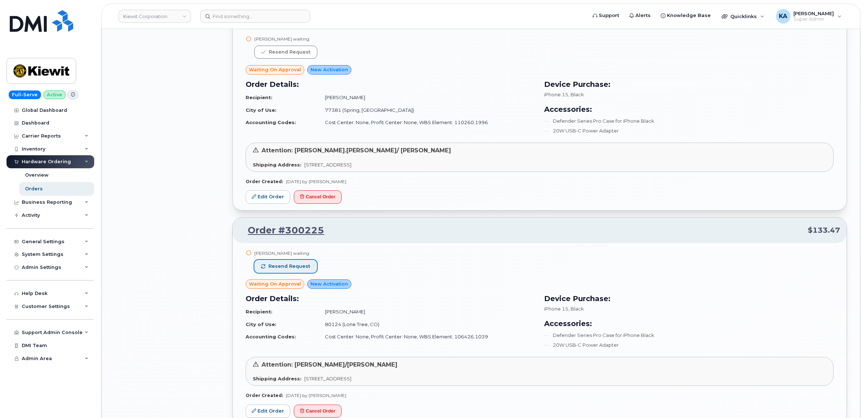
click at [294, 270] on span "Resend request" at bounding box center [289, 266] width 42 height 7
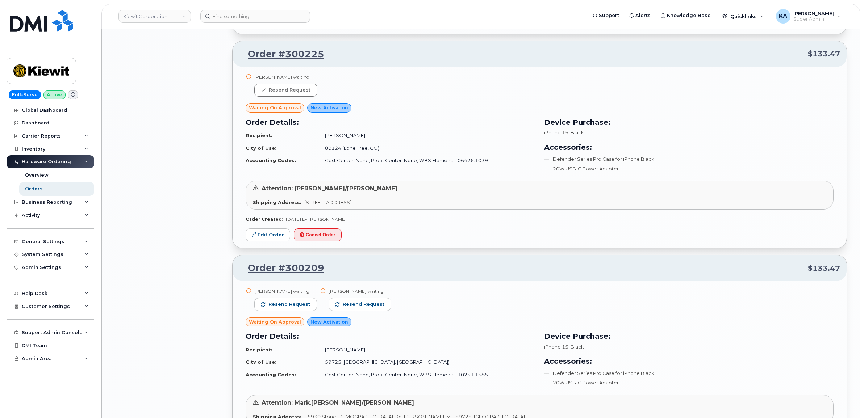
scroll to position [2181, 0]
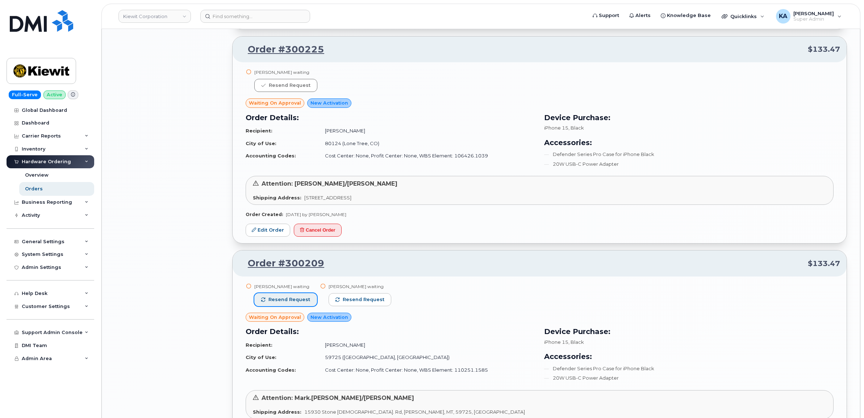
click at [302, 298] on span "Resend request" at bounding box center [289, 300] width 42 height 7
click at [359, 299] on span "Resend request" at bounding box center [364, 300] width 42 height 7
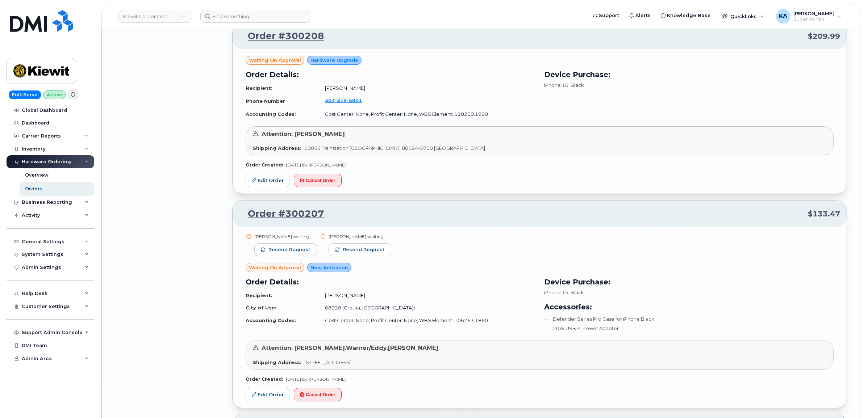
scroll to position [2634, 0]
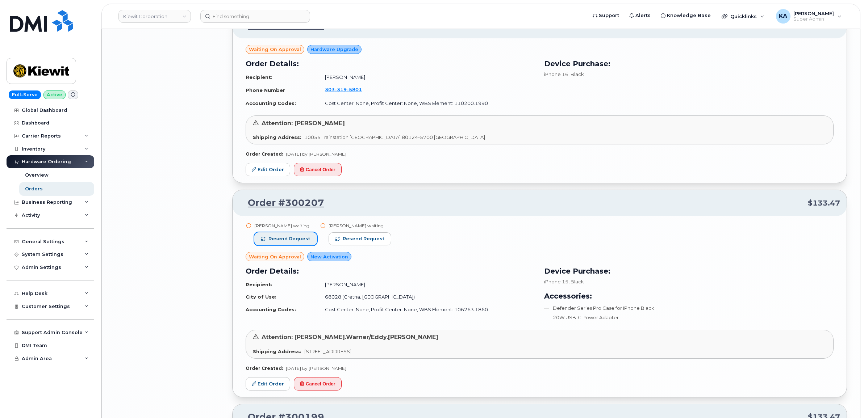
click at [303, 239] on span "Resend request" at bounding box center [289, 239] width 42 height 7
click at [353, 242] on span "Resend request" at bounding box center [364, 239] width 42 height 7
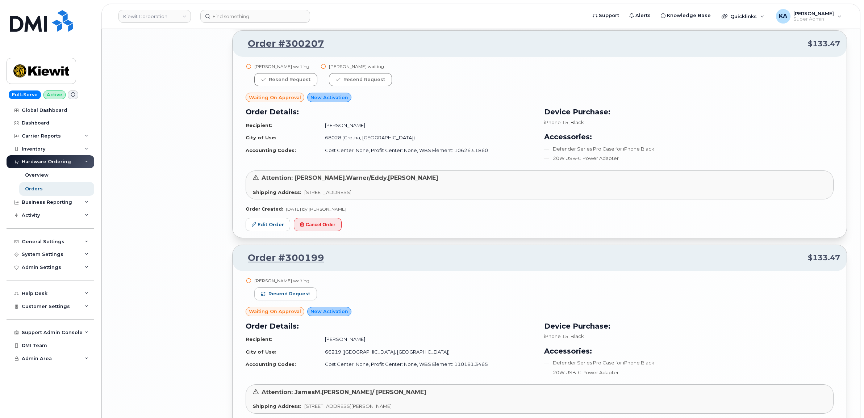
scroll to position [2815, 0]
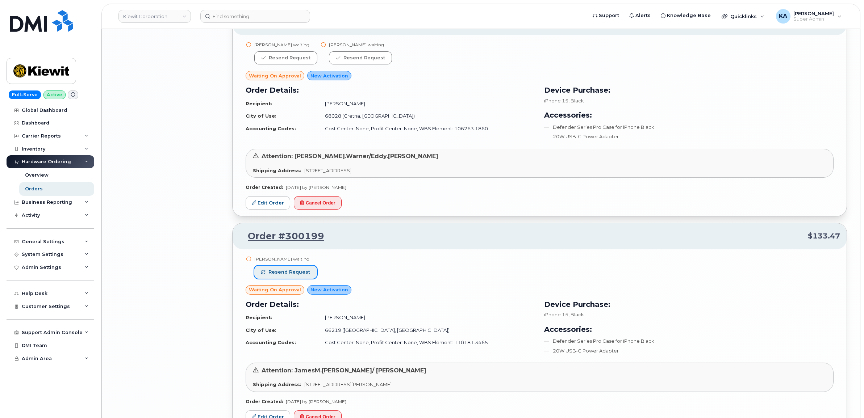
click at [306, 273] on span "Resend request" at bounding box center [289, 272] width 42 height 7
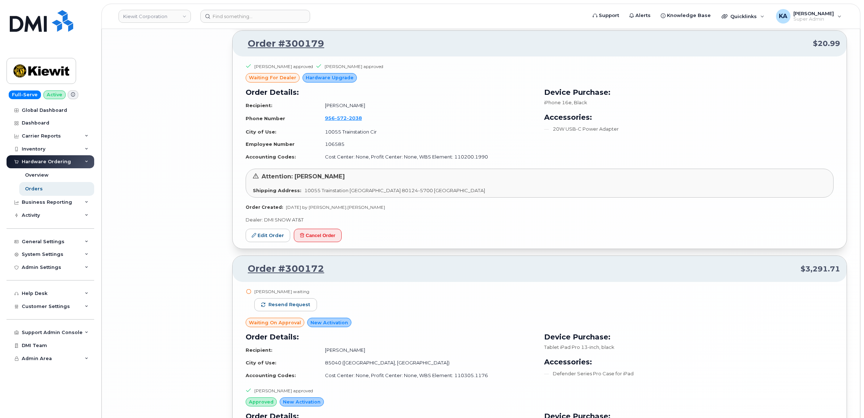
scroll to position [3223, 0]
click at [304, 306] on span "Resend request" at bounding box center [289, 304] width 42 height 7
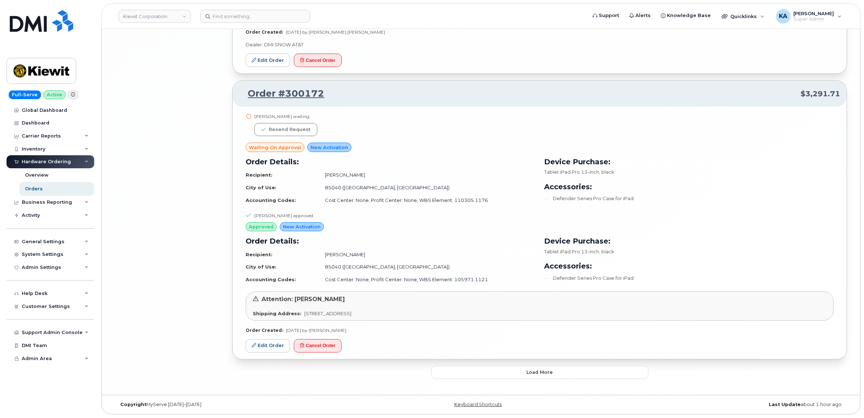
scroll to position [3400, 0]
click at [456, 368] on button "Load more" at bounding box center [539, 372] width 217 height 13
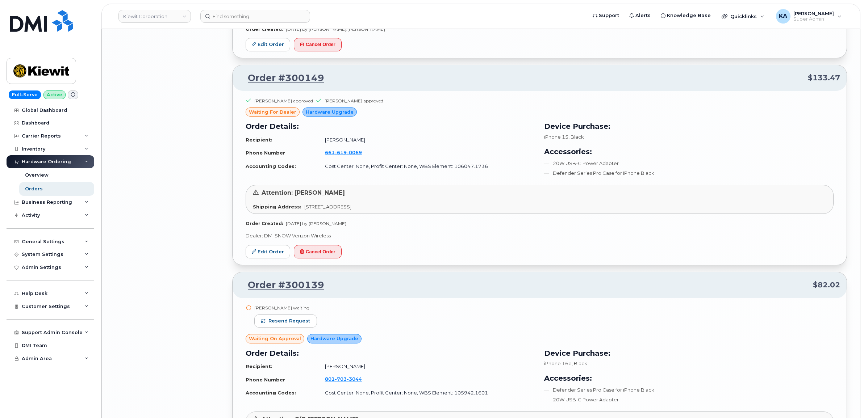
scroll to position [3853, 0]
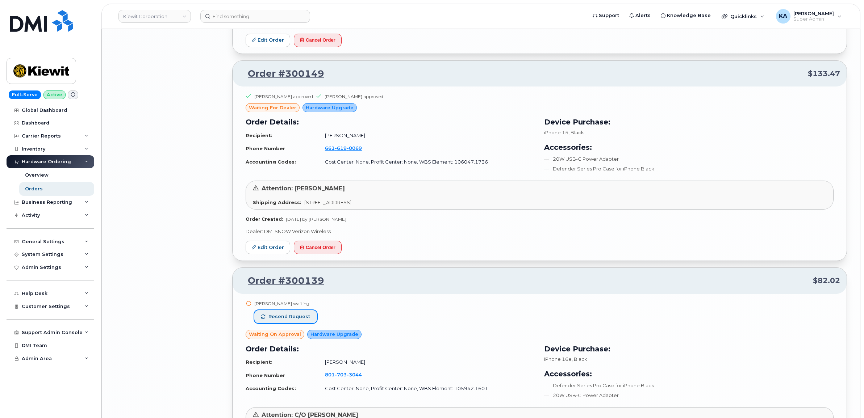
click at [294, 323] on button "Resend request" at bounding box center [285, 316] width 63 height 13
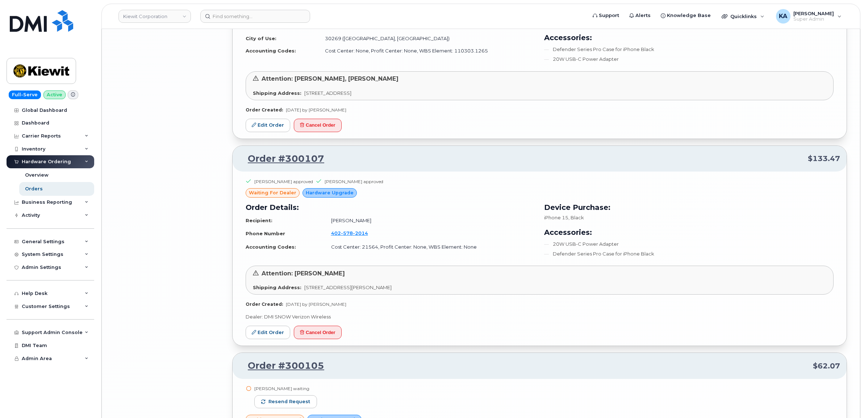
scroll to position [4441, 0]
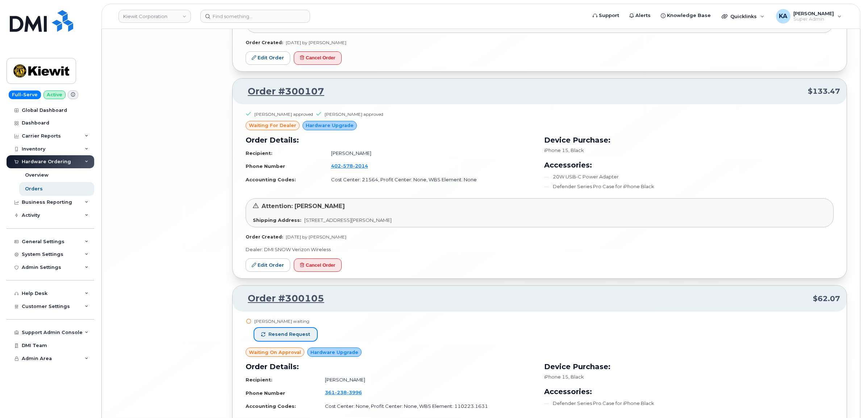
click at [301, 337] on span "Resend request" at bounding box center [289, 334] width 42 height 7
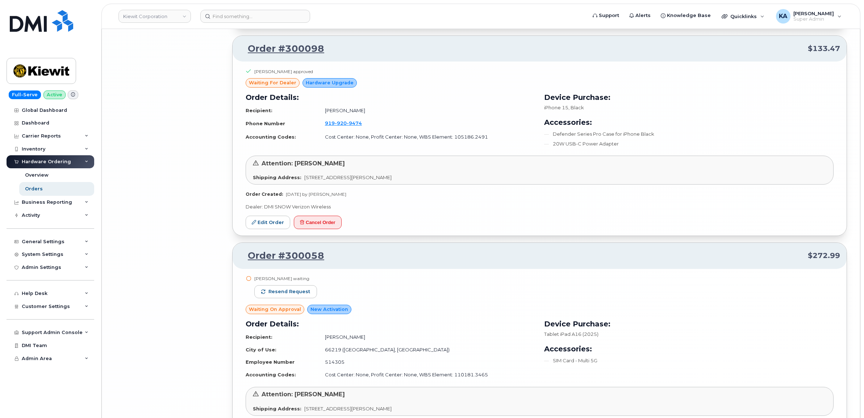
scroll to position [4939, 0]
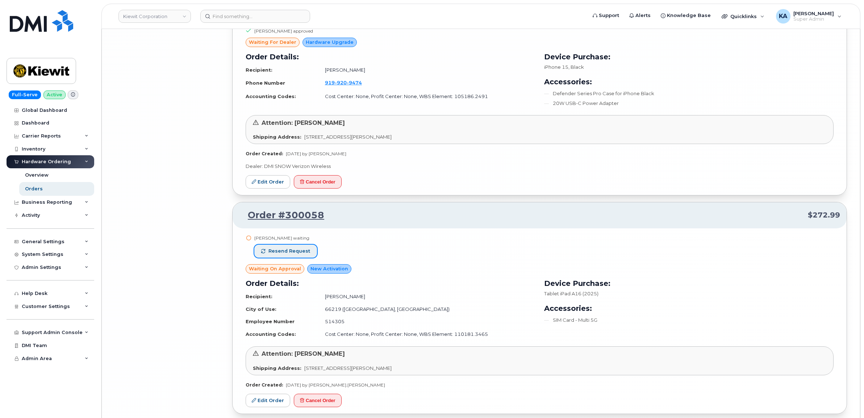
click at [294, 255] on span "Resend request" at bounding box center [289, 251] width 42 height 7
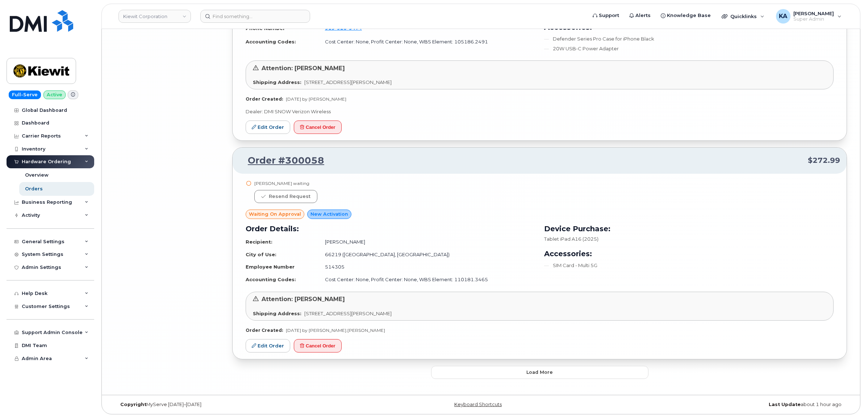
scroll to position [4998, 0]
click at [446, 369] on button "Load more" at bounding box center [539, 372] width 217 height 13
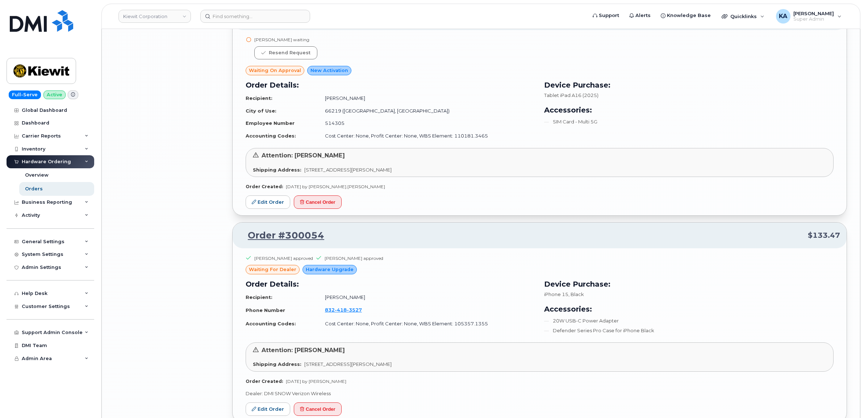
scroll to position [5224, 0]
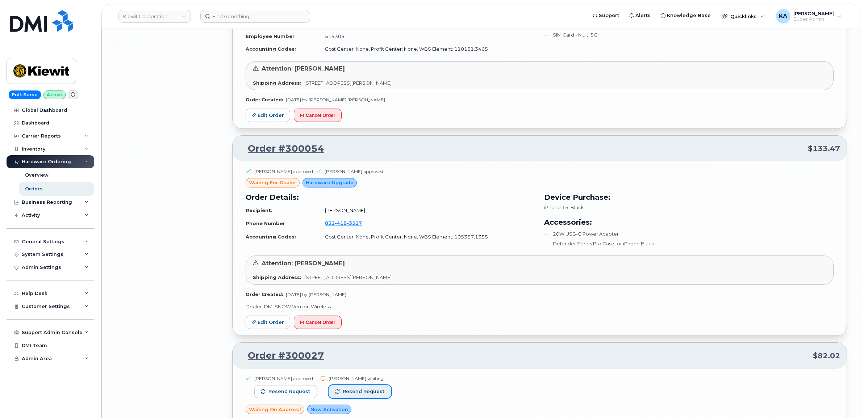
click at [355, 395] on span "Resend request" at bounding box center [364, 392] width 42 height 7
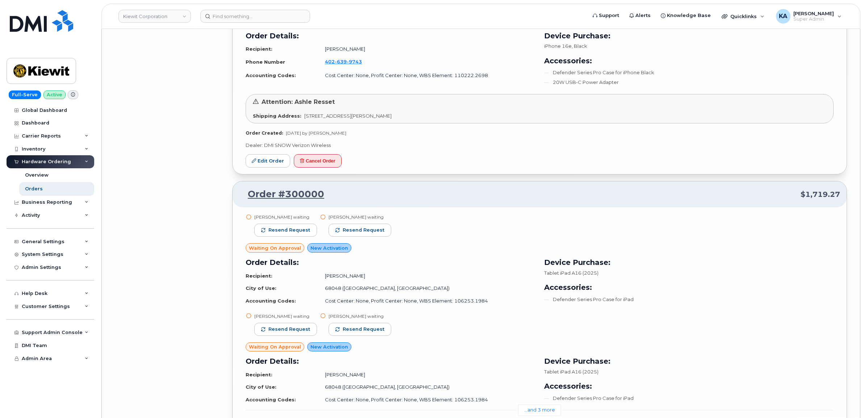
scroll to position [5813, 0]
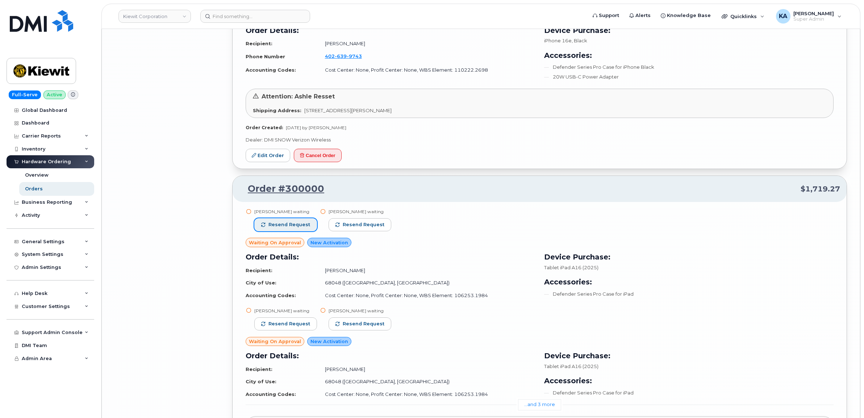
click at [296, 227] on span "Resend request" at bounding box center [289, 225] width 42 height 7
click at [351, 228] on span "Resend request" at bounding box center [356, 225] width 42 height 7
click at [301, 327] on span "Resend request" at bounding box center [289, 324] width 42 height 7
click at [363, 327] on span "Resend request" at bounding box center [364, 324] width 42 height 7
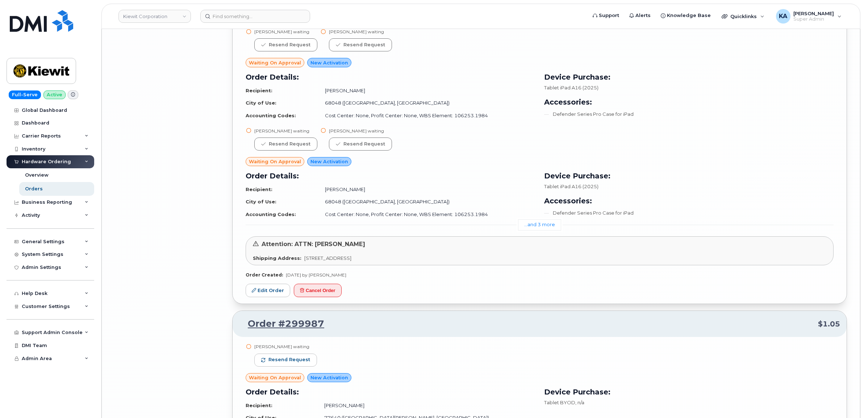
scroll to position [5994, 0]
click at [541, 229] on link "...and 3 more" at bounding box center [539, 223] width 43 height 11
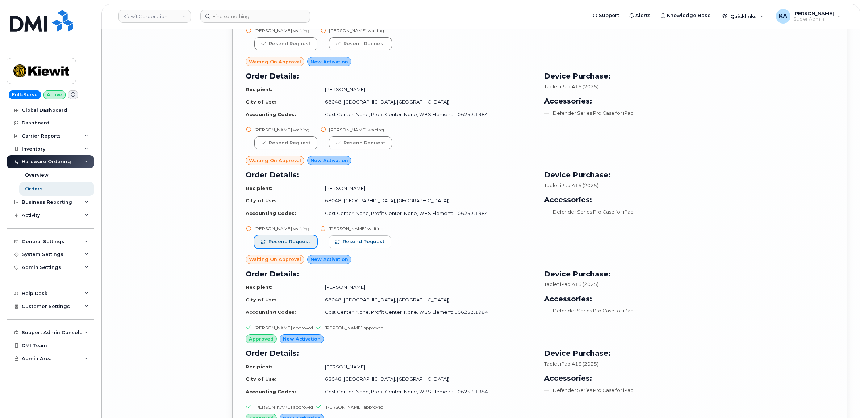
click at [301, 245] on span "Resend request" at bounding box center [289, 242] width 42 height 7
click at [354, 245] on span "Resend request" at bounding box center [364, 242] width 42 height 7
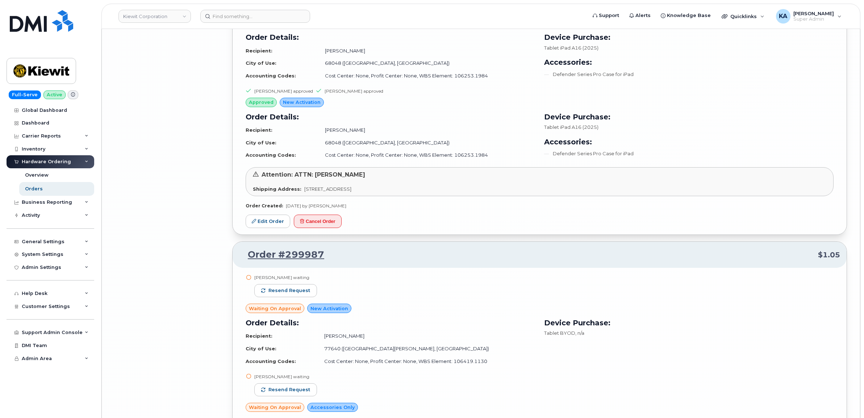
scroll to position [6311, 0]
drag, startPoint x: 302, startPoint y: 295, endPoint x: 300, endPoint y: 317, distance: 21.9
click at [301, 293] on span "Resend request" at bounding box center [289, 290] width 42 height 7
click at [299, 388] on button "Resend request" at bounding box center [285, 389] width 63 height 13
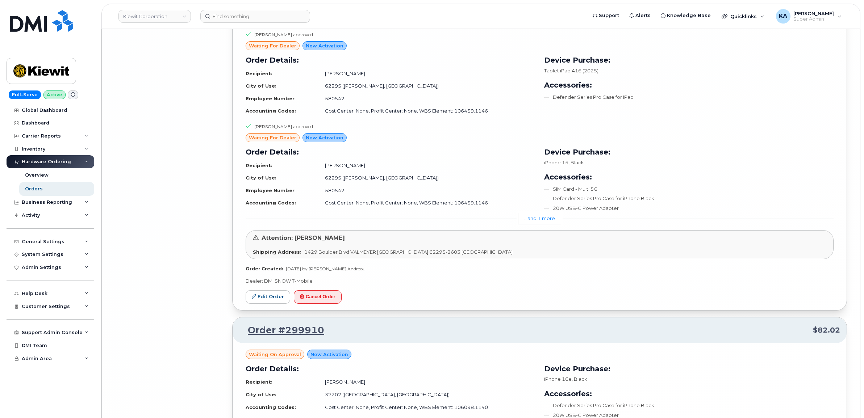
scroll to position [7081, 0]
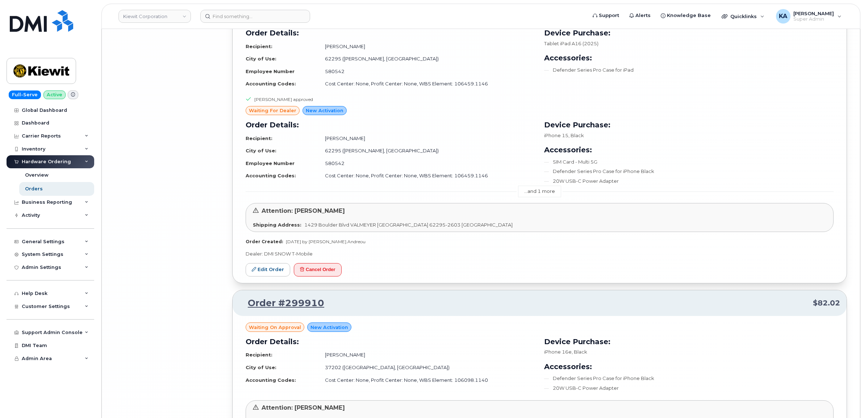
click at [542, 193] on link "...and 1 more" at bounding box center [539, 191] width 43 height 11
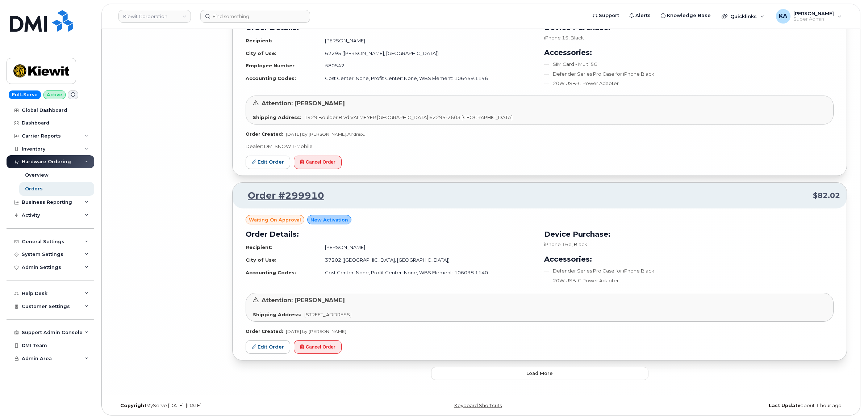
scroll to position [7282, 0]
click at [461, 375] on button "Load more" at bounding box center [539, 372] width 217 height 13
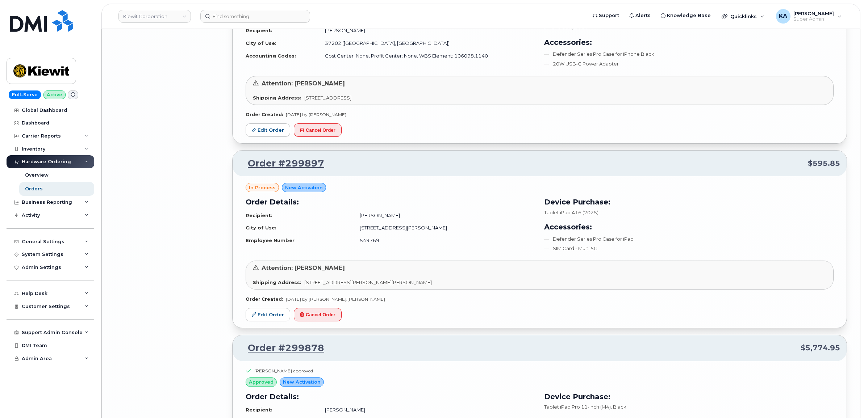
scroll to position [7508, 0]
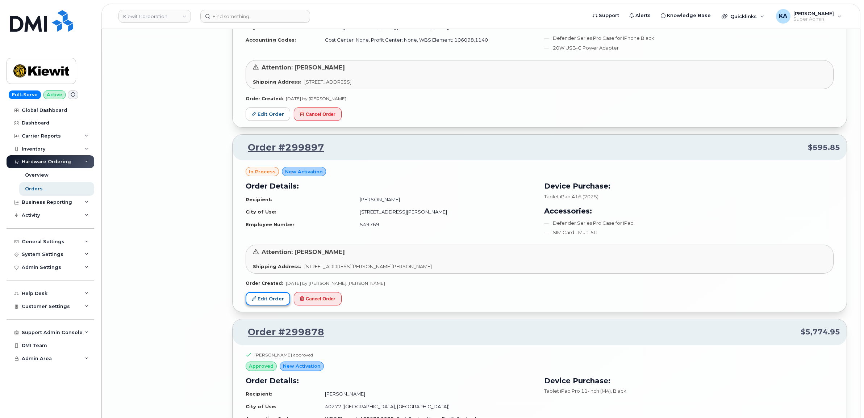
click at [272, 303] on link "Edit Order" at bounding box center [268, 298] width 45 height 13
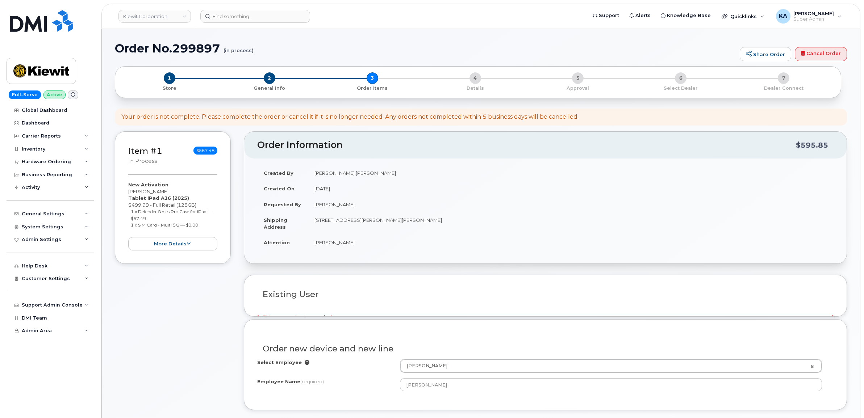
select select
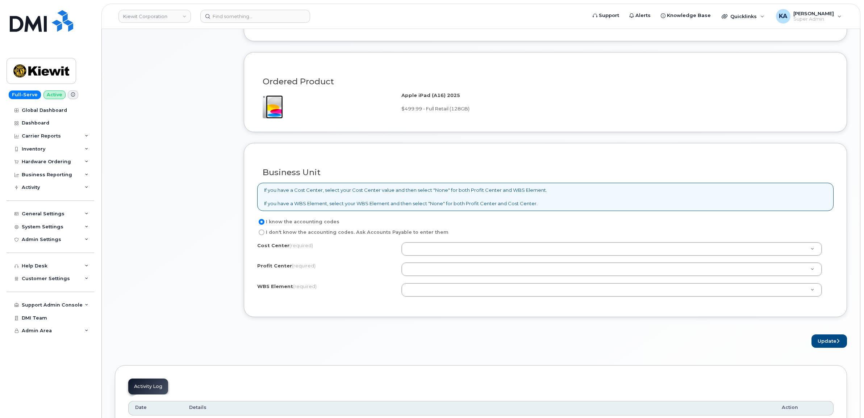
scroll to position [453, 0]
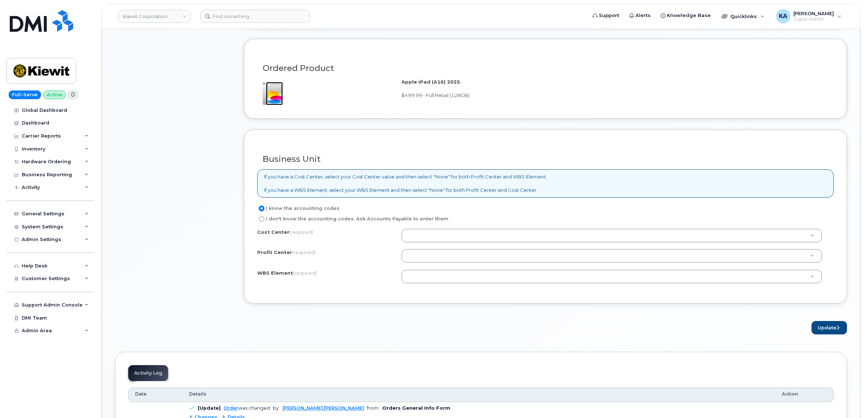
click at [351, 220] on label "I don't know the accounting codes. Ask Accounts Payable to enter them" at bounding box center [352, 219] width 191 height 9
click at [264, 220] on input "I don't know the accounting codes. Ask Accounts Payable to enter them" at bounding box center [262, 219] width 6 height 6
radio input "true"
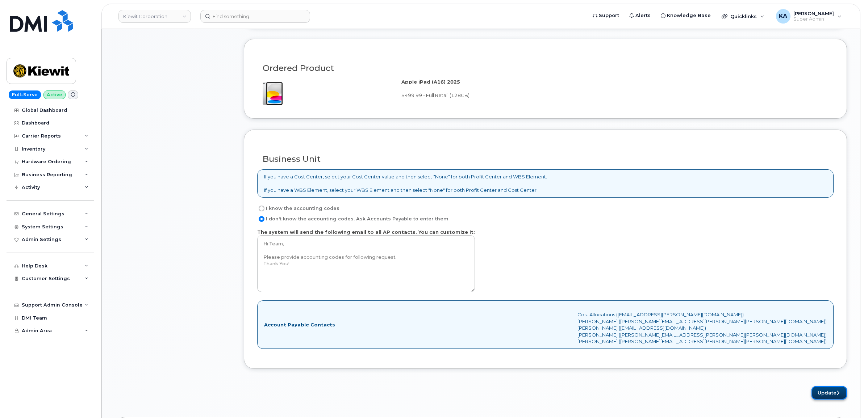
click at [819, 395] on button "Update" at bounding box center [828, 392] width 35 height 13
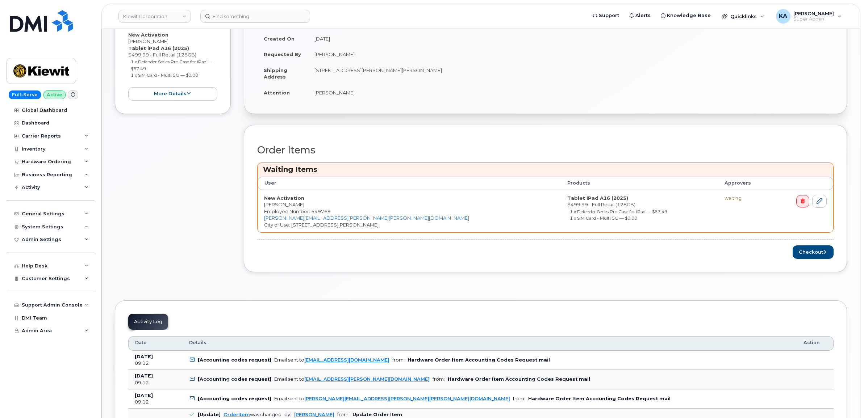
scroll to position [226, 0]
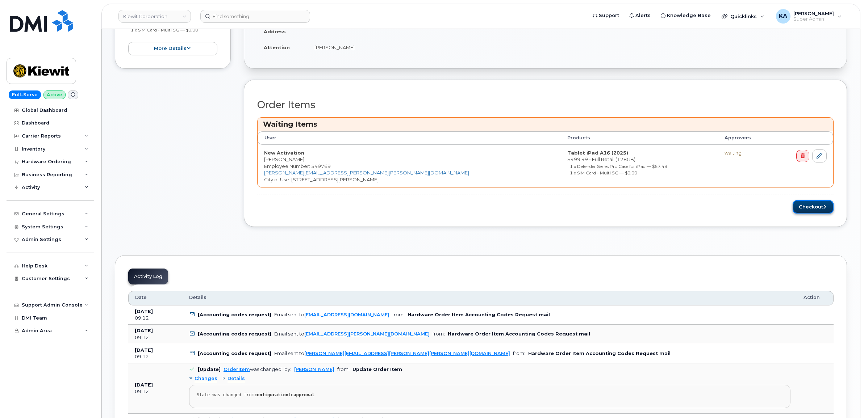
click at [806, 207] on button "Checkout" at bounding box center [812, 206] width 41 height 13
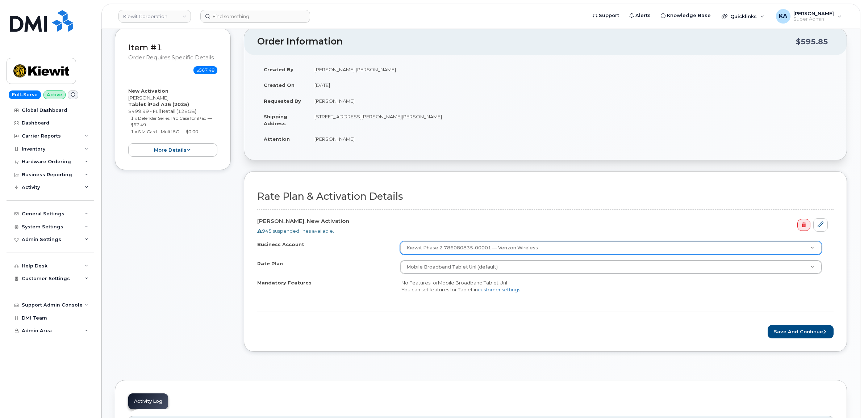
scroll to position [91, 0]
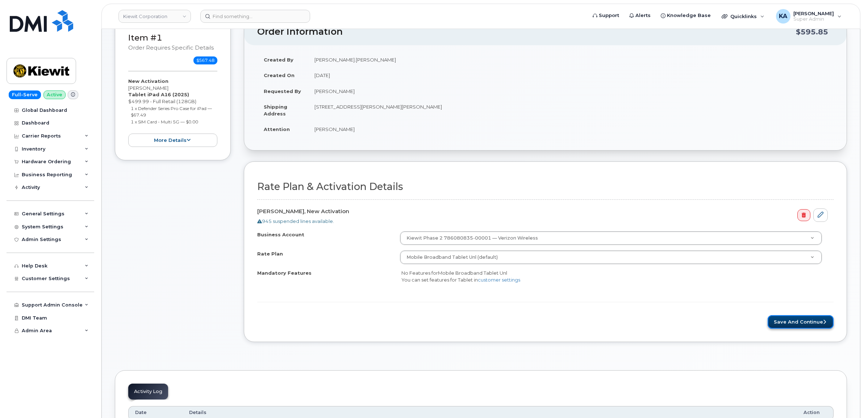
click at [790, 325] on button "Save and Continue" at bounding box center [800, 321] width 66 height 13
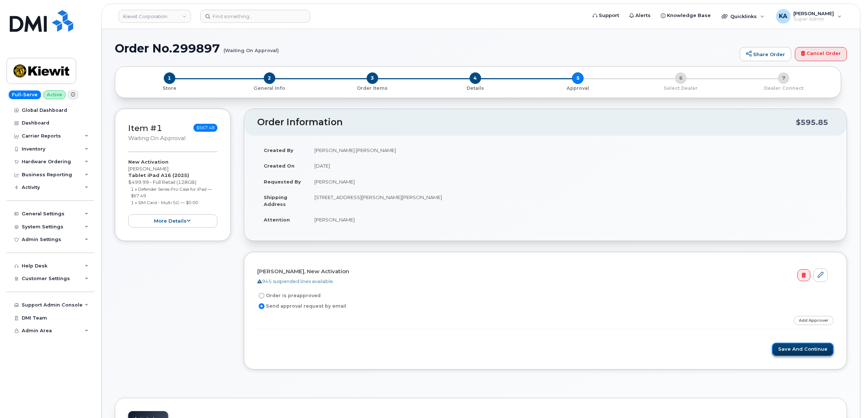
click at [797, 350] on button "Save and Continue" at bounding box center [803, 349] width 62 height 13
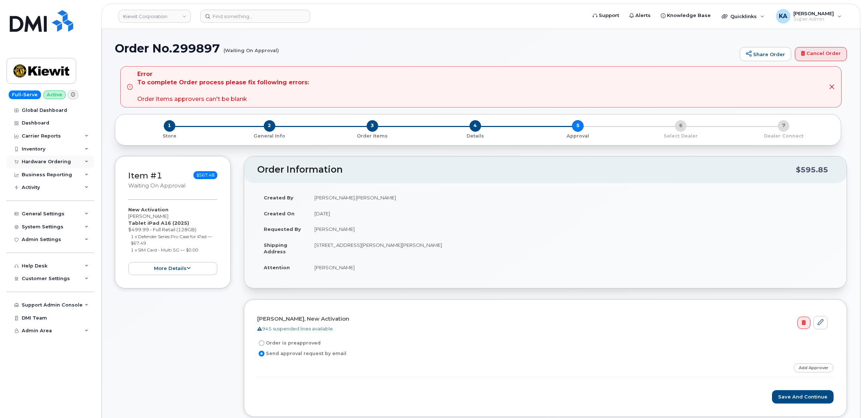
click at [51, 163] on div "Hardware Ordering" at bounding box center [46, 162] width 49 height 6
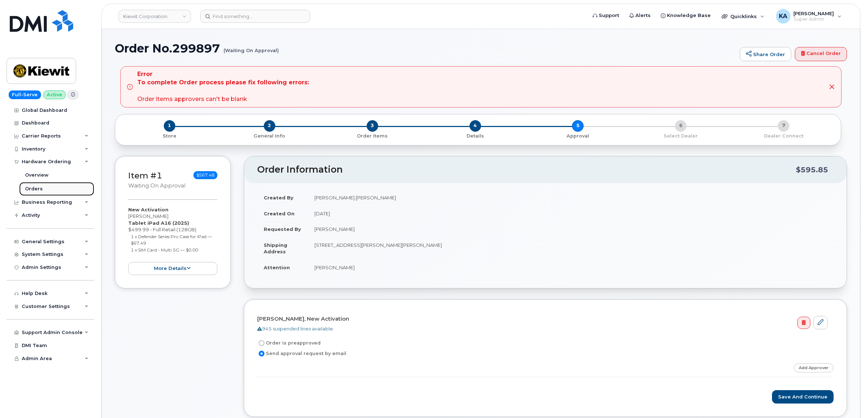
click at [29, 189] on div "Orders" at bounding box center [34, 189] width 18 height 7
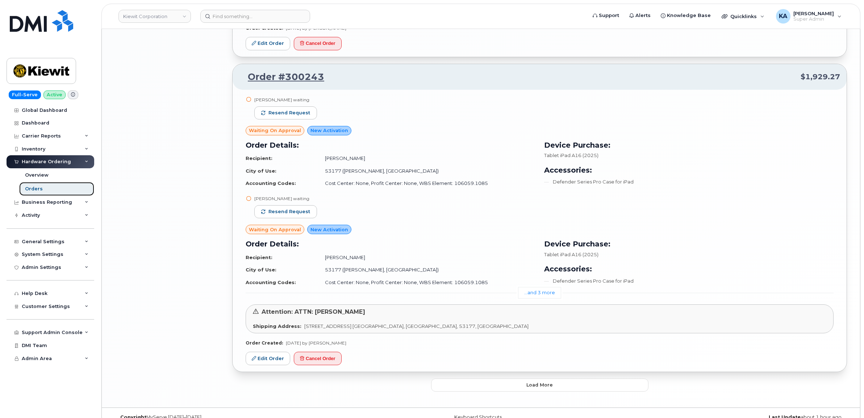
scroll to position [1399, 0]
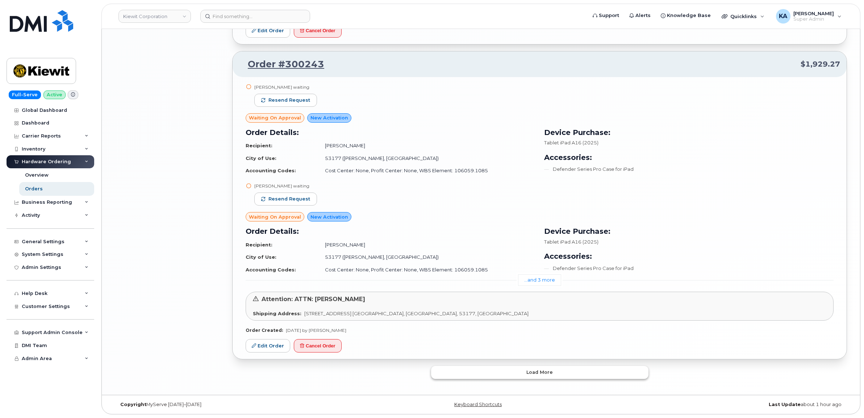
click at [524, 368] on button "Load more" at bounding box center [539, 372] width 217 height 13
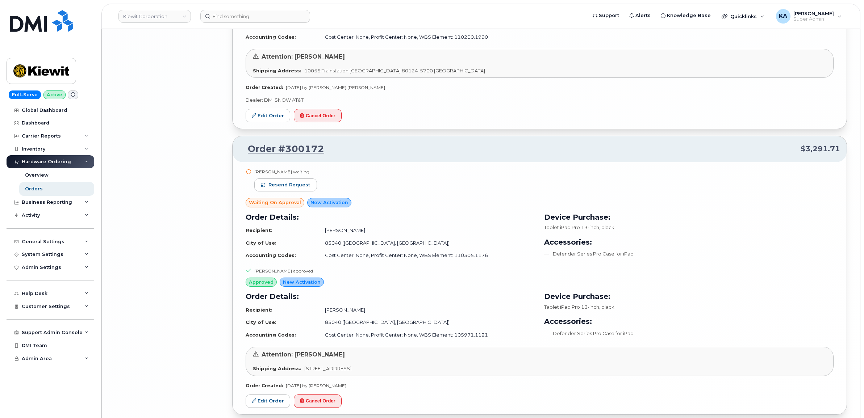
scroll to position [3161, 0]
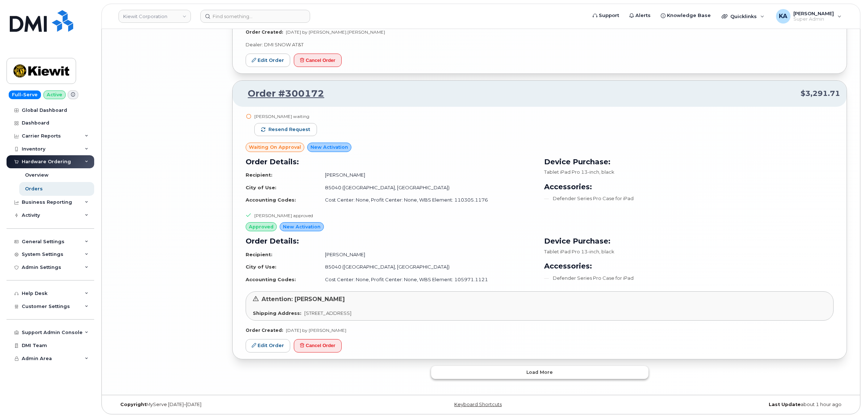
click at [484, 372] on button "Load more" at bounding box center [539, 372] width 217 height 13
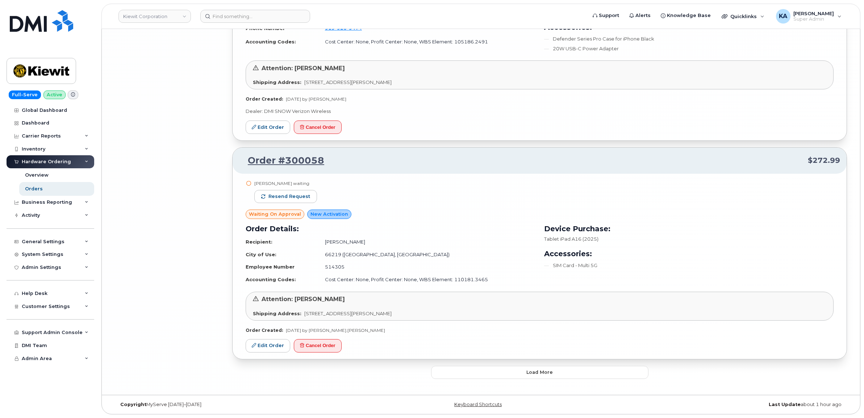
scroll to position [4759, 0]
click at [481, 370] on button "Load more" at bounding box center [539, 372] width 217 height 13
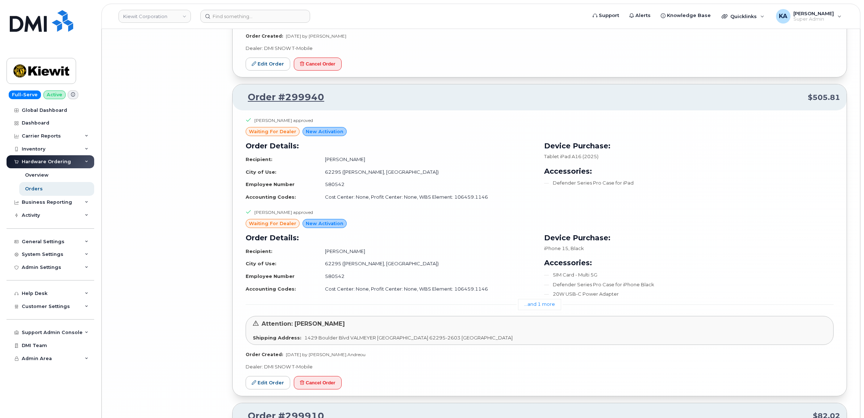
scroll to position [6709, 0]
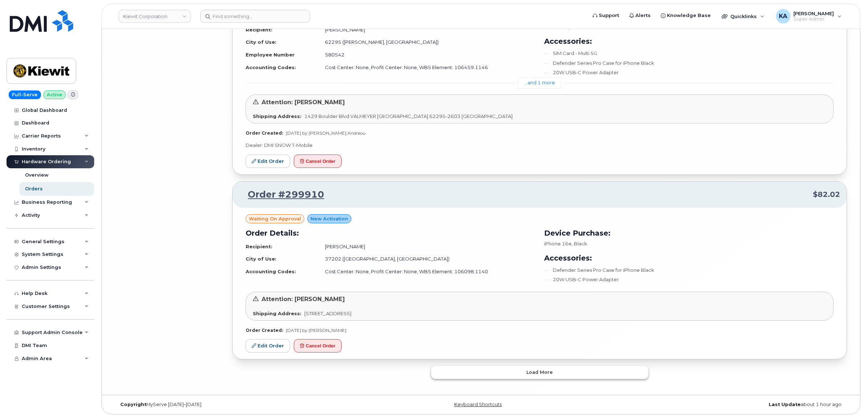
click at [489, 372] on button "Load more" at bounding box center [539, 372] width 217 height 13
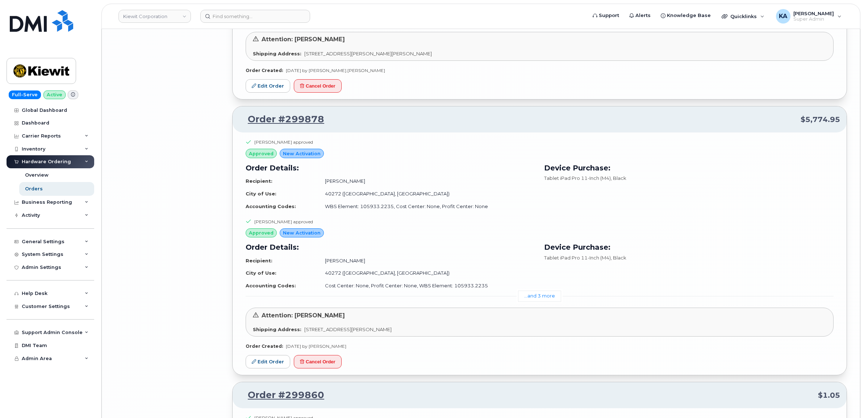
scroll to position [7162, 0]
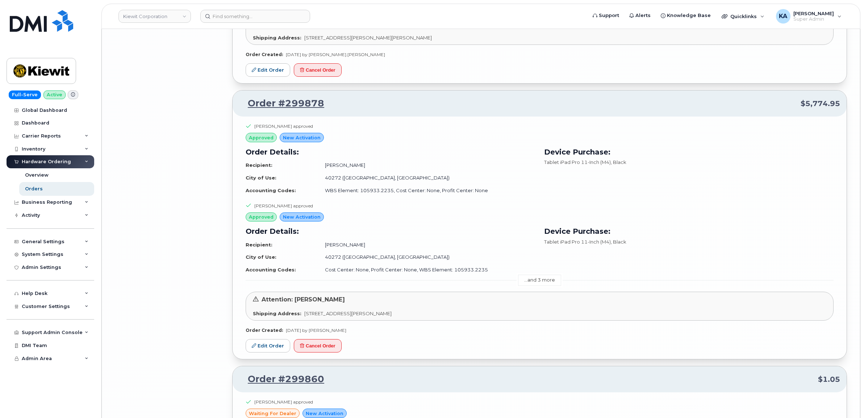
click at [527, 286] on link "...and 3 more" at bounding box center [539, 280] width 43 height 11
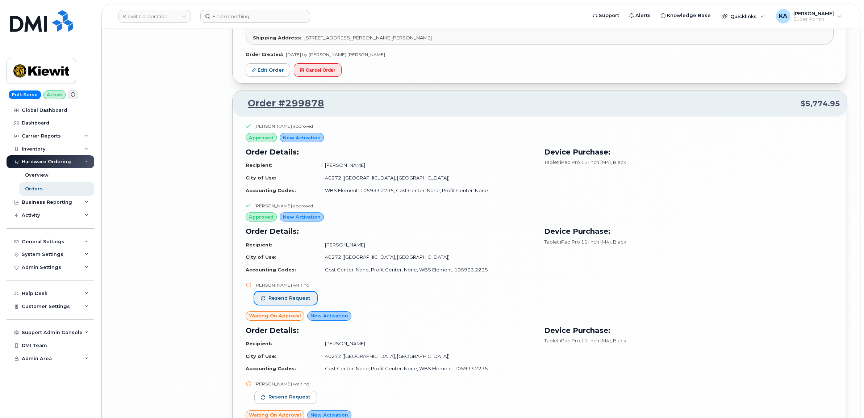
click at [293, 302] on span "Resend request" at bounding box center [289, 298] width 42 height 7
click at [292, 401] on span "Resend request" at bounding box center [289, 397] width 42 height 7
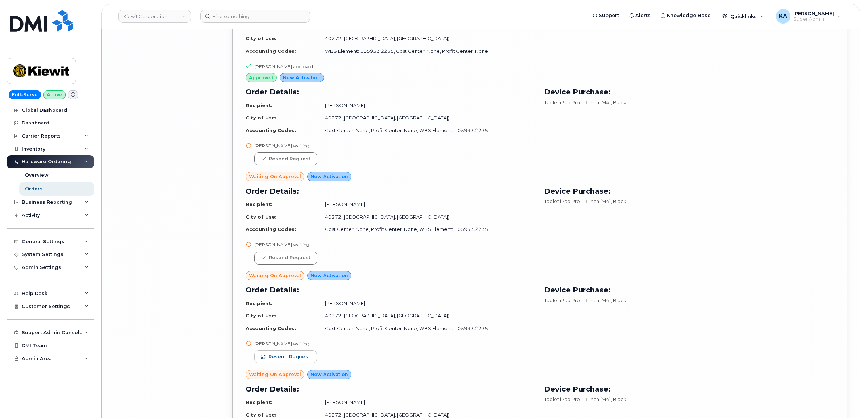
scroll to position [7343, 0]
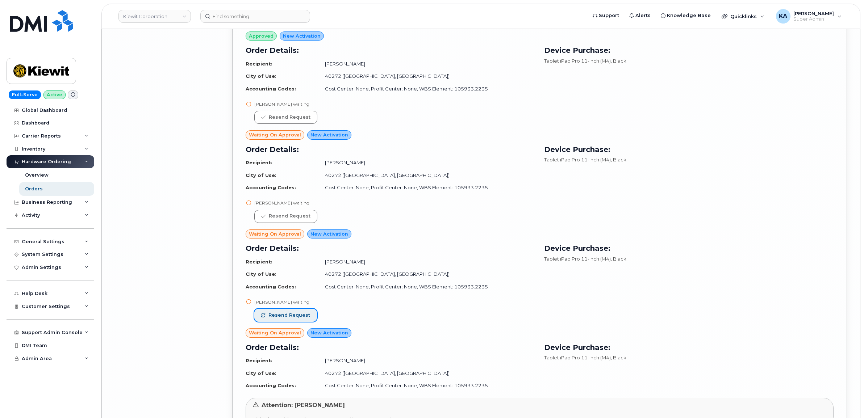
click at [304, 319] on span "Resend request" at bounding box center [289, 315] width 42 height 7
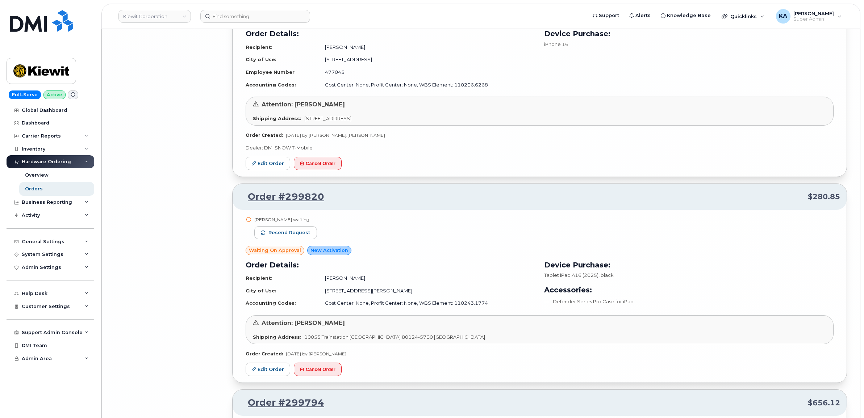
scroll to position [8249, 0]
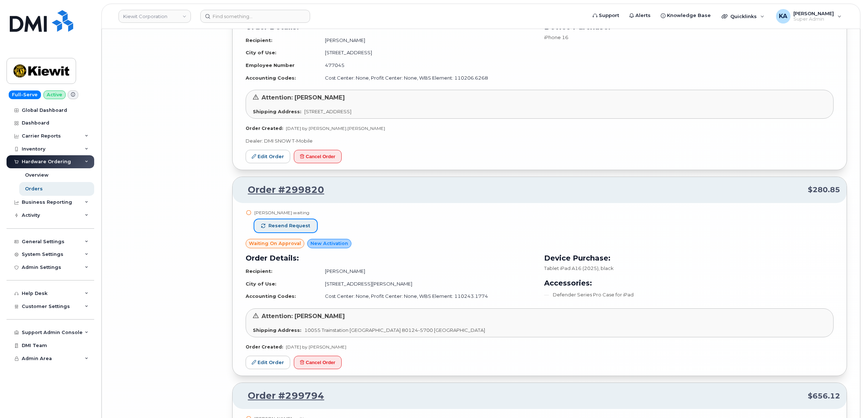
click at [305, 230] on button "Resend request" at bounding box center [285, 225] width 63 height 13
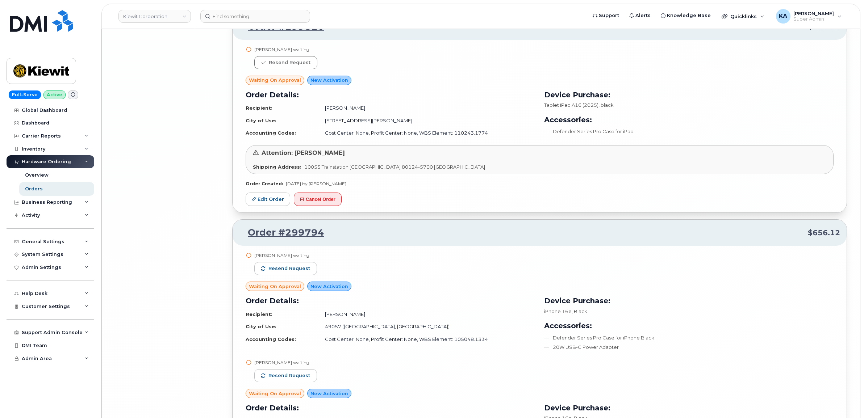
scroll to position [8430, 0]
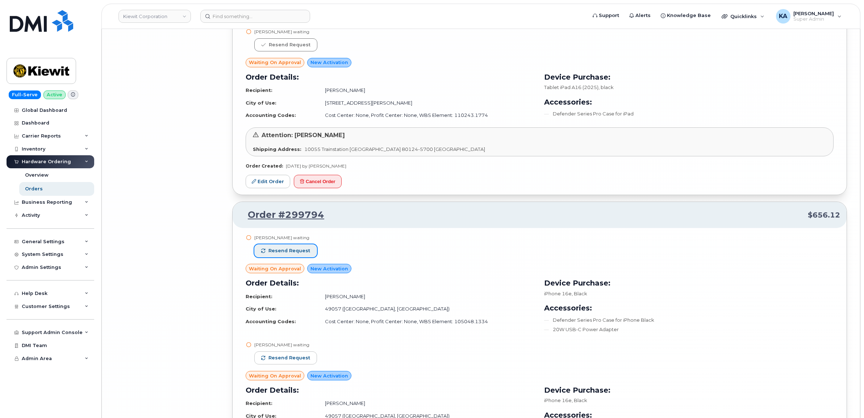
click at [308, 256] on button "Resend request" at bounding box center [285, 250] width 63 height 13
click at [286, 363] on button "Resend request" at bounding box center [285, 358] width 63 height 13
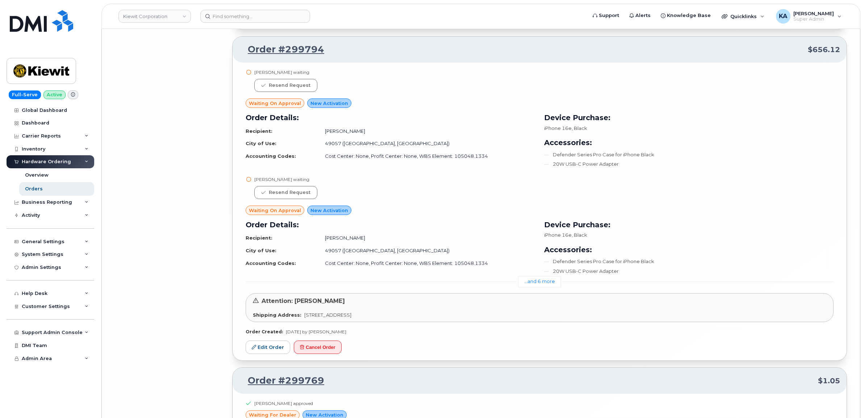
scroll to position [8611, 0]
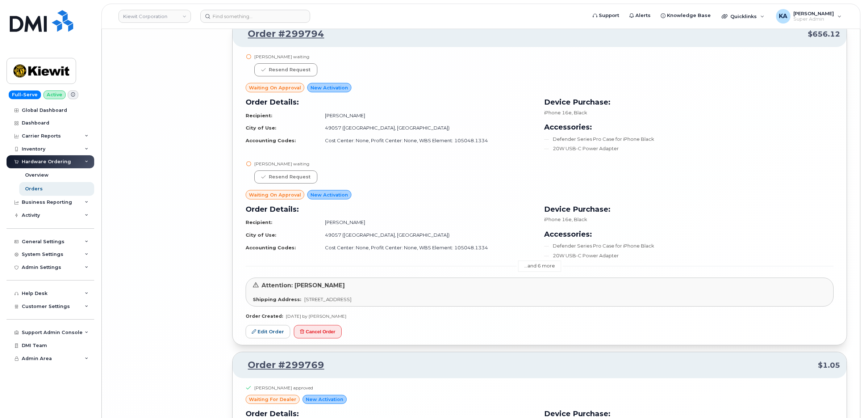
click at [540, 272] on link "...and 6 more" at bounding box center [539, 266] width 43 height 11
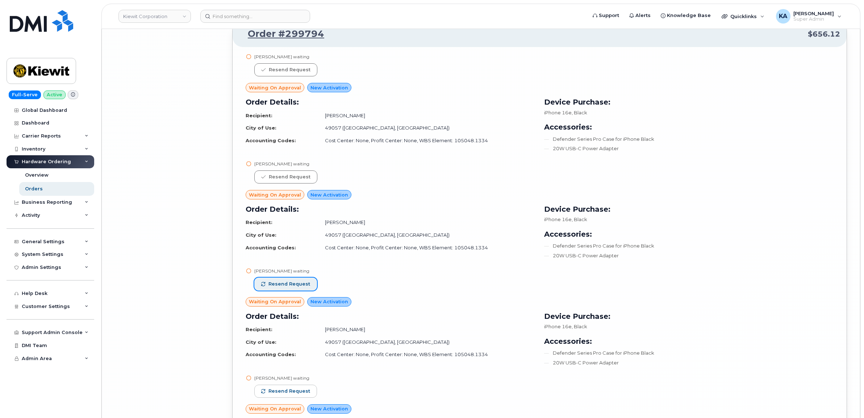
click at [304, 288] on button "Resend request" at bounding box center [285, 284] width 63 height 13
click at [301, 395] on span "Resend request" at bounding box center [289, 391] width 42 height 7
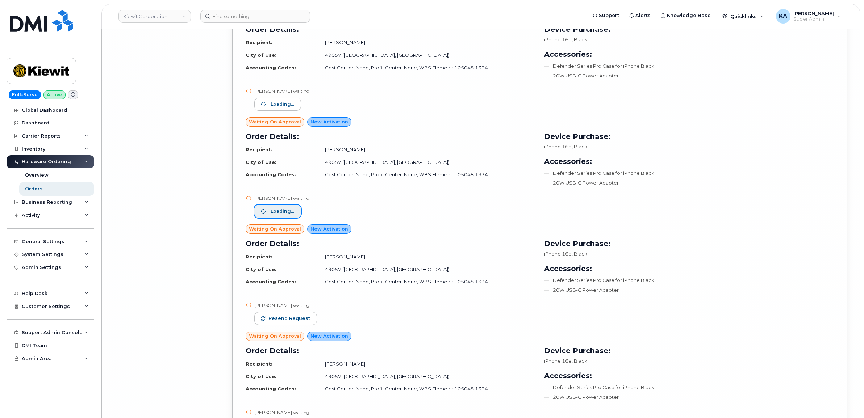
scroll to position [8792, 0]
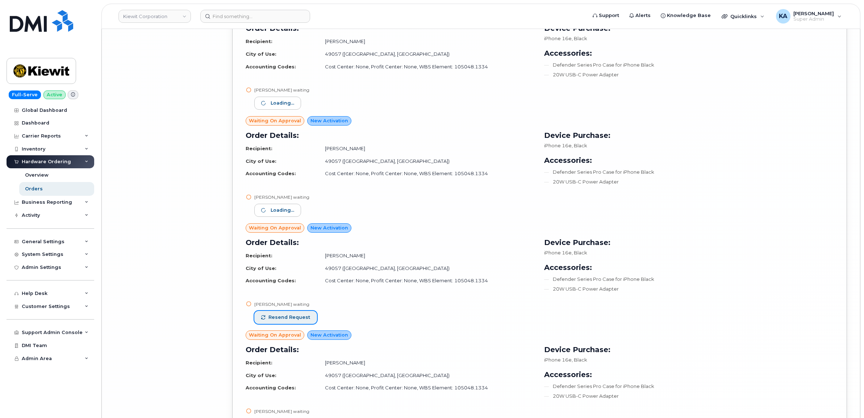
click at [287, 321] on span "Resend request" at bounding box center [289, 317] width 42 height 7
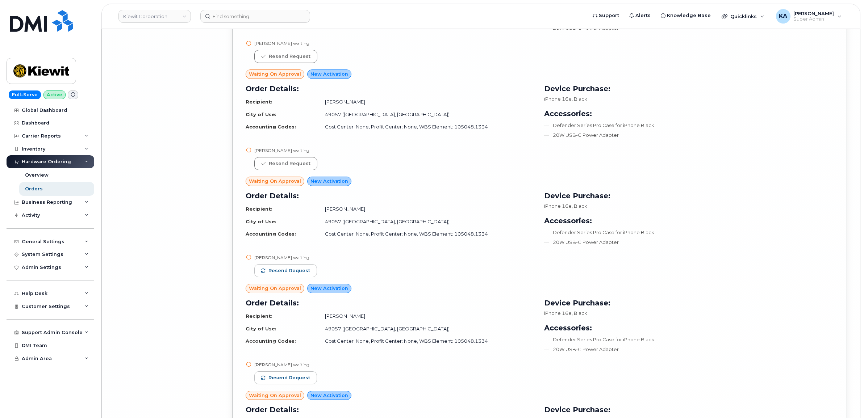
scroll to position [8973, 0]
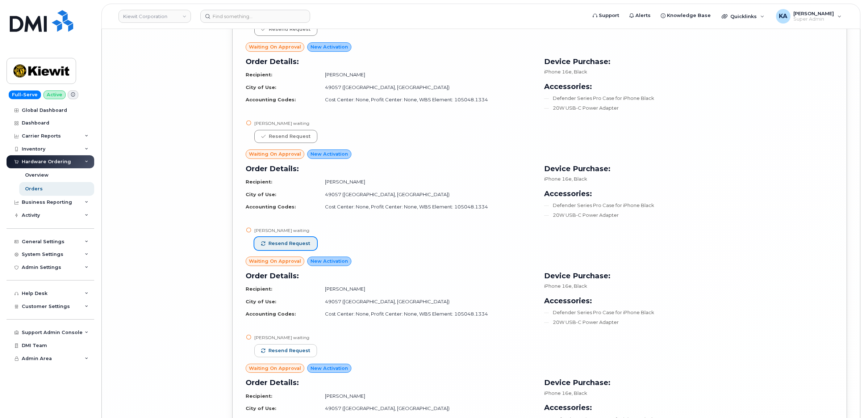
click at [306, 247] on span "Resend request" at bounding box center [289, 243] width 42 height 7
click at [294, 354] on span "Resend request" at bounding box center [289, 351] width 42 height 7
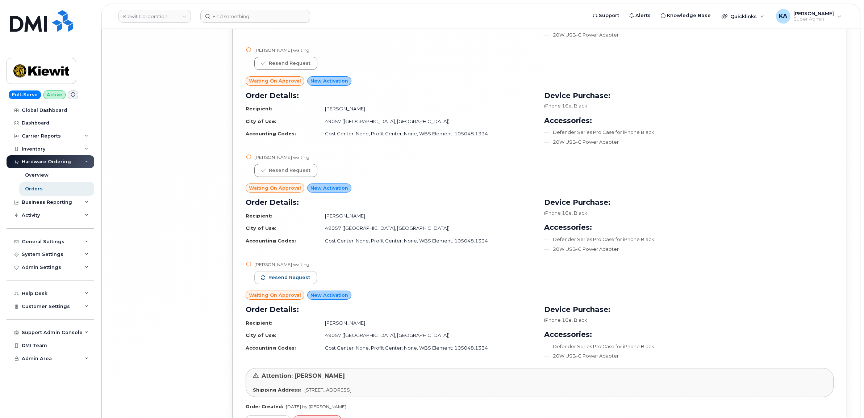
scroll to position [9154, 0]
click at [292, 278] on button "Resend request" at bounding box center [285, 277] width 63 height 13
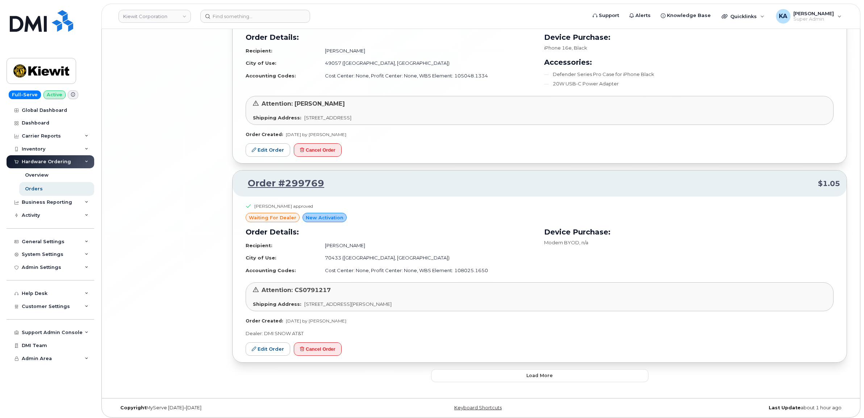
scroll to position [9437, 0]
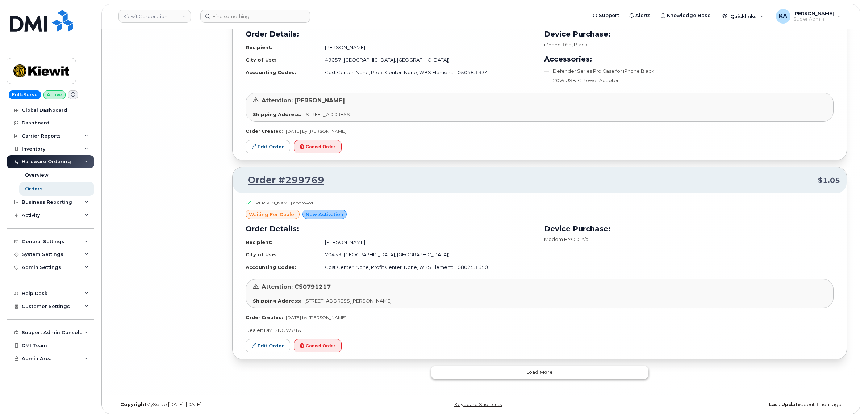
click at [450, 368] on button "Load more" at bounding box center [539, 372] width 217 height 13
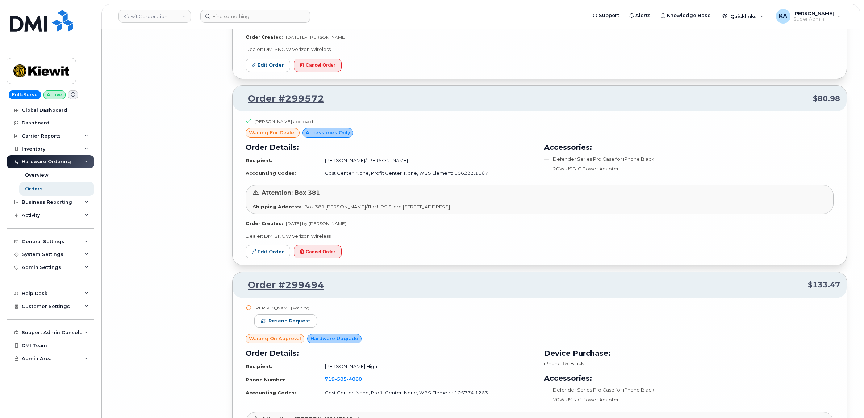
scroll to position [10342, 0]
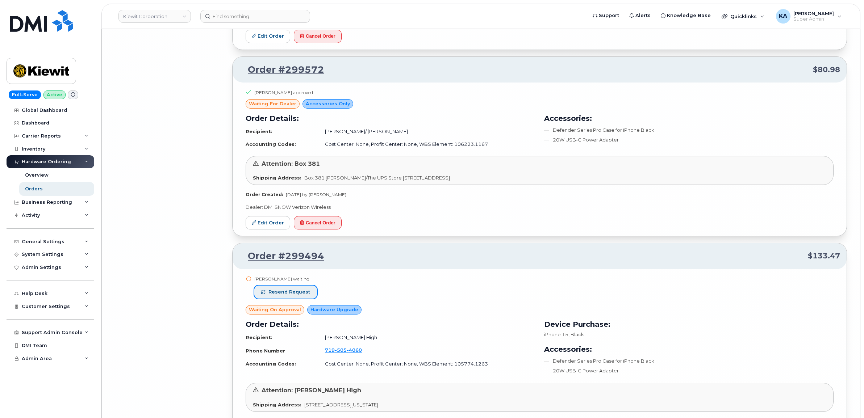
click at [307, 296] on span "Resend request" at bounding box center [289, 292] width 42 height 7
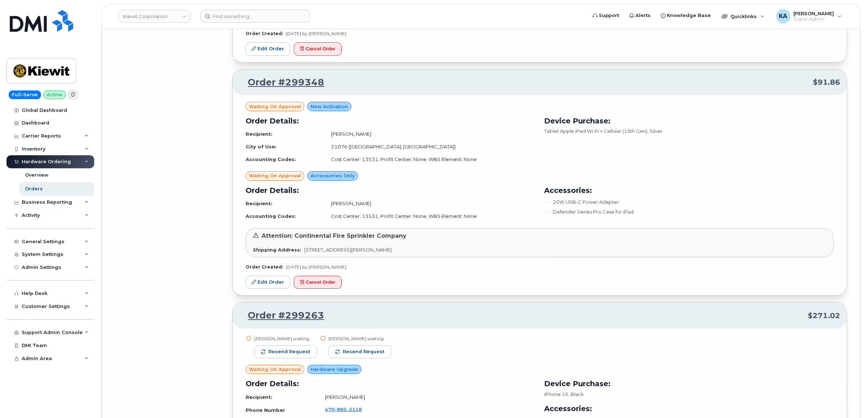
scroll to position [10795, 0]
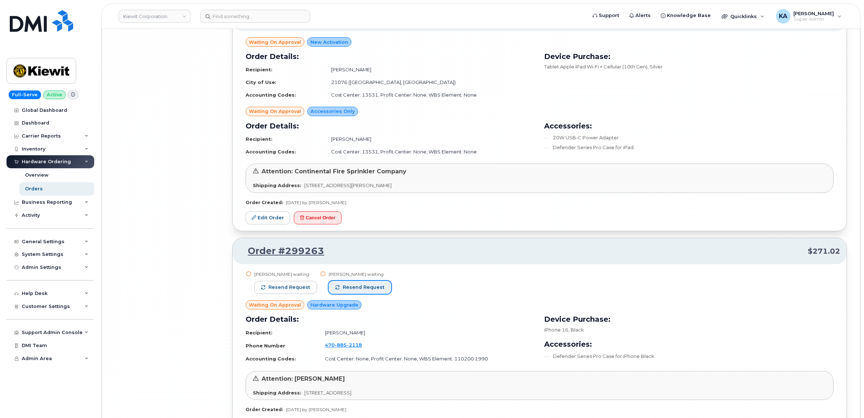
click at [370, 291] on span "Resend request" at bounding box center [364, 287] width 42 height 7
click at [301, 293] on button "Resend request" at bounding box center [285, 287] width 63 height 13
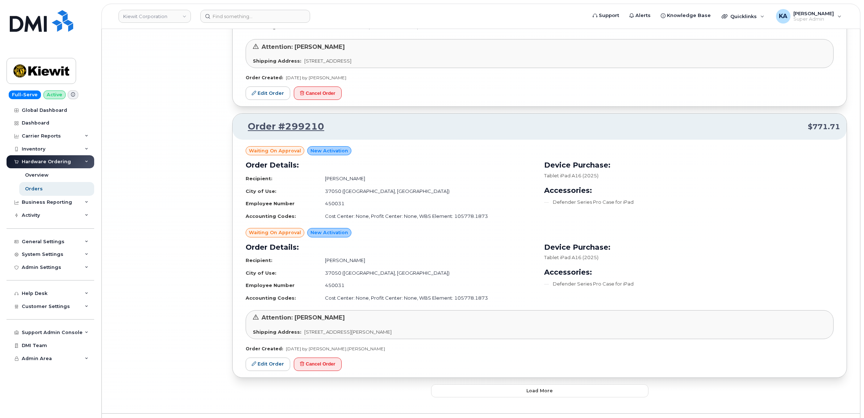
scroll to position [11156, 0]
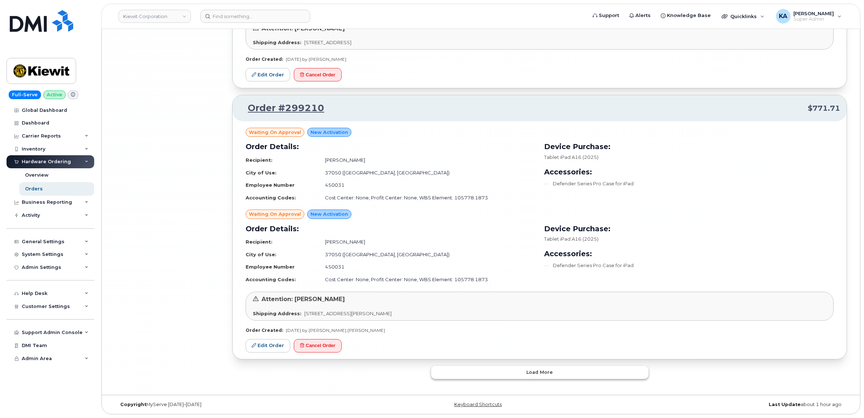
click at [466, 371] on button "Load more" at bounding box center [539, 372] width 217 height 13
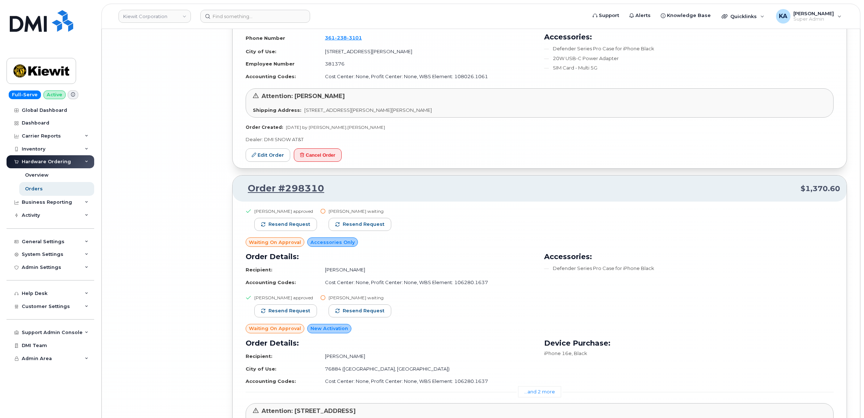
scroll to position [11563, 0]
click at [378, 313] on span "Resend request" at bounding box center [364, 309] width 42 height 7
click at [359, 226] on span "Resend request" at bounding box center [364, 223] width 42 height 7
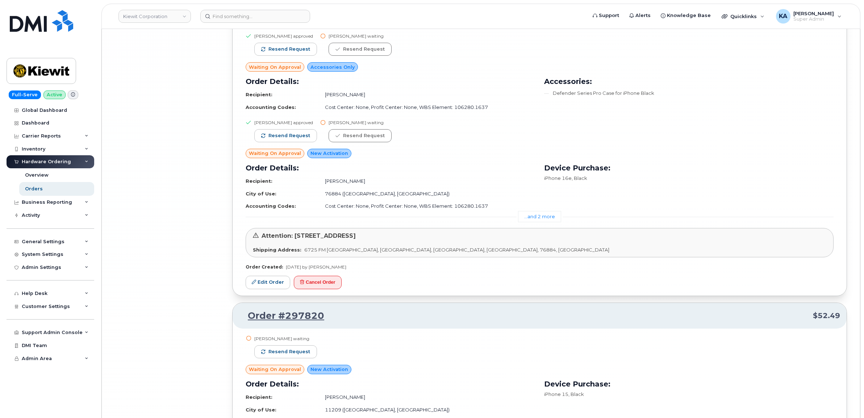
scroll to position [11745, 0]
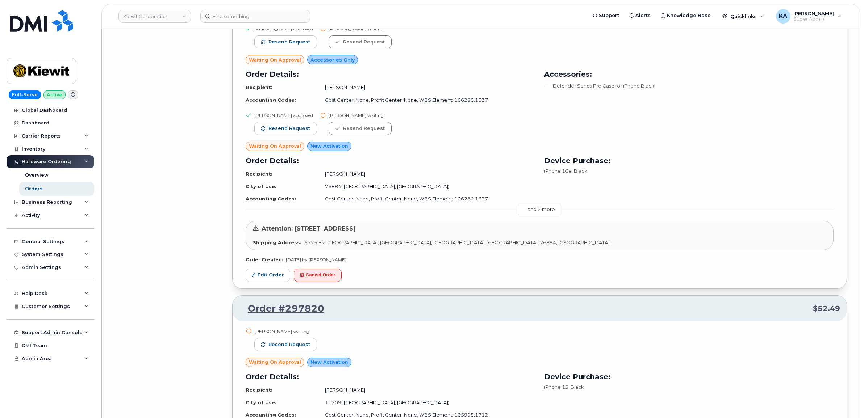
click at [545, 215] on link "...and 2 more" at bounding box center [539, 209] width 43 height 11
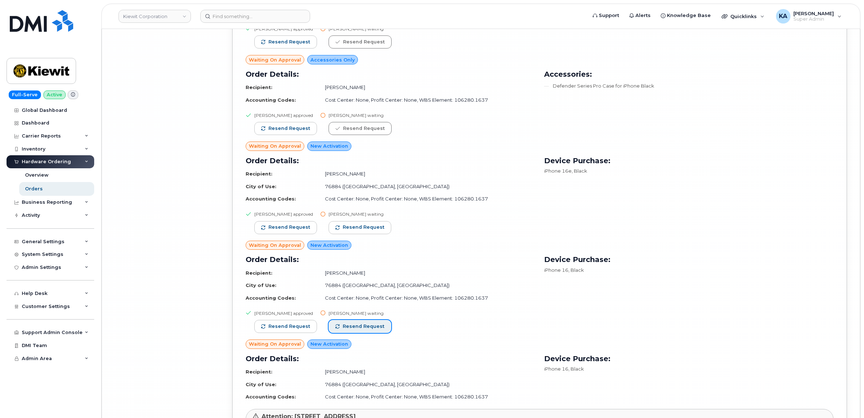
click at [373, 330] on span "Resend request" at bounding box center [364, 326] width 42 height 7
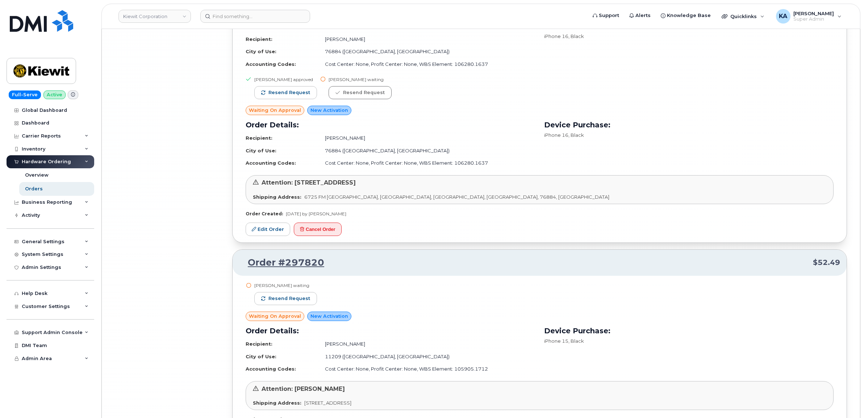
scroll to position [12016, 0]
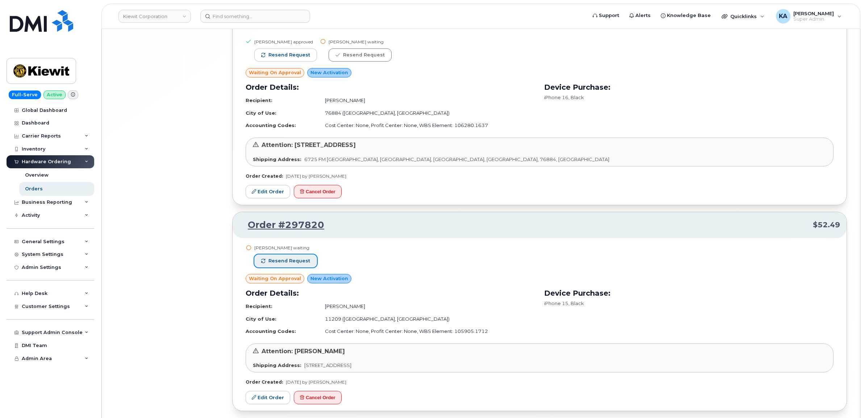
click at [301, 264] on span "Resend request" at bounding box center [289, 261] width 42 height 7
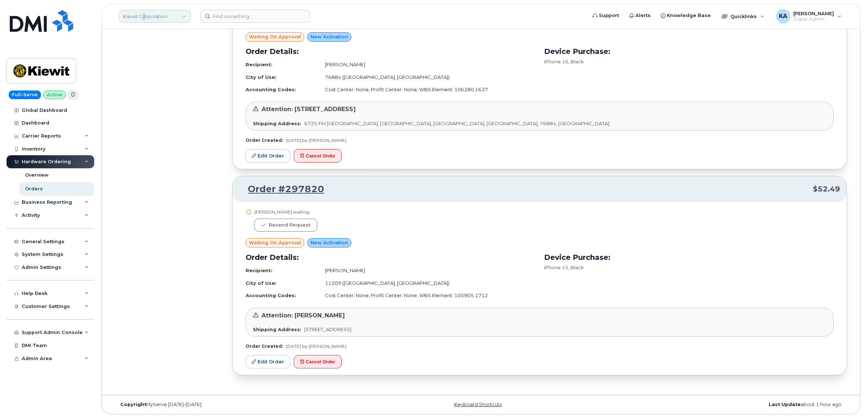
click at [141, 21] on link "Kiewit Corporation" at bounding box center [154, 16] width 72 height 13
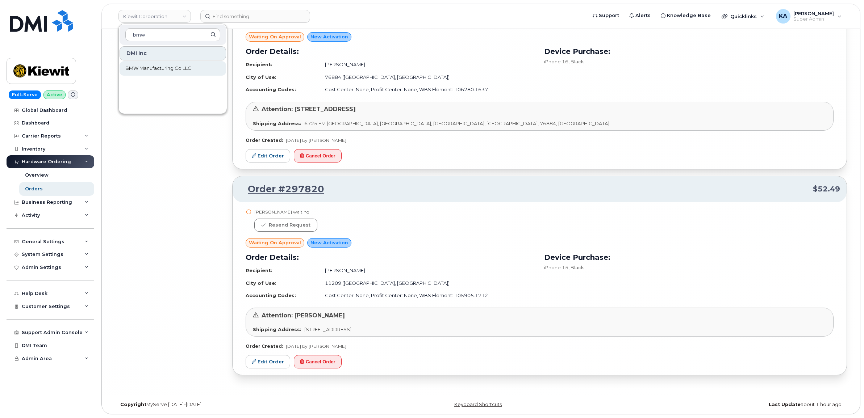
type input "bmw"
click at [133, 66] on span "BMW Manufacturing Co LLC" at bounding box center [158, 68] width 66 height 7
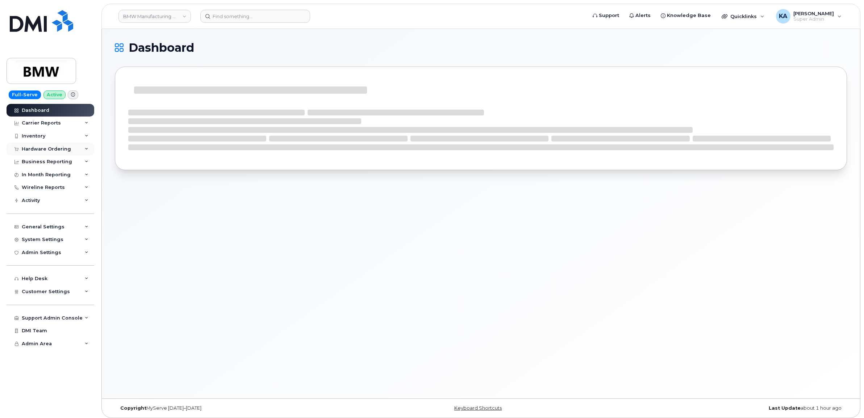
click at [44, 148] on div "Hardware Ordering" at bounding box center [46, 149] width 49 height 6
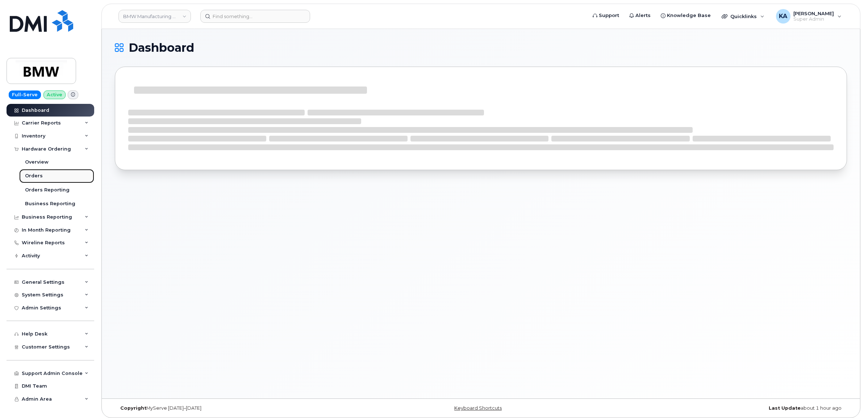
click at [30, 175] on div "Orders" at bounding box center [34, 176] width 18 height 7
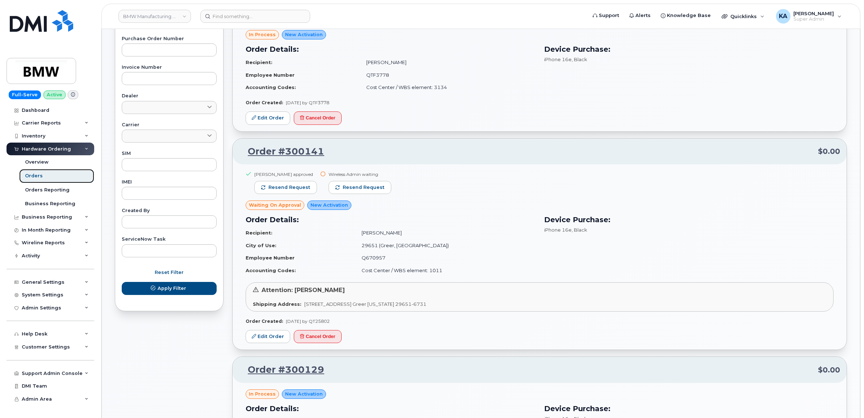
scroll to position [317, 0]
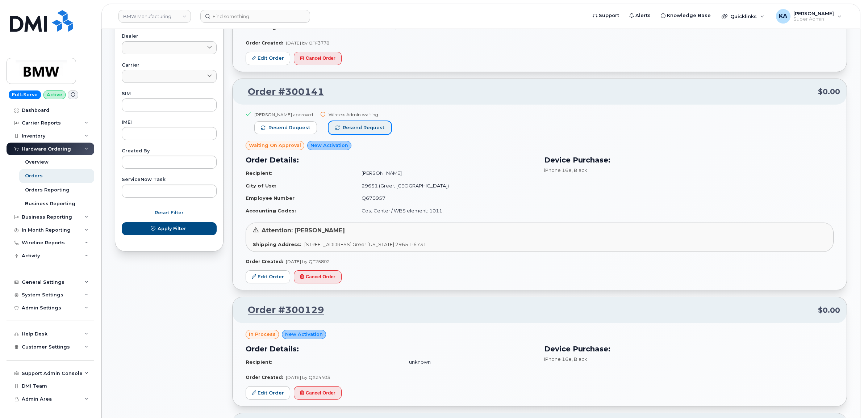
click at [363, 129] on span "Resend request" at bounding box center [364, 128] width 42 height 7
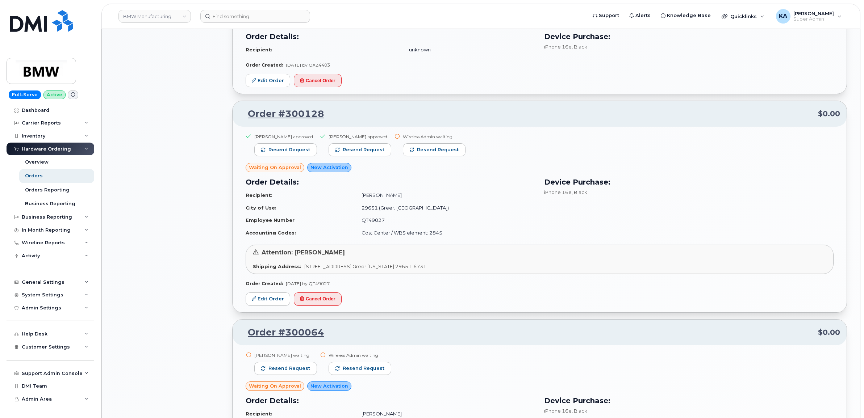
scroll to position [634, 0]
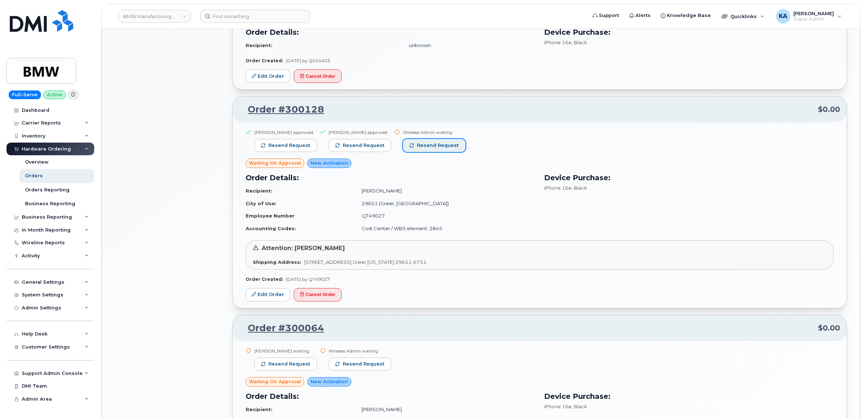
click at [440, 149] on span "Resend request" at bounding box center [438, 145] width 42 height 7
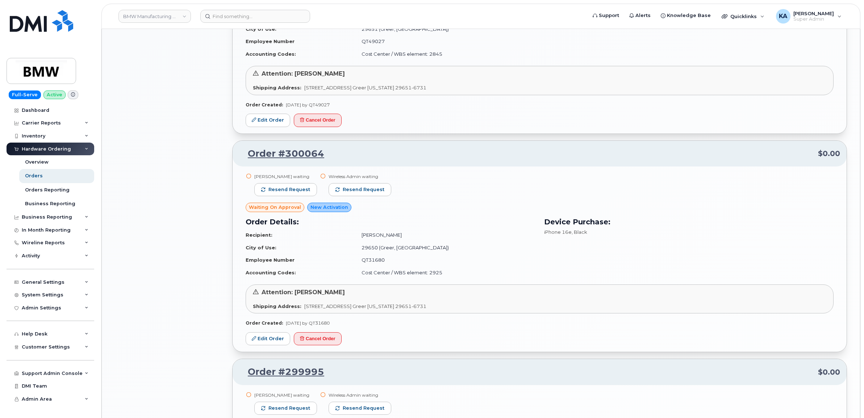
scroll to position [815, 0]
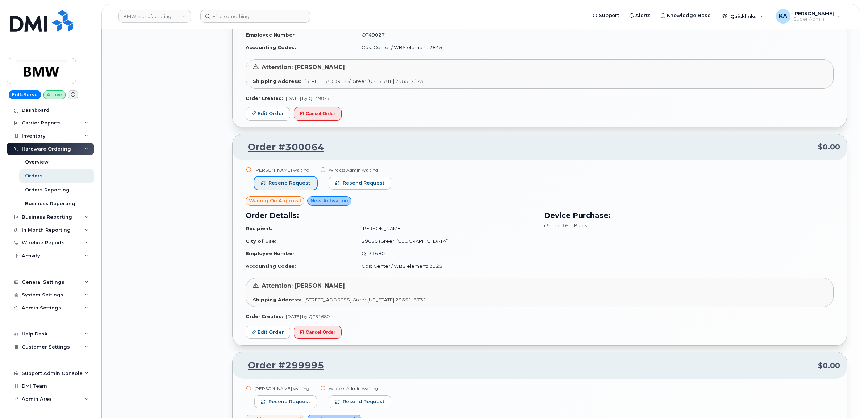
click at [285, 185] on span "Resend request" at bounding box center [289, 183] width 42 height 7
click at [340, 183] on button "Resend request" at bounding box center [360, 183] width 63 height 13
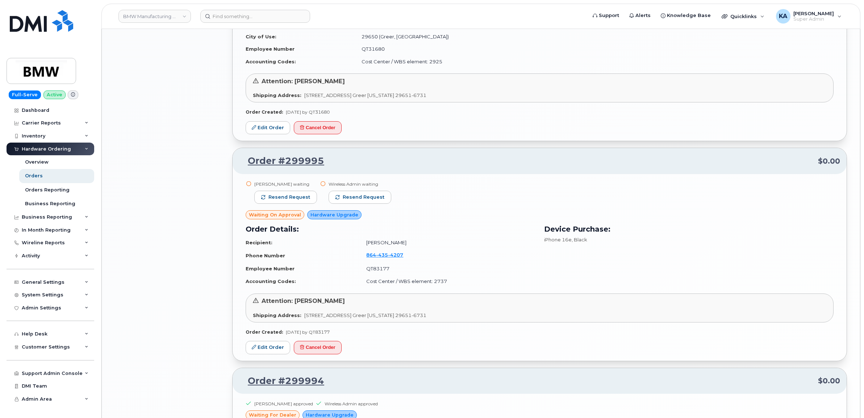
scroll to position [1041, 0]
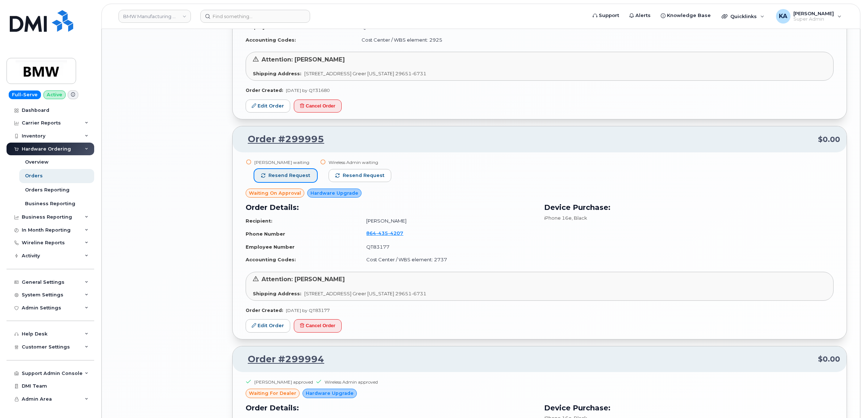
click at [305, 177] on span "Resend request" at bounding box center [289, 175] width 42 height 7
click at [352, 176] on span "Resend request" at bounding box center [364, 175] width 42 height 7
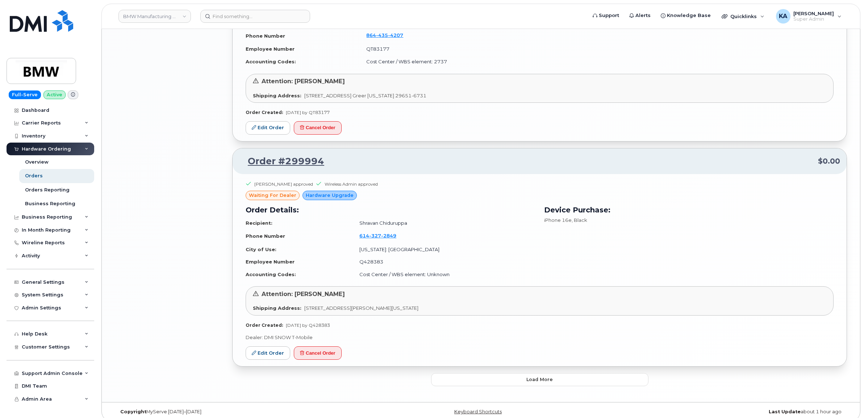
scroll to position [1248, 0]
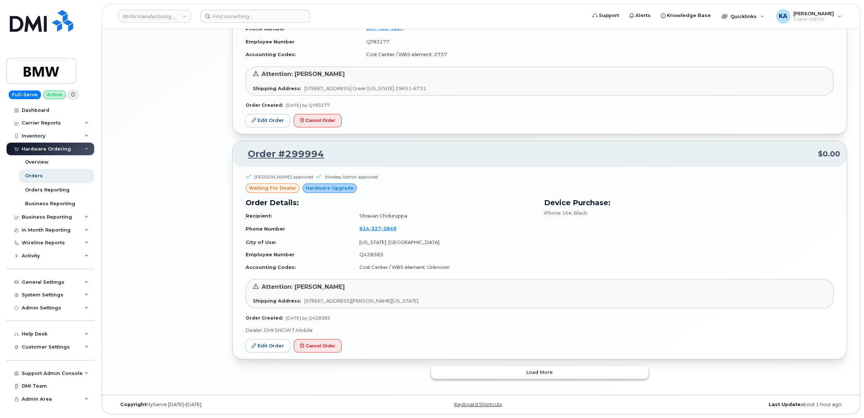
click at [464, 372] on button "Load more" at bounding box center [539, 372] width 217 height 13
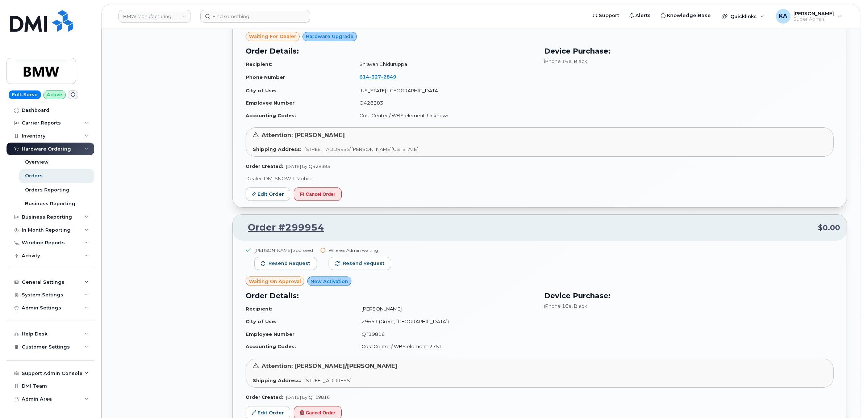
scroll to position [1429, 0]
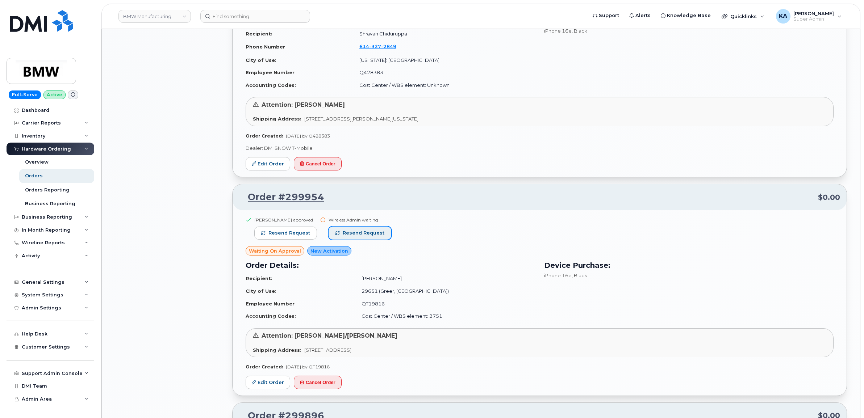
click at [363, 236] on span "Resend request" at bounding box center [364, 233] width 42 height 7
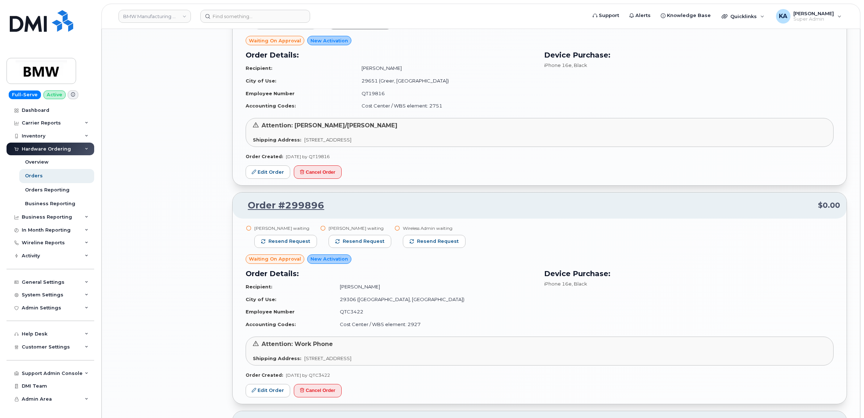
scroll to position [1655, 0]
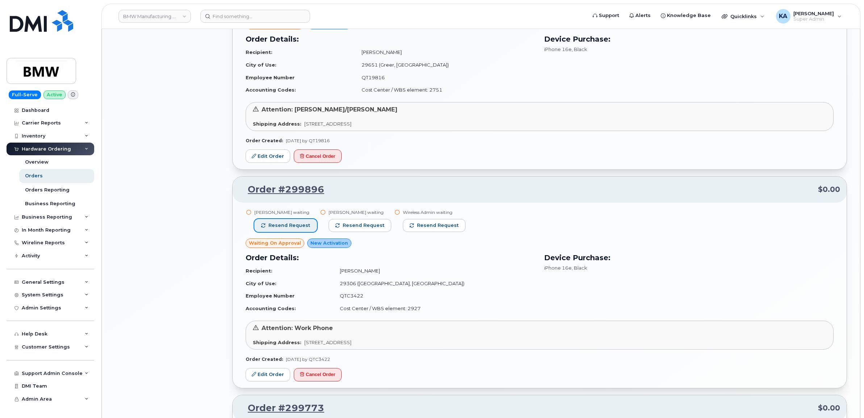
click at [301, 227] on span "Resend request" at bounding box center [289, 225] width 42 height 7
click at [352, 225] on span "Resend request" at bounding box center [364, 225] width 42 height 7
click at [418, 224] on span "Resend request" at bounding box center [439, 225] width 42 height 7
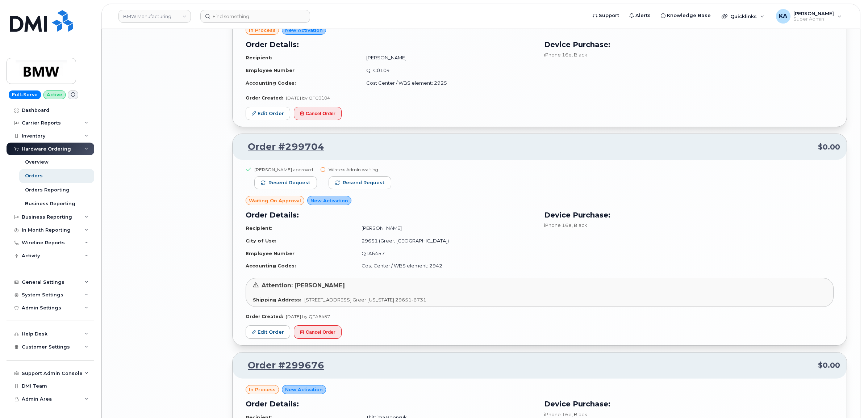
scroll to position [2063, 0]
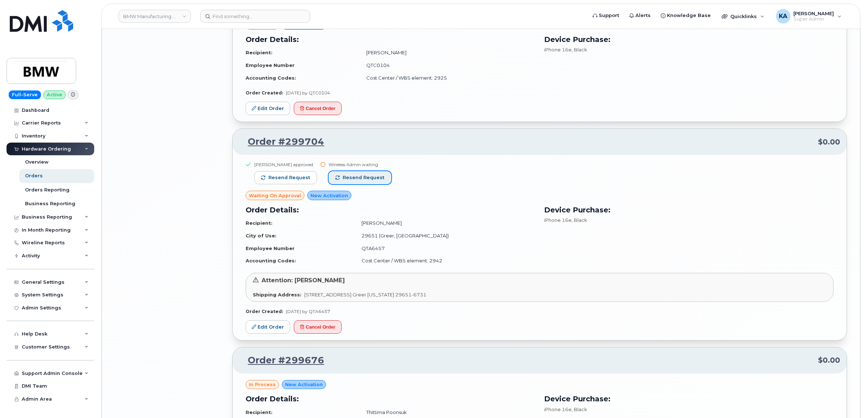
click at [370, 180] on span "Resend request" at bounding box center [364, 178] width 42 height 7
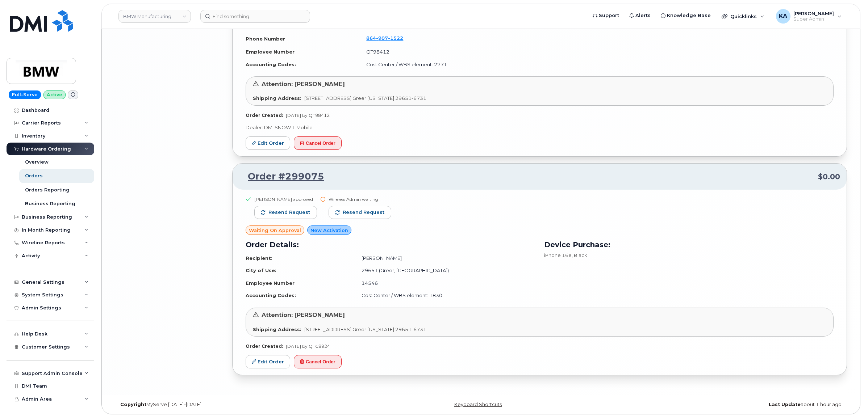
scroll to position [2603, 0]
click at [377, 213] on span "Resend request" at bounding box center [364, 212] width 42 height 7
click at [157, 19] on link "BMW Manufacturing Co LLC" at bounding box center [154, 16] width 72 height 13
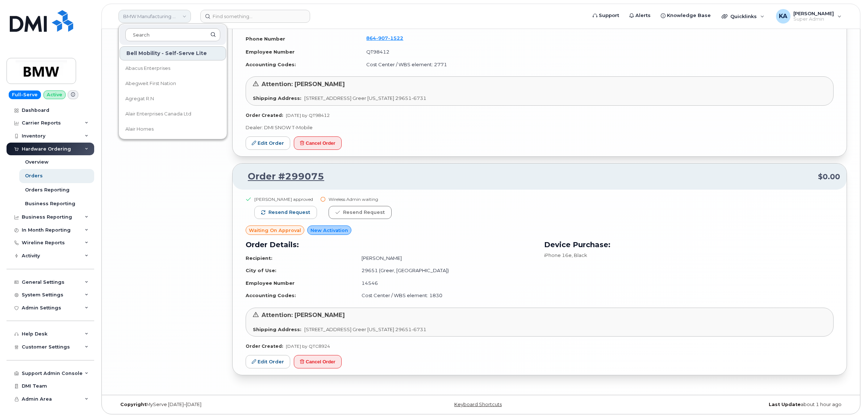
type input "s"
type input "aecon"
click at [142, 73] on link "Aecon Construction Group Inc" at bounding box center [173, 68] width 106 height 14
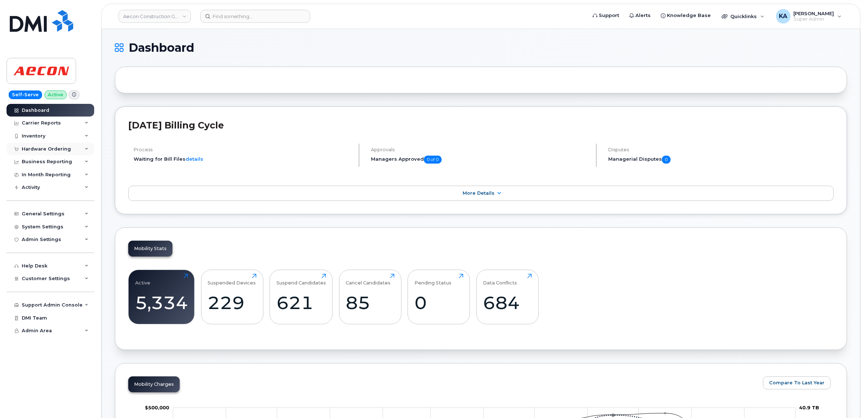
click at [64, 148] on div "Hardware Ordering" at bounding box center [46, 149] width 49 height 6
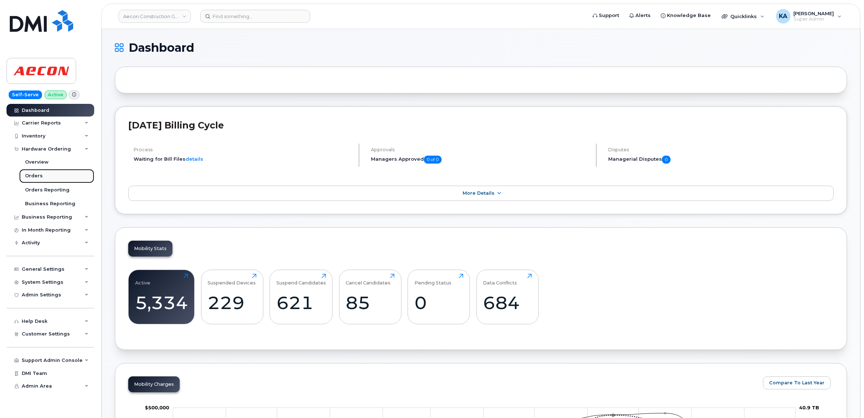
click at [35, 175] on div "Orders" at bounding box center [34, 176] width 18 height 7
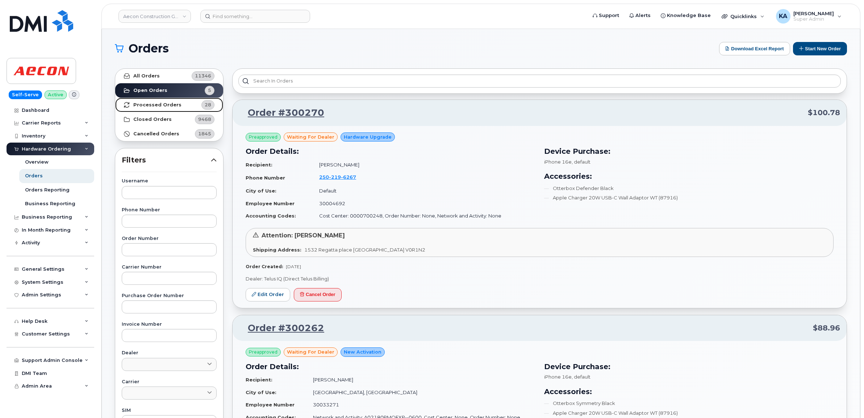
click at [158, 104] on strong "Processed Orders" at bounding box center [157, 105] width 48 height 6
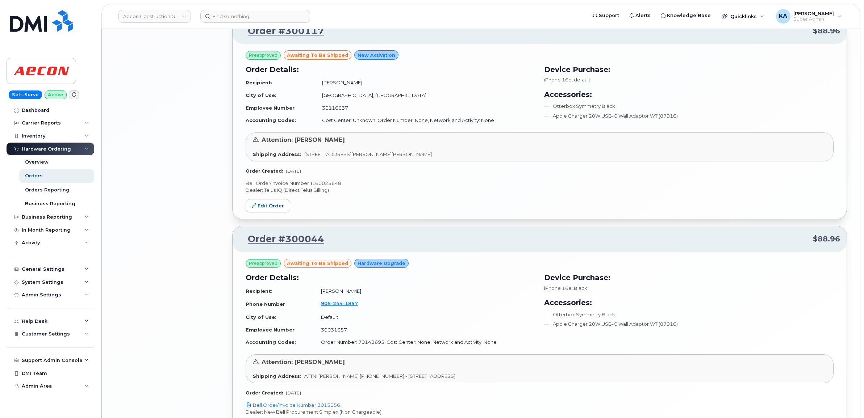
scroll to position [1458, 0]
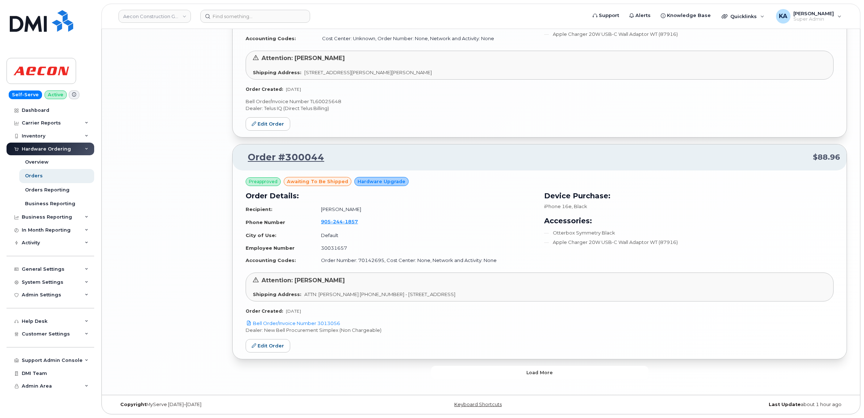
drag, startPoint x: 466, startPoint y: 369, endPoint x: 464, endPoint y: 371, distance: 3.9
click at [465, 372] on button "Load more" at bounding box center [539, 372] width 217 height 13
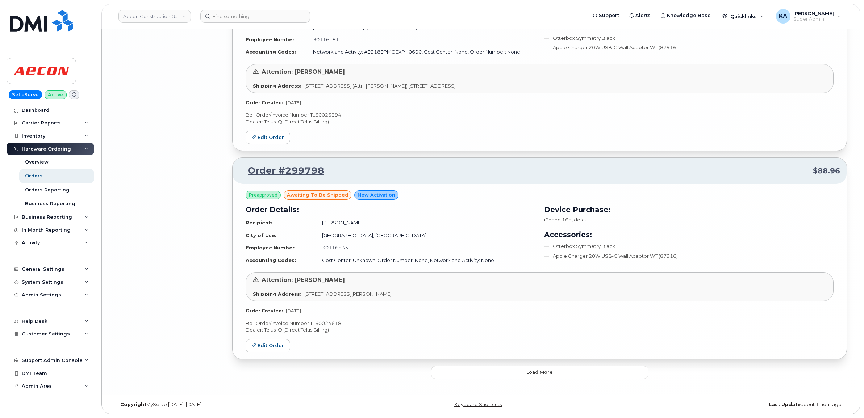
scroll to position [3155, 0]
click at [462, 378] on button "Load more" at bounding box center [539, 372] width 217 height 13
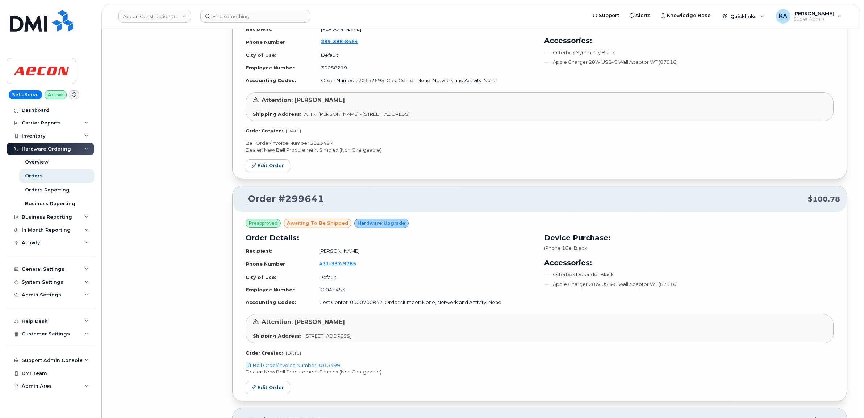
scroll to position [4918, 0]
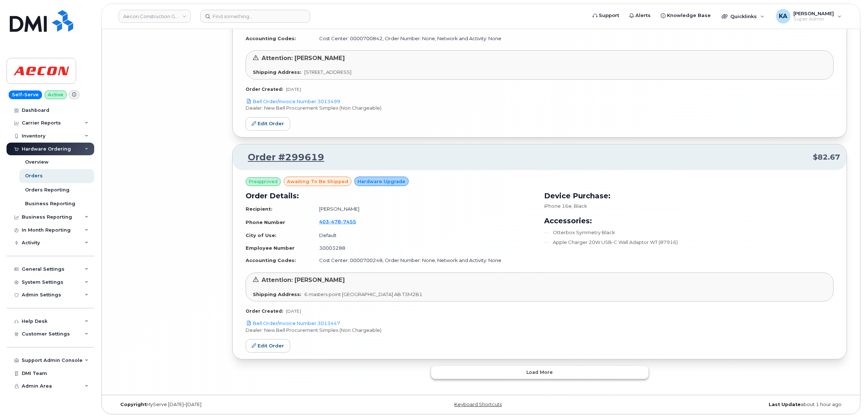
click at [457, 372] on button "Load more" at bounding box center [539, 372] width 217 height 13
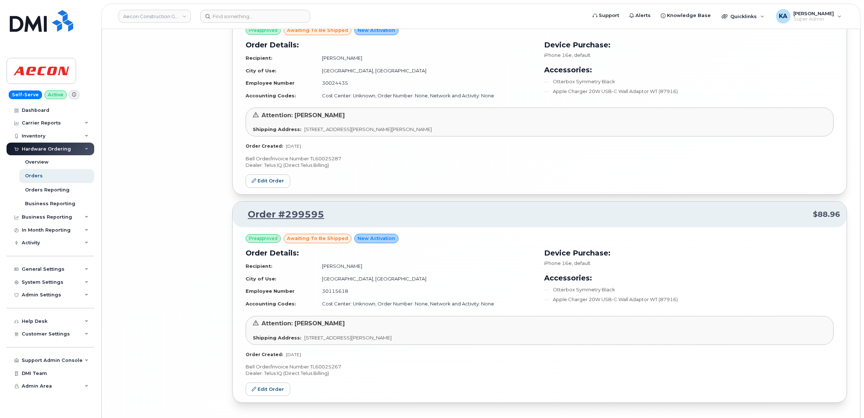
scroll to position [5529, 0]
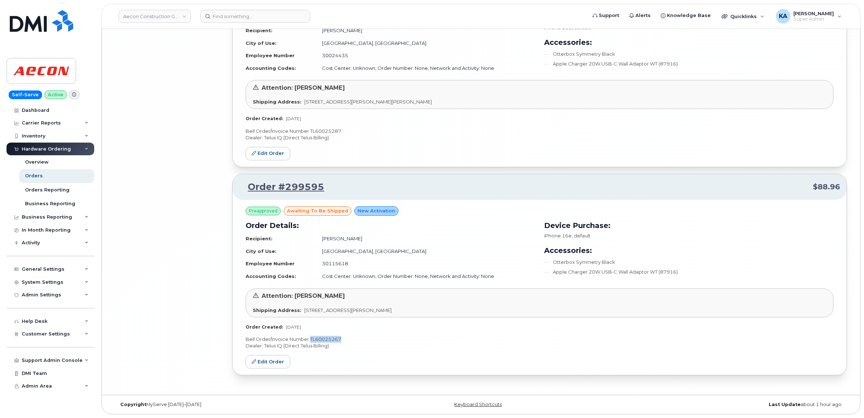
drag, startPoint x: 342, startPoint y: 339, endPoint x: 311, endPoint y: 339, distance: 31.5
click at [311, 339] on p "Bell Order/Invoice Number TL60025267" at bounding box center [540, 339] width 588 height 7
copy p "TL60025267"
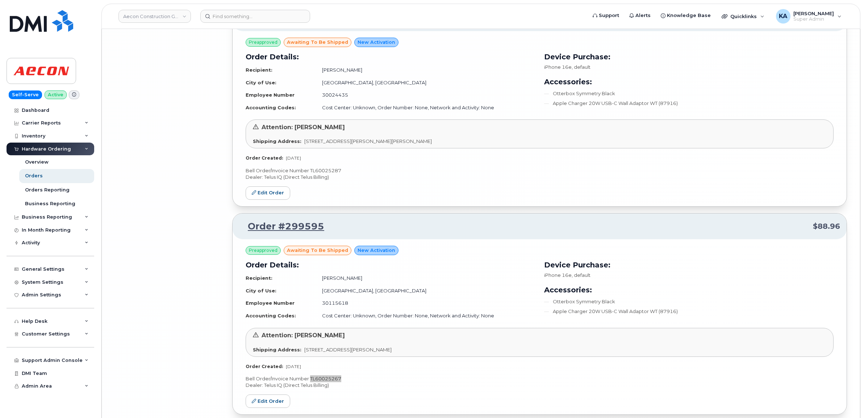
scroll to position [5439, 0]
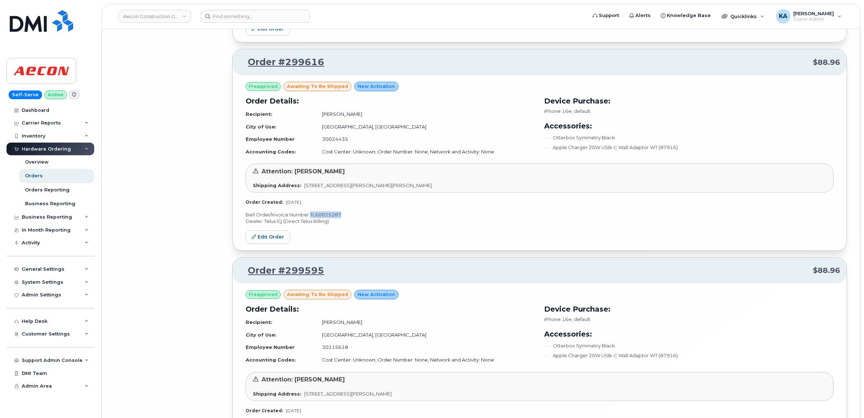
drag, startPoint x: 344, startPoint y: 219, endPoint x: 310, endPoint y: 218, distance: 34.1
click at [310, 218] on p "Bell Order/Invoice Number TL60025287" at bounding box center [540, 215] width 588 height 7
drag, startPoint x: 310, startPoint y: 218, endPoint x: 315, endPoint y: 219, distance: 5.3
copy p "TL60025287"
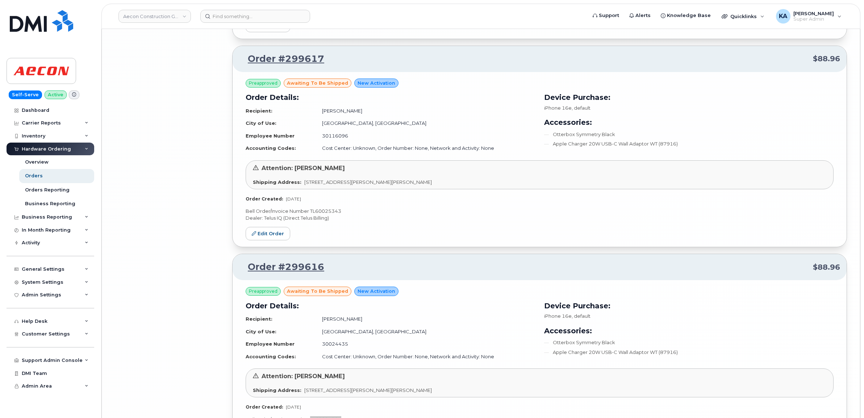
scroll to position [5212, 0]
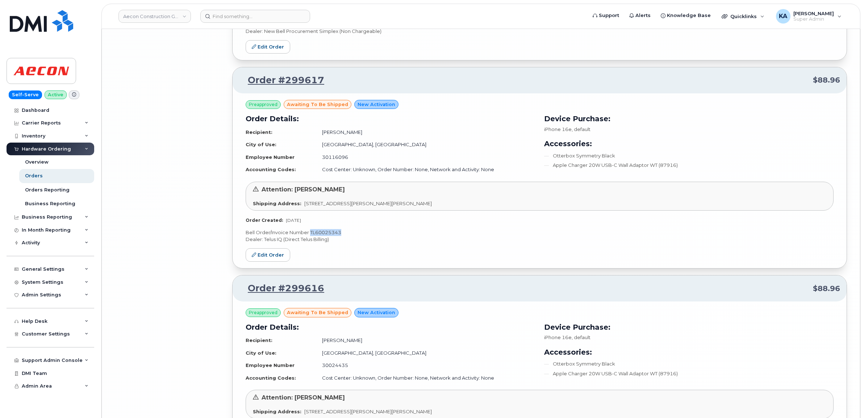
drag, startPoint x: 344, startPoint y: 237, endPoint x: 310, endPoint y: 234, distance: 34.2
click at [310, 234] on p "Bell Order/Invoice Number TL60025343" at bounding box center [540, 232] width 588 height 7
drag, startPoint x: 310, startPoint y: 234, endPoint x: 315, endPoint y: 236, distance: 5.0
copy p "TL60025343"
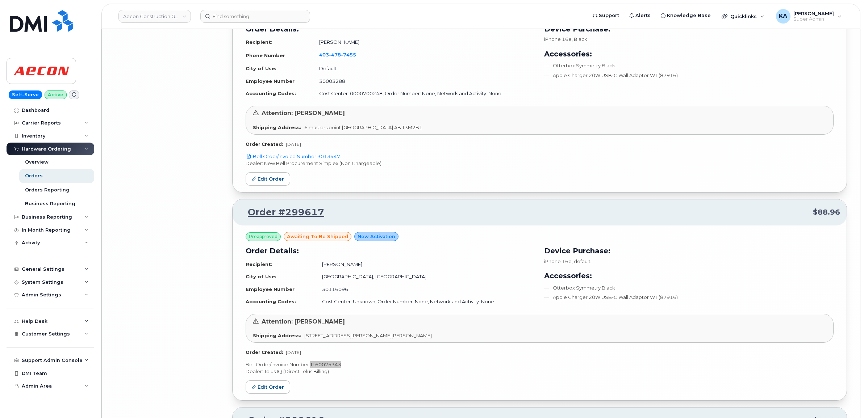
scroll to position [5031, 0]
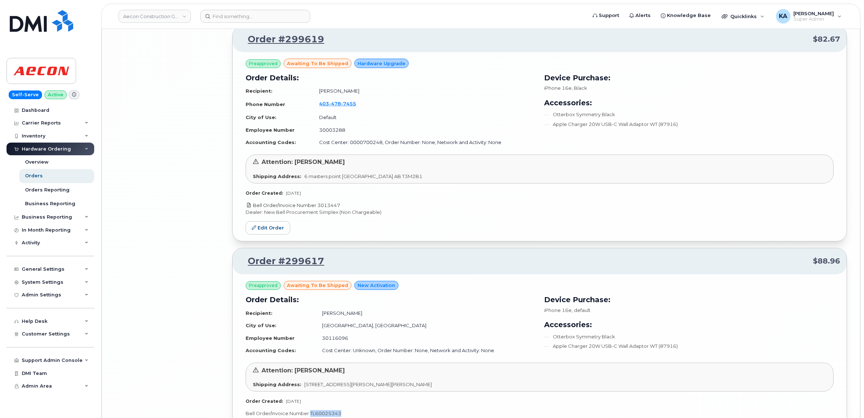
drag, startPoint x: 343, startPoint y: 208, endPoint x: 319, endPoint y: 210, distance: 24.7
click at [319, 209] on p "Bell Order/Invoice Number 3013447" at bounding box center [540, 205] width 588 height 7
copy link "3013447"
click at [260, 234] on link "Edit Order" at bounding box center [268, 227] width 45 height 13
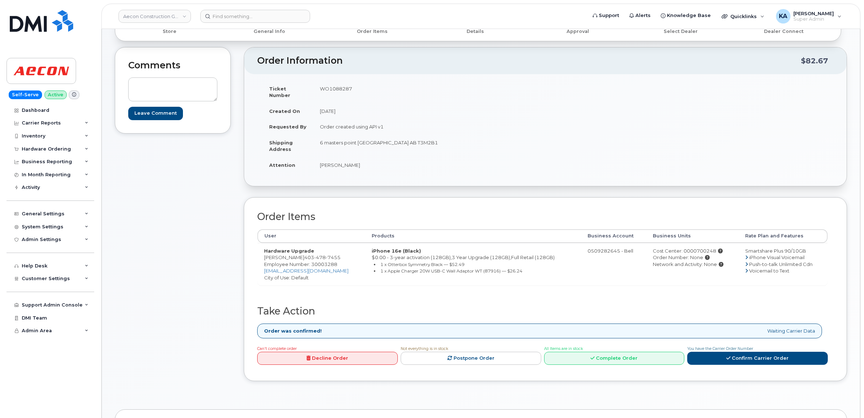
scroll to position [181, 0]
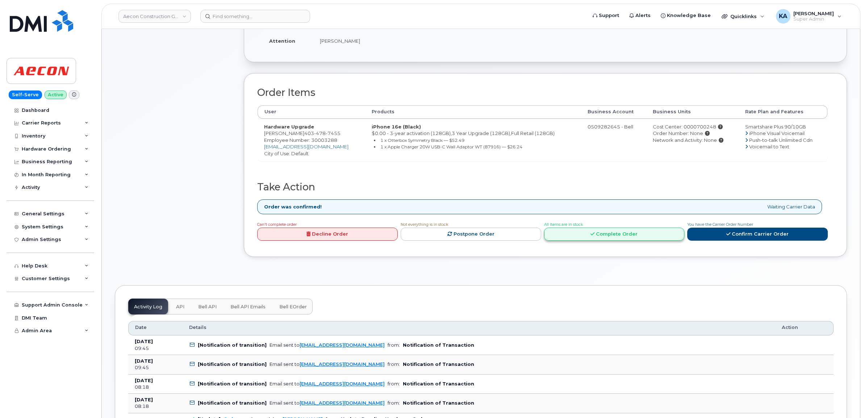
click at [620, 228] on link "Complete Order" at bounding box center [614, 234] width 141 height 13
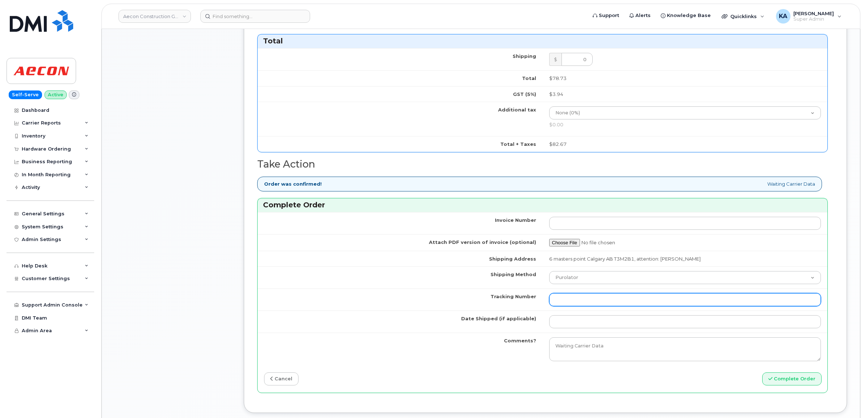
scroll to position [498, 0]
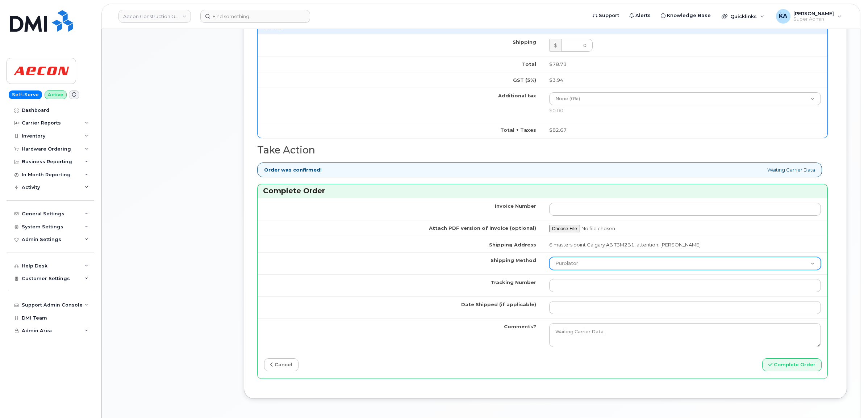
click at [589, 258] on select "Purolator UPS FedEx Canada Post Courier Other Drop Off Pick Up" at bounding box center [685, 263] width 272 height 13
select select "Canada Post"
click at [549, 257] on select "Purolator UPS FedEx Canada Post Courier Other Drop Off Pick Up" at bounding box center [685, 263] width 272 height 13
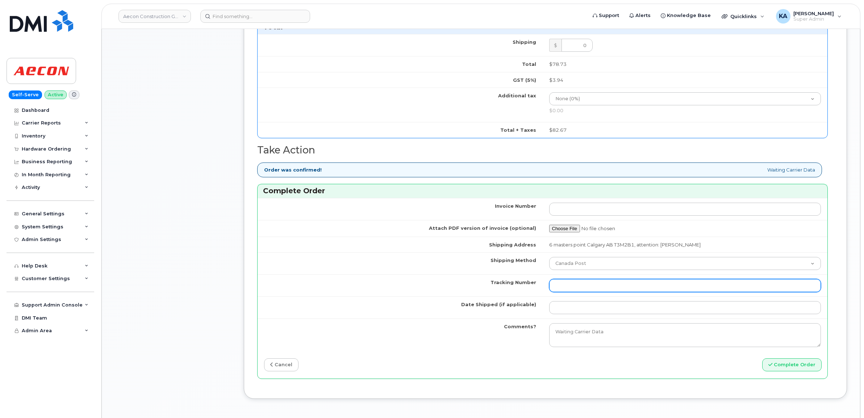
click at [574, 281] on input "Tracking Number" at bounding box center [685, 285] width 272 height 13
paste input "4001735500913648"
type input "4001735500913648"
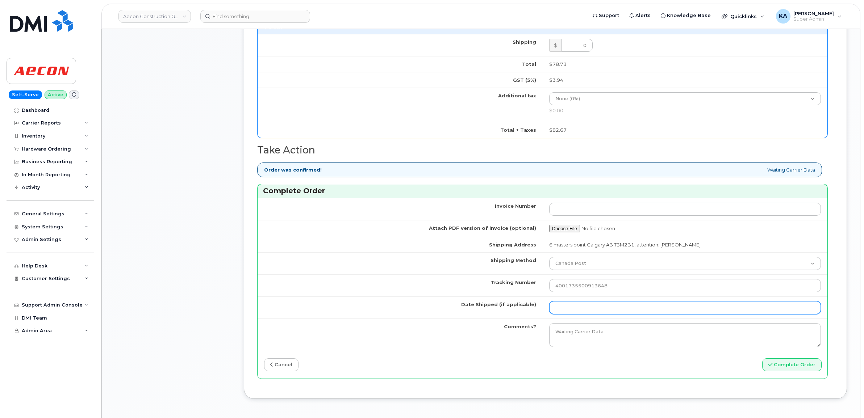
click at [569, 303] on input "Date Shipped (if applicable)" at bounding box center [685, 307] width 272 height 13
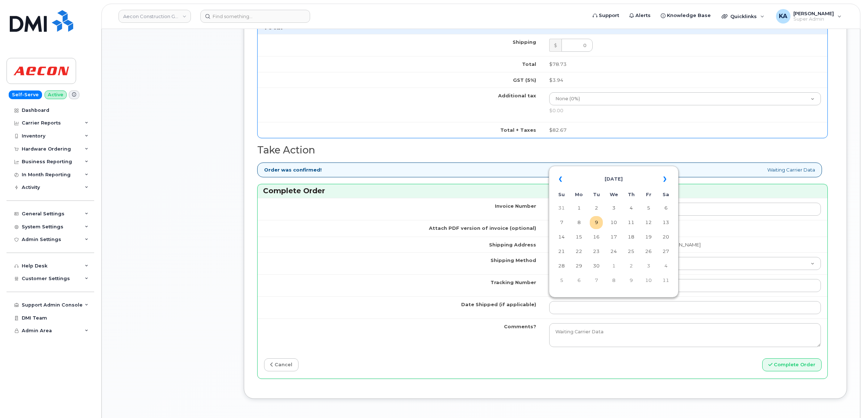
click at [614, 169] on table "« September 2025 » Su Mo Tu We Th Fr Sa 31 1 2 3 4 5 6 7 8 9 10 11 12 13 14 15 …" at bounding box center [614, 230] width 126 height 124
click at [579, 222] on td "8" at bounding box center [578, 222] width 13 height 13
type input "[DATE]"
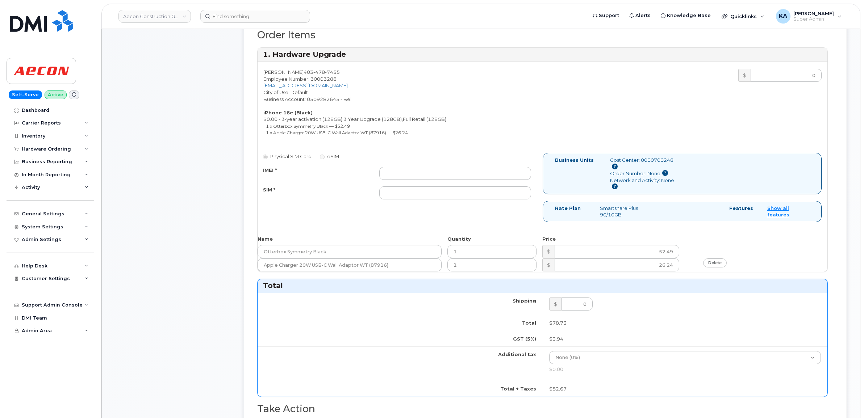
scroll to position [226, 0]
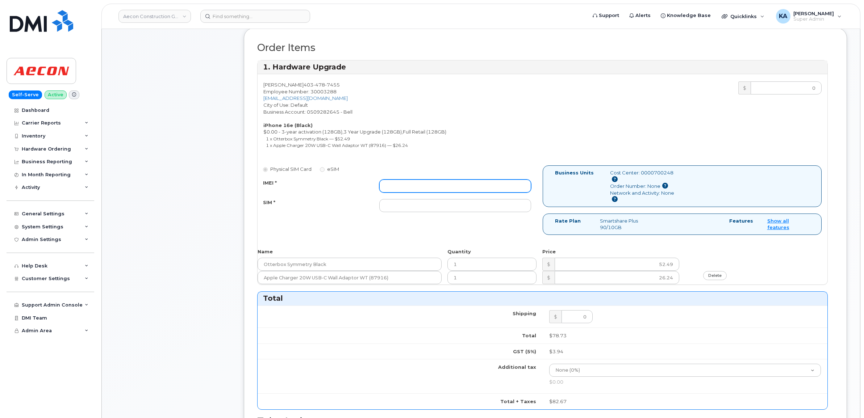
click at [406, 181] on input "IMEI *" at bounding box center [455, 186] width 152 height 13
paste input "354216330879770"
type input "354216330879770"
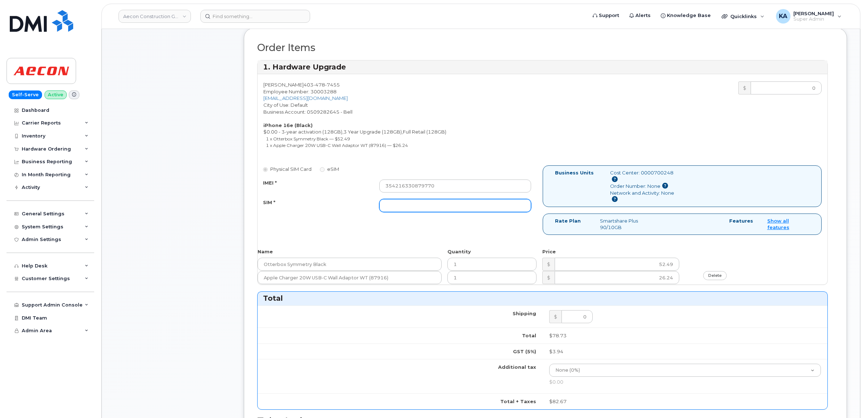
click at [413, 199] on input "SIM *" at bounding box center [455, 205] width 152 height 13
paste input "89302610207733269143"
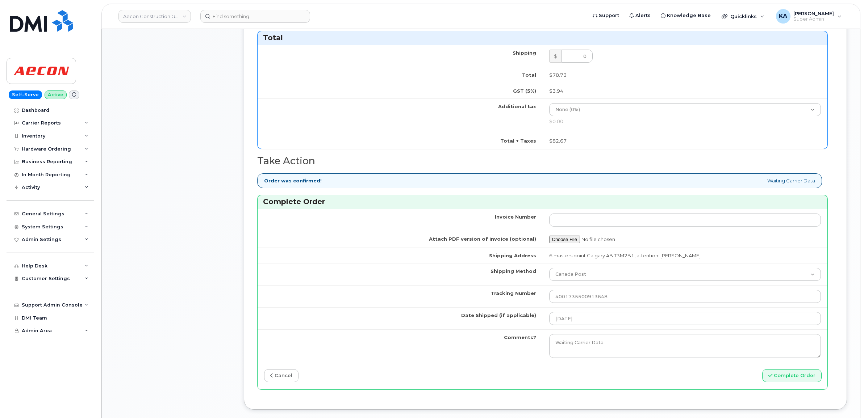
scroll to position [498, 0]
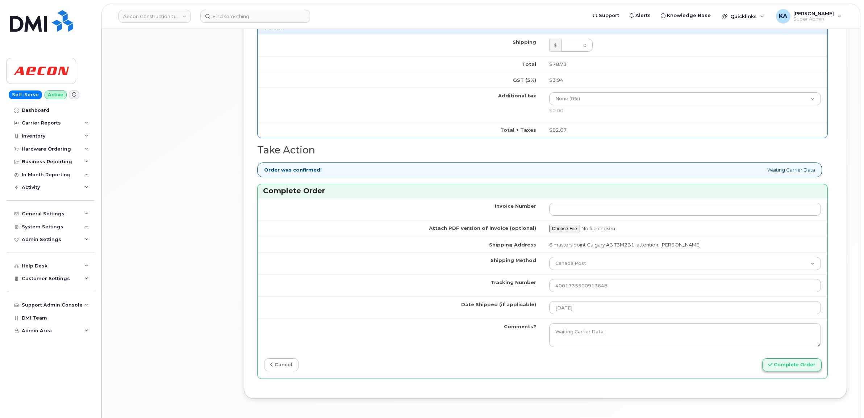
type input "89302610207733269143"
click at [800, 360] on button "Complete Order" at bounding box center [791, 365] width 59 height 13
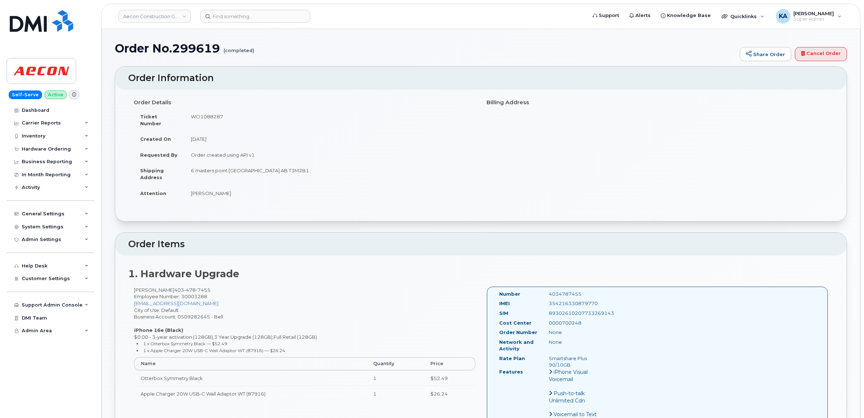
drag, startPoint x: 497, startPoint y: 287, endPoint x: 616, endPoint y: 317, distance: 123.6
click at [618, 318] on div "Number 4034787455 IMEI [TECHNICAL_ID] SIM [TECHNICAL_ID] Cost Center 0000700248…" at bounding box center [657, 358] width 341 height 142
drag, startPoint x: 616, startPoint y: 317, endPoint x: 582, endPoint y: 305, distance: 36.7
copy div "Number 4034787455 IMEI [TECHNICAL_ID] SIM [TECHNICAL_ID] Cost Center 0000700248"
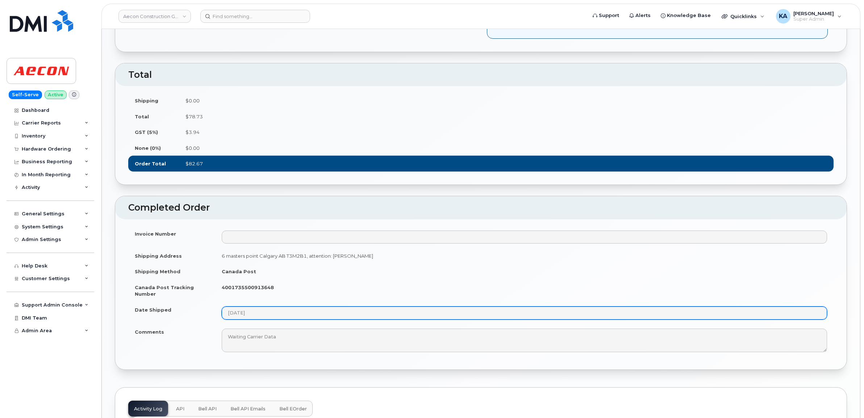
scroll to position [407, 0]
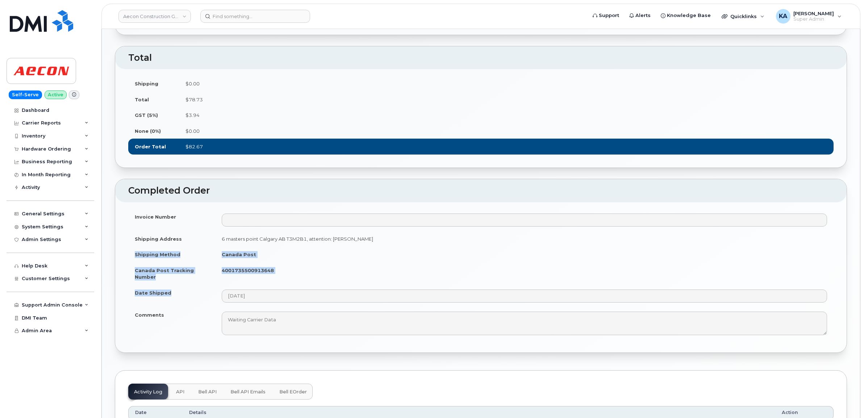
drag, startPoint x: 131, startPoint y: 251, endPoint x: 285, endPoint y: 283, distance: 157.9
click at [285, 283] on tbody "Invoice Number Shipping Address 6 masters point Calgary AB T3M2B1, attention: […" at bounding box center [480, 274] width 705 height 131
drag, startPoint x: 285, startPoint y: 283, endPoint x: 258, endPoint y: 268, distance: 30.8
copy tbody "Shipping Method [GEOGRAPHIC_DATA] Post [GEOGRAPHIC_DATA] Post Tracking Number 4…"
click at [292, 265] on td "4001735500913648" at bounding box center [524, 274] width 618 height 22
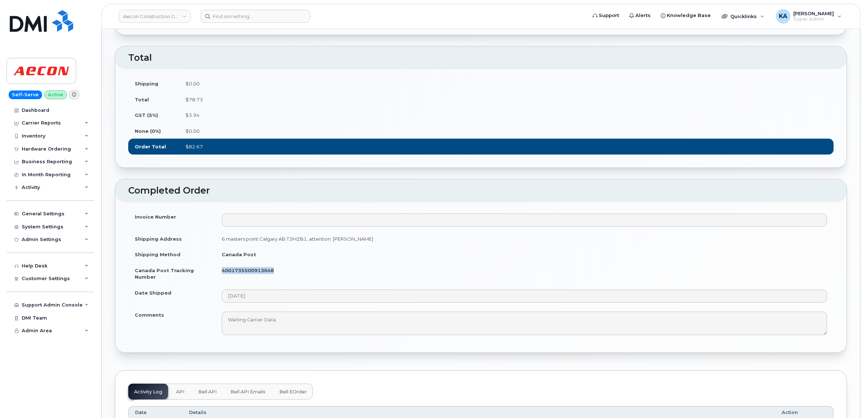
drag, startPoint x: 281, startPoint y: 265, endPoint x: 221, endPoint y: 264, distance: 59.8
click at [221, 264] on td "4001735500913648" at bounding box center [524, 274] width 618 height 22
drag, startPoint x: 221, startPoint y: 264, endPoint x: 226, endPoint y: 268, distance: 6.2
copy strong "4001735500913648"
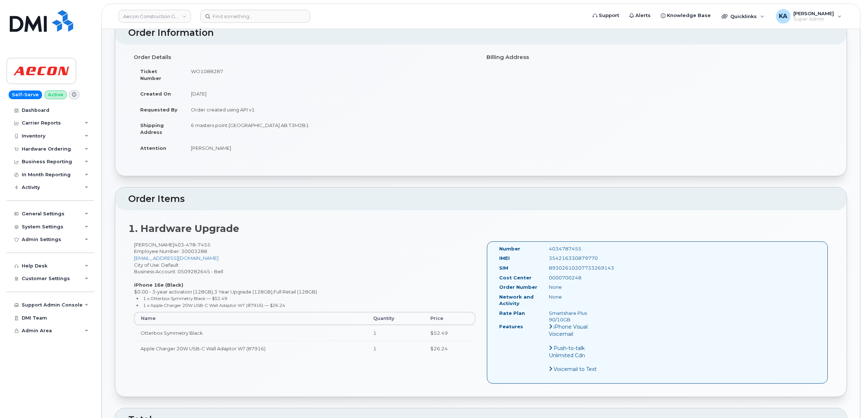
scroll to position [0, 0]
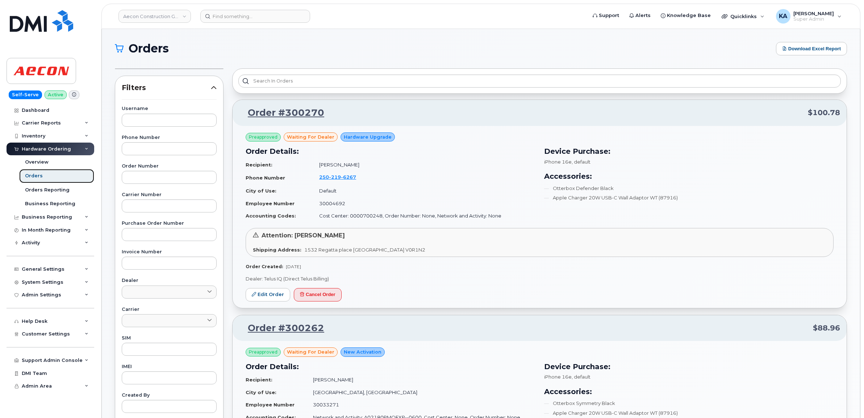
click at [33, 175] on div "Orders" at bounding box center [34, 176] width 18 height 7
click at [37, 109] on div "Dashboard" at bounding box center [36, 111] width 28 height 6
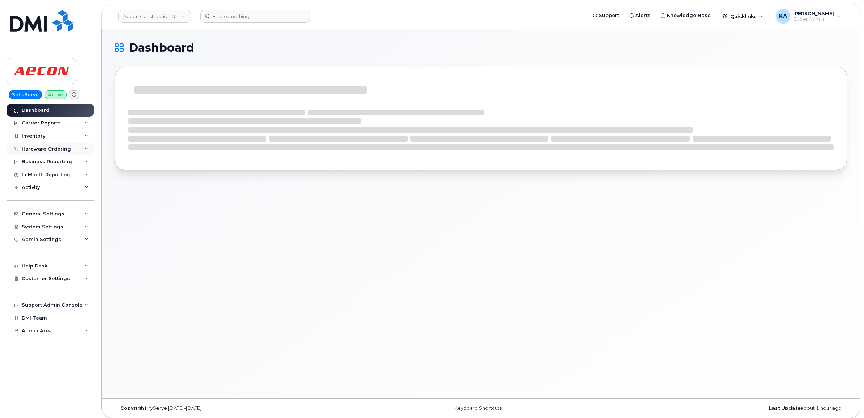
click at [28, 150] on div "Hardware Ordering" at bounding box center [46, 149] width 49 height 6
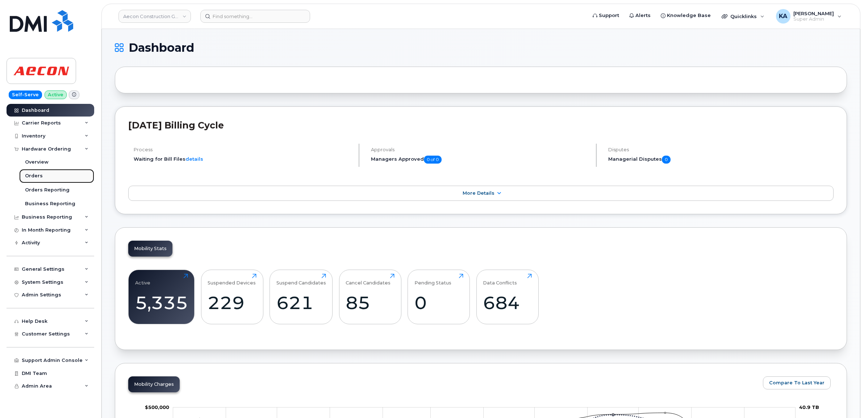
click at [29, 176] on div "Orders" at bounding box center [34, 176] width 18 height 7
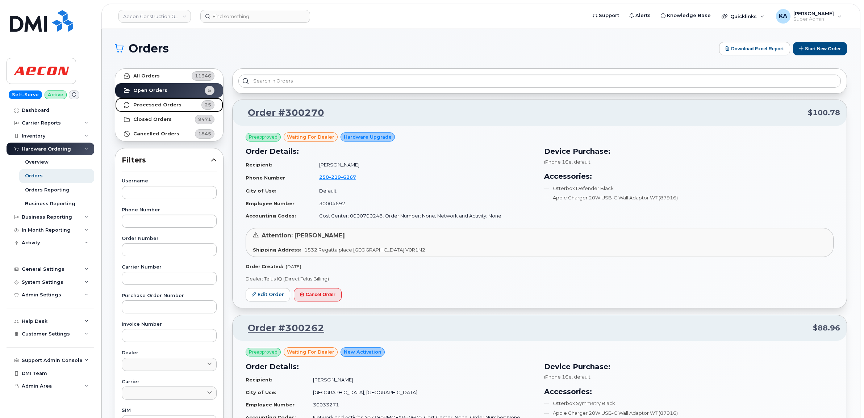
click at [153, 105] on strong "Processed Orders" at bounding box center [157, 105] width 48 height 6
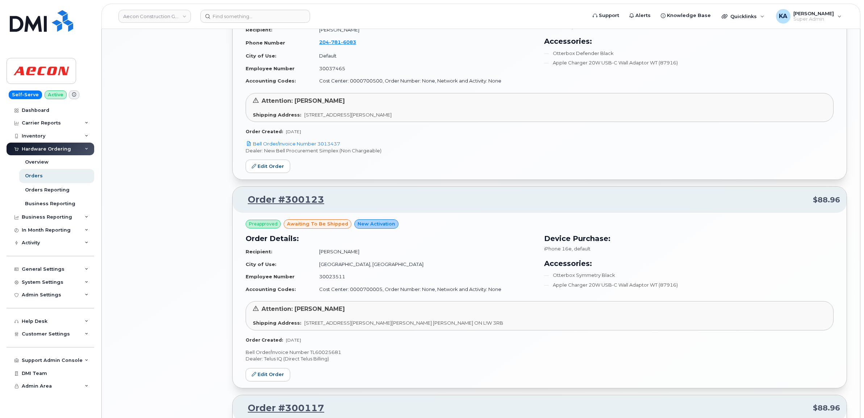
scroll to position [1041, 0]
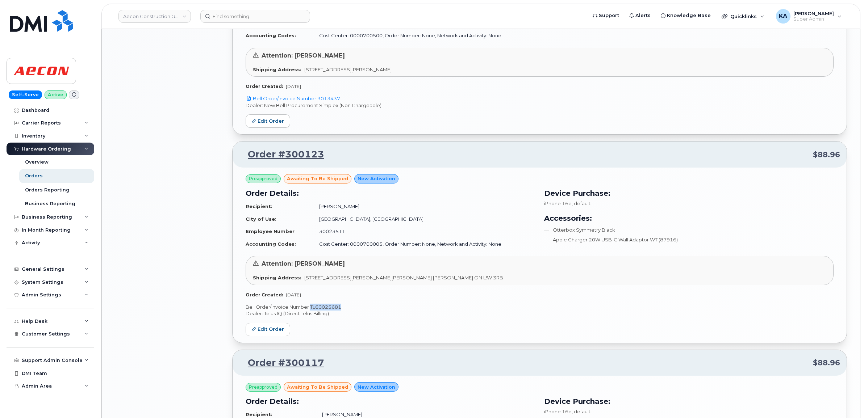
drag, startPoint x: 348, startPoint y: 307, endPoint x: 310, endPoint y: 309, distance: 37.7
click at [310, 309] on p "Bell Order/Invoice Number TL60025681" at bounding box center [540, 307] width 588 height 7
drag, startPoint x: 310, startPoint y: 309, endPoint x: 314, endPoint y: 310, distance: 4.5
copy p "TL60025681"
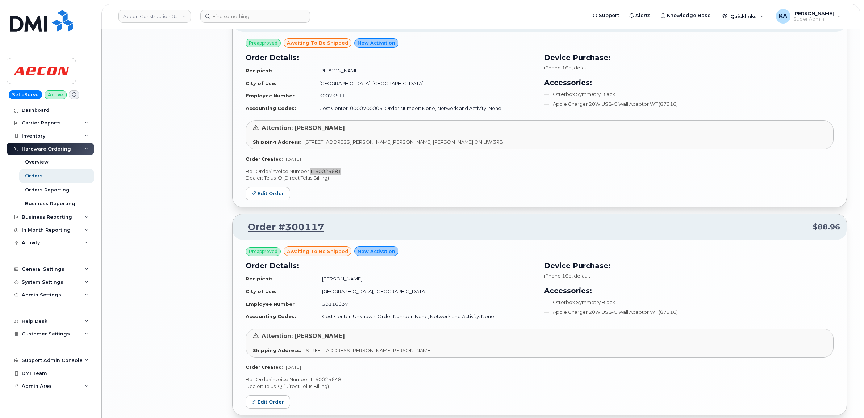
scroll to position [1222, 0]
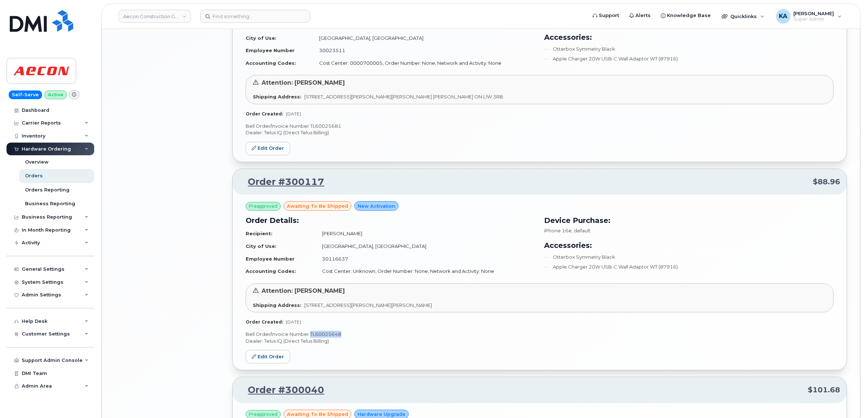
drag, startPoint x: 345, startPoint y: 336, endPoint x: 311, endPoint y: 336, distance: 34.4
click at [311, 336] on p "Bell Order/Invoice Number TL60025648" at bounding box center [540, 334] width 588 height 7
copy p "TL60025648"
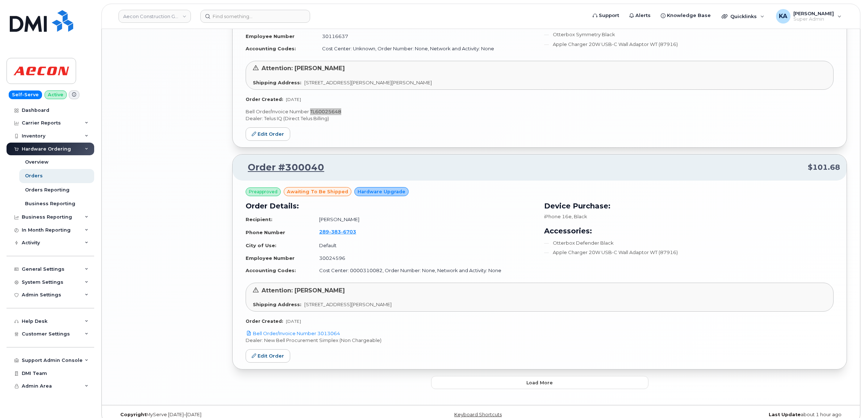
scroll to position [1449, 0]
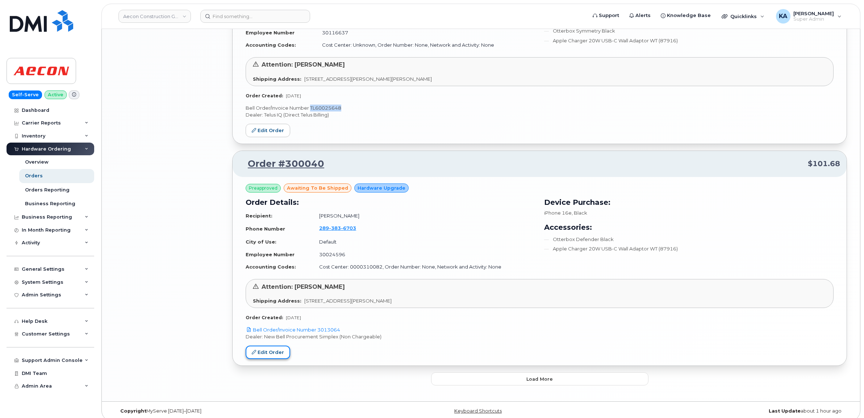
click at [262, 351] on link "Edit Order" at bounding box center [268, 352] width 45 height 13
click at [267, 352] on link "Edit Order" at bounding box center [268, 352] width 45 height 13
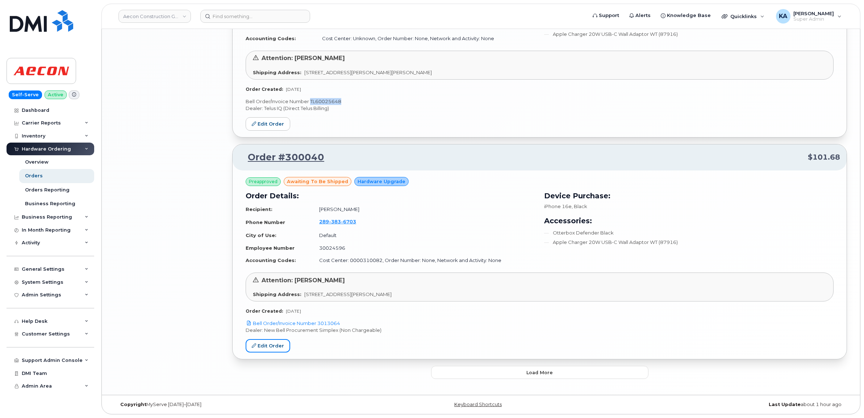
scroll to position [1458, 0]
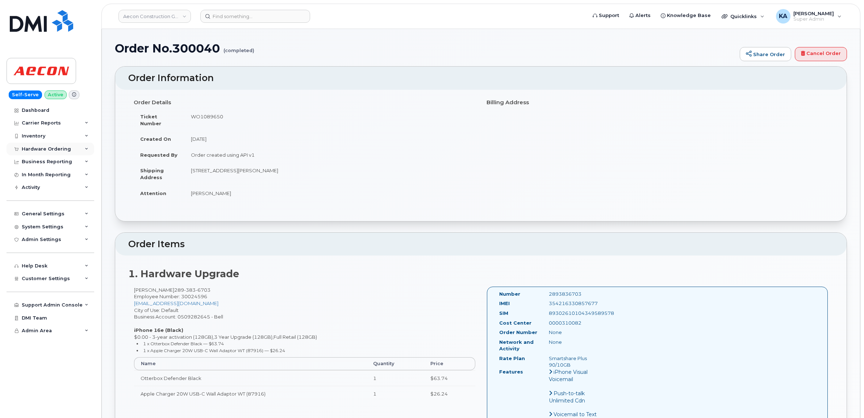
click at [57, 149] on div "Hardware Ordering" at bounding box center [46, 149] width 49 height 6
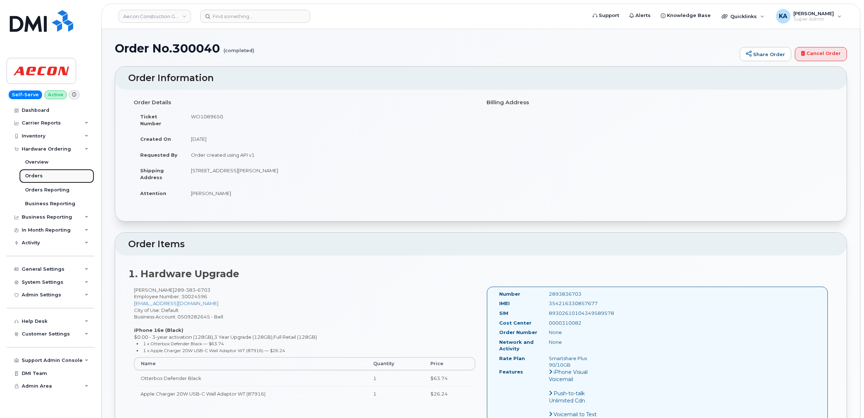
click at [33, 175] on div "Orders" at bounding box center [34, 176] width 18 height 7
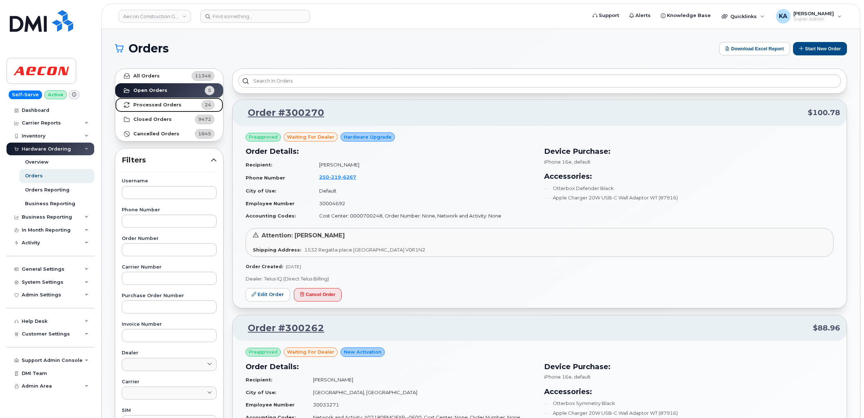
click at [153, 104] on strong "Processed Orders" at bounding box center [157, 105] width 48 height 6
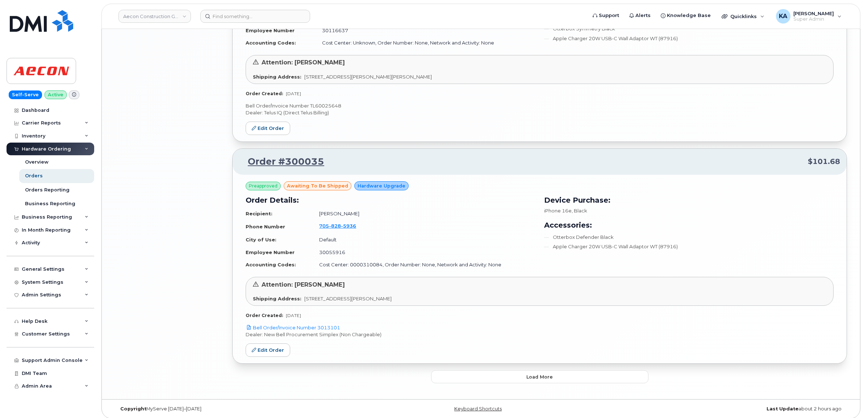
scroll to position [1458, 0]
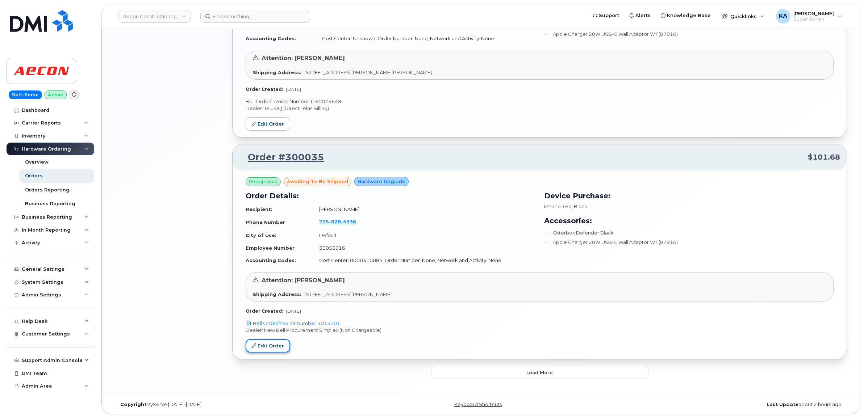
click at [270, 343] on link "Edit Order" at bounding box center [268, 345] width 45 height 13
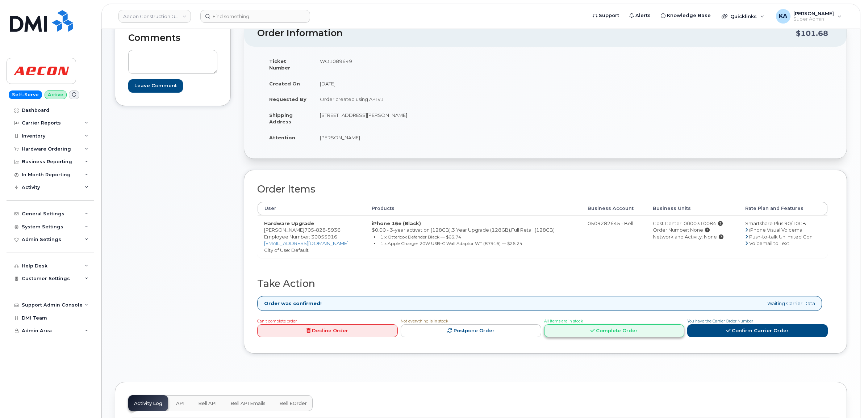
scroll to position [91, 0]
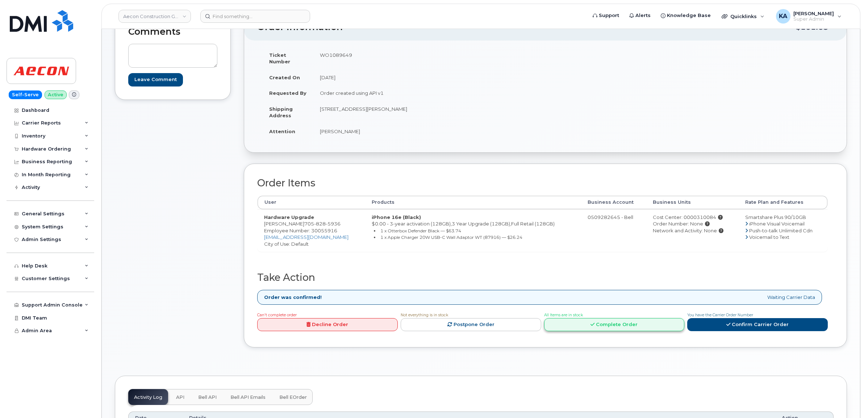
click at [589, 323] on link "Complete Order" at bounding box center [614, 324] width 141 height 13
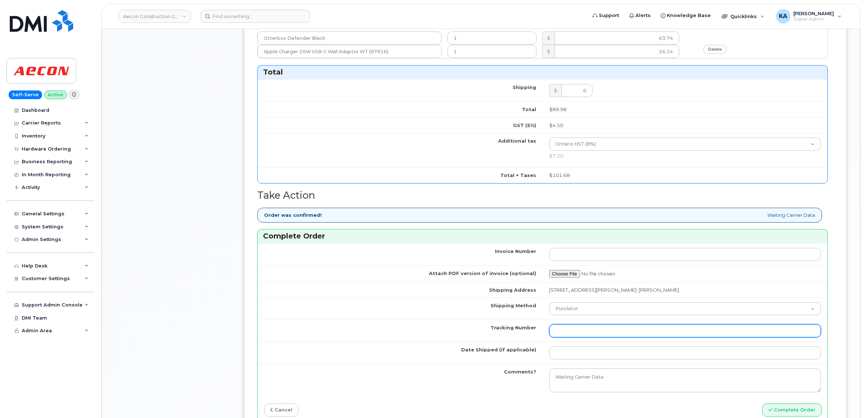
scroll to position [498, 0]
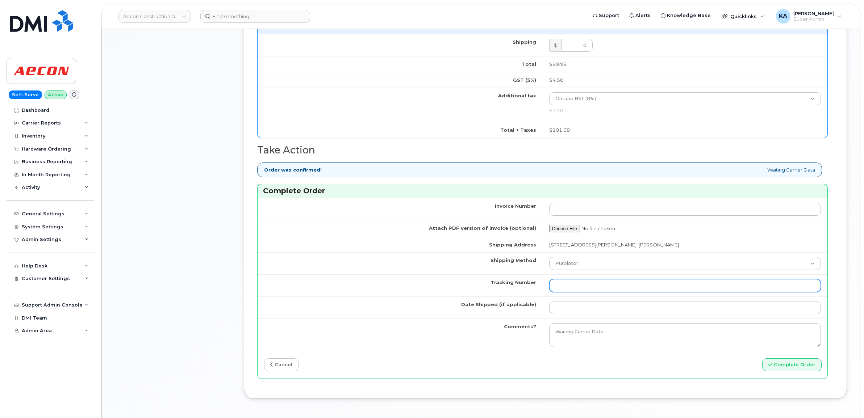
click at [562, 281] on input "Tracking Number" at bounding box center [685, 285] width 272 height 13
paste input "520044660147"
type input "520044660147"
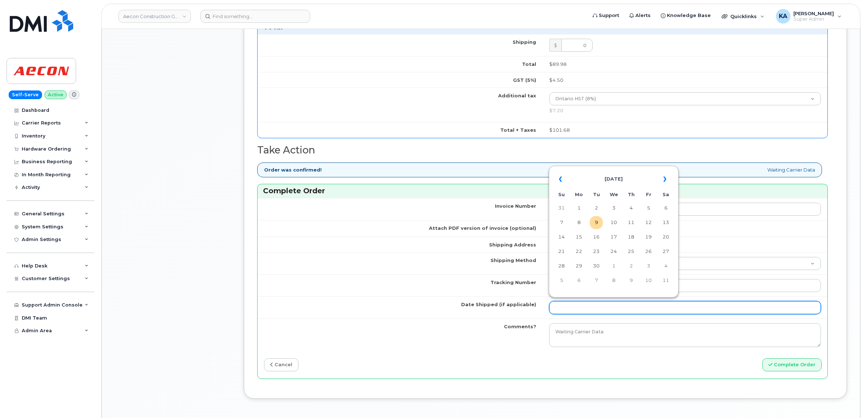
click at [561, 305] on input "Date Shipped (if applicable)" at bounding box center [685, 307] width 272 height 13
click at [604, 169] on table "« September 2025 » Su Mo Tu We Th Fr Sa 31 1 2 3 4 5 6 7 8 9 10 11 12 13 14 15 …" at bounding box center [614, 230] width 126 height 124
click at [578, 222] on td "8" at bounding box center [578, 222] width 13 height 13
type input "2025-09-08"
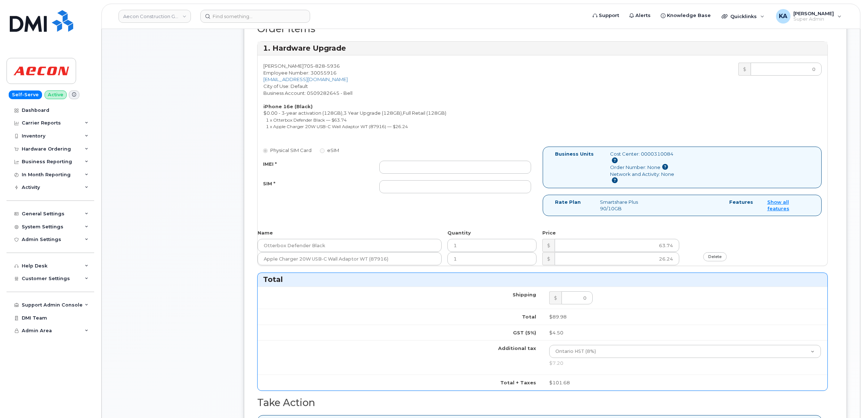
scroll to position [226, 0]
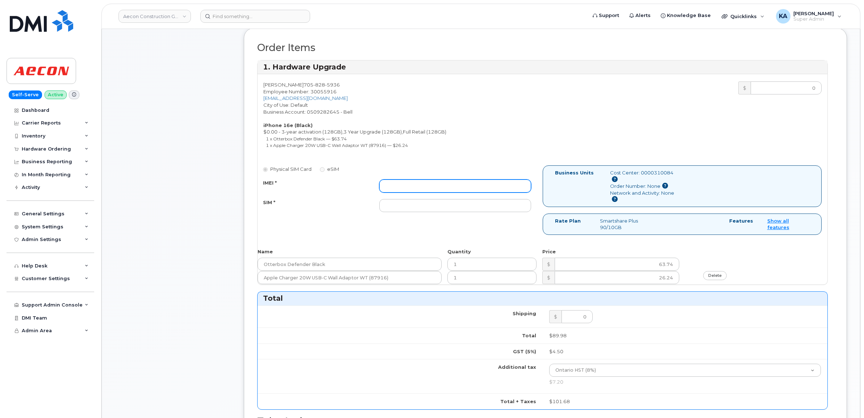
click at [484, 180] on input "IMEI *" at bounding box center [455, 186] width 152 height 13
paste input "354216330606579"
type input "354216330606579"
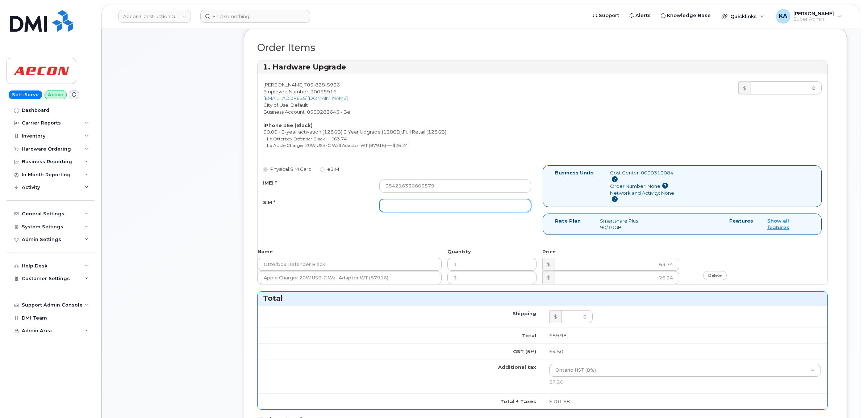
click at [419, 199] on input "SIM *" at bounding box center [455, 205] width 152 height 13
paste input "89302610207733254483"
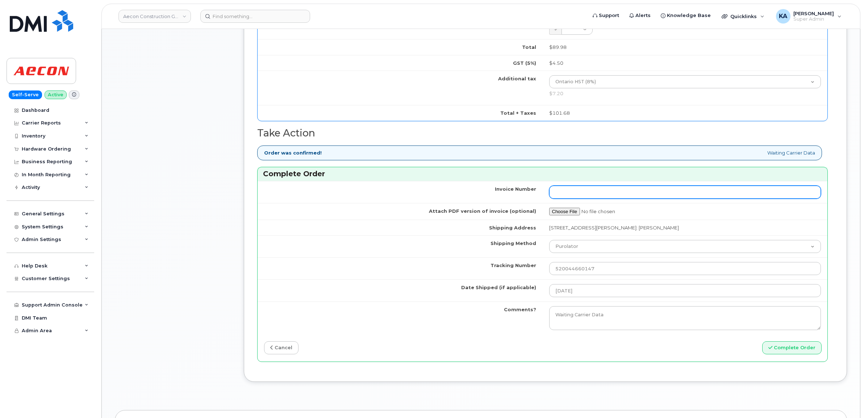
scroll to position [543, 0]
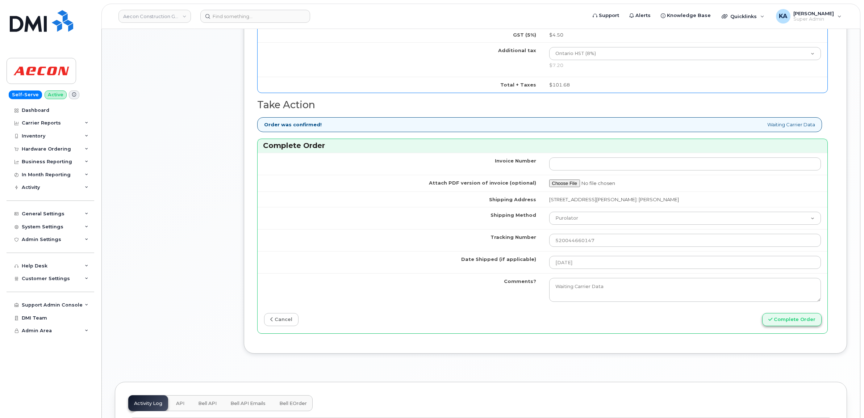
type input "89302610207733254483"
click at [782, 317] on button "Complete Order" at bounding box center [791, 319] width 59 height 13
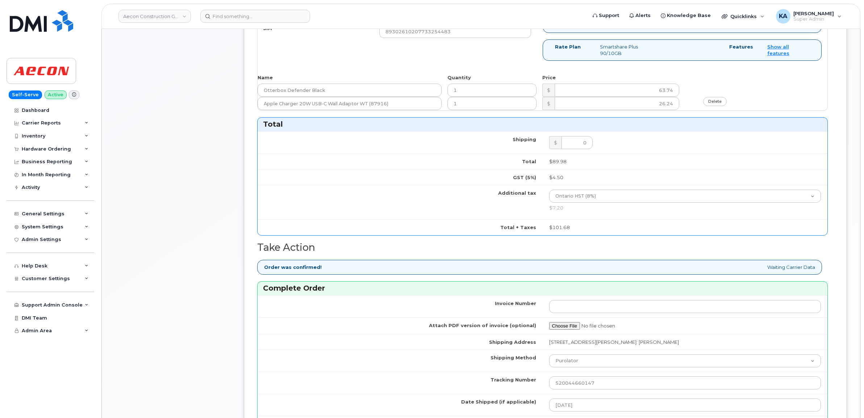
scroll to position [498, 0]
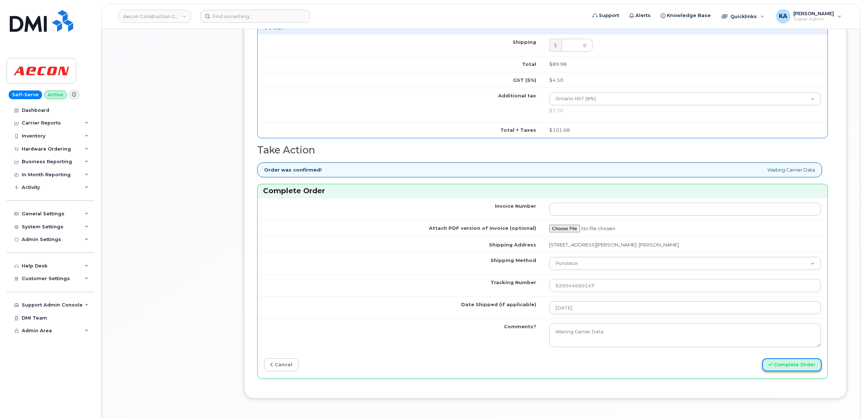
click at [782, 361] on button "Complete Order" at bounding box center [791, 365] width 59 height 13
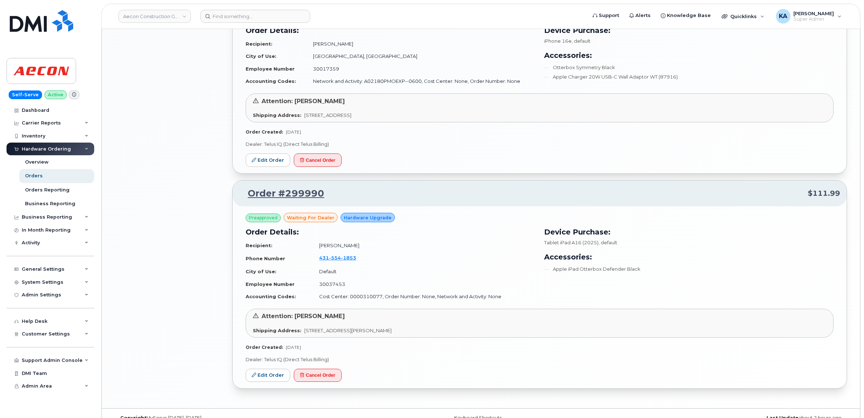
scroll to position [755, 0]
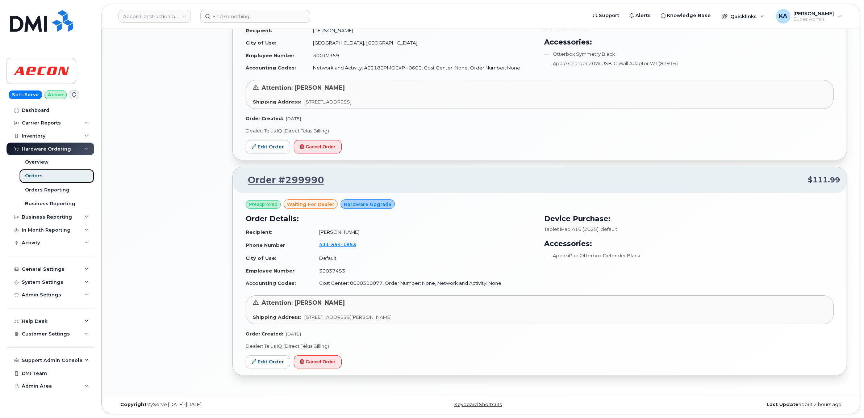
click at [34, 175] on div "Orders" at bounding box center [34, 176] width 18 height 7
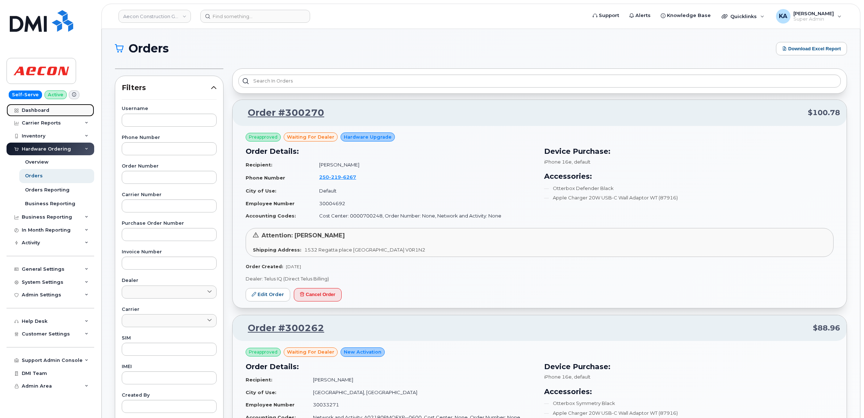
click at [37, 109] on div "Dashboard" at bounding box center [36, 111] width 28 height 6
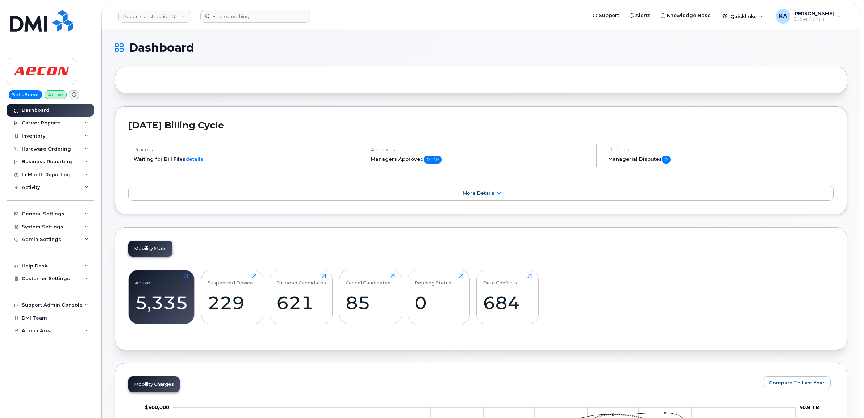
click at [90, 15] on div "Self-Serve Active Dashboard Carrier Reports Monthly Billing Data Daily Data Poo…" at bounding box center [49, 209] width 98 height 418
click at [41, 147] on div "Hardware Ordering" at bounding box center [46, 149] width 49 height 6
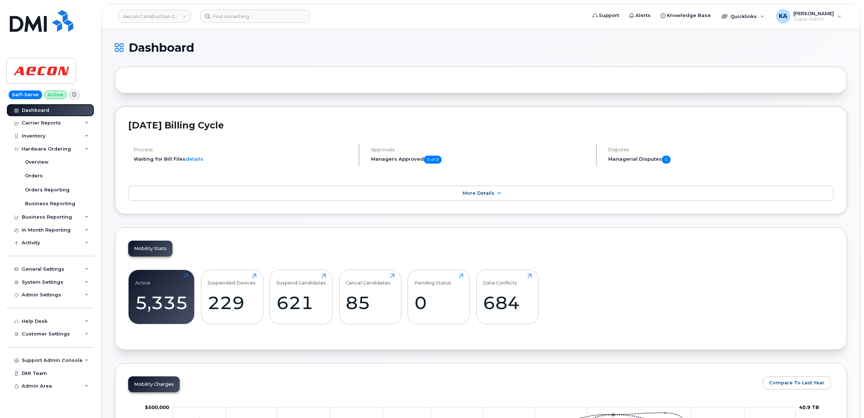
click at [35, 110] on div "Dashboard" at bounding box center [36, 111] width 28 height 6
click at [35, 148] on div "Hardware Ordering" at bounding box center [46, 149] width 49 height 6
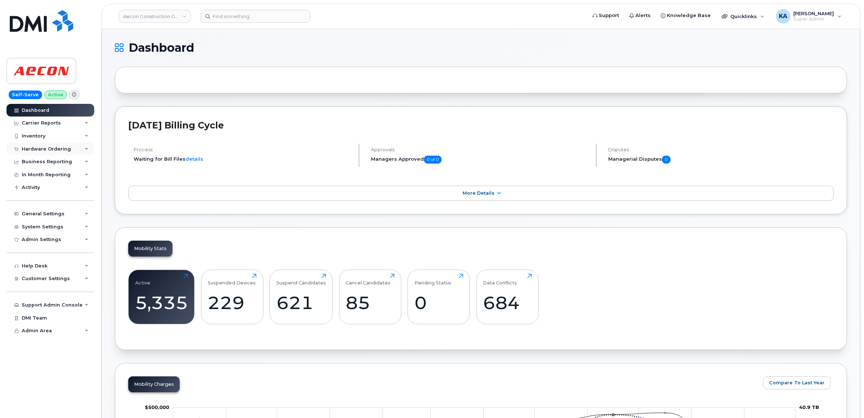
click at [32, 149] on div "Hardware Ordering" at bounding box center [46, 149] width 49 height 6
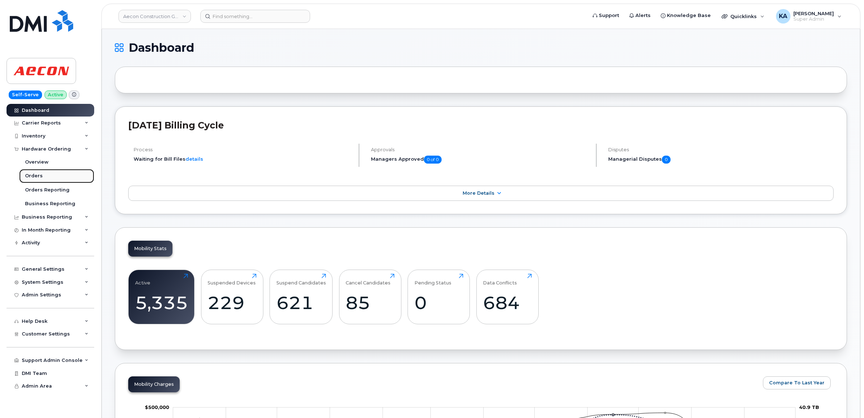
click at [33, 174] on div "Orders" at bounding box center [34, 176] width 18 height 7
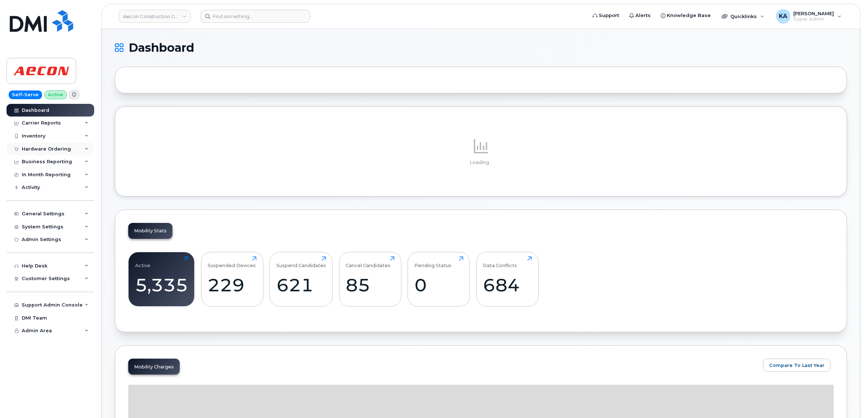
click at [37, 147] on div "Hardware Ordering" at bounding box center [46, 149] width 49 height 6
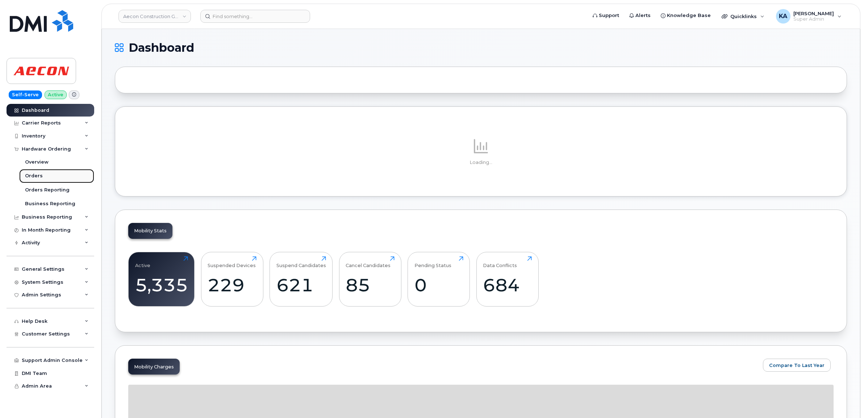
click at [29, 175] on div "Orders" at bounding box center [34, 176] width 18 height 7
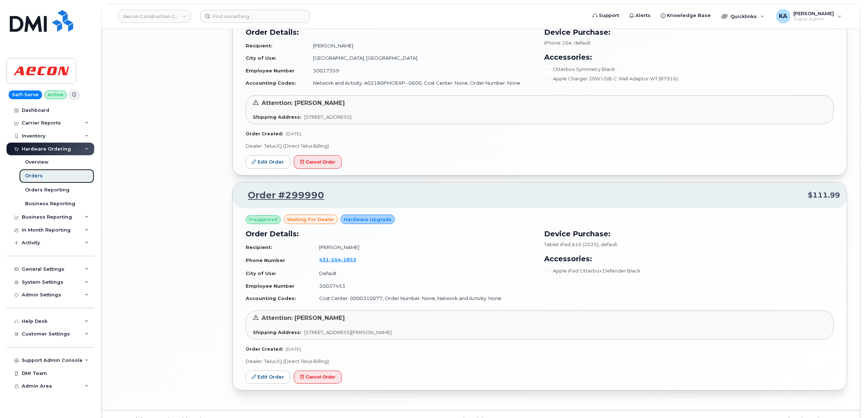
scroll to position [755, 0]
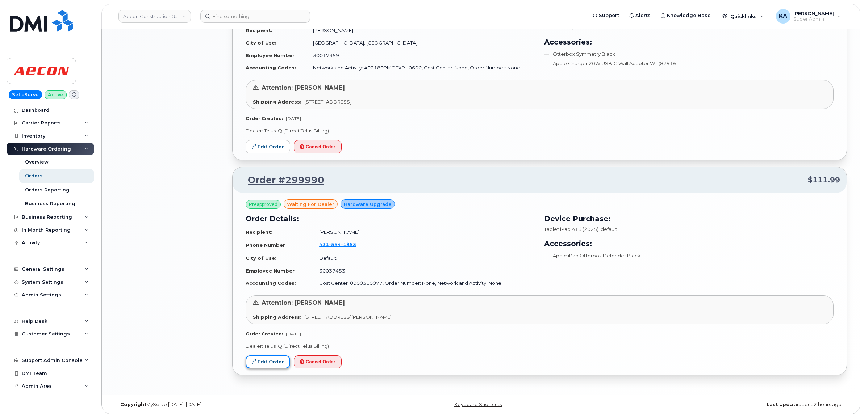
click at [263, 360] on link "Edit Order" at bounding box center [268, 362] width 45 height 13
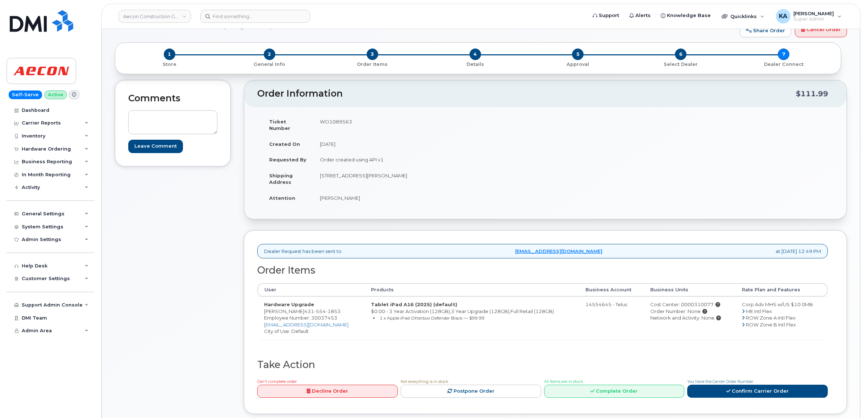
scroll to position [45, 0]
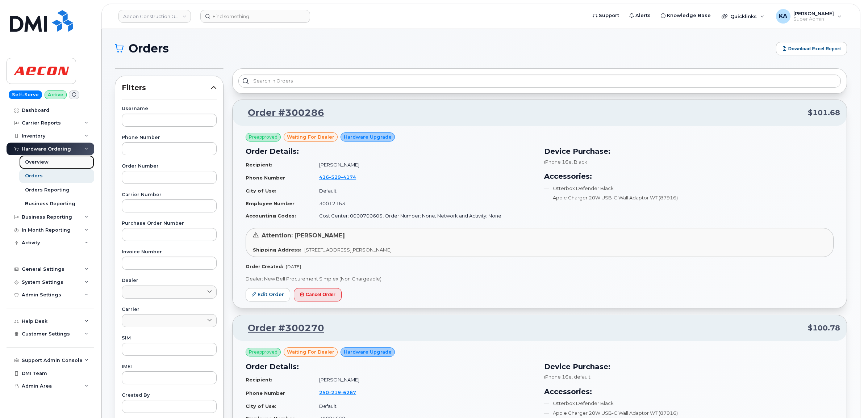
click at [33, 165] on div "Overview" at bounding box center [37, 162] width 24 height 7
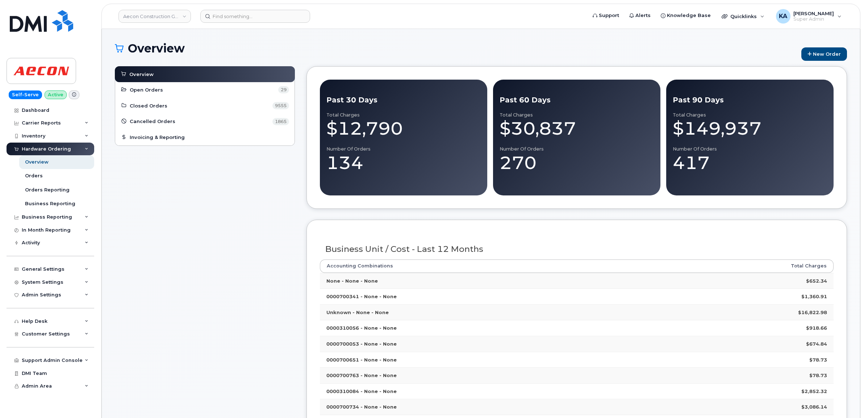
click at [35, 175] on div "Orders" at bounding box center [34, 176] width 18 height 7
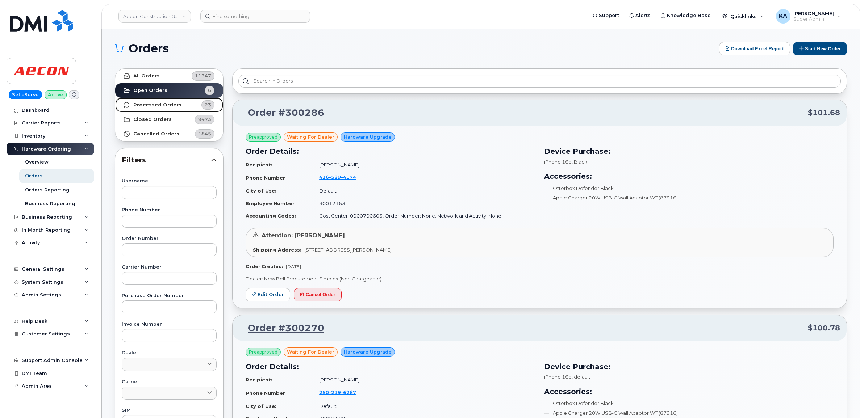
click at [147, 105] on strong "Processed Orders" at bounding box center [157, 105] width 48 height 6
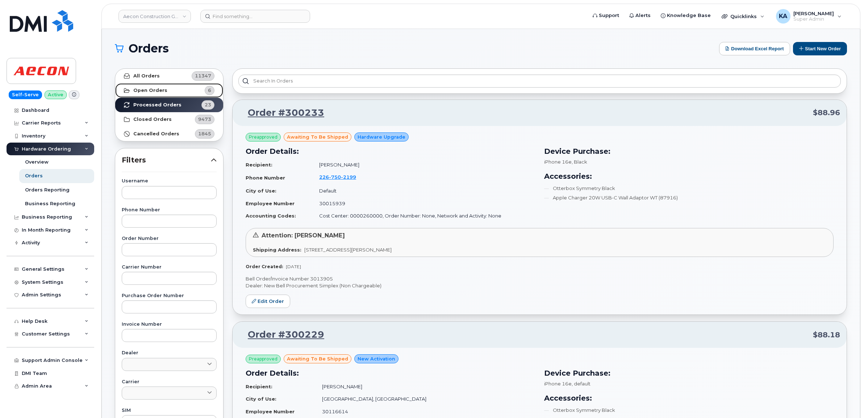
click at [140, 89] on strong "Open Orders" at bounding box center [150, 91] width 34 height 6
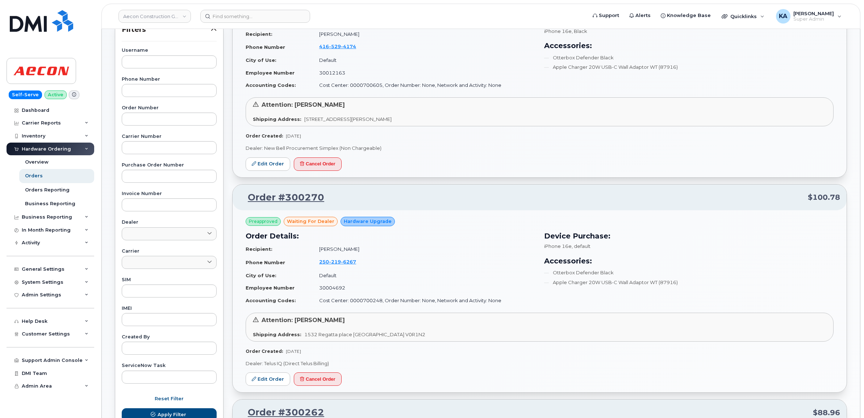
scroll to position [136, 0]
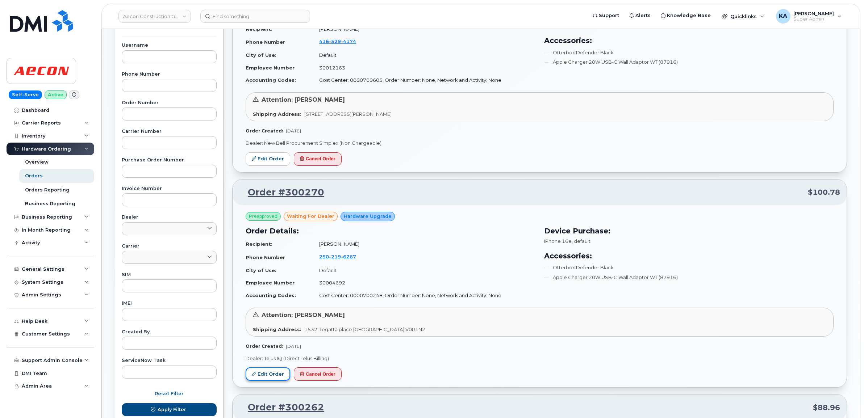
click at [265, 371] on link "Edit Order" at bounding box center [268, 374] width 45 height 13
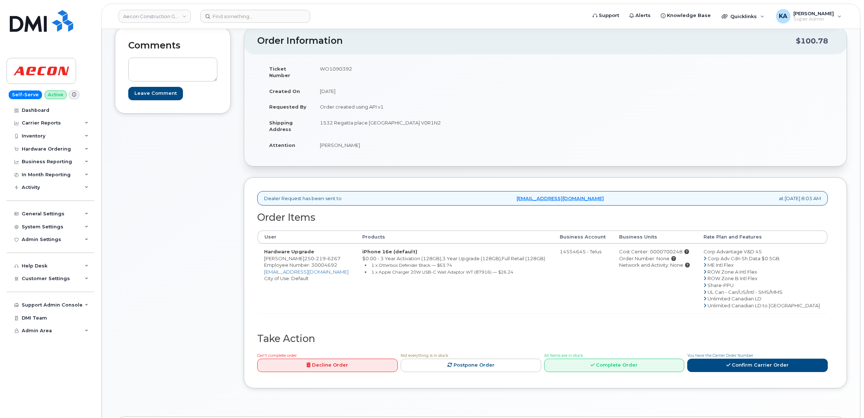
scroll to position [91, 0]
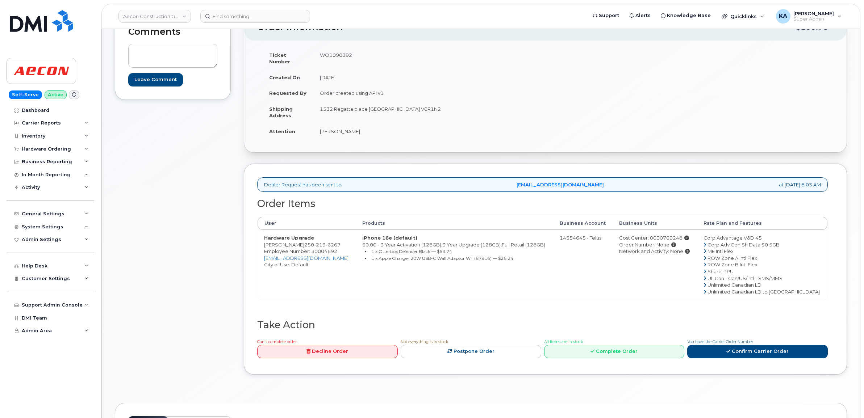
drag, startPoint x: 306, startPoint y: 239, endPoint x: 344, endPoint y: 240, distance: 38.0
click at [344, 240] on td "Hardware Upgrade [PERSON_NAME] [PHONE_NUMBER] Employee Number: 30004692 [EMAIL_…" at bounding box center [307, 265] width 98 height 70
drag, startPoint x: 344, startPoint y: 240, endPoint x: 340, endPoint y: 239, distance: 4.8
copy td "[PHONE_NUMBER]"
click at [335, 54] on td "WO1090392" at bounding box center [426, 58] width 227 height 22
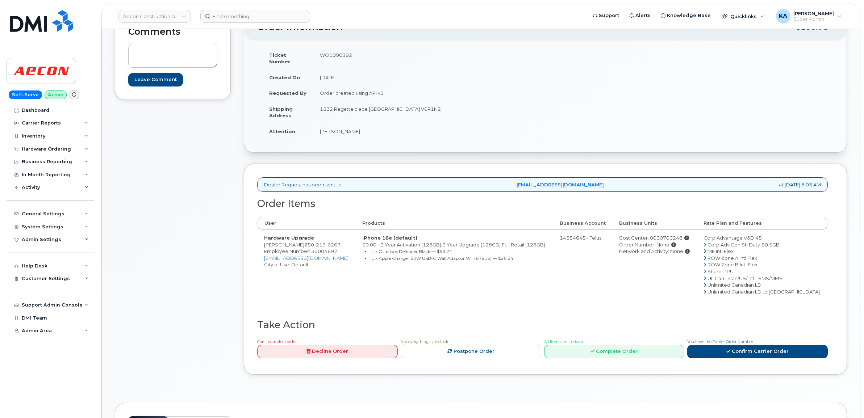
click at [335, 54] on td "WO1090392" at bounding box center [426, 58] width 227 height 22
copy td "WO1090392"
drag, startPoint x: 263, startPoint y: 237, endPoint x: 307, endPoint y: 240, distance: 44.3
click at [307, 240] on td "Hardware Upgrade [PERSON_NAME] [PHONE_NUMBER] Employee Number: 30004692 [EMAIL_…" at bounding box center [307, 265] width 98 height 70
drag, startPoint x: 306, startPoint y: 239, endPoint x: 301, endPoint y: 238, distance: 4.8
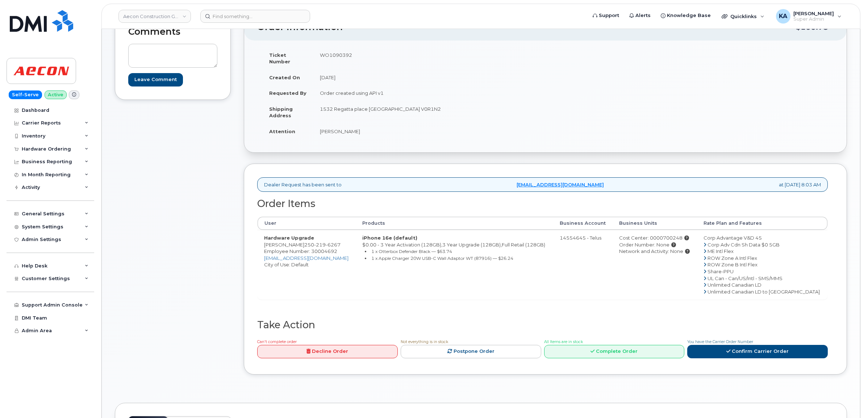
copy td "[PERSON_NAME]"
drag, startPoint x: 315, startPoint y: 102, endPoint x: 366, endPoint y: 107, distance: 50.9
click at [366, 107] on td "1532 Regatta place [GEOGRAPHIC_DATA] V0R1N2" at bounding box center [426, 112] width 227 height 22
drag, startPoint x: 366, startPoint y: 107, endPoint x: 356, endPoint y: 102, distance: 11.3
copy td "1532 Regatta place"
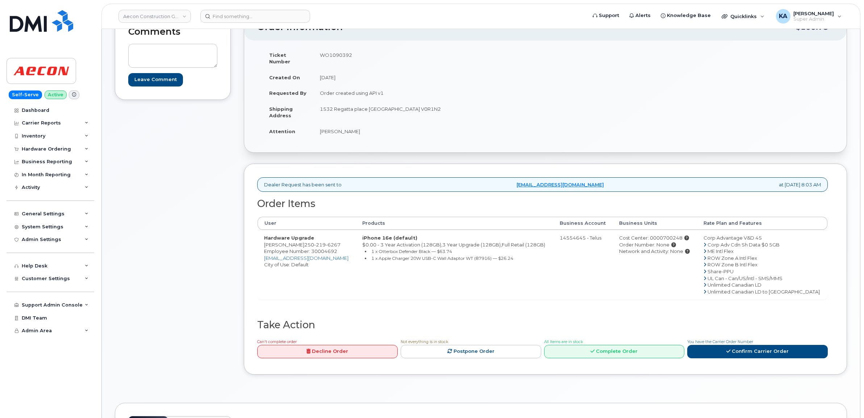
click at [381, 104] on td "1532 Regatta place [GEOGRAPHIC_DATA] V0R1N2" at bounding box center [426, 112] width 227 height 22
copy td "Cowichan"
drag, startPoint x: 412, startPoint y: 101, endPoint x: 435, endPoint y: 102, distance: 22.9
click at [435, 102] on td "1532 Regatta place [GEOGRAPHIC_DATA] V0R1N2" at bounding box center [426, 112] width 227 height 22
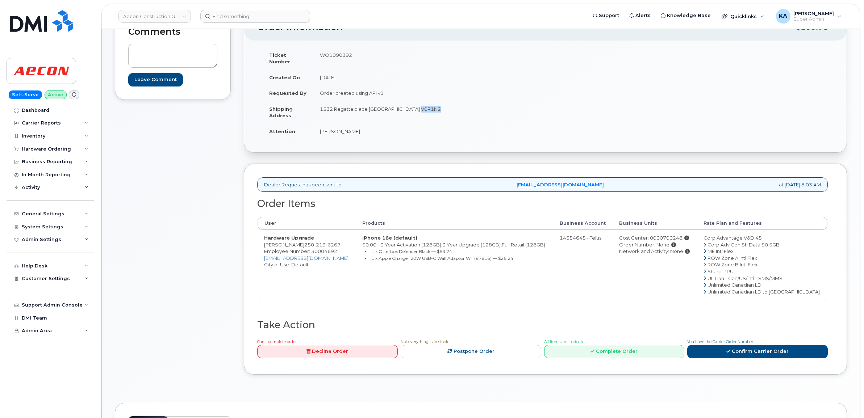
drag, startPoint x: 435, startPoint y: 102, endPoint x: 424, endPoint y: 102, distance: 10.1
copy td "V0R1N2"
click at [741, 346] on link "Confirm Carrier Order" at bounding box center [757, 351] width 141 height 13
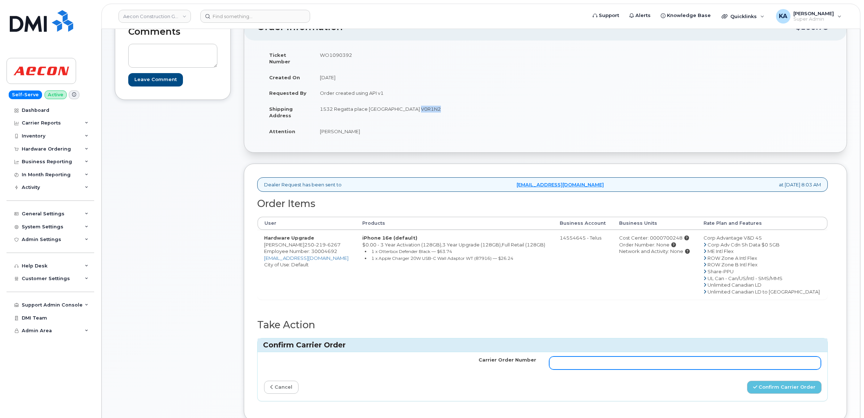
click at [575, 359] on input "Carrier Order Number" at bounding box center [685, 363] width 272 height 13
paste input "TL60026290"
type input "TL60026290"
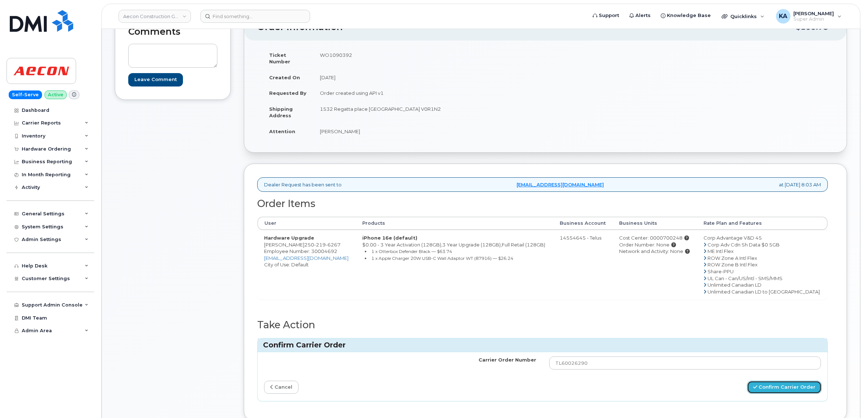
click at [773, 381] on button "Confirm Carrier Order" at bounding box center [784, 387] width 75 height 13
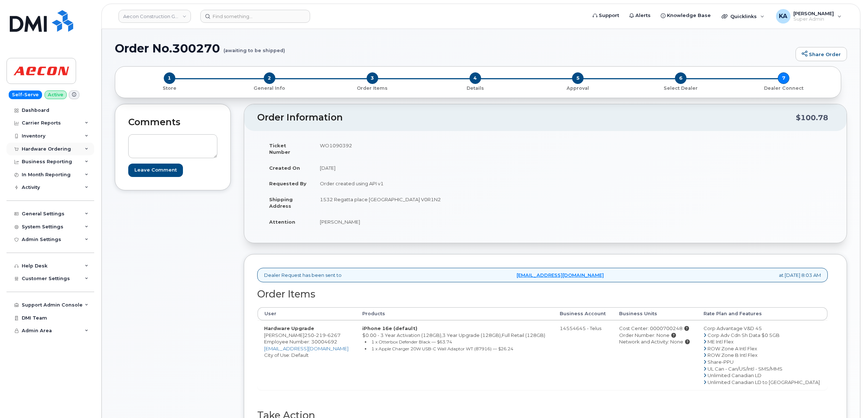
click at [41, 148] on div "Hardware Ordering" at bounding box center [46, 149] width 49 height 6
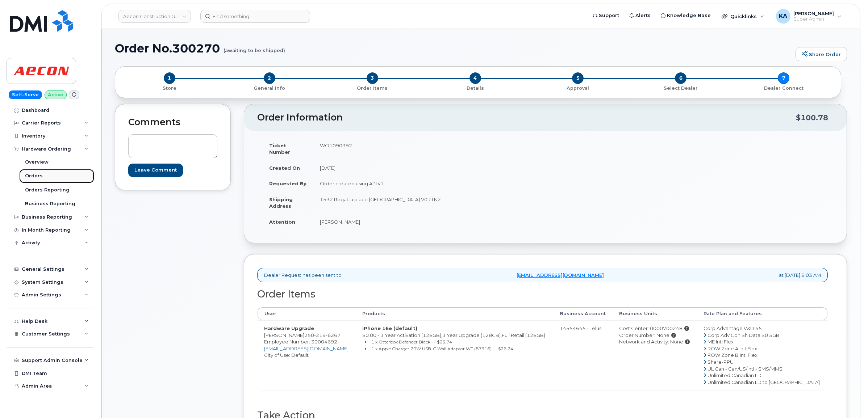
click at [31, 175] on div "Orders" at bounding box center [34, 176] width 18 height 7
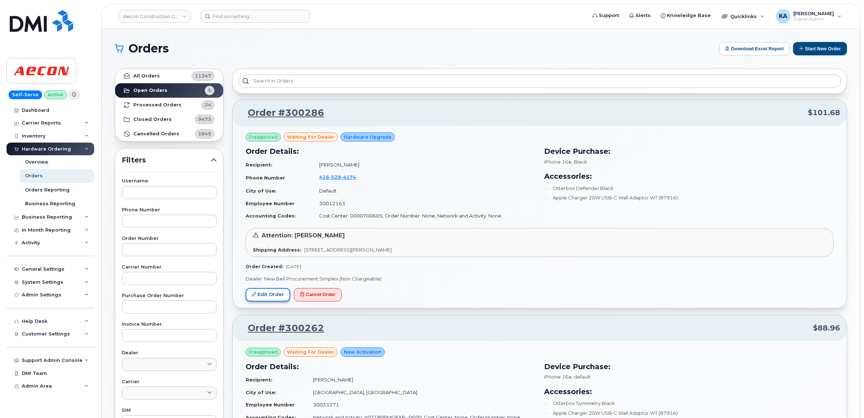
click at [258, 292] on link "Edit Order" at bounding box center [268, 294] width 45 height 13
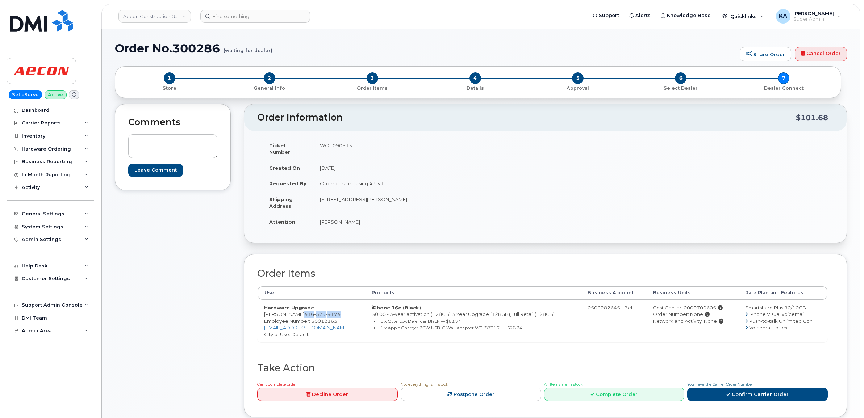
drag, startPoint x: 295, startPoint y: 307, endPoint x: 332, endPoint y: 309, distance: 36.6
click at [332, 309] on td "Hardware Upgrade [PERSON_NAME] [PHONE_NUMBER] Employee Number: 30012163 [EMAIL_…" at bounding box center [312, 321] width 108 height 43
drag, startPoint x: 332, startPoint y: 309, endPoint x: 323, endPoint y: 308, distance: 8.7
copy td "416 529 4174"
click at [321, 318] on span "Employee Number: 30012163" at bounding box center [300, 321] width 73 height 6
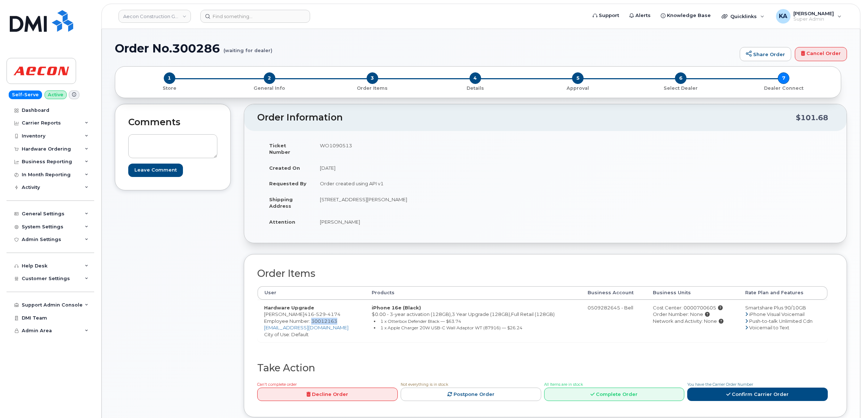
click at [321, 318] on span "Employee Number: 30012163" at bounding box center [300, 321] width 73 height 6
copy span "30012163"
drag, startPoint x: 318, startPoint y: 194, endPoint x: 368, endPoint y: 198, distance: 50.5
click at [368, 198] on td "22 Marco Sgotto Ave Woodbridge ON L4H 1P9" at bounding box center [426, 203] width 227 height 22
drag, startPoint x: 368, startPoint y: 198, endPoint x: 365, endPoint y: 192, distance: 6.5
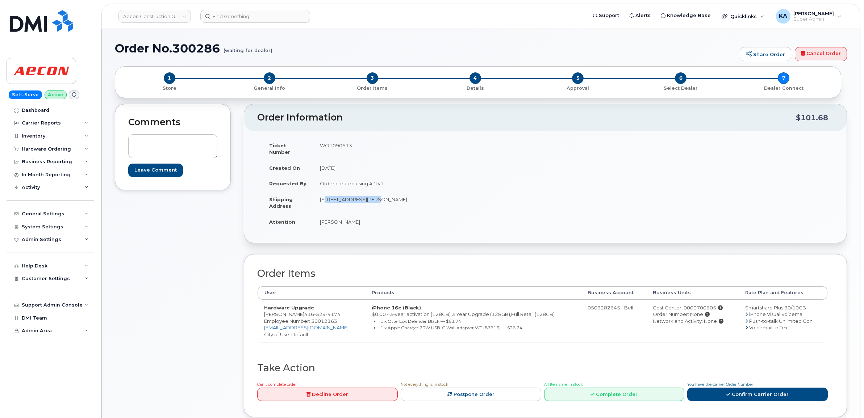
copy td "22 Marco Sgotto Ave"
drag, startPoint x: 411, startPoint y: 192, endPoint x: 434, endPoint y: 194, distance: 22.6
click at [434, 194] on td "22 Marco Sgotto Ave Woodbridge ON L4H 1P9" at bounding box center [426, 203] width 227 height 22
copy td "L4H 1P9"
drag, startPoint x: 318, startPoint y: 217, endPoint x: 351, endPoint y: 221, distance: 32.9
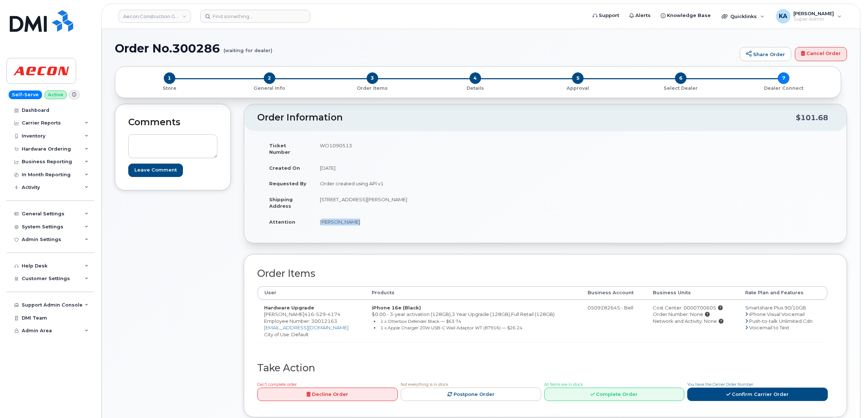
click at [352, 221] on td "Rocco Deliso" at bounding box center [426, 222] width 227 height 16
drag, startPoint x: 351, startPoint y: 221, endPoint x: 342, endPoint y: 218, distance: 9.1
copy td "Rocco Deliso"
click at [334, 146] on td "WO1090513" at bounding box center [426, 149] width 227 height 22
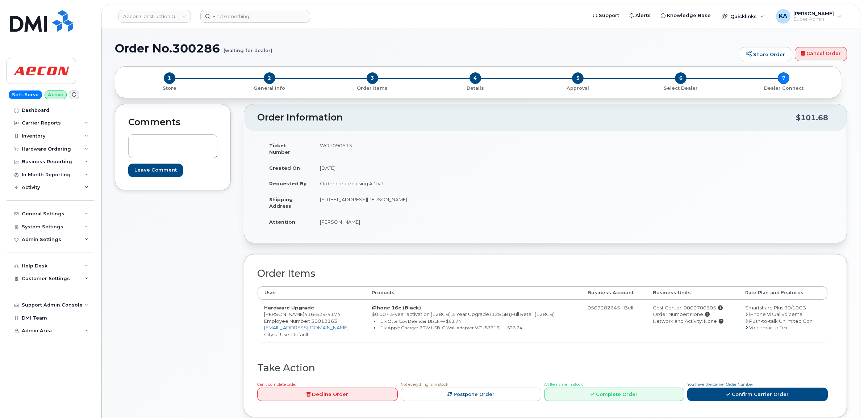
copy td "WO1090513"
click at [685, 305] on div "Cost Center: 0000700605" at bounding box center [692, 308] width 79 height 7
copy div "0000700605"
click at [322, 318] on span "Employee Number: 30012163" at bounding box center [300, 321] width 73 height 6
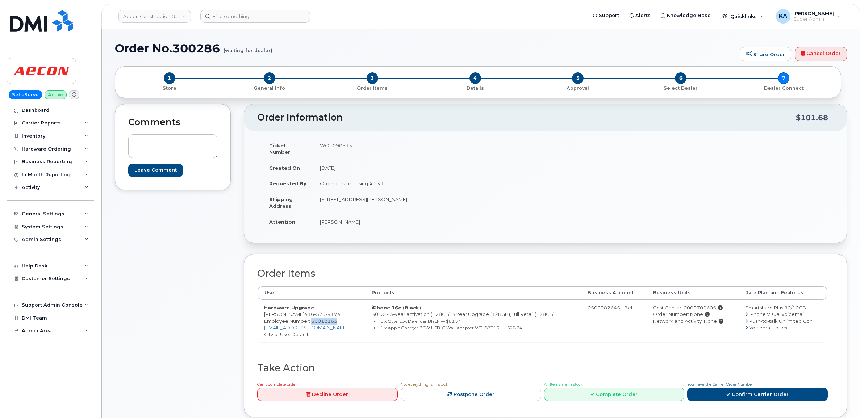
click at [324, 318] on span "Employee Number: 30012163" at bounding box center [300, 321] width 73 height 6
copy span "30012163"
click at [728, 388] on link "Confirm Carrier Order" at bounding box center [757, 394] width 141 height 13
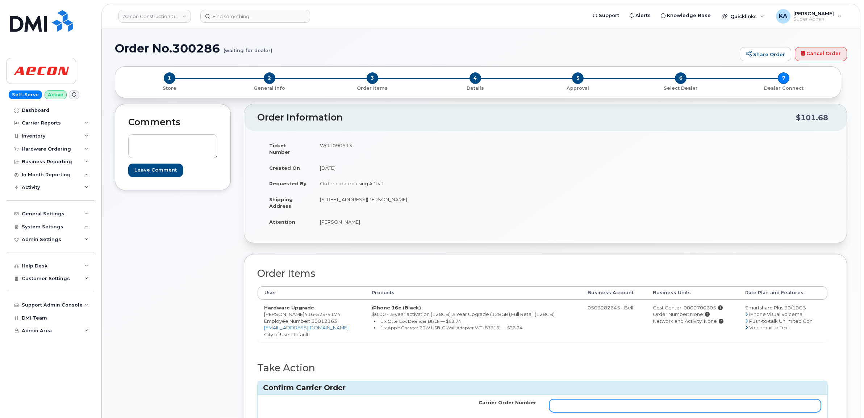
click at [614, 401] on input "Carrier Order Number" at bounding box center [685, 405] width 272 height 13
paste input "3014084"
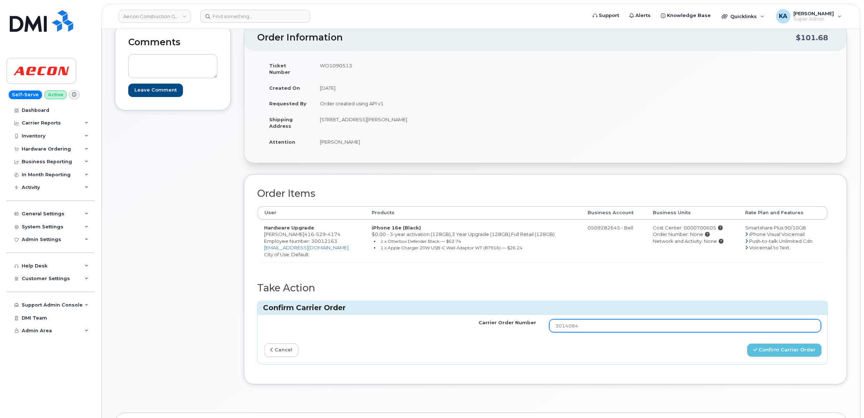
scroll to position [91, 0]
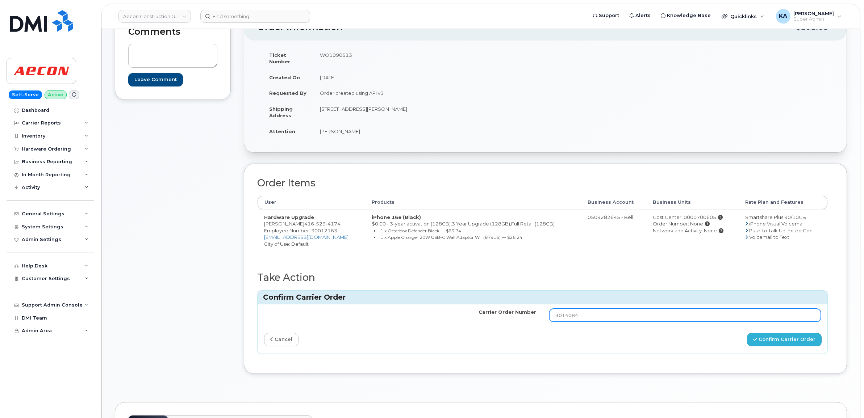
type input "3014084"
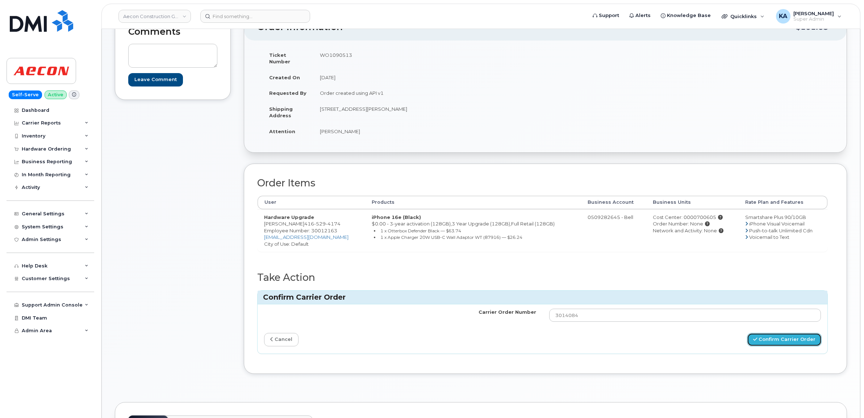
click at [768, 335] on button "Confirm Carrier Order" at bounding box center [784, 339] width 75 height 13
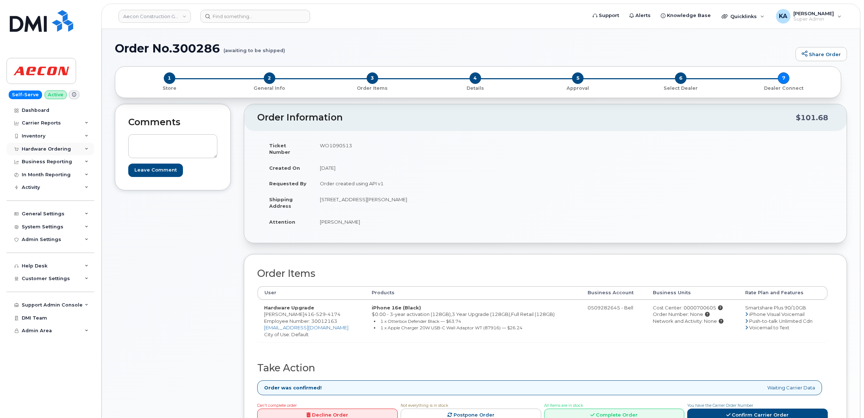
click at [42, 146] on div "Hardware Ordering" at bounding box center [51, 149] width 88 height 13
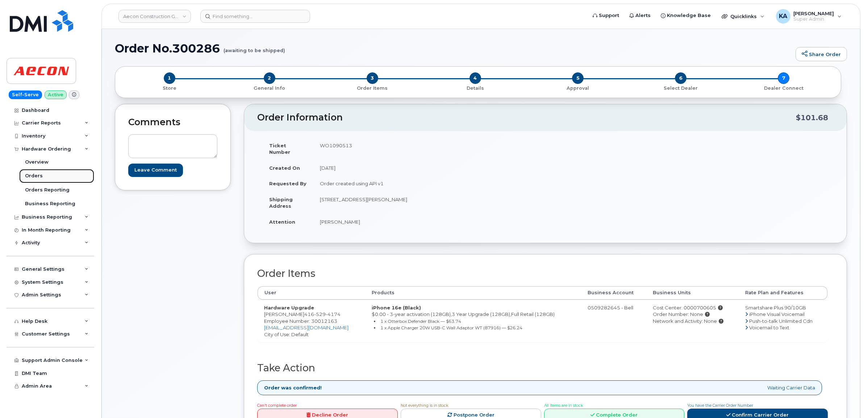
click at [30, 176] on div "Orders" at bounding box center [34, 176] width 18 height 7
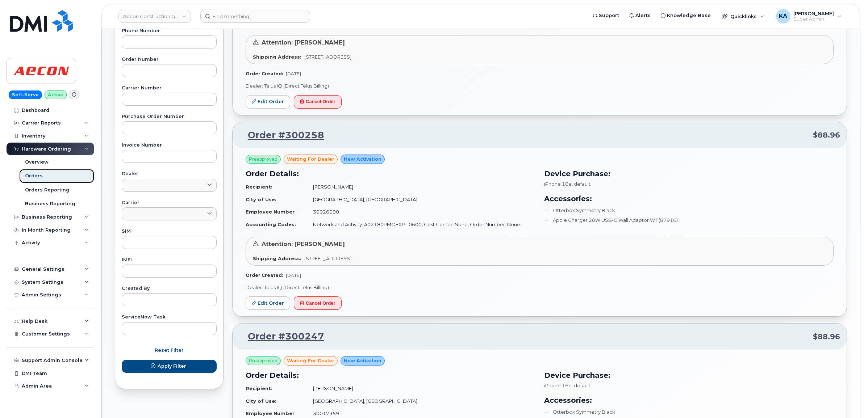
scroll to position [181, 0]
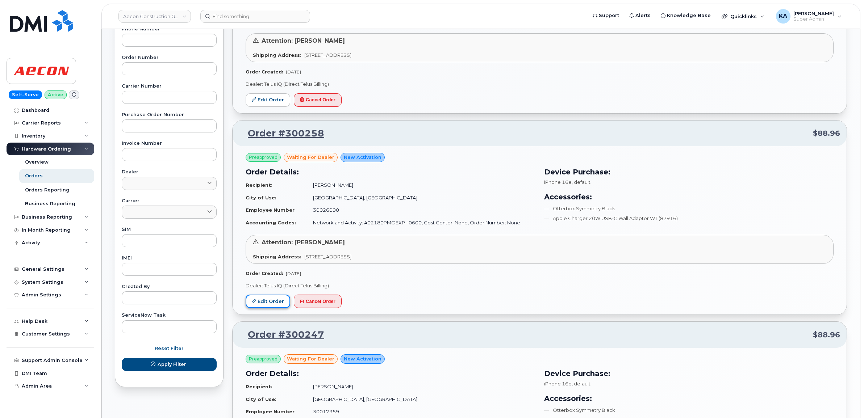
click at [263, 304] on link "Edit Order" at bounding box center [268, 301] width 45 height 13
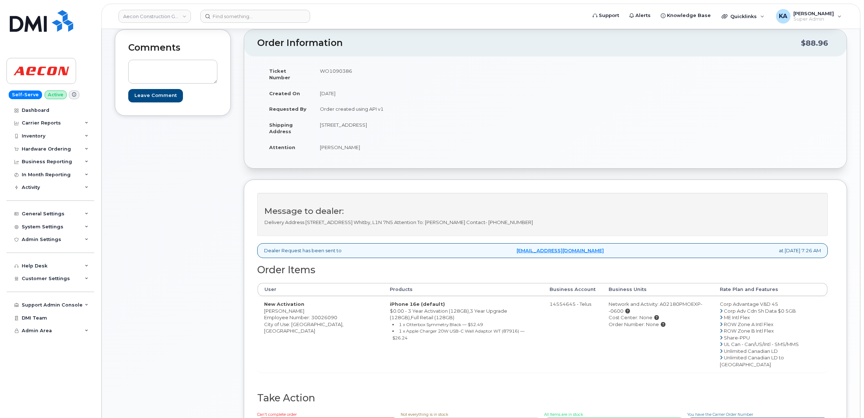
scroll to position [91, 0]
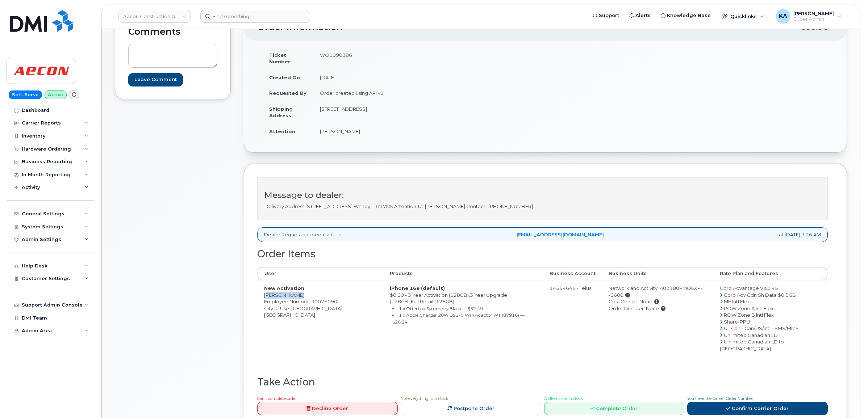
drag, startPoint x: 261, startPoint y: 290, endPoint x: 292, endPoint y: 290, distance: 31.5
click at [296, 290] on td "New Activation John Seeney Employee Number: 30026090 City of Use: Oshawa, Ontar…" at bounding box center [321, 318] width 126 height 76
drag, startPoint x: 292, startPoint y: 290, endPoint x: 287, endPoint y: 289, distance: 5.2
copy td "[PERSON_NAME]"
click at [328, 54] on td "WO1090386" at bounding box center [426, 58] width 227 height 22
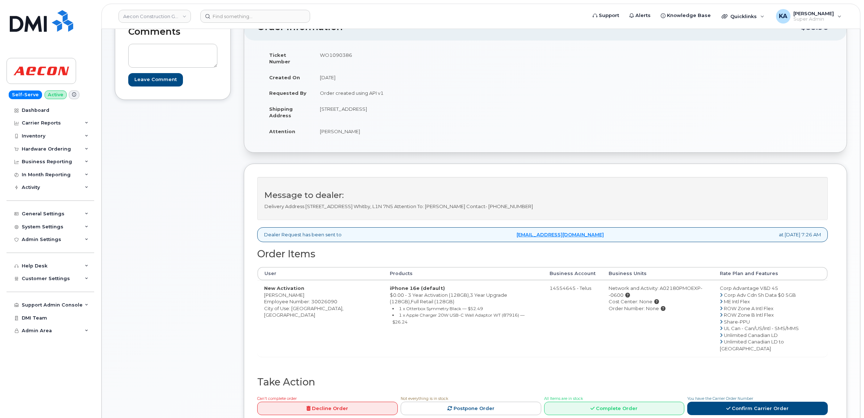
click at [326, 54] on td "WO1090386" at bounding box center [426, 58] width 227 height 22
copy td "WO1090386"
drag, startPoint x: 272, startPoint y: 292, endPoint x: 301, endPoint y: 288, distance: 28.9
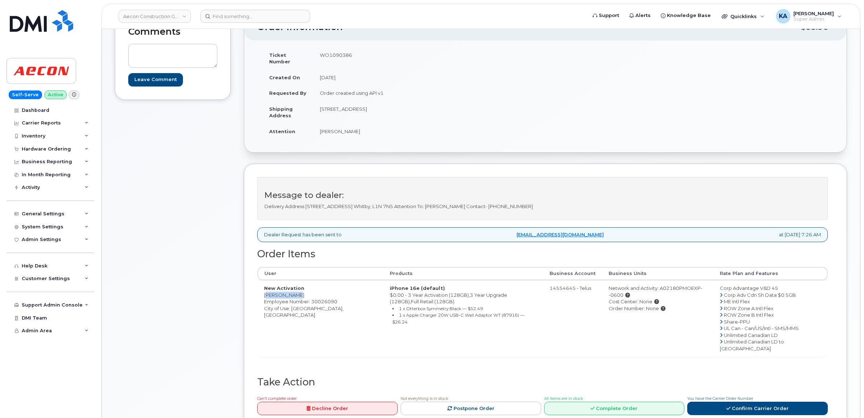
click at [301, 288] on td "New Activation John Seeney Employee Number: 30026090 City of Use: Oshawa, Ontar…" at bounding box center [321, 318] width 126 height 76
drag, startPoint x: 300, startPoint y: 287, endPoint x: 282, endPoint y: 288, distance: 18.1
copy td "John Seeney"
click at [737, 402] on link "Confirm Carrier Order" at bounding box center [757, 408] width 141 height 13
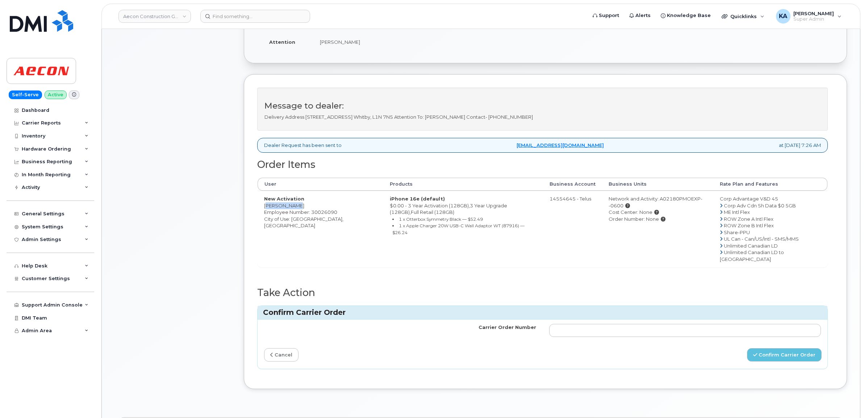
scroll to position [181, 0]
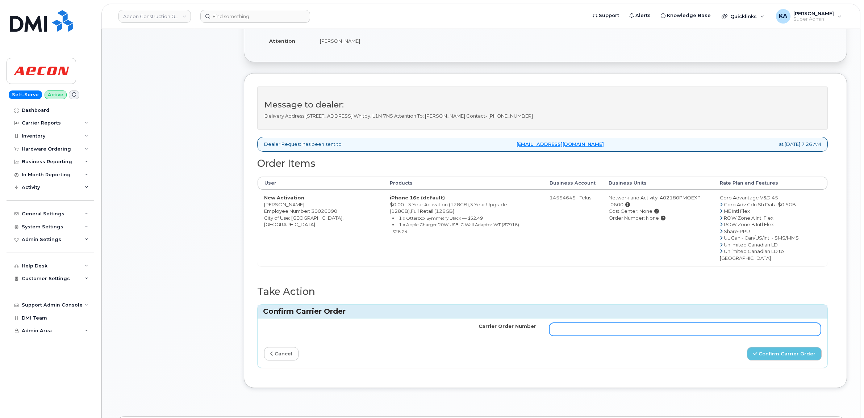
click at [634, 323] on input "Carrier Order Number" at bounding box center [685, 329] width 272 height 13
paste input "TL60026299"
type input "TL60026299"
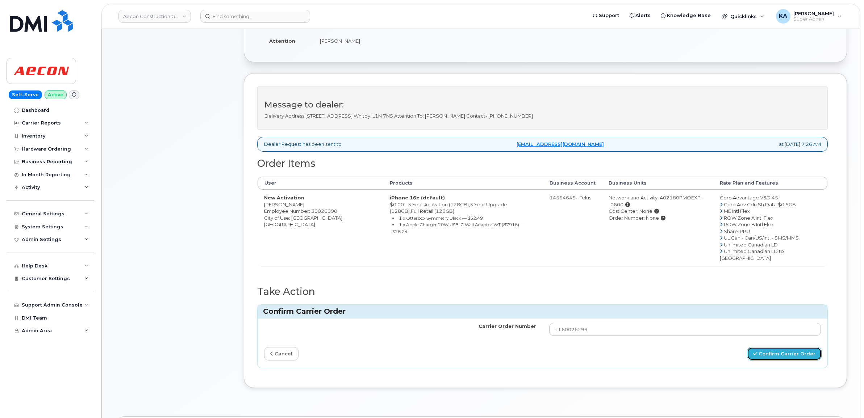
click at [767, 347] on button "Confirm Carrier Order" at bounding box center [784, 353] width 75 height 13
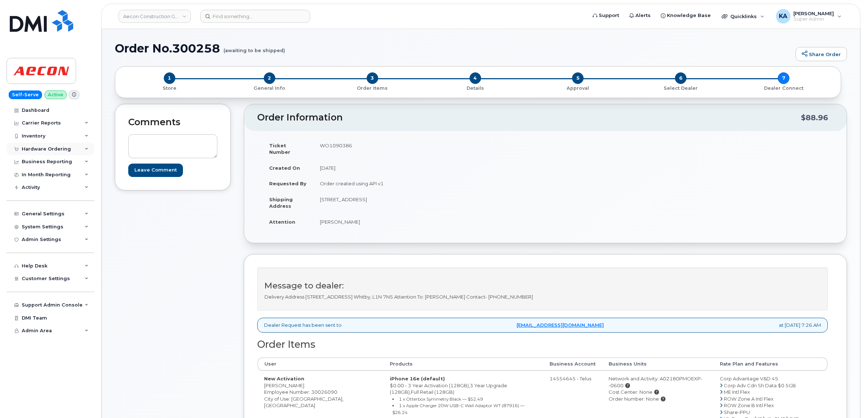
click at [33, 145] on div "Hardware Ordering" at bounding box center [51, 149] width 88 height 13
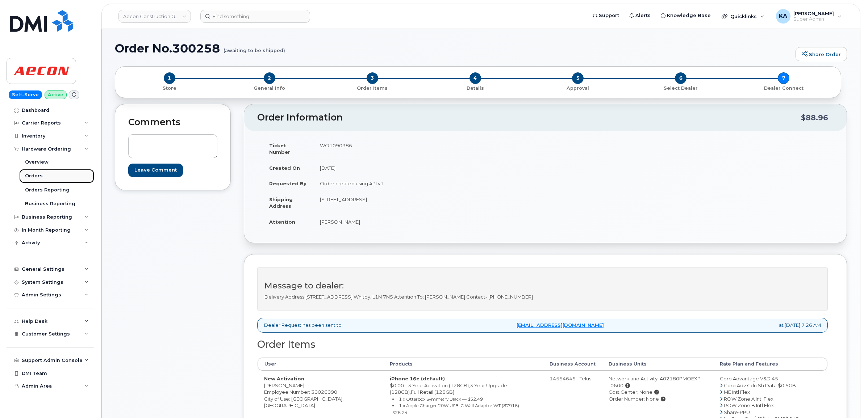
click at [31, 175] on div "Orders" at bounding box center [34, 176] width 18 height 7
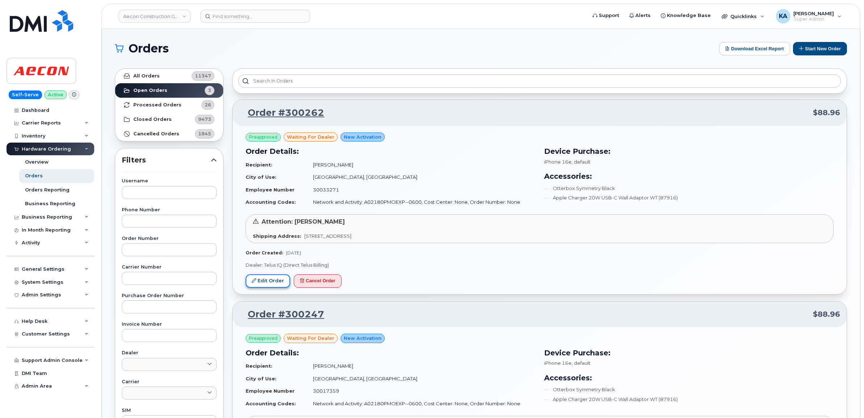
click at [263, 280] on link "Edit Order" at bounding box center [268, 281] width 45 height 13
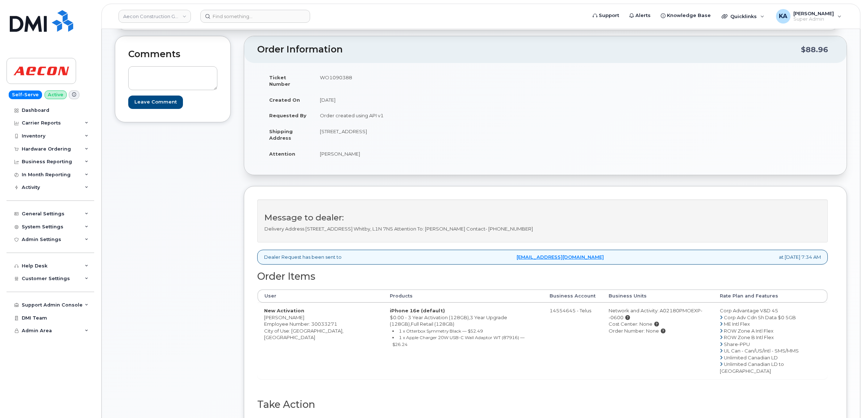
scroll to position [91, 0]
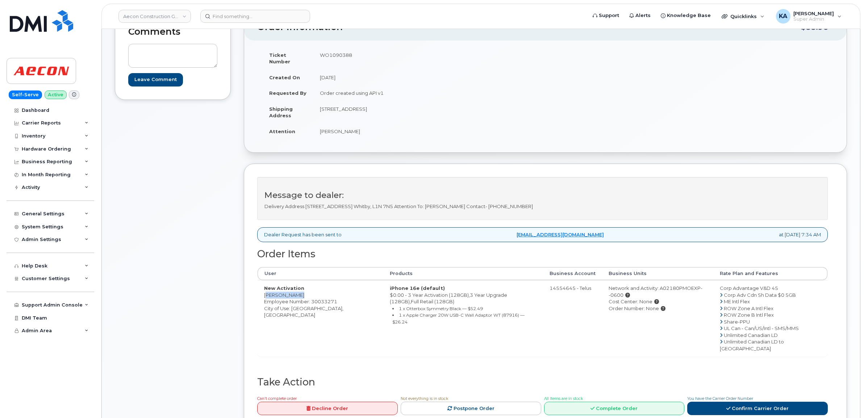
drag, startPoint x: 262, startPoint y: 287, endPoint x: 303, endPoint y: 289, distance: 41.3
click at [303, 289] on td "New Activation [PERSON_NAME] Employee Number: 30033271 City of Use: [GEOGRAPHIC…" at bounding box center [321, 318] width 126 height 76
drag, startPoint x: 303, startPoint y: 289, endPoint x: 294, endPoint y: 288, distance: 9.4
copy td "[PERSON_NAME]"
click at [328, 53] on td "WO1090388" at bounding box center [426, 58] width 227 height 22
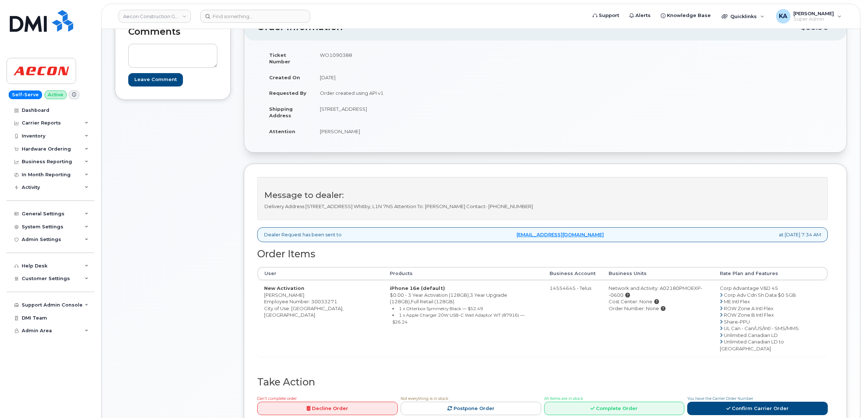
click at [327, 53] on td "WO1090388" at bounding box center [426, 58] width 227 height 22
copy td "WO1090388"
drag, startPoint x: 261, startPoint y: 289, endPoint x: 305, endPoint y: 290, distance: 43.8
click at [305, 290] on td "New Activation Andrew Adams Employee Number: 30033271 City of Use: Oshawa, Onta…" at bounding box center [321, 318] width 126 height 76
drag, startPoint x: 305, startPoint y: 290, endPoint x: 296, endPoint y: 289, distance: 9.1
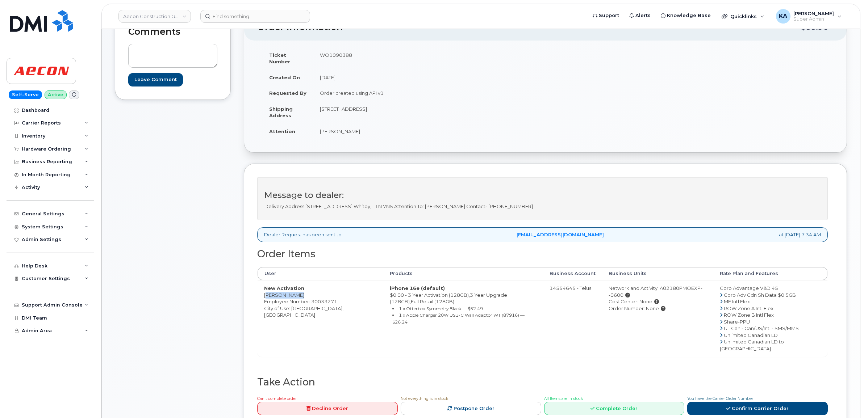
copy td "[PERSON_NAME]"
click at [745, 402] on link "Confirm Carrier Order" at bounding box center [757, 408] width 141 height 13
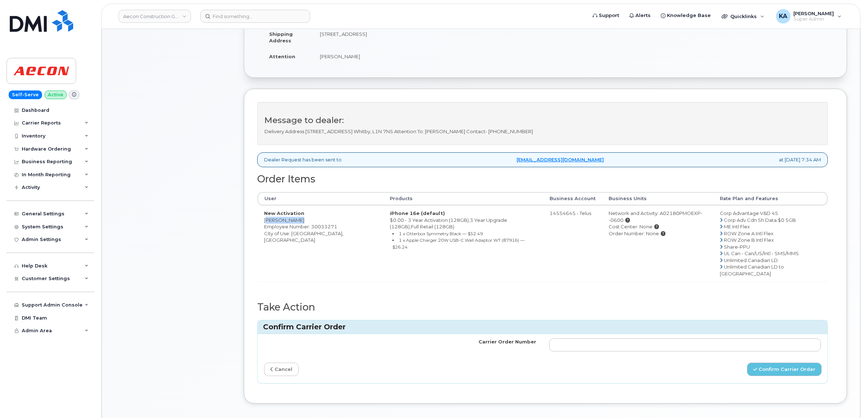
scroll to position [181, 0]
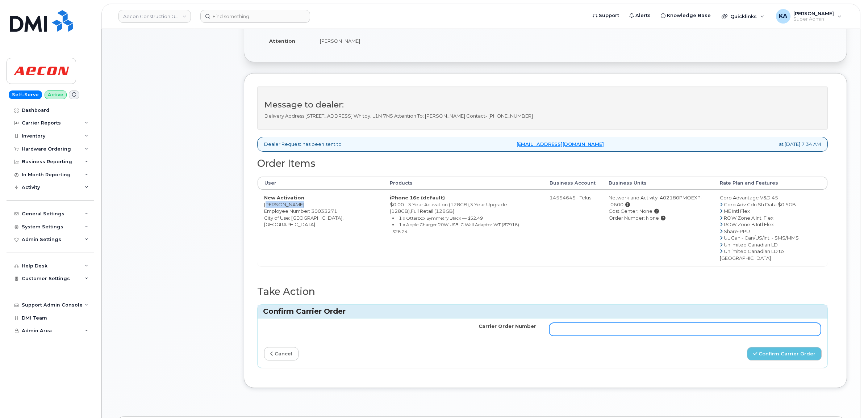
click at [636, 323] on input "Carrier Order Number" at bounding box center [685, 329] width 272 height 13
paste input "TL60026306"
type input "TL60026306"
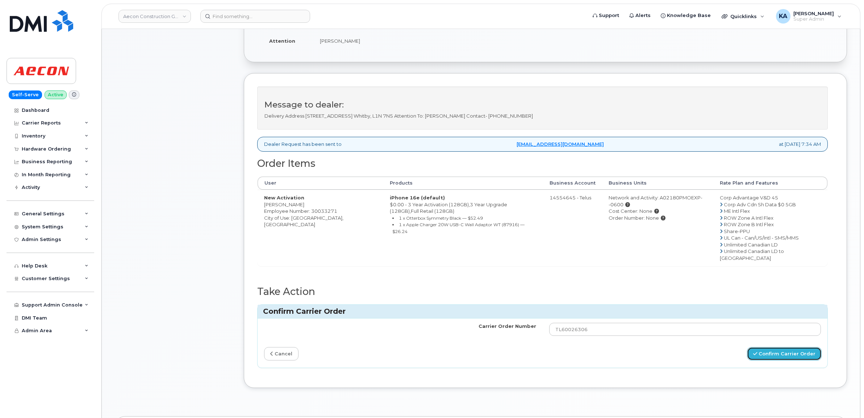
click at [779, 347] on button "Confirm Carrier Order" at bounding box center [784, 353] width 75 height 13
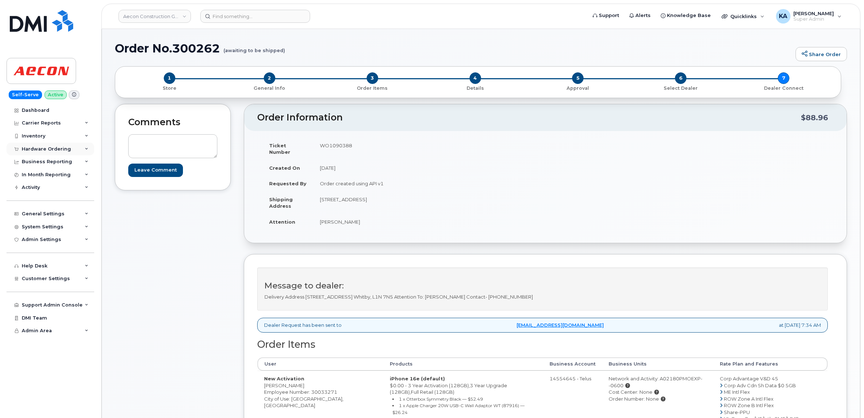
click at [37, 147] on div "Hardware Ordering" at bounding box center [46, 149] width 49 height 6
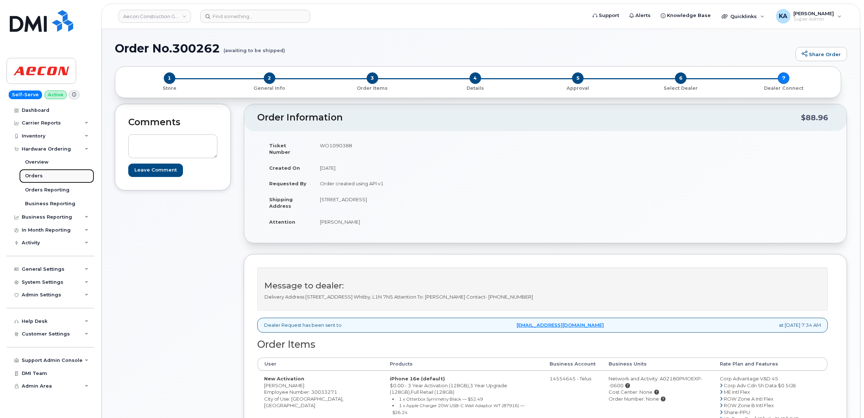
click at [26, 175] on div "Orders" at bounding box center [34, 176] width 18 height 7
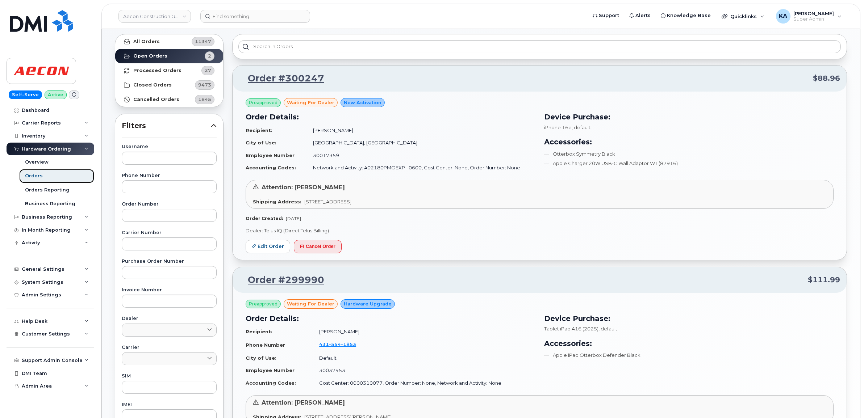
scroll to position [136, 0]
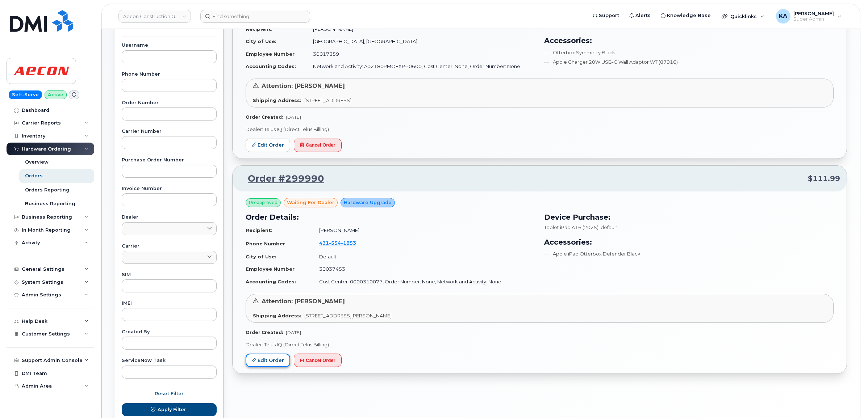
click at [263, 361] on link "Edit Order" at bounding box center [268, 360] width 45 height 13
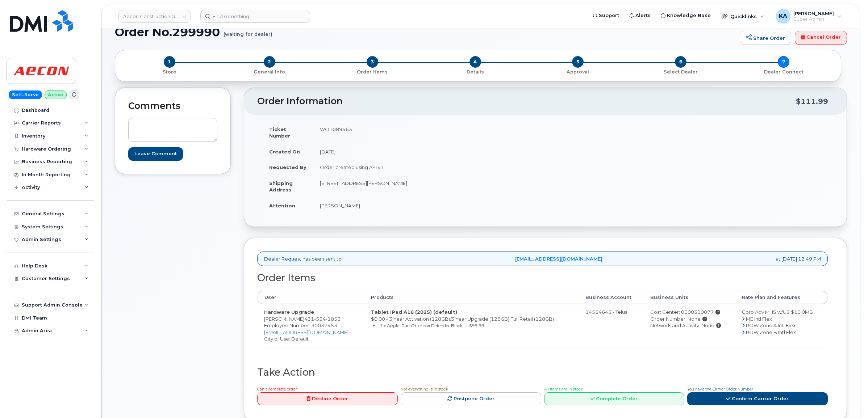
scroll to position [45, 0]
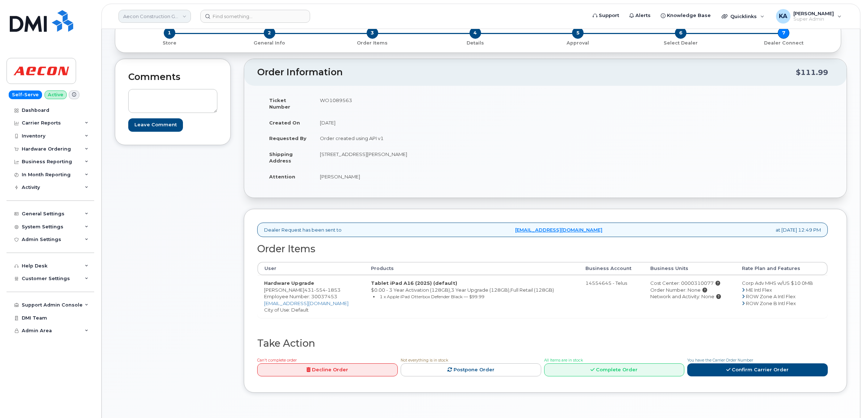
click at [135, 16] on link "Aecon Construction Group Inc" at bounding box center [154, 16] width 72 height 13
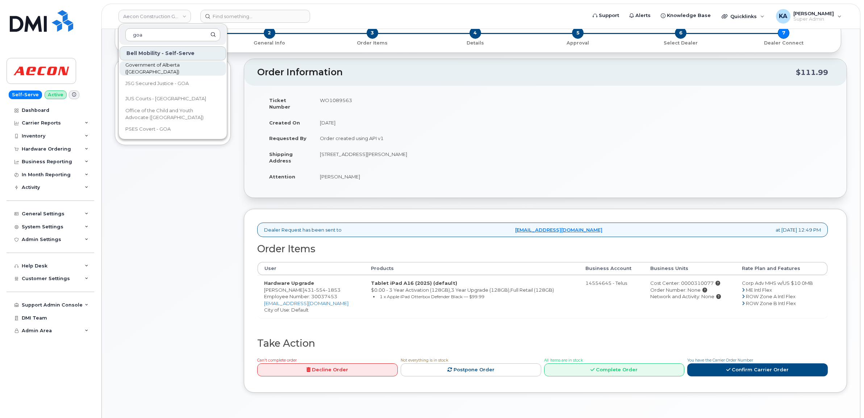
type input "goa"
click at [165, 66] on span "Government of Alberta ([GEOGRAPHIC_DATA])" at bounding box center [166, 69] width 83 height 14
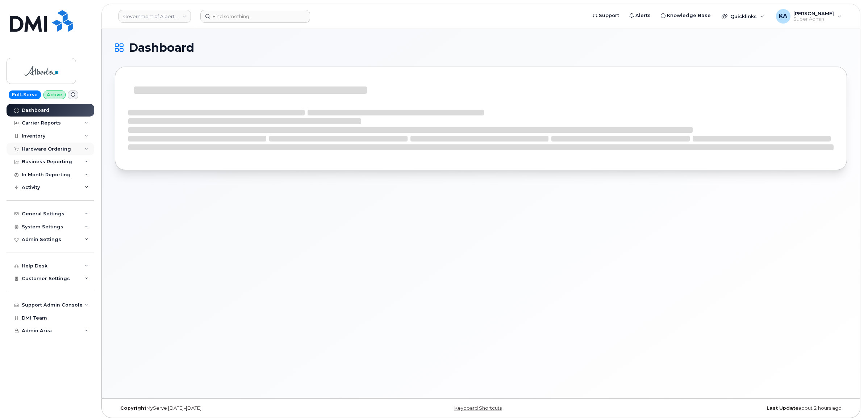
click at [48, 146] on div "Hardware Ordering" at bounding box center [51, 149] width 88 height 13
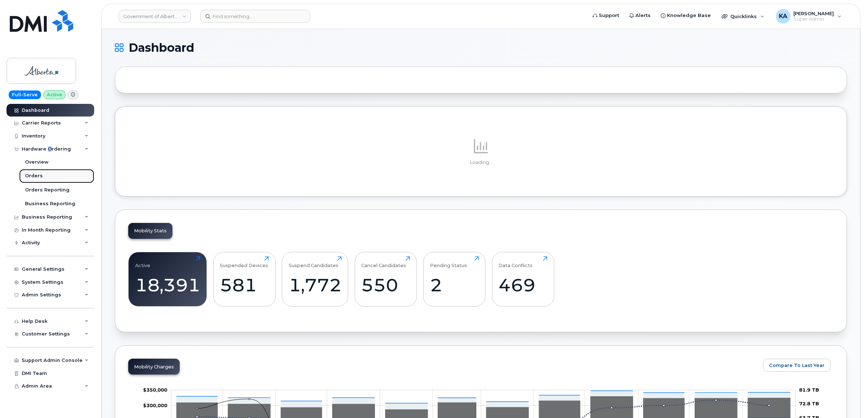
drag, startPoint x: 48, startPoint y: 147, endPoint x: 34, endPoint y: 177, distance: 34.0
click at [34, 177] on div "Orders" at bounding box center [34, 176] width 18 height 7
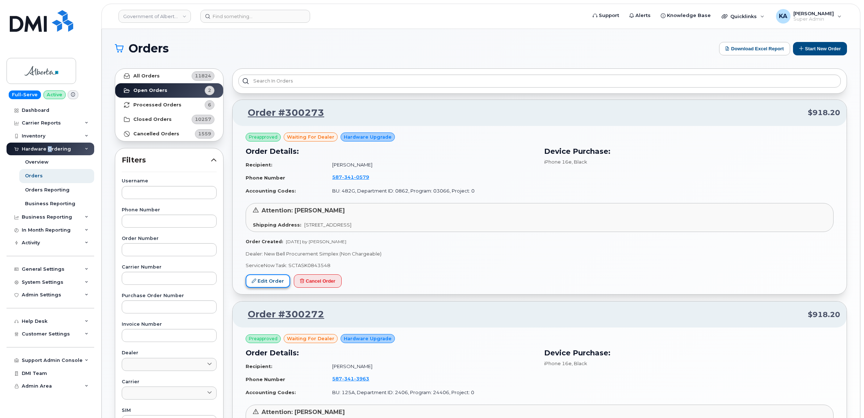
click at [258, 279] on link "Edit Order" at bounding box center [268, 281] width 45 height 13
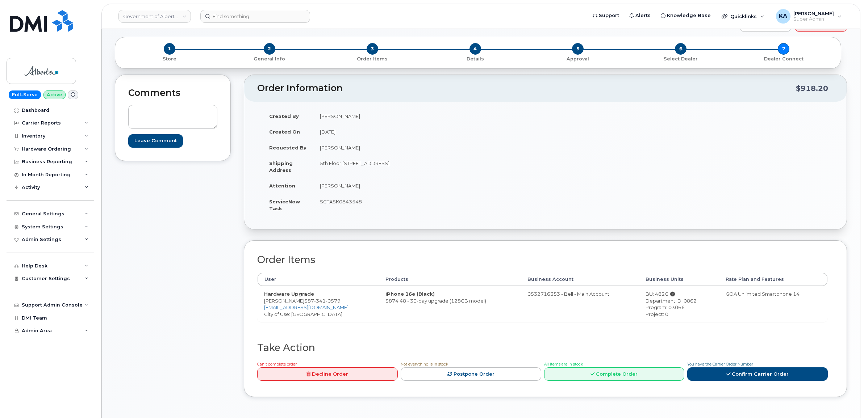
scroll to position [45, 0]
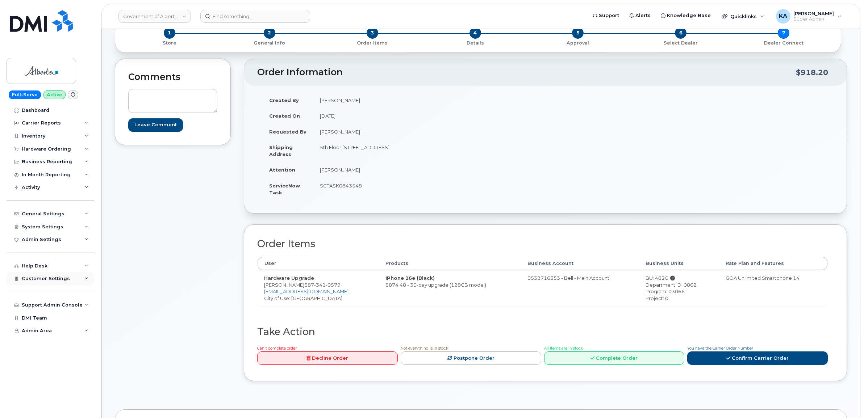
click at [26, 281] on span "Customer Settings" at bounding box center [46, 278] width 48 height 5
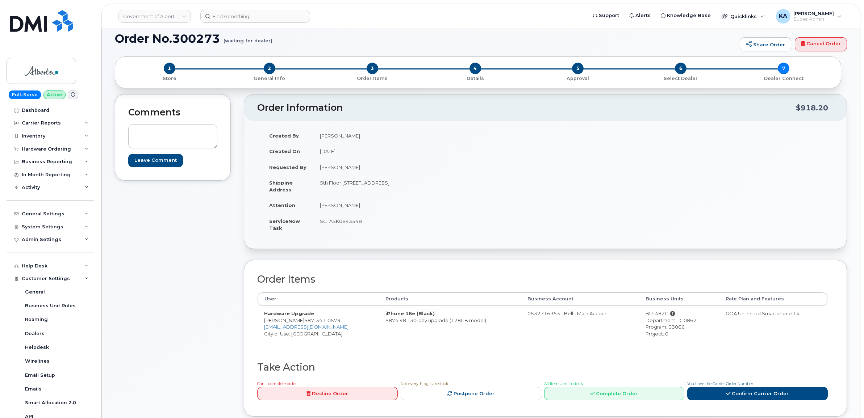
scroll to position [0, 0]
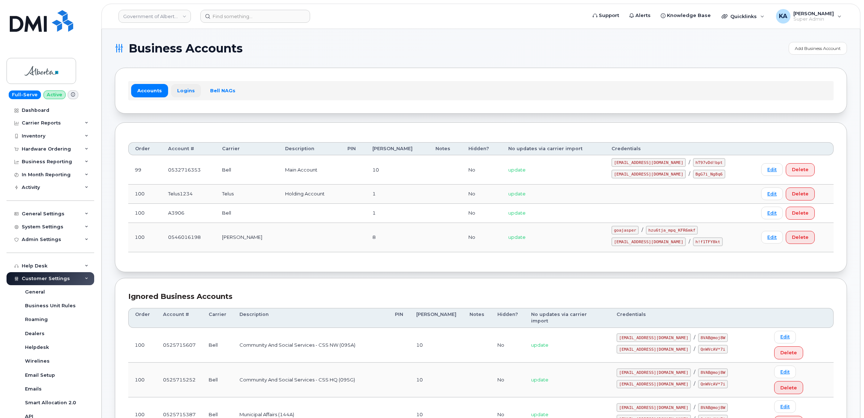
click at [185, 91] on link "Logins" at bounding box center [186, 90] width 30 height 13
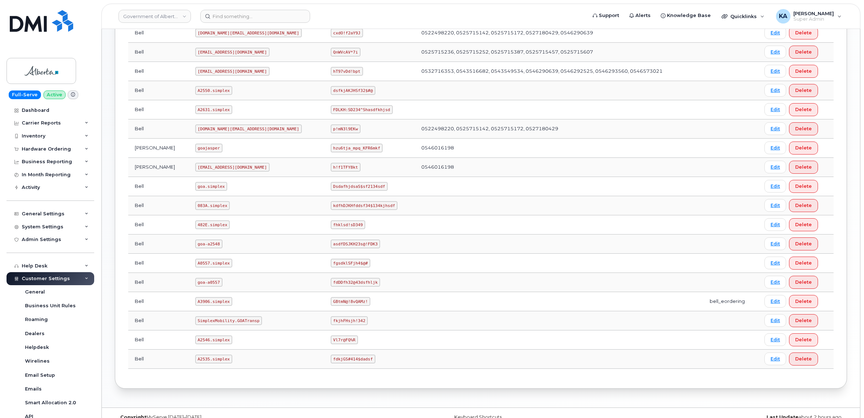
scroll to position [317, 0]
drag, startPoint x: 184, startPoint y: 303, endPoint x: 214, endPoint y: 305, distance: 30.5
click at [215, 305] on code "A3906.simplex" at bounding box center [213, 301] width 37 height 9
drag, startPoint x: 214, startPoint y: 305, endPoint x: 202, endPoint y: 304, distance: 12.4
copy code "A3906.simplex"
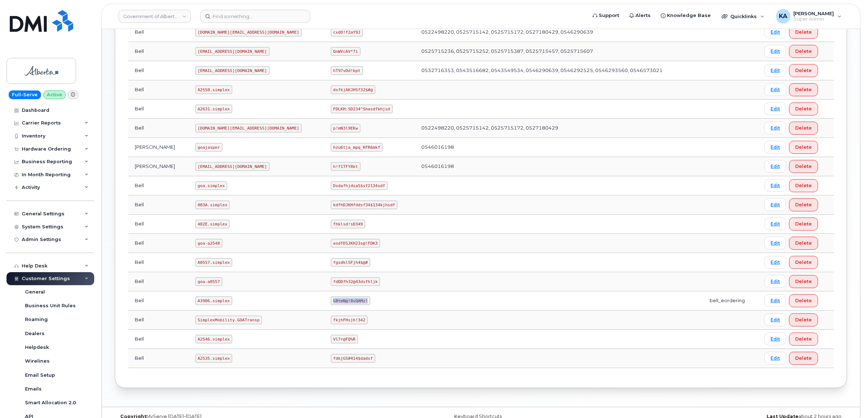
drag, startPoint x: 279, startPoint y: 304, endPoint x: 312, endPoint y: 305, distance: 32.6
click at [331, 305] on code "GBtmN@!8vQAMz!" at bounding box center [350, 301] width 39 height 9
drag, startPoint x: 312, startPoint y: 305, endPoint x: 303, endPoint y: 304, distance: 9.2
copy code "GBtmN@!8vQAMz!"
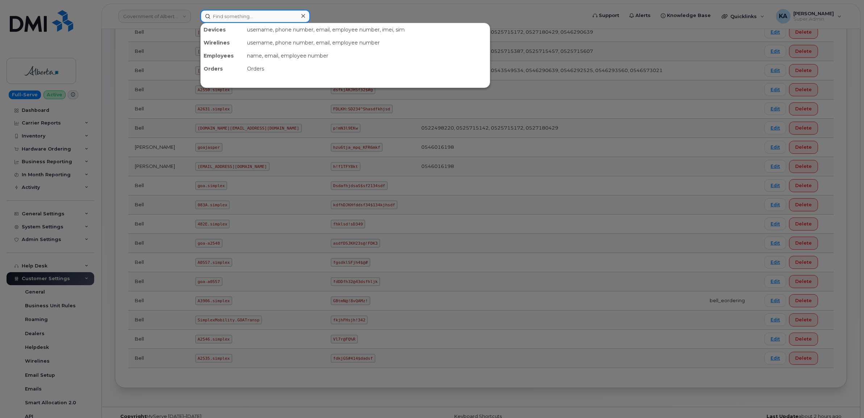
paste input "5873402434"
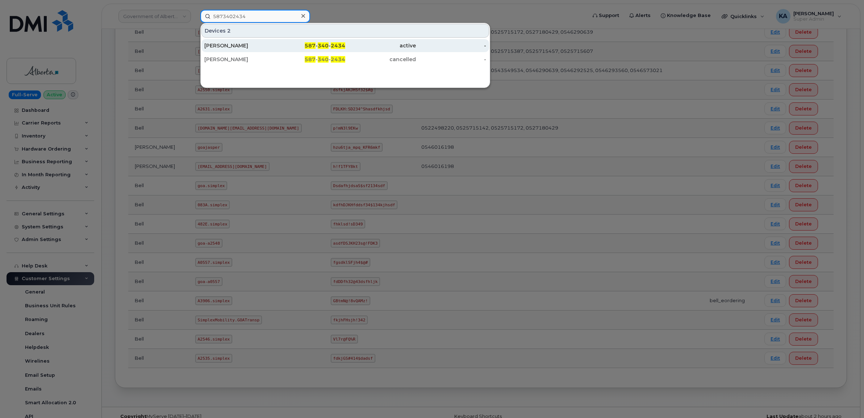
type input "5873402434"
click at [233, 43] on div "Brian McBride" at bounding box center [239, 45] width 71 height 7
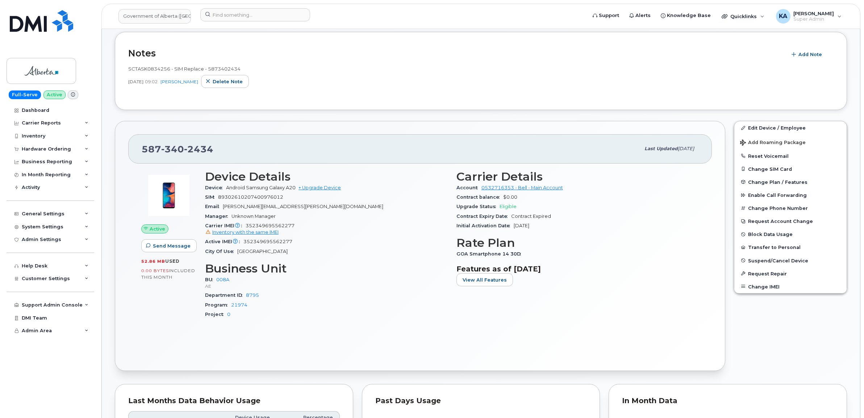
scroll to position [136, 0]
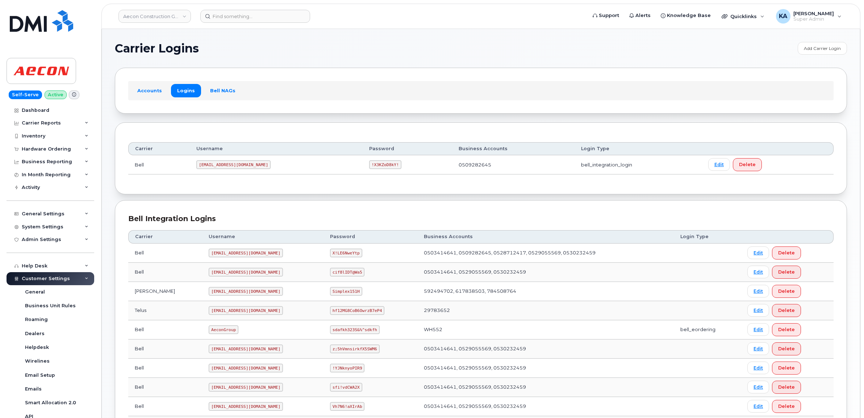
scroll to position [249, 0]
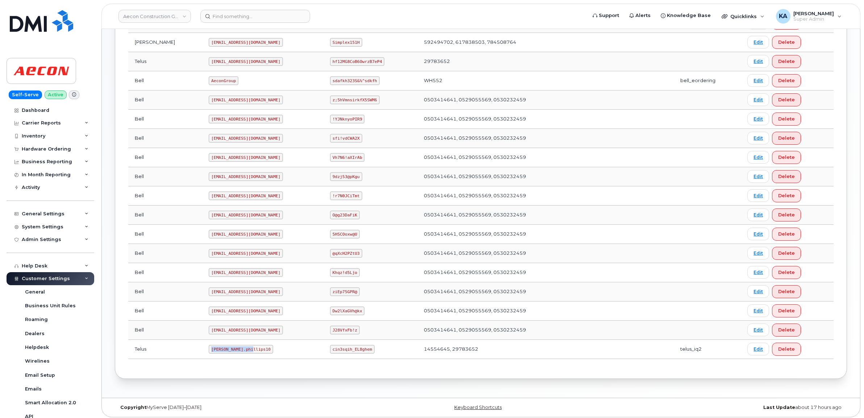
drag, startPoint x: 179, startPoint y: 352, endPoint x: 214, endPoint y: 357, distance: 35.4
click at [214, 357] on td "[PERSON_NAME].phillips10" at bounding box center [262, 349] width 121 height 19
drag, startPoint x: 214, startPoint y: 357, endPoint x: 208, endPoint y: 352, distance: 7.4
copy code "Taylor.phillips10"
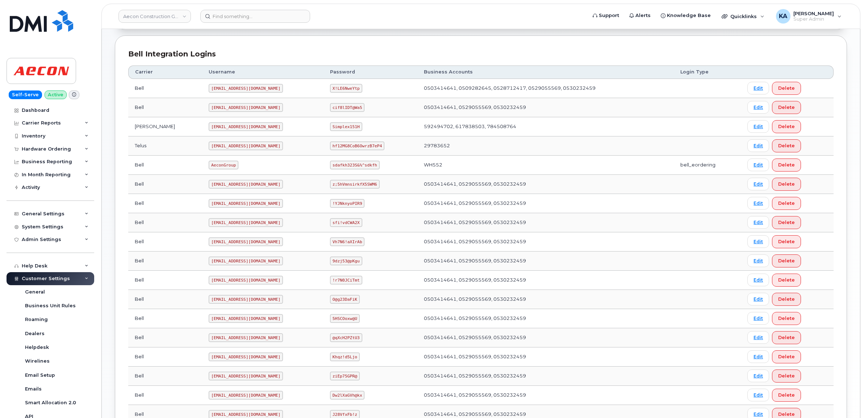
scroll to position [159, 0]
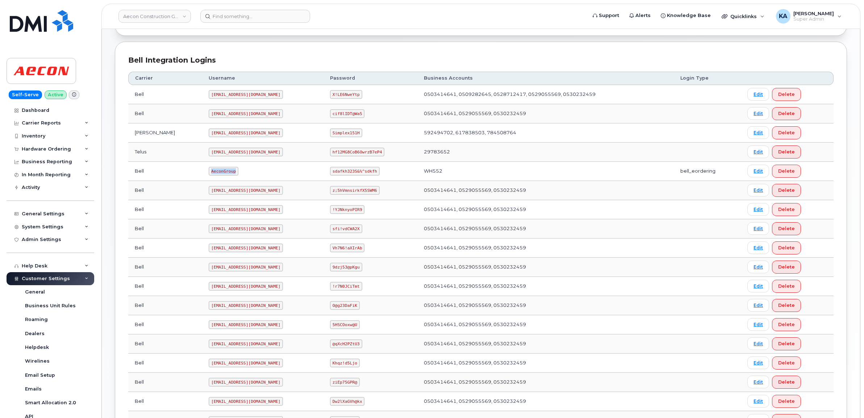
drag, startPoint x: 178, startPoint y: 172, endPoint x: 205, endPoint y: 173, distance: 26.5
click at [207, 173] on td "AeconGroup" at bounding box center [262, 171] width 121 height 19
drag, startPoint x: 205, startPoint y: 173, endPoint x: 198, endPoint y: 172, distance: 6.9
copy code "AeconGroup"
drag, startPoint x: 320, startPoint y: 172, endPoint x: 365, endPoint y: 172, distance: 44.9
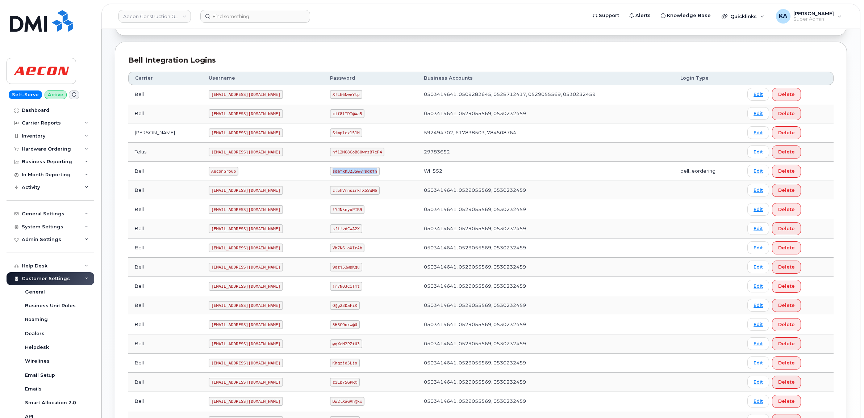
click at [365, 172] on td "sdafkh323S&%^sdkfh" at bounding box center [370, 171] width 94 height 19
drag, startPoint x: 365, startPoint y: 172, endPoint x: 348, endPoint y: 172, distance: 17.0
copy code "sdafkh323S&%^sdkfh"
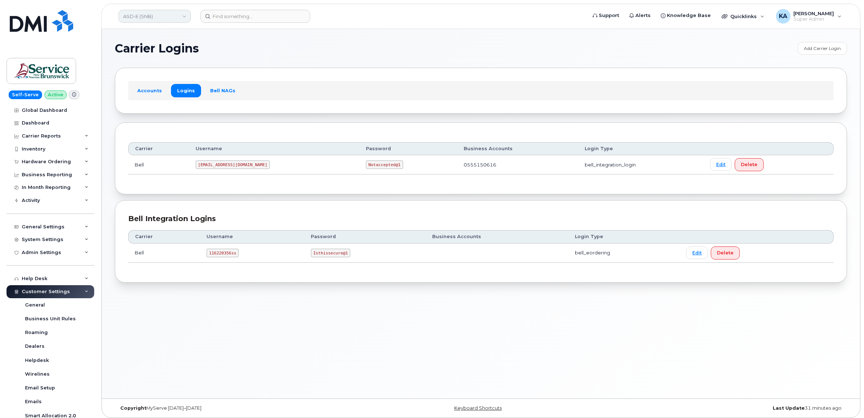
click at [157, 14] on link "ASD-E (SNB)" at bounding box center [154, 16] width 72 height 13
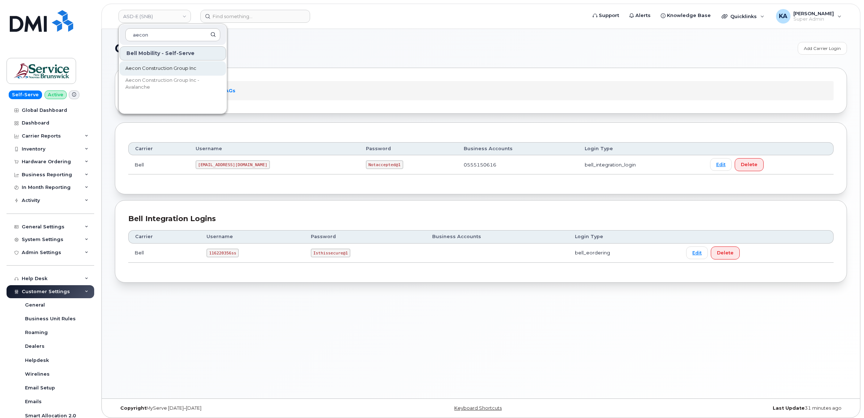
type input "aecon"
click at [162, 69] on span "Aecon Construction Group Inc" at bounding box center [160, 68] width 71 height 7
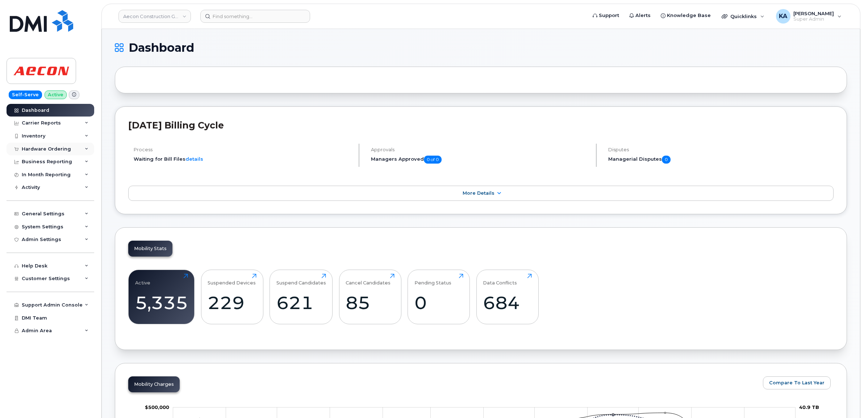
click at [26, 147] on div "Hardware Ordering" at bounding box center [46, 149] width 49 height 6
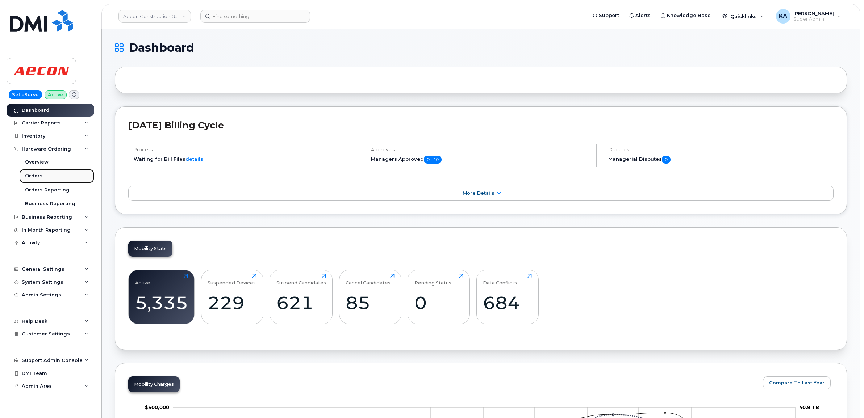
click at [31, 176] on div "Orders" at bounding box center [34, 176] width 18 height 7
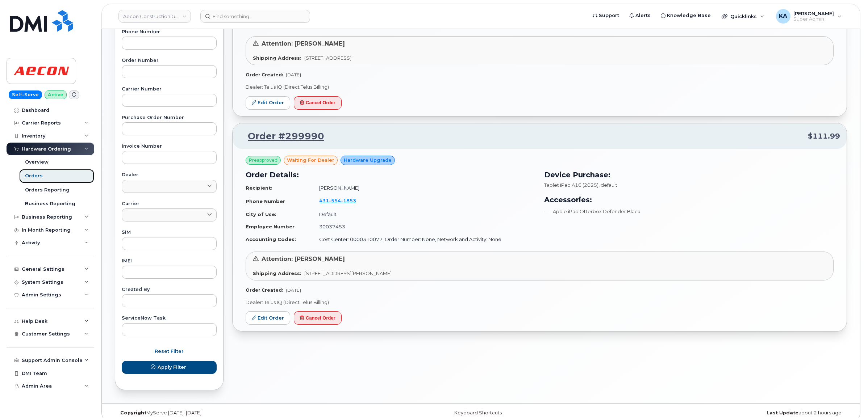
scroll to position [181, 0]
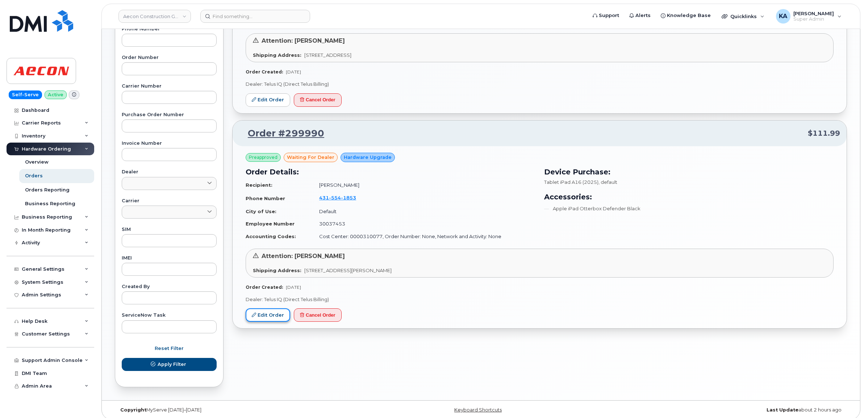
click at [265, 317] on link "Edit Order" at bounding box center [268, 315] width 45 height 13
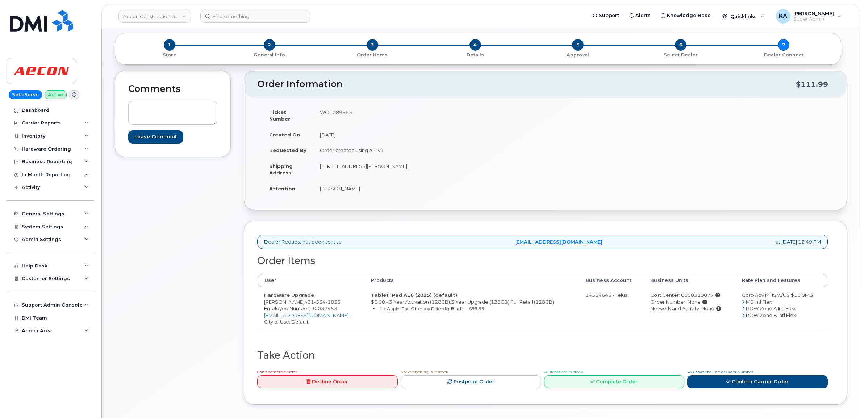
scroll to position [91, 0]
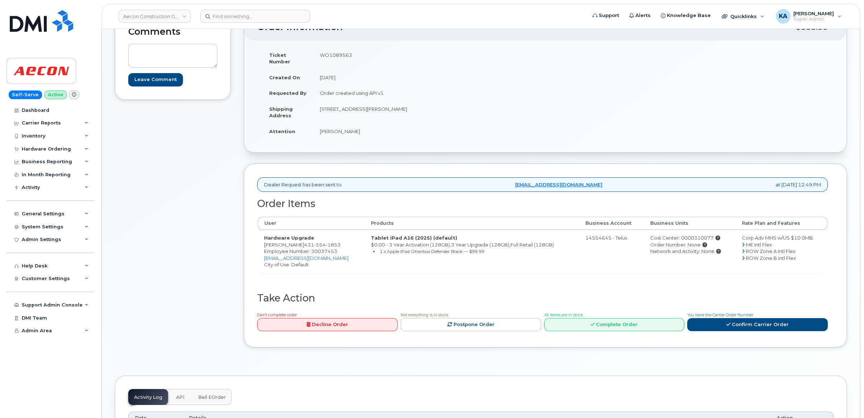
drag, startPoint x: 262, startPoint y: 239, endPoint x: 323, endPoint y: 239, distance: 61.2
click at [323, 239] on td "Hardware Upgrade [PERSON_NAME] [PHONE_NUMBER] Employee Number: 30037453 [EMAIL_…" at bounding box center [311, 251] width 107 height 43
drag, startPoint x: 323, startPoint y: 239, endPoint x: 317, endPoint y: 238, distance: 6.3
copy td "[PERSON_NAME]"
click at [334, 55] on td "WO1089563" at bounding box center [426, 58] width 227 height 22
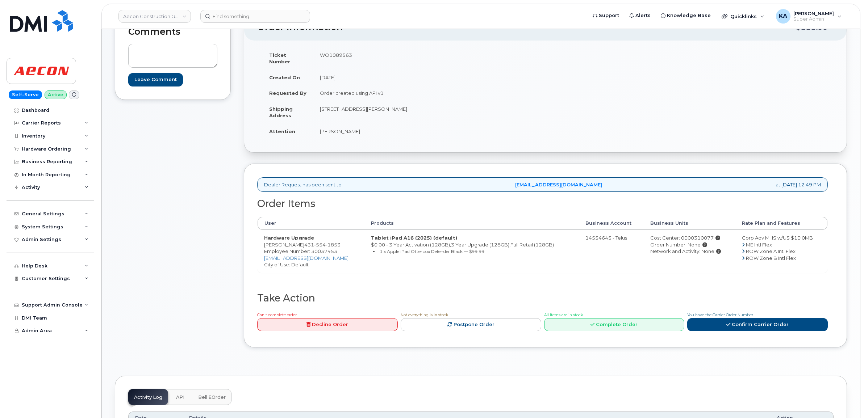
click at [334, 55] on td "WO1089563" at bounding box center [426, 58] width 227 height 22
copy td "WO1089563"
drag, startPoint x: 263, startPoint y: 239, endPoint x: 323, endPoint y: 241, distance: 60.1
click at [323, 241] on td "Hardware Upgrade [PERSON_NAME] [PHONE_NUMBER] Employee Number: 30037453 [EMAIL_…" at bounding box center [311, 251] width 107 height 43
drag, startPoint x: 323, startPoint y: 241, endPoint x: 316, endPoint y: 238, distance: 7.8
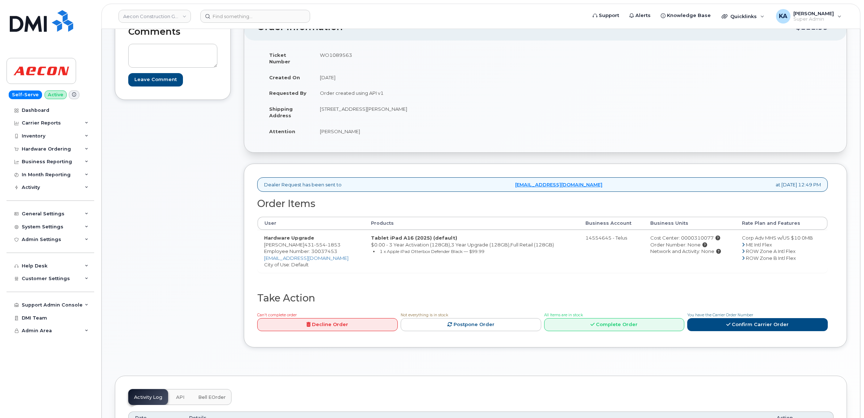
copy td "[PERSON_NAME]"
drag, startPoint x: 319, startPoint y: 103, endPoint x: 357, endPoint y: 105, distance: 38.5
click at [357, 105] on td "[STREET_ADDRESS][PERSON_NAME]" at bounding box center [426, 112] width 227 height 22
drag, startPoint x: 357, startPoint y: 105, endPoint x: 351, endPoint y: 102, distance: 7.1
copy td "259 Gunn Road"
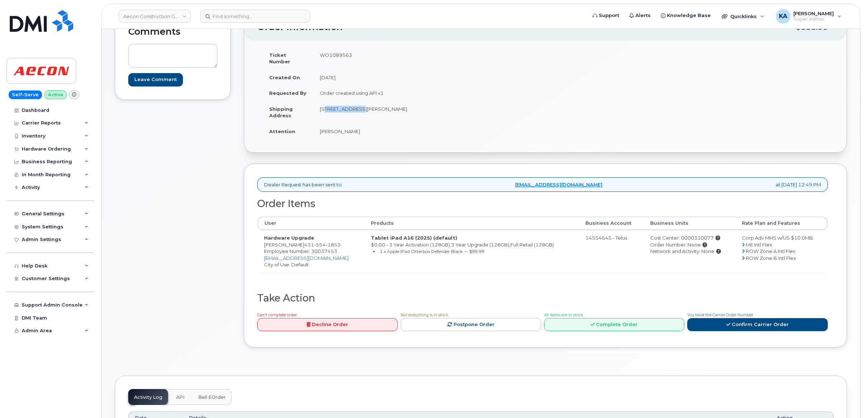
copy td "259 Gunn Road"
click at [370, 102] on td "[STREET_ADDRESS][PERSON_NAME]" at bounding box center [426, 112] width 227 height 22
copy td "Winnipeg"
drag, startPoint x: 392, startPoint y: 100, endPoint x: 417, endPoint y: 103, distance: 24.8
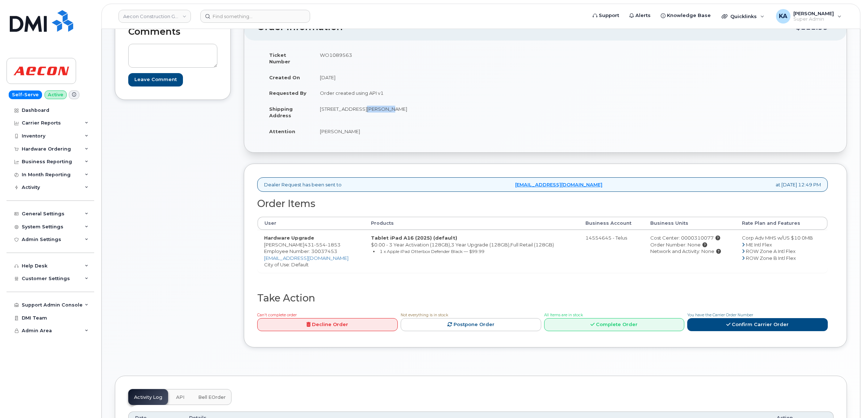
click at [418, 103] on td "[STREET_ADDRESS][PERSON_NAME]" at bounding box center [426, 112] width 227 height 22
drag, startPoint x: 417, startPoint y: 103, endPoint x: 410, endPoint y: 103, distance: 6.9
copy td "R5R 0C7"
click at [716, 318] on link "Confirm Carrier Order" at bounding box center [757, 324] width 141 height 13
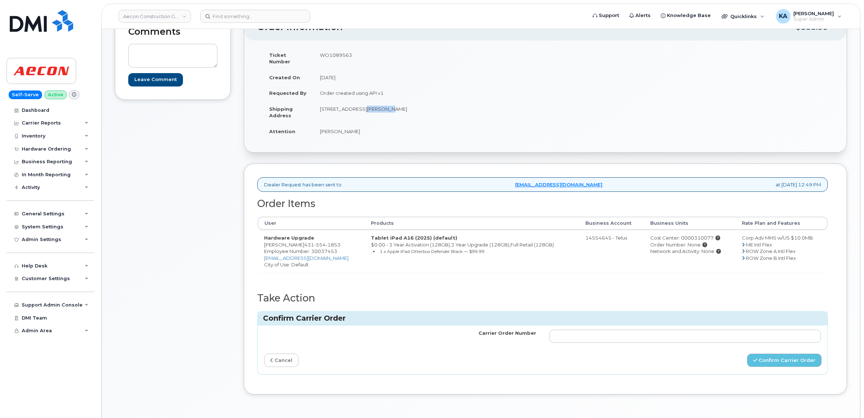
scroll to position [136, 0]
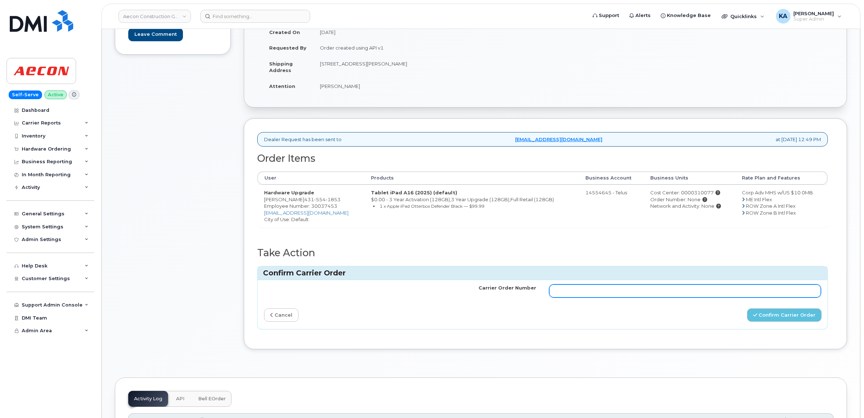
click at [619, 285] on input "Carrier Order Number" at bounding box center [685, 291] width 272 height 13
paste input "TL60026319"
type input "TL60026319"
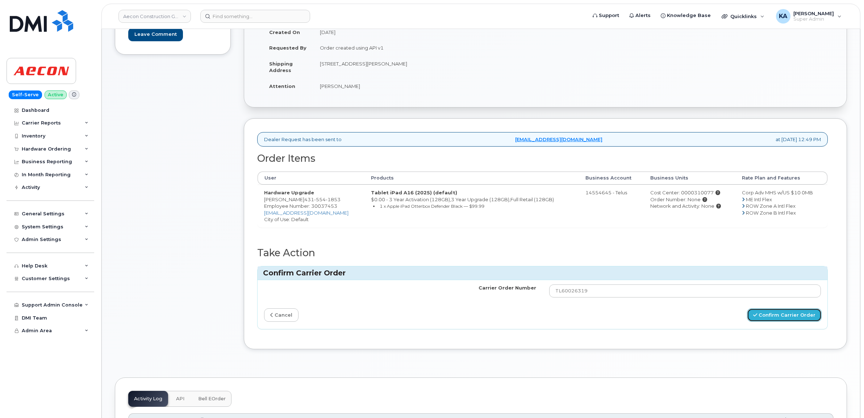
click at [775, 309] on button "Confirm Carrier Order" at bounding box center [784, 315] width 75 height 13
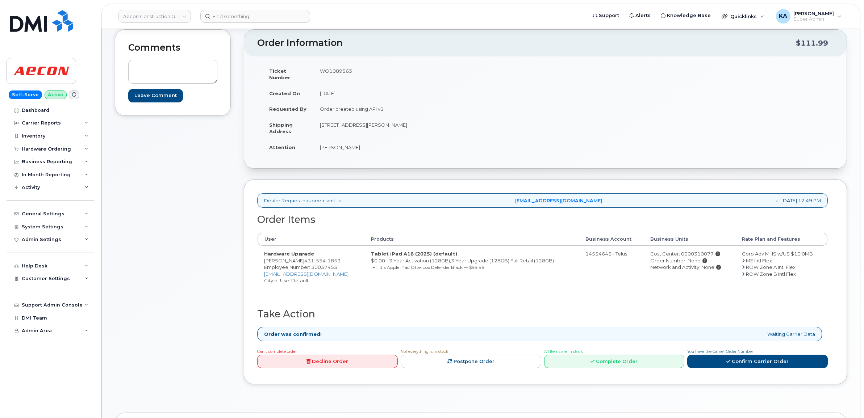
scroll to position [91, 0]
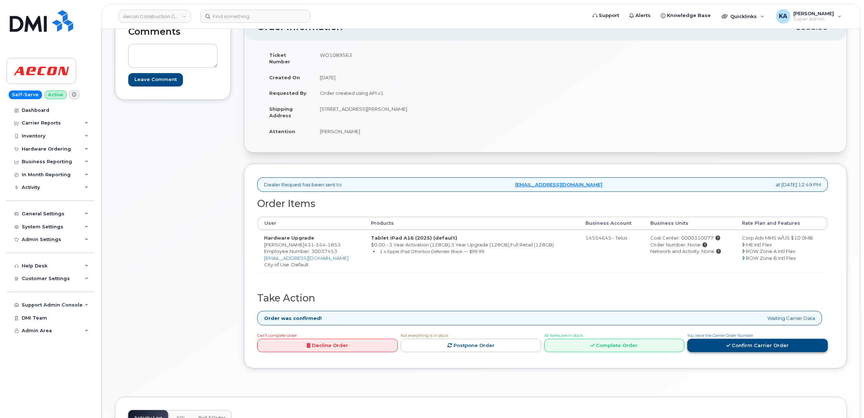
click at [725, 342] on link "Confirm Carrier Order" at bounding box center [757, 345] width 141 height 13
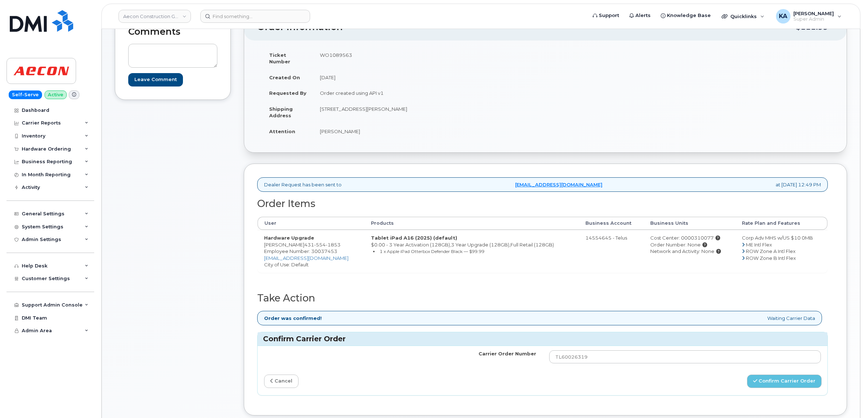
drag, startPoint x: 323, startPoint y: 239, endPoint x: 360, endPoint y: 241, distance: 36.6
click at [360, 241] on td "Hardware Upgrade [PERSON_NAME] [PHONE_NUMBER] Employee Number: 30037453 [EMAIL_…" at bounding box center [311, 251] width 107 height 43
drag, startPoint x: 360, startPoint y: 241, endPoint x: 354, endPoint y: 239, distance: 5.6
drag, startPoint x: 590, startPoint y: 351, endPoint x: 509, endPoint y: 348, distance: 81.2
click at [510, 348] on tr "Carrier Order Number TL60026319" at bounding box center [543, 357] width 570 height 22
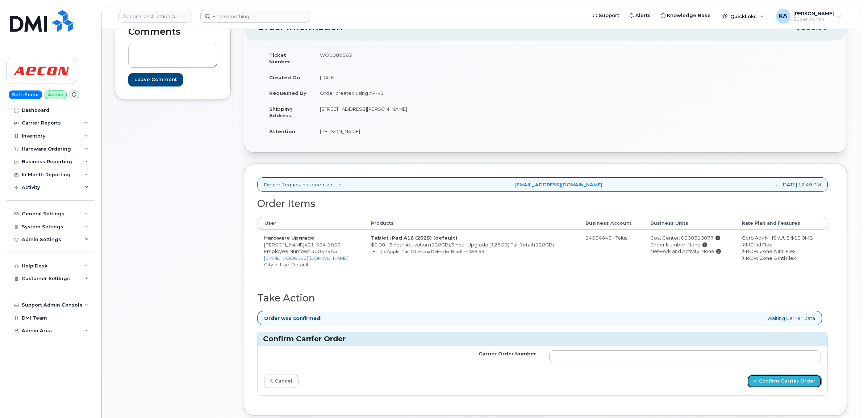
click at [771, 375] on button "Confirm Carrier Order" at bounding box center [784, 381] width 75 height 13
click at [279, 375] on link "cancel" at bounding box center [281, 381] width 34 height 13
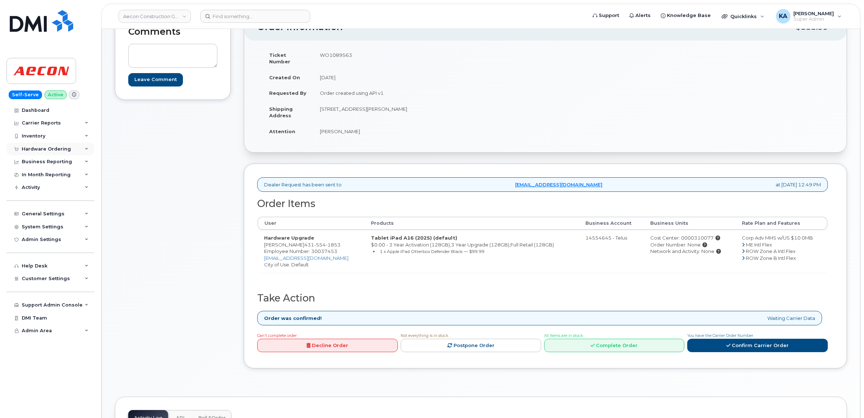
click at [50, 147] on div "Hardware Ordering" at bounding box center [46, 149] width 49 height 6
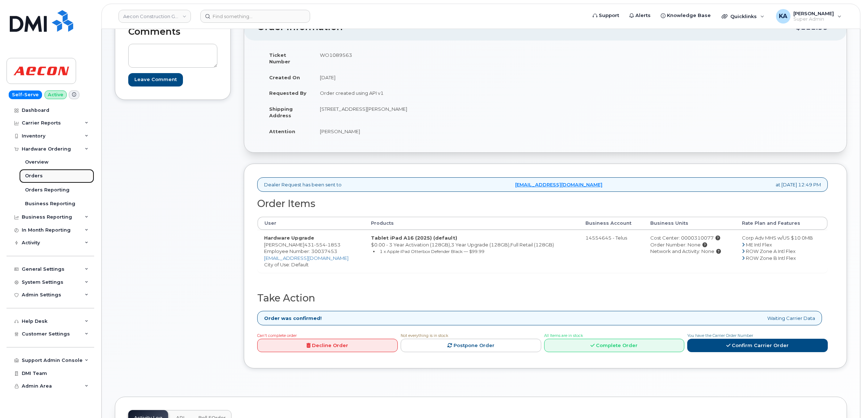
click at [34, 173] on link "Orders" at bounding box center [56, 176] width 75 height 14
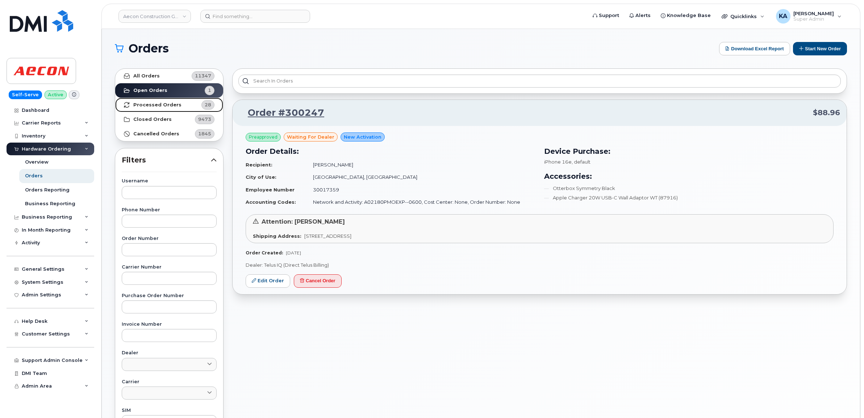
click at [160, 105] on strong "Processed Orders" at bounding box center [157, 105] width 48 height 6
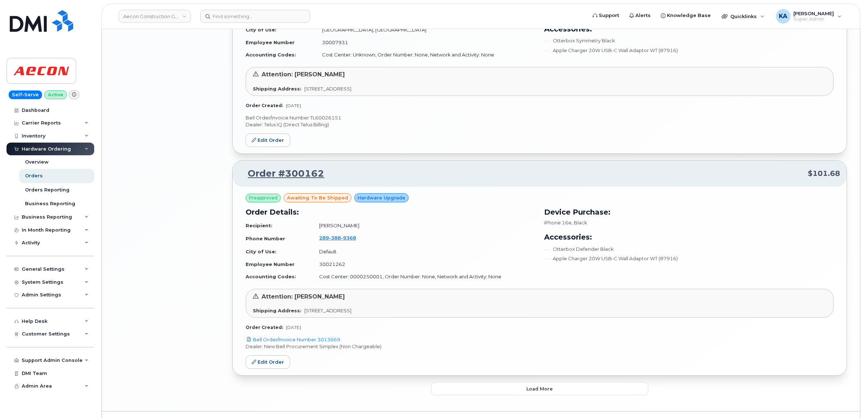
scroll to position [1457, 0]
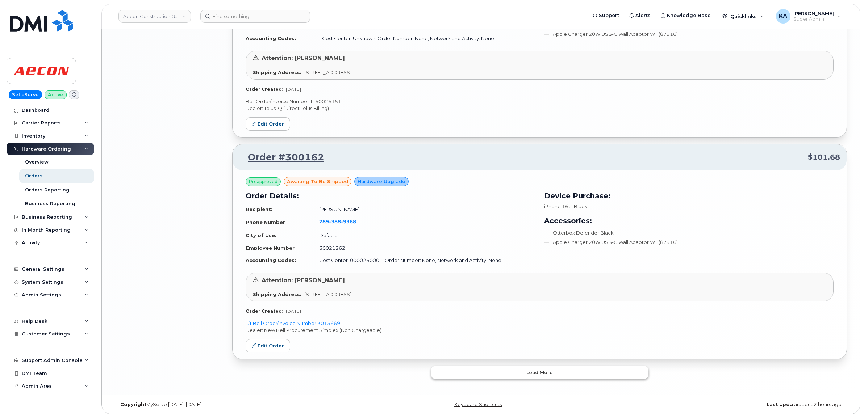
click at [500, 376] on button "Load more" at bounding box center [539, 372] width 217 height 13
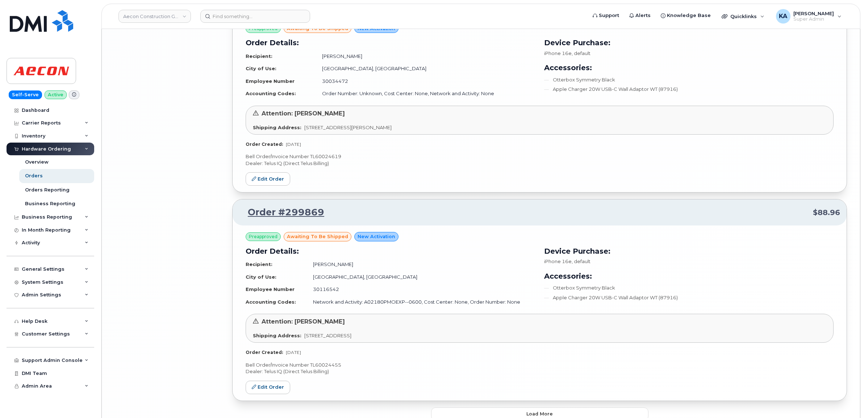
scroll to position [3155, 0]
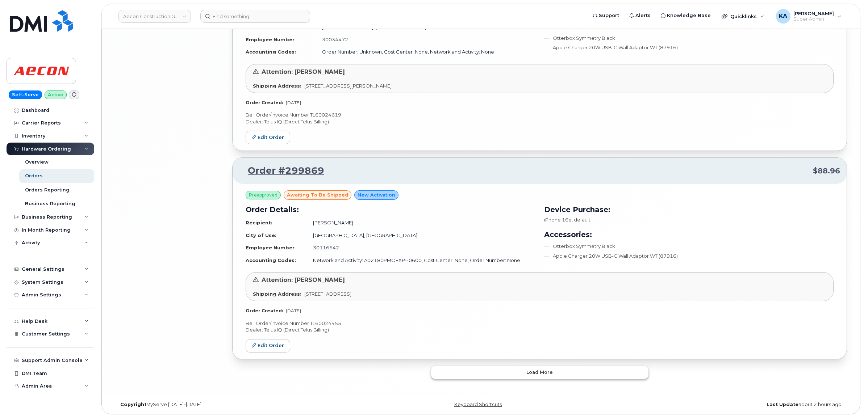
click at [504, 369] on button "Load more" at bounding box center [539, 372] width 217 height 13
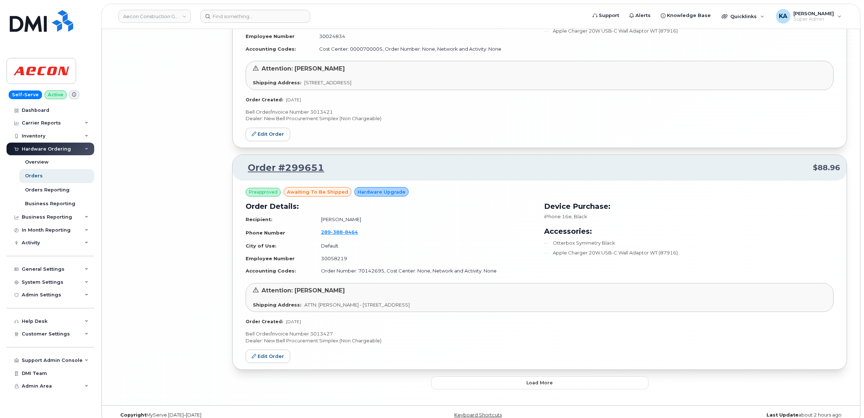
scroll to position [4892, 0]
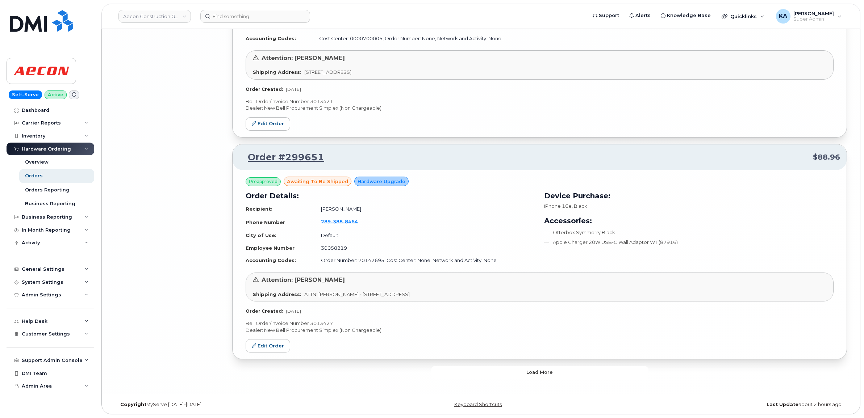
click at [471, 373] on button "Load more" at bounding box center [539, 372] width 217 height 13
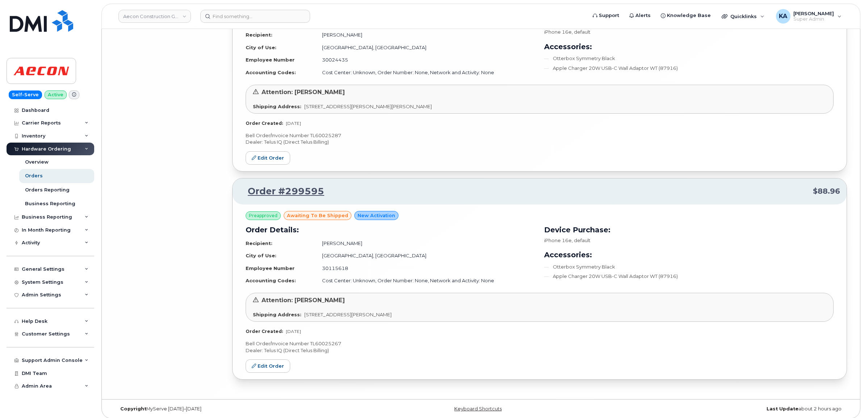
scroll to position [5724, 0]
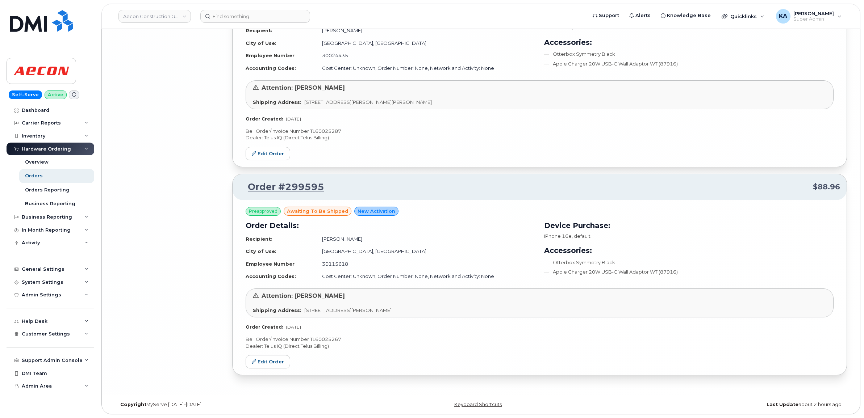
click at [334, 337] on p "Bell Order/Invoice Number TL60025267" at bounding box center [540, 339] width 588 height 7
copy p "TL60025267"
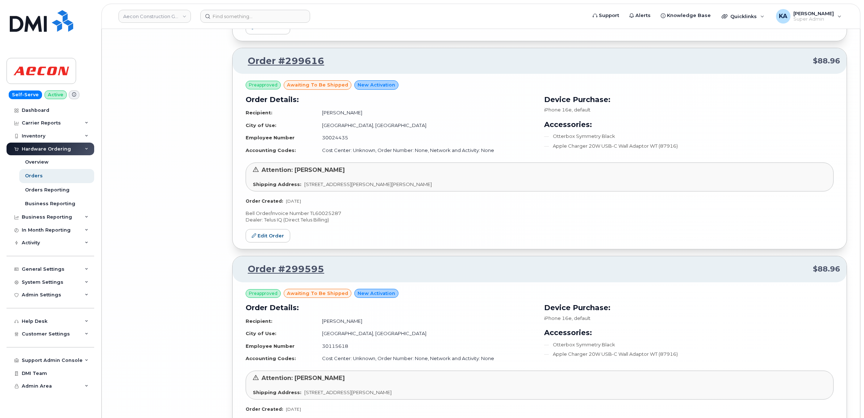
scroll to position [5588, 0]
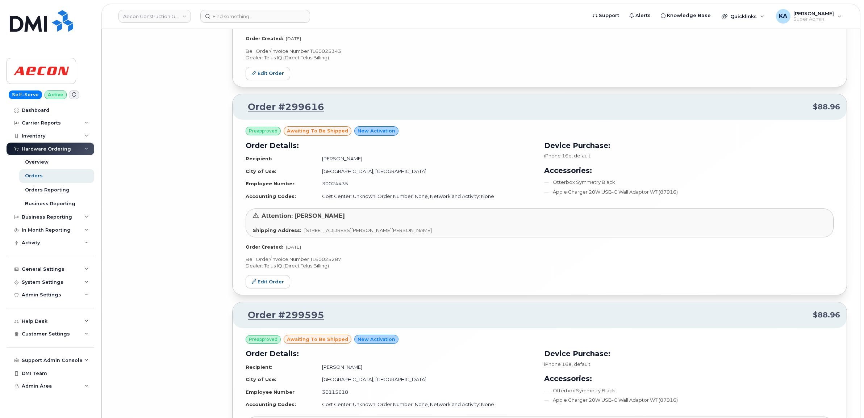
click at [330, 263] on p "Bell Order/Invoice Number TL60025287" at bounding box center [540, 259] width 588 height 7
copy p "TL60025287"
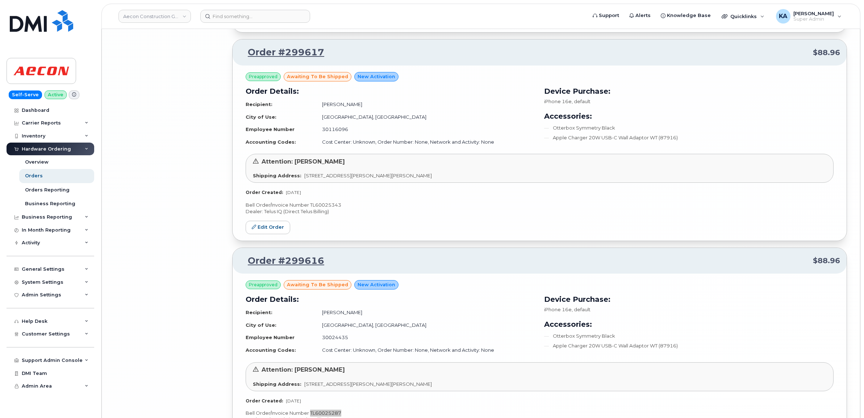
scroll to position [5407, 0]
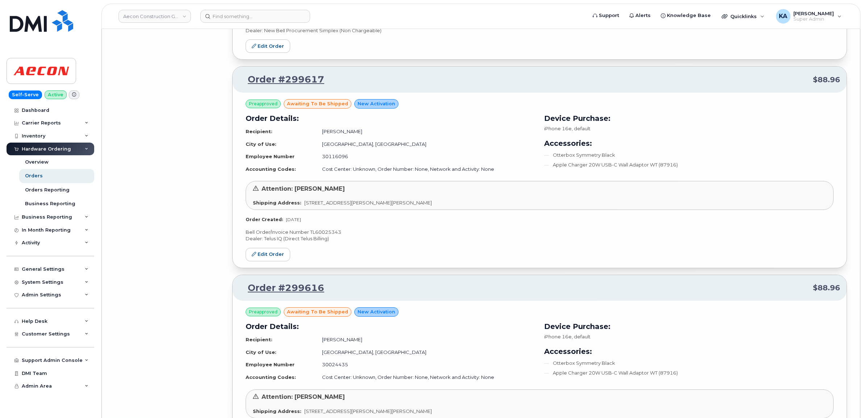
click at [331, 236] on p "Bell Order/Invoice Number TL60025343" at bounding box center [540, 232] width 588 height 7
copy p "TL60025343"
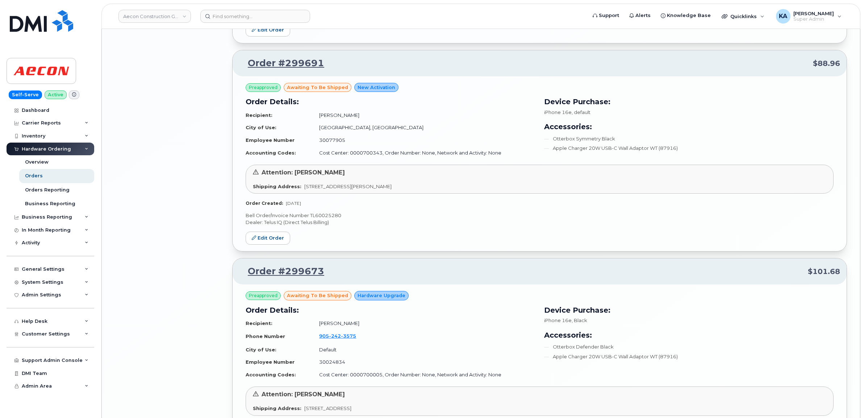
scroll to position [4547, 0]
click at [331, 221] on p "Bell Order/Invoice Number TL60025280" at bounding box center [540, 217] width 588 height 7
copy p "TL60025280"
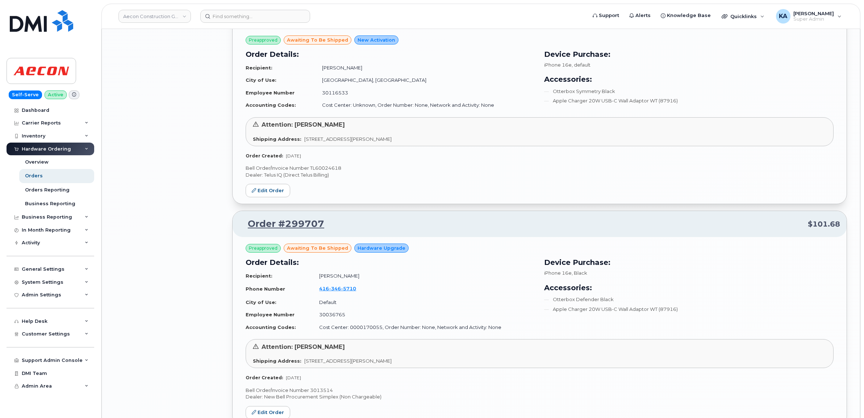
scroll to position [3687, 0]
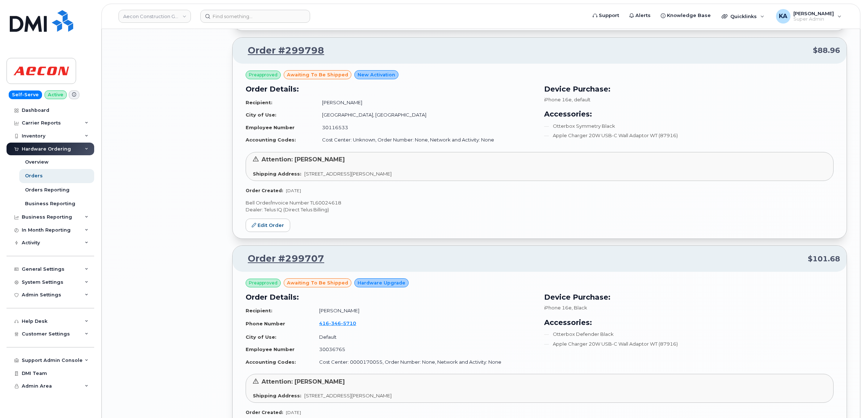
click at [335, 206] on p "Bell Order/Invoice Number TL60024618" at bounding box center [540, 203] width 588 height 7
click at [334, 206] on p "Bell Order/Invoice Number TL60024618" at bounding box center [540, 203] width 588 height 7
copy p "TL60024618"
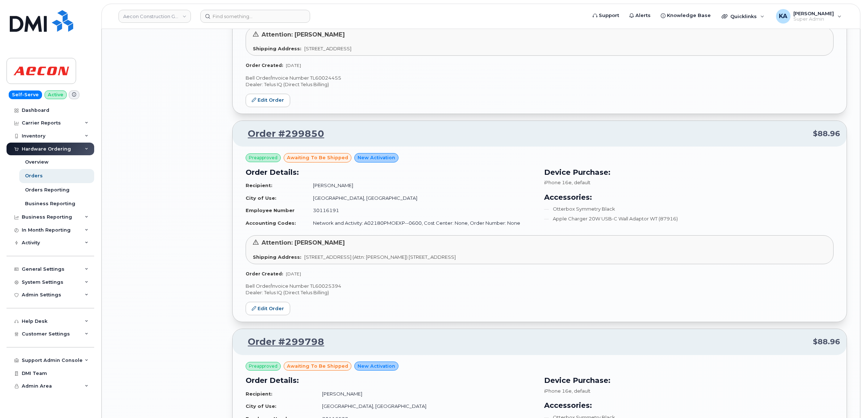
scroll to position [3370, 0]
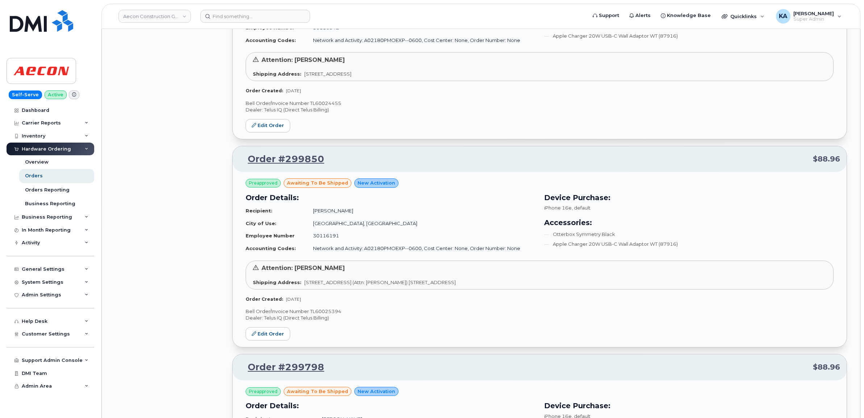
click at [332, 315] on p "Bell Order/Invoice Number TL60025394" at bounding box center [540, 311] width 588 height 7
copy p "TL60025394"
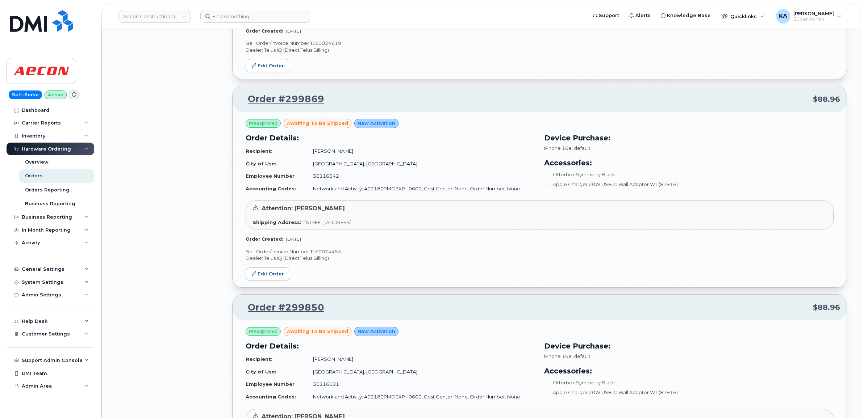
scroll to position [3189, 0]
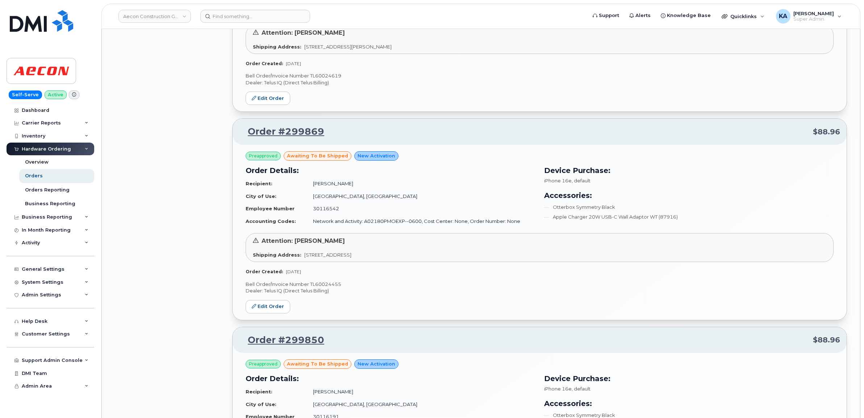
click at [334, 288] on p "Bell Order/Invoice Number TL60024455" at bounding box center [540, 284] width 588 height 7
copy p "TL60024455"
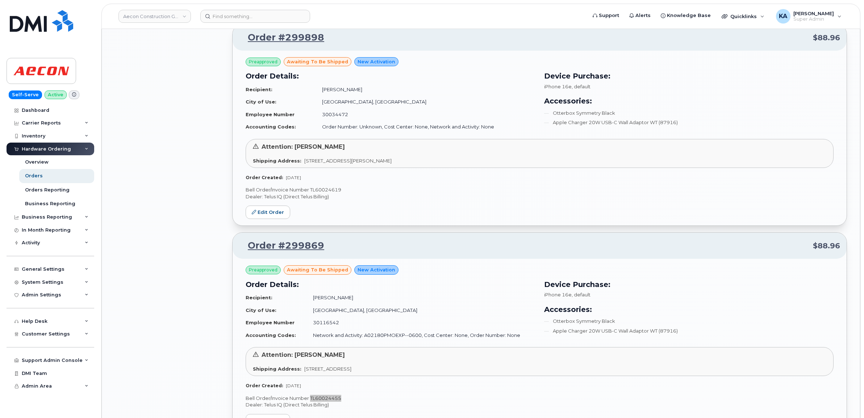
scroll to position [3053, 0]
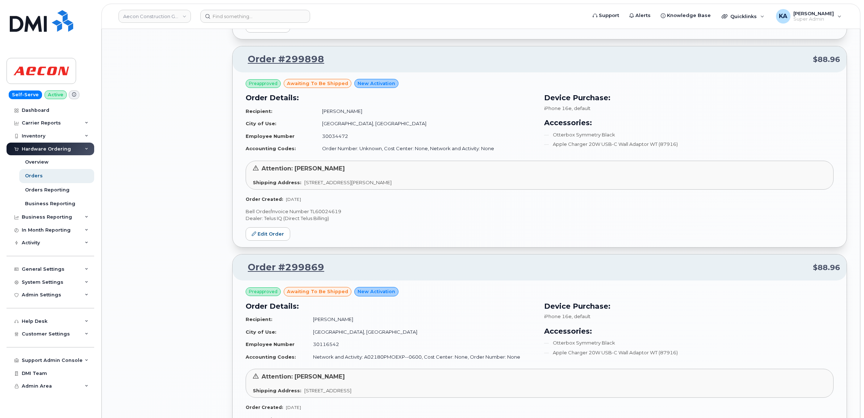
click at [323, 213] on p "Bell Order/Invoice Number TL60024619" at bounding box center [540, 211] width 588 height 7
drag, startPoint x: 323, startPoint y: 213, endPoint x: 327, endPoint y: 212, distance: 4.0
copy p "TL60024619"
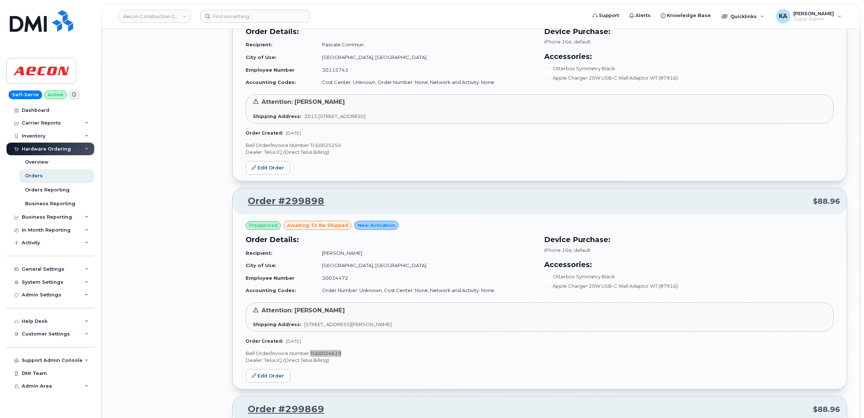
scroll to position [2872, 0]
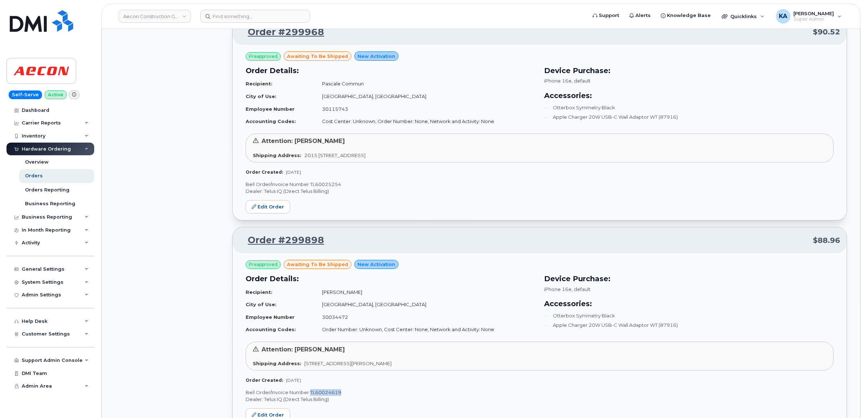
click at [327, 188] on p "Bell Order/Invoice Number TL60025254" at bounding box center [540, 184] width 588 height 7
copy p "TL60025254"
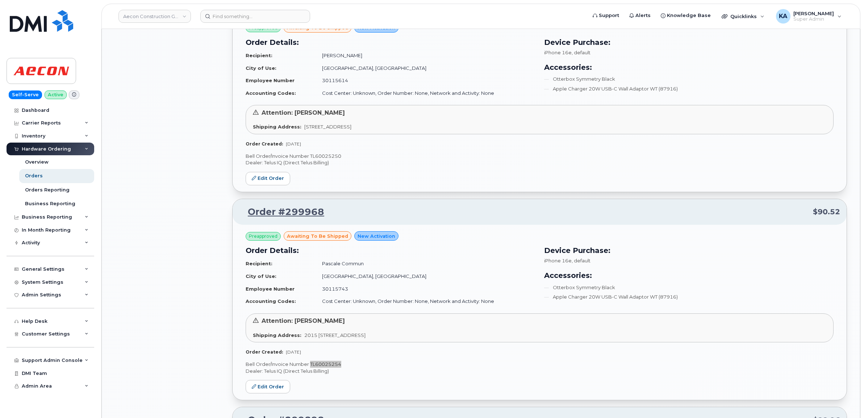
scroll to position [2691, 0]
click at [325, 160] on p "Bell Order/Invoice Number TL60025250" at bounding box center [540, 157] width 588 height 7
copy p "TL60025250"
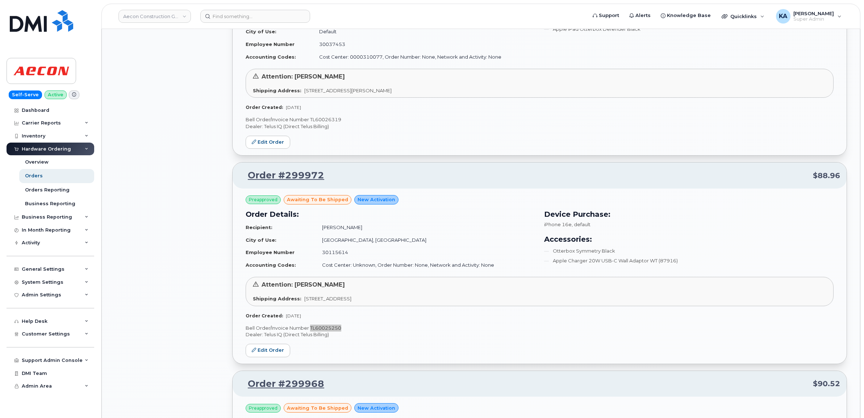
scroll to position [2510, 0]
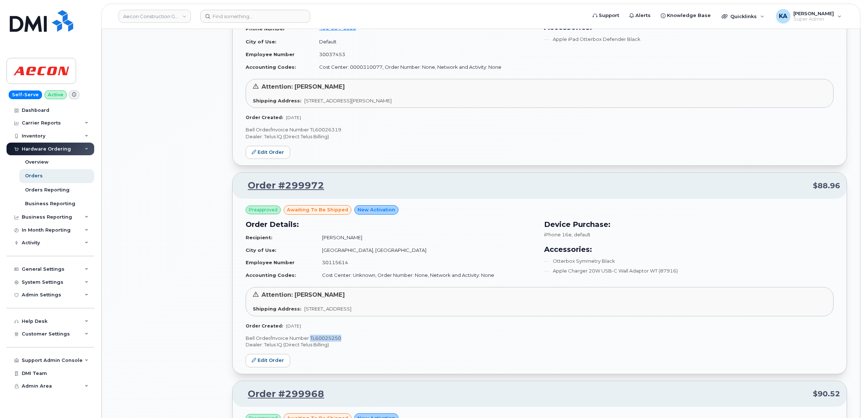
click at [331, 133] on p "Bell Order/Invoice Number TL60026319" at bounding box center [540, 129] width 588 height 7
drag, startPoint x: 331, startPoint y: 134, endPoint x: 337, endPoint y: 133, distance: 5.5
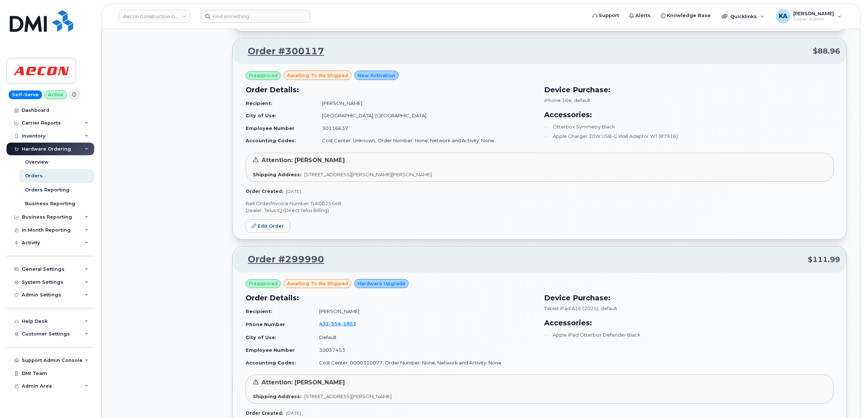
scroll to position [2193, 0]
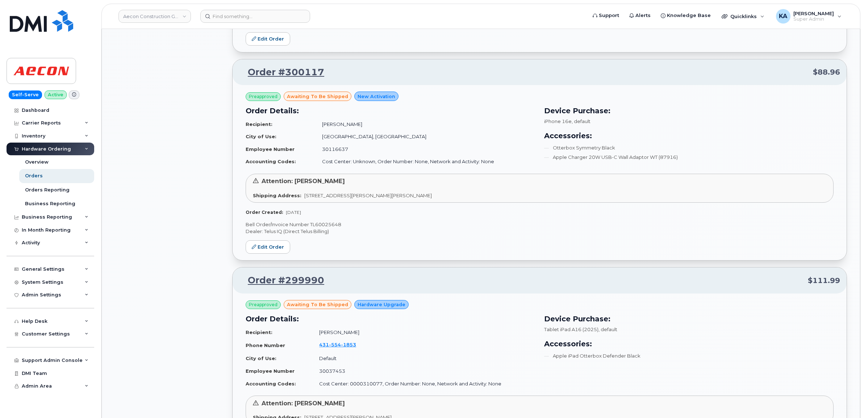
click at [327, 225] on p "Bell Order/Invoice Number TL60025648" at bounding box center [540, 224] width 588 height 7
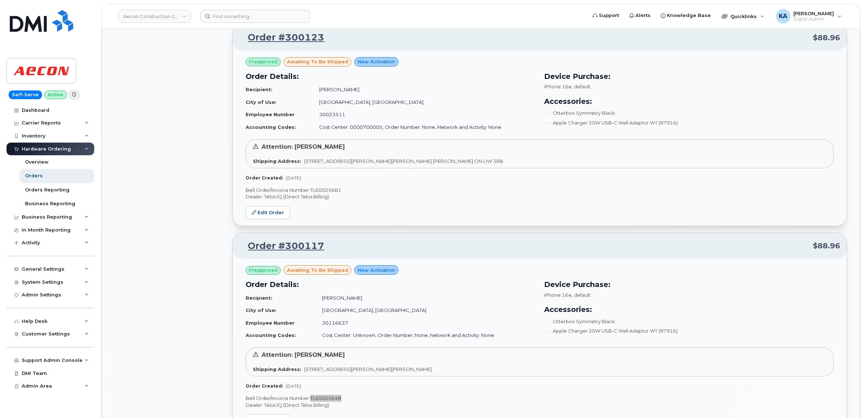
scroll to position [2012, 0]
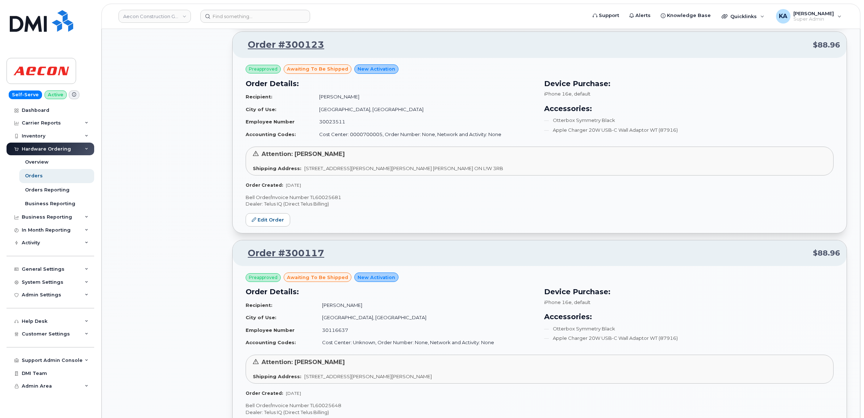
click at [330, 198] on p "Bell Order/Invoice Number TL60025681" at bounding box center [540, 197] width 588 height 7
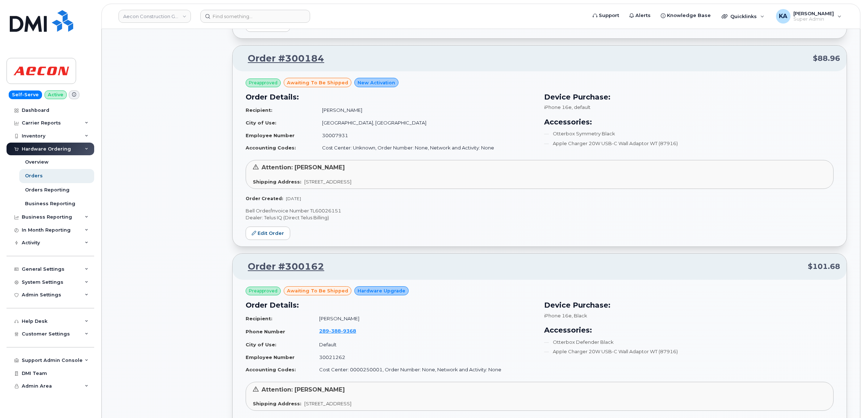
scroll to position [1333, 0]
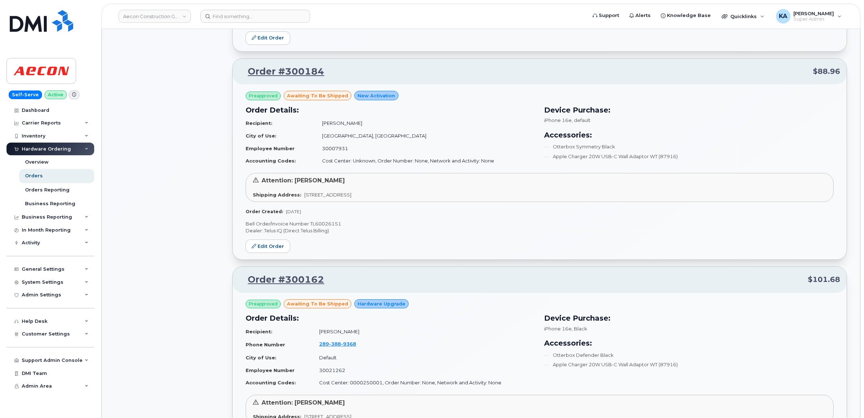
click at [325, 225] on p "Bell Order/Invoice Number TL60026151" at bounding box center [540, 224] width 588 height 7
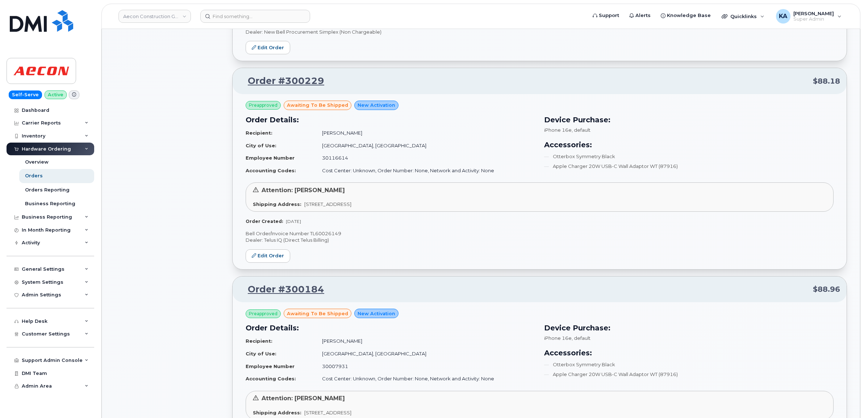
scroll to position [1106, 0]
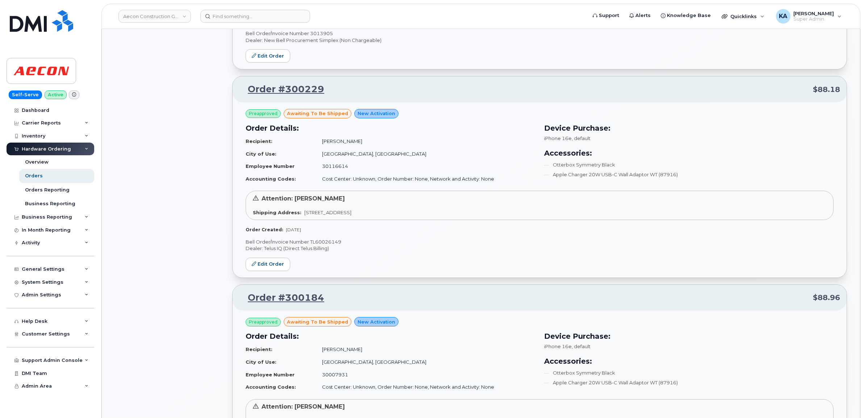
click at [333, 241] on p "Bell Order/Invoice Number TL60026149" at bounding box center [540, 242] width 588 height 7
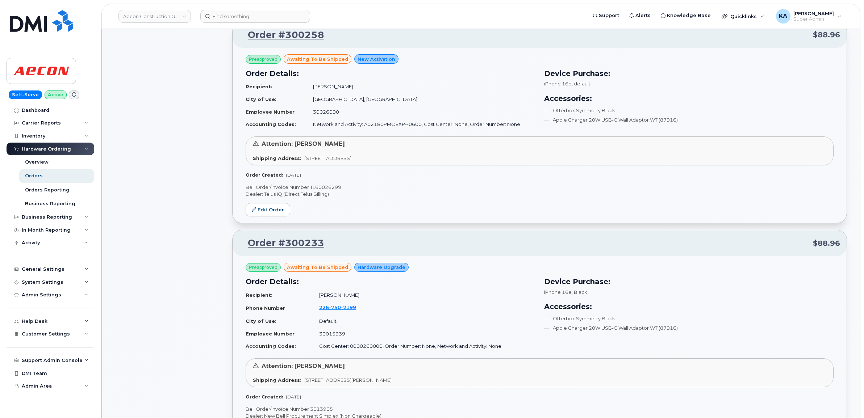
scroll to position [744, 0]
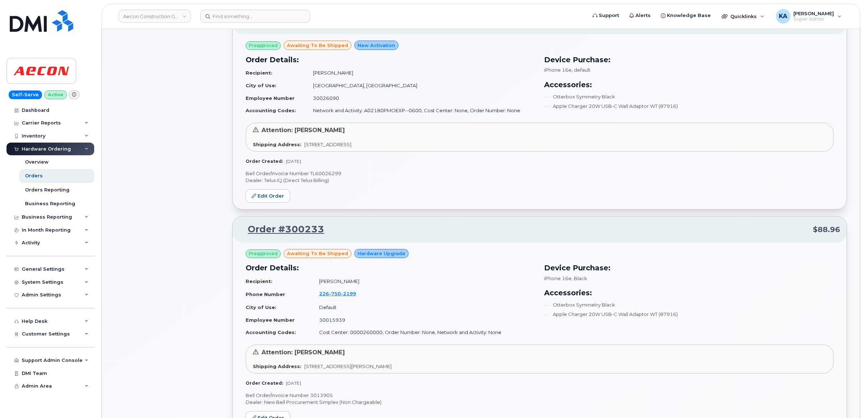
click at [317, 172] on p "Bell Order/Invoice Number TL60026299" at bounding box center [540, 173] width 588 height 7
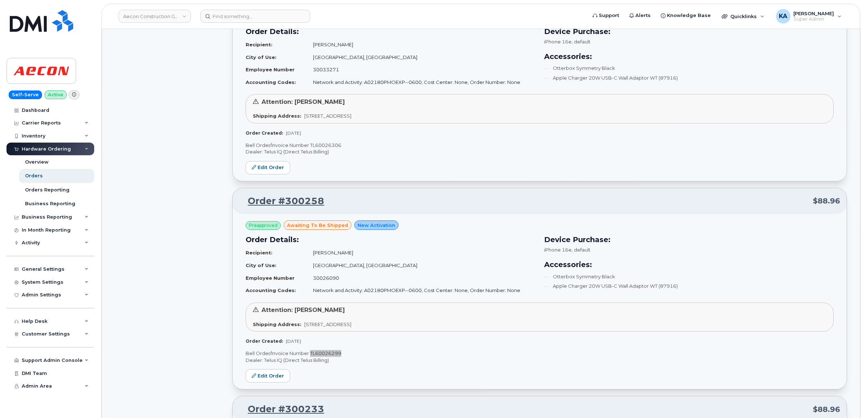
scroll to position [563, 0]
click at [321, 146] on p "Bell Order/Invoice Number TL60026306" at bounding box center [540, 146] width 588 height 7
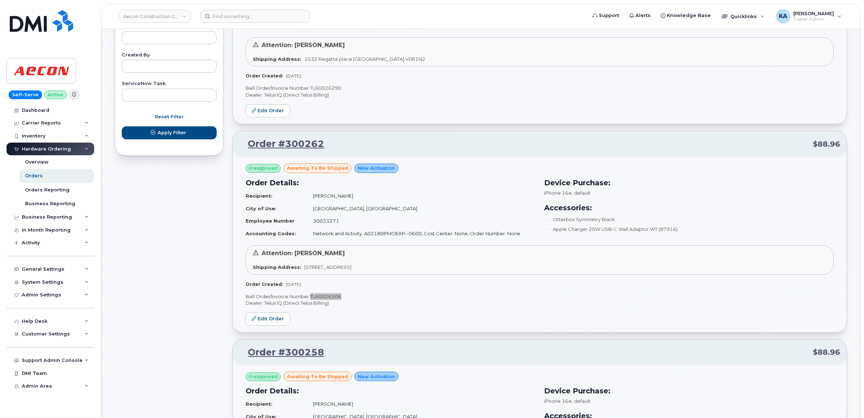
scroll to position [382, 0]
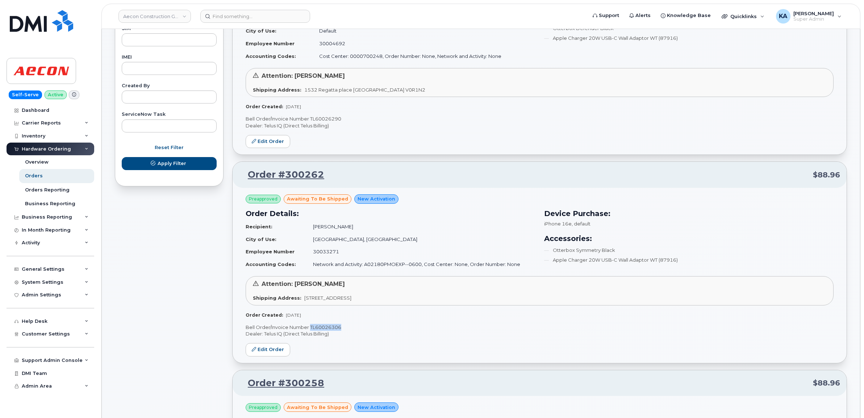
click at [327, 118] on p "Bell Order/Invoice Number TL60026290" at bounding box center [540, 119] width 588 height 7
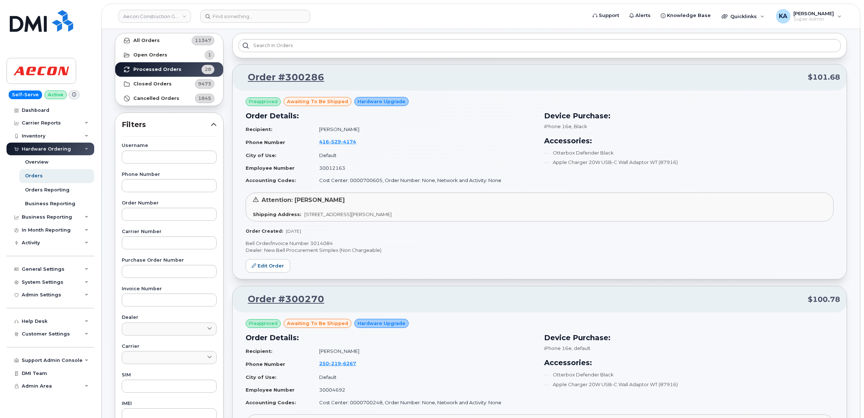
scroll to position [0, 0]
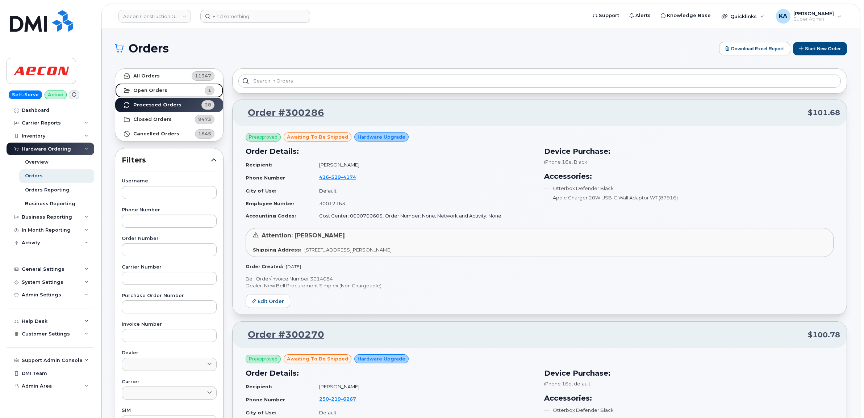
click at [165, 90] on link "Open Orders 1" at bounding box center [169, 90] width 108 height 14
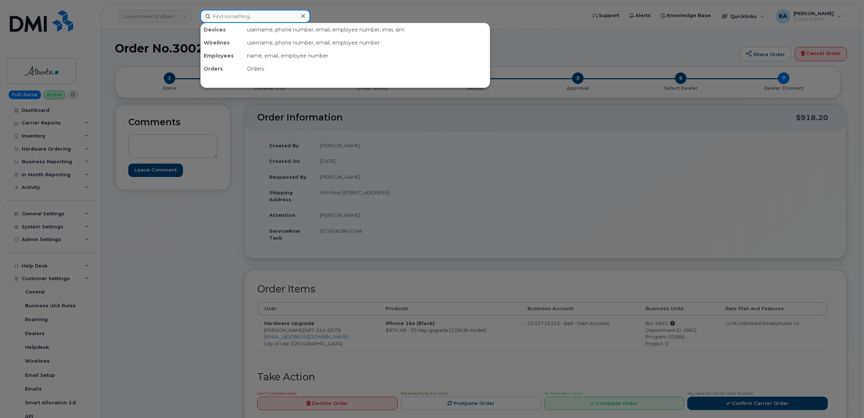
click at [225, 17] on input at bounding box center [255, 16] width 110 height 13
paste input "4384541273"
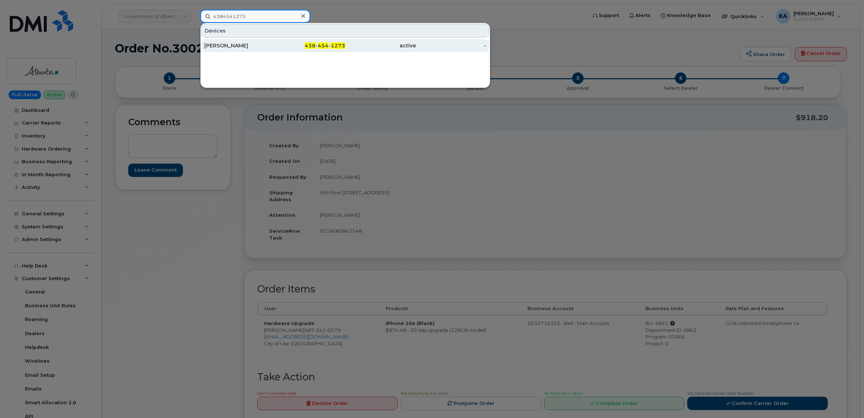
type input "4384541273"
click at [227, 41] on div "[PERSON_NAME]" at bounding box center [239, 45] width 71 height 13
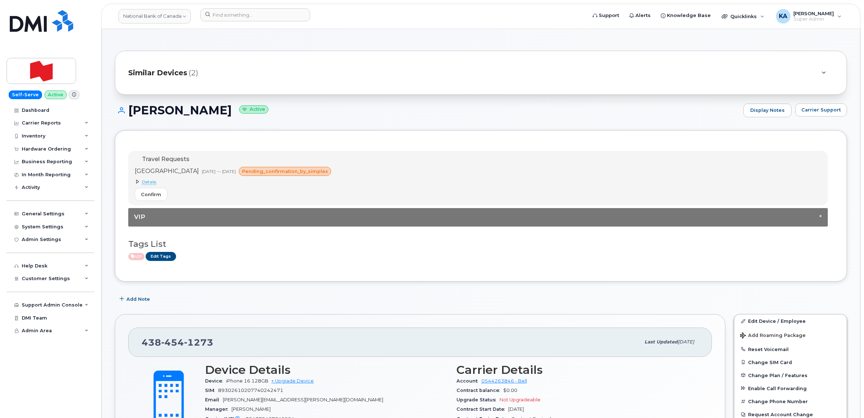
click at [143, 181] on span "Details" at bounding box center [149, 182] width 14 height 6
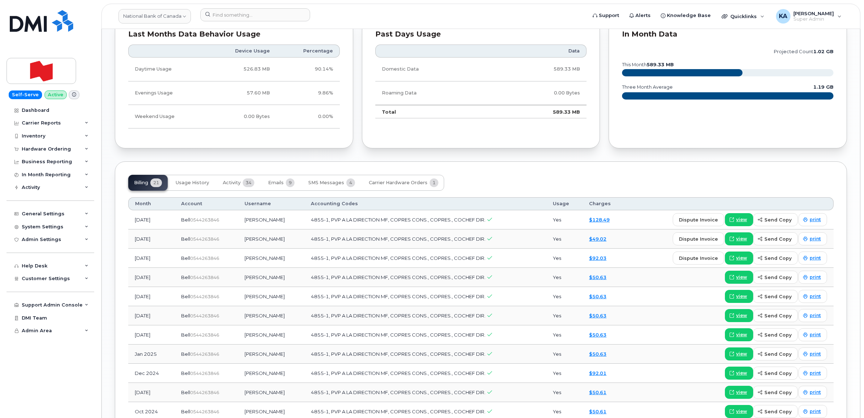
scroll to position [724, 0]
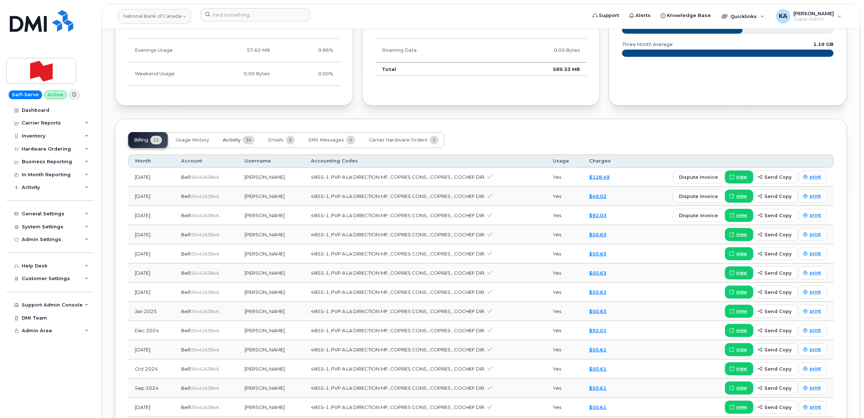
click at [232, 142] on span "Activity" at bounding box center [232, 140] width 18 height 6
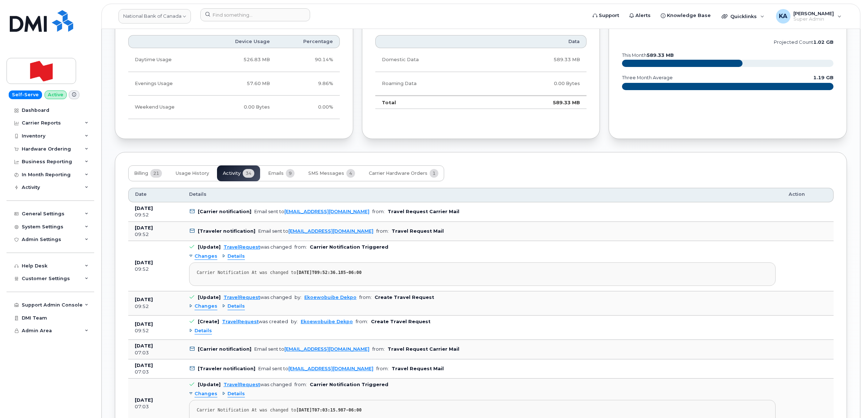
scroll to position [679, 0]
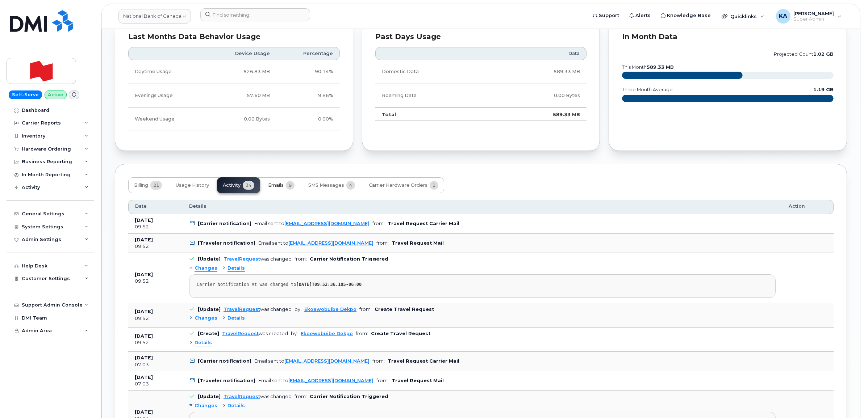
click at [275, 185] on span "Emails" at bounding box center [276, 186] width 16 height 6
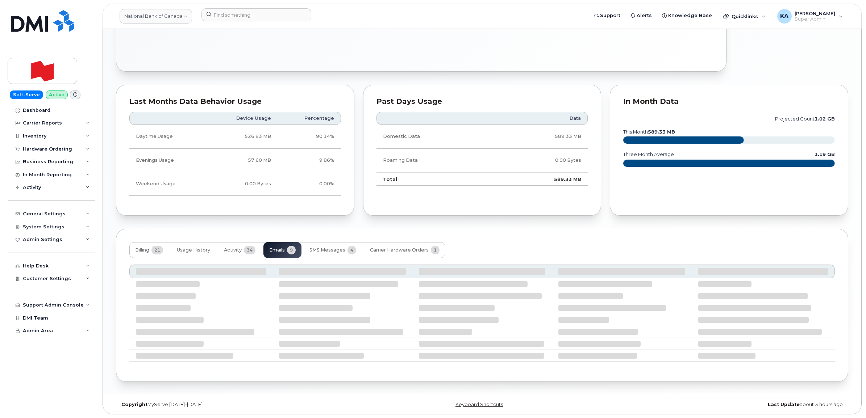
scroll to position [649, 0]
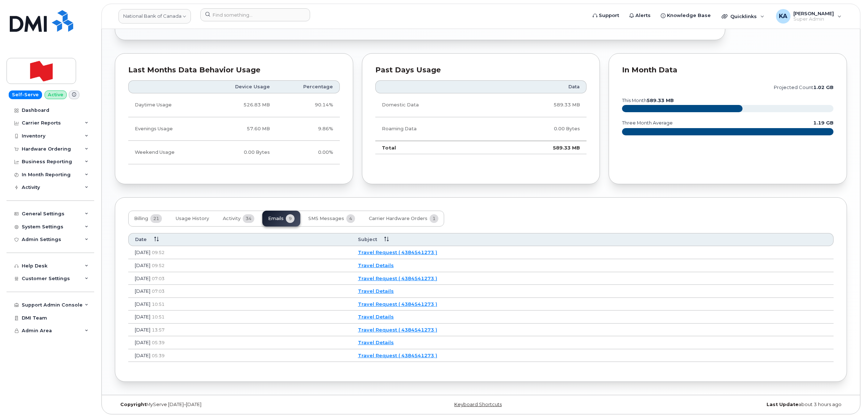
click at [435, 251] on link "Travel Request ( 4384541273 )" at bounding box center [397, 253] width 79 height 6
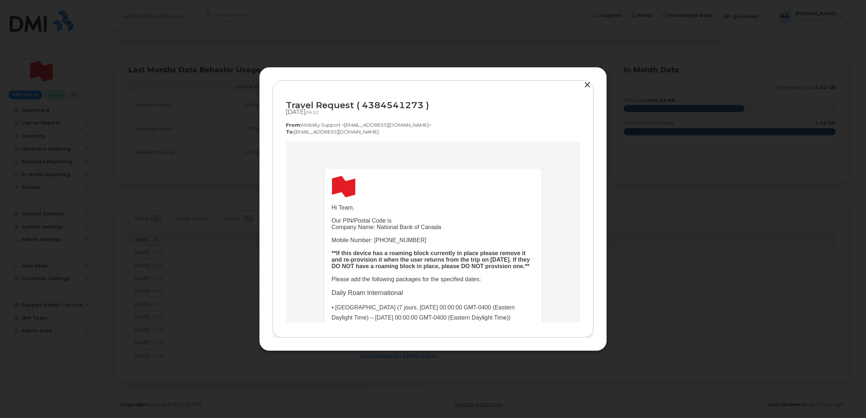
scroll to position [0, 0]
click at [587, 84] on button "button" at bounding box center [587, 85] width 11 height 10
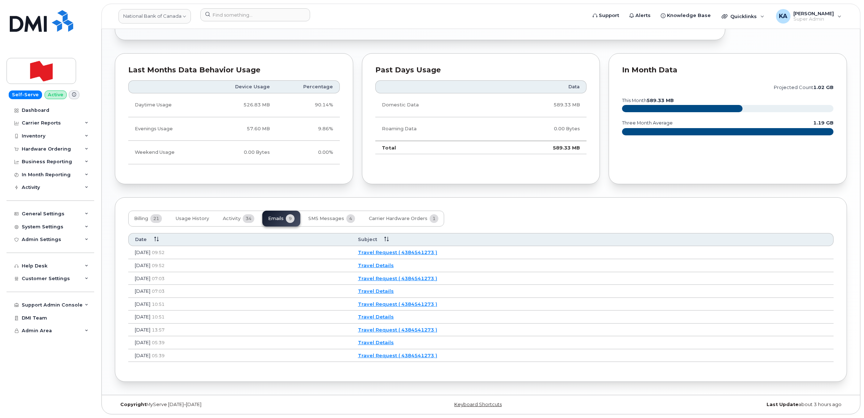
click at [394, 263] on link "Travel Details" at bounding box center [376, 266] width 36 height 6
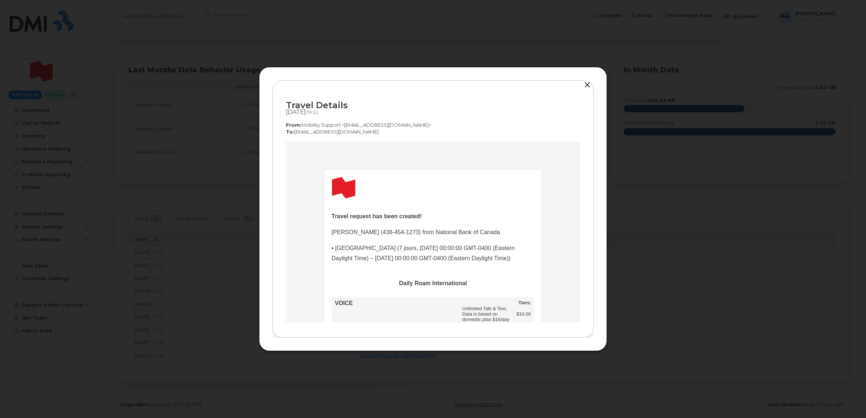
click at [587, 84] on button "button" at bounding box center [587, 85] width 11 height 10
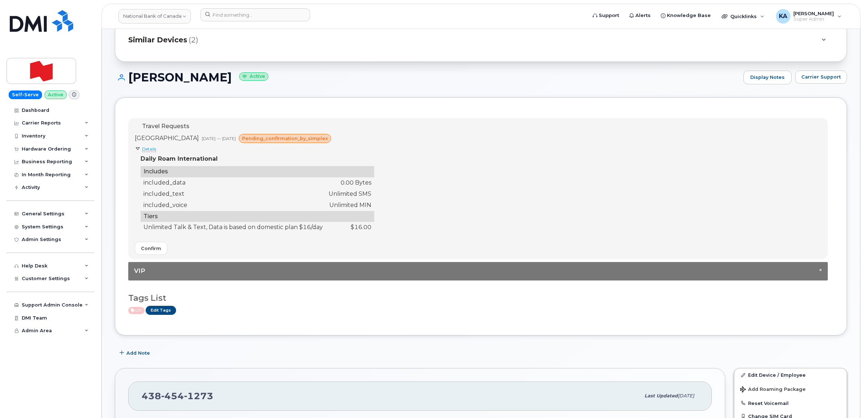
scroll to position [16, 0]
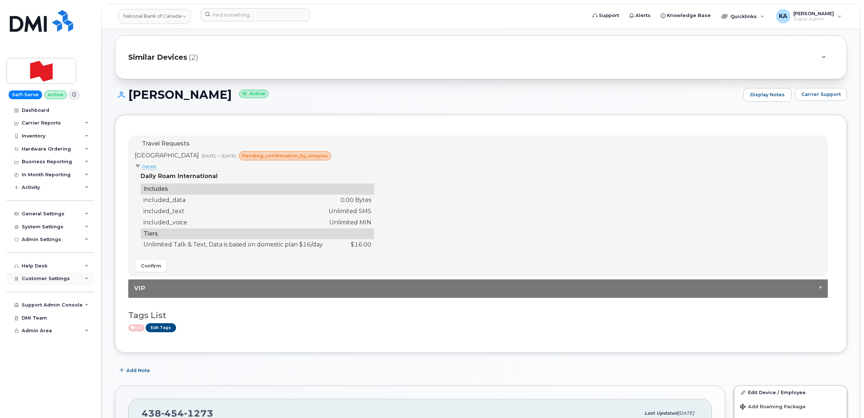
click at [54, 281] on span "Customer Settings" at bounding box center [46, 278] width 48 height 5
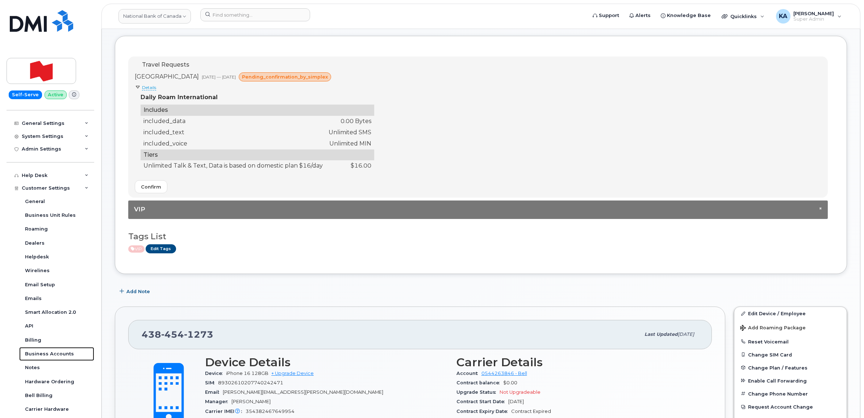
scroll to position [181, 0]
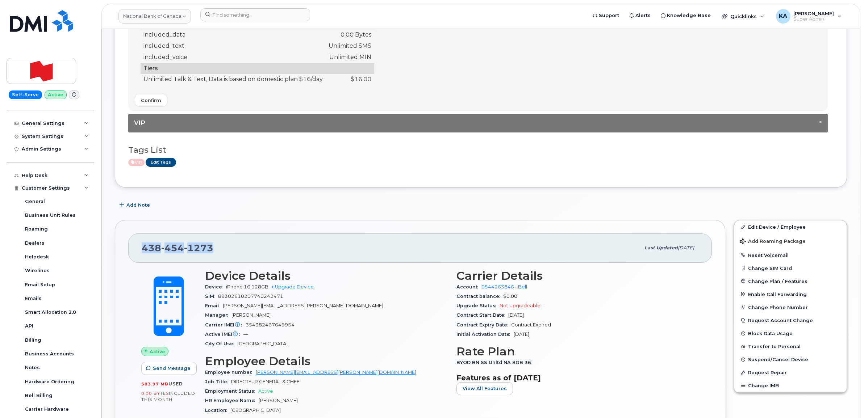
drag, startPoint x: 213, startPoint y: 249, endPoint x: 145, endPoint y: 247, distance: 67.8
click at [145, 247] on div "438 454 1273" at bounding box center [391, 247] width 498 height 15
drag, startPoint x: 145, startPoint y: 247, endPoint x: 150, endPoint y: 248, distance: 4.9
copy span "438 454 1273"
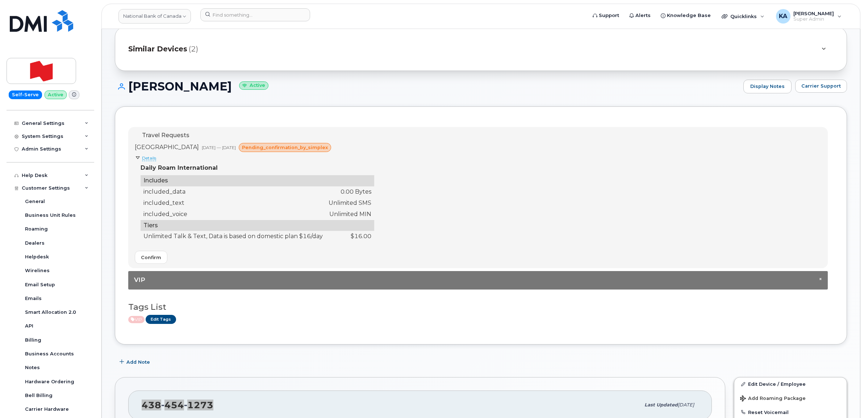
scroll to position [0, 0]
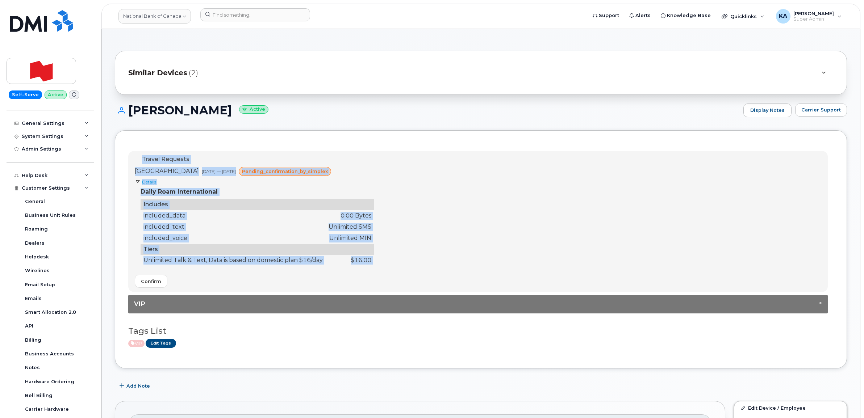
drag, startPoint x: 138, startPoint y: 162, endPoint x: 408, endPoint y: 279, distance: 293.9
click at [408, 279] on div "Travel Requests United Kingdom Sep 09, 2025 — Sep 15, 2025 pending_confirmation…" at bounding box center [477, 222] width 699 height 142
drag, startPoint x: 408, startPoint y: 277, endPoint x: 362, endPoint y: 231, distance: 65.1
copy div "Travel Requests United Kingdom Sep 09, 2025 — Sep 15, 2025 pending_confirmation…"
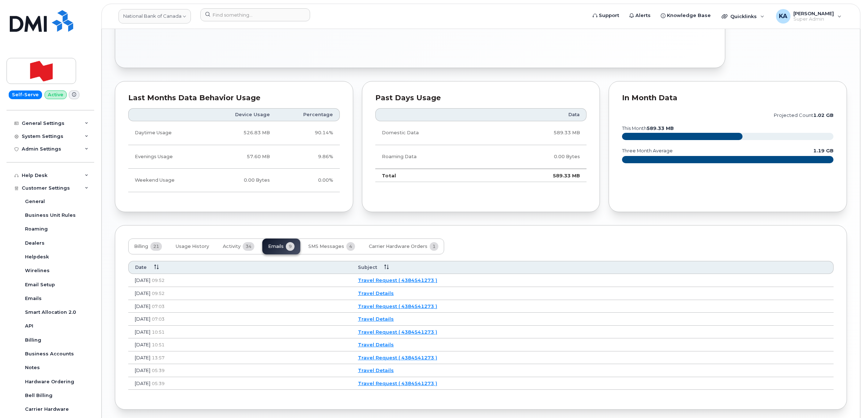
scroll to position [634, 0]
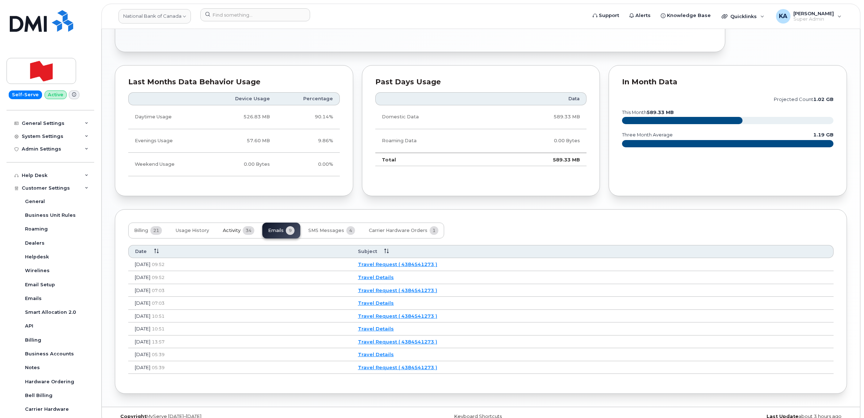
click at [237, 234] on span "Activity" at bounding box center [232, 231] width 18 height 6
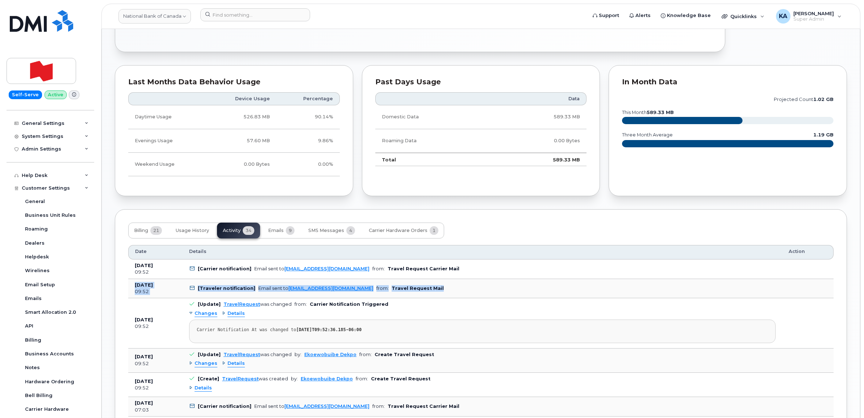
drag, startPoint x: 129, startPoint y: 286, endPoint x: 408, endPoint y: 297, distance: 279.4
click at [408, 297] on tr "Sep 09, 2025 09:52 [Traveler notification] Email sent to telecom-voix@bnc.ca fr…" at bounding box center [480, 289] width 705 height 20
drag, startPoint x: 408, startPoint y: 297, endPoint x: 387, endPoint y: 292, distance: 21.7
copy tr "Sep 09, 2025 09:52 [Traveler notification] Email sent to telecom-voix@bnc.ca fr…"
click at [281, 232] on span "Emails" at bounding box center [276, 231] width 16 height 6
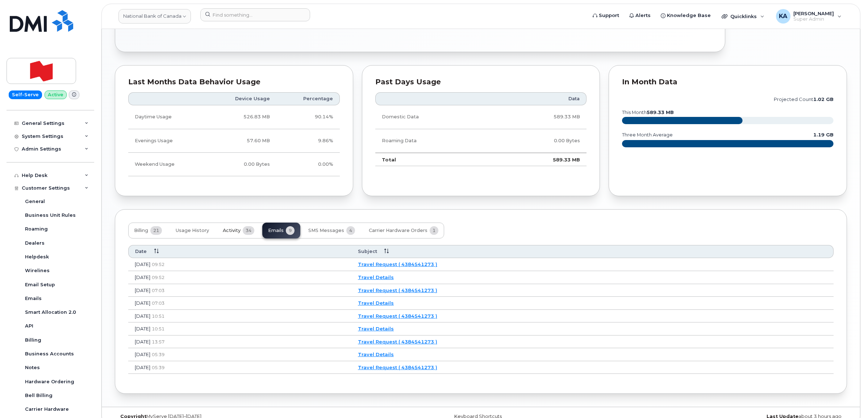
click at [234, 232] on span "Activity" at bounding box center [232, 231] width 18 height 6
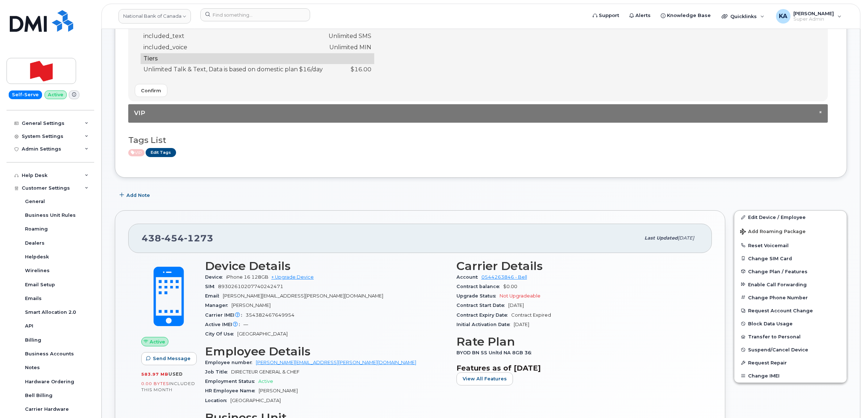
scroll to position [91, 0]
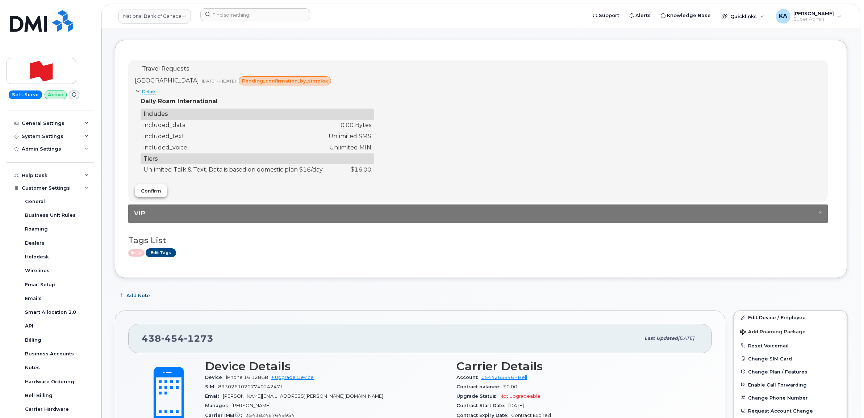
click at [145, 191] on span "Confirm" at bounding box center [151, 191] width 20 height 7
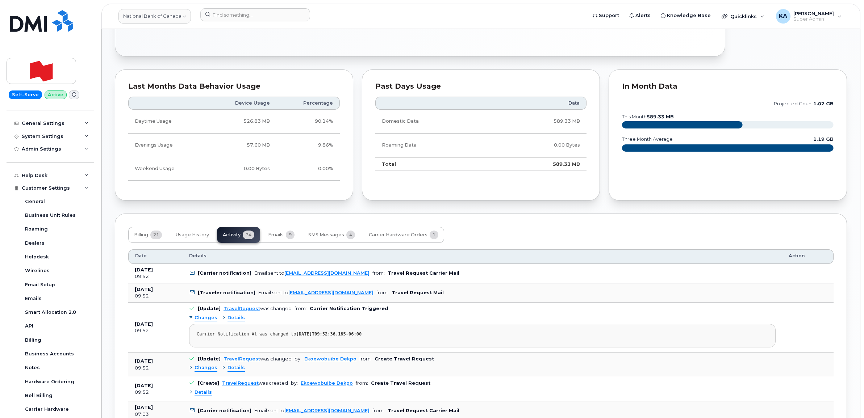
scroll to position [634, 0]
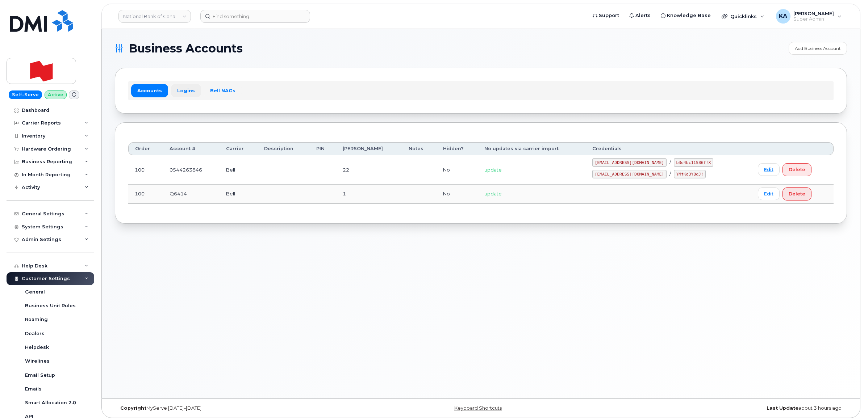
click at [184, 93] on link "Logins" at bounding box center [186, 90] width 30 height 13
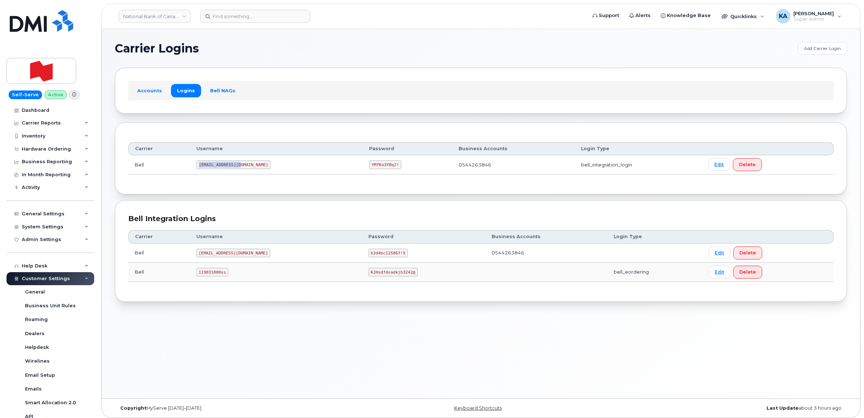
drag, startPoint x: 202, startPoint y: 166, endPoint x: 250, endPoint y: 167, distance: 48.2
click at [252, 167] on td "[EMAIL_ADDRESS][DOMAIN_NAME]" at bounding box center [276, 164] width 173 height 19
drag, startPoint x: 250, startPoint y: 167, endPoint x: 235, endPoint y: 163, distance: 15.9
copy code "[EMAIL_ADDRESS][DOMAIN_NAME]"
drag, startPoint x: 327, startPoint y: 166, endPoint x: 362, endPoint y: 171, distance: 35.5
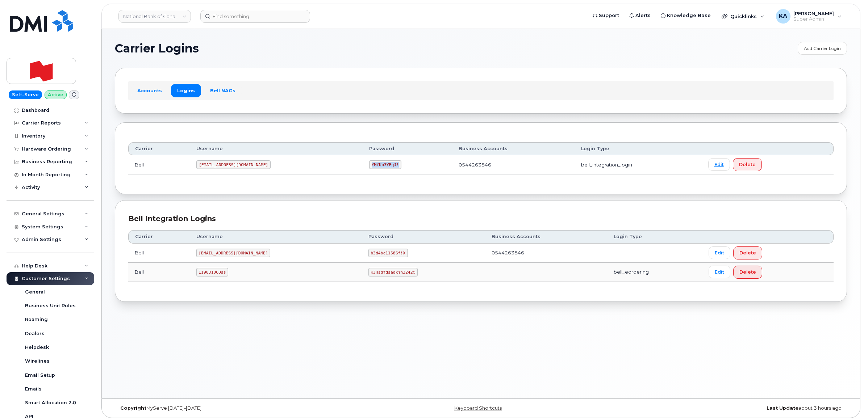
click at [363, 171] on td "YMfKo3YBqJ!" at bounding box center [407, 164] width 89 height 19
drag, startPoint x: 361, startPoint y: 170, endPoint x: 346, endPoint y: 166, distance: 15.9
copy code "YMfKo3YBqJ!"
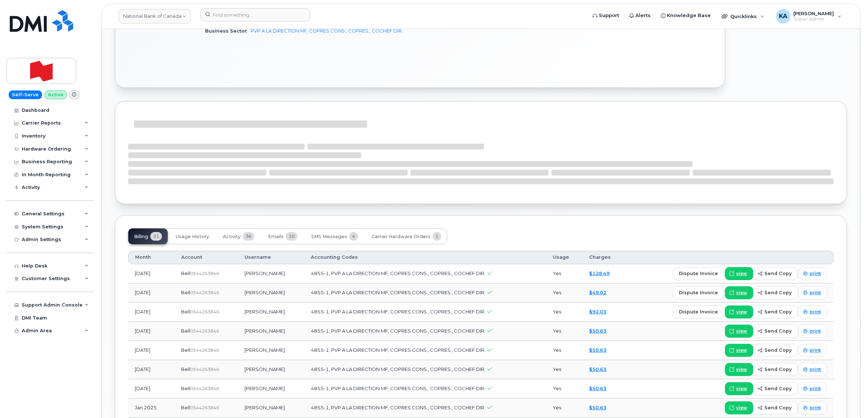
scroll to position [543, 0]
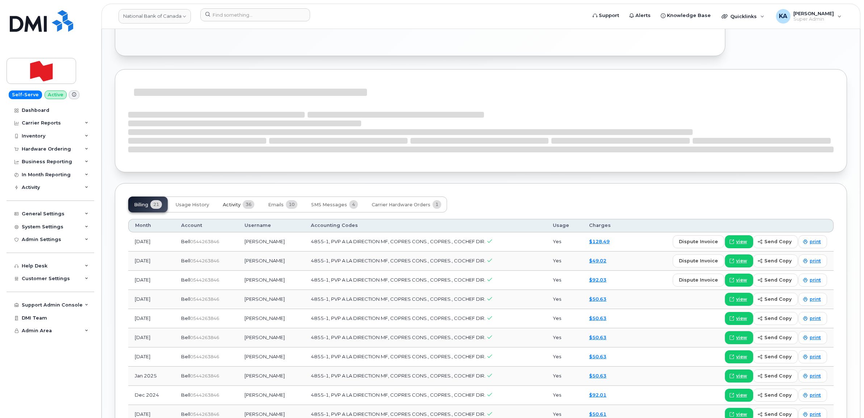
click at [231, 204] on span "Activity" at bounding box center [232, 205] width 18 height 6
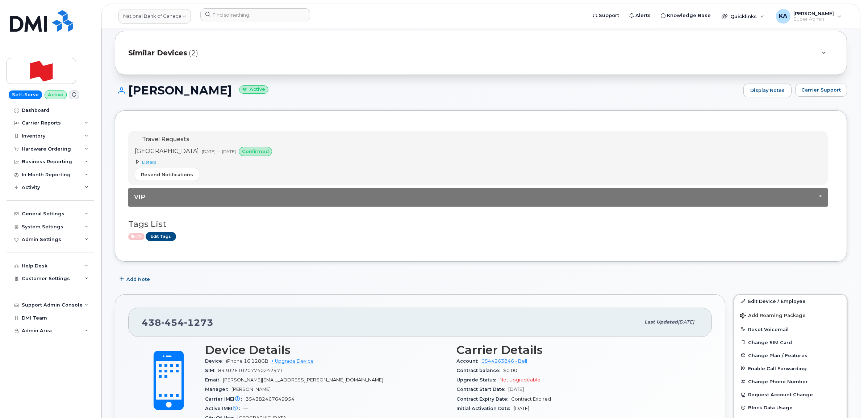
scroll to position [0, 0]
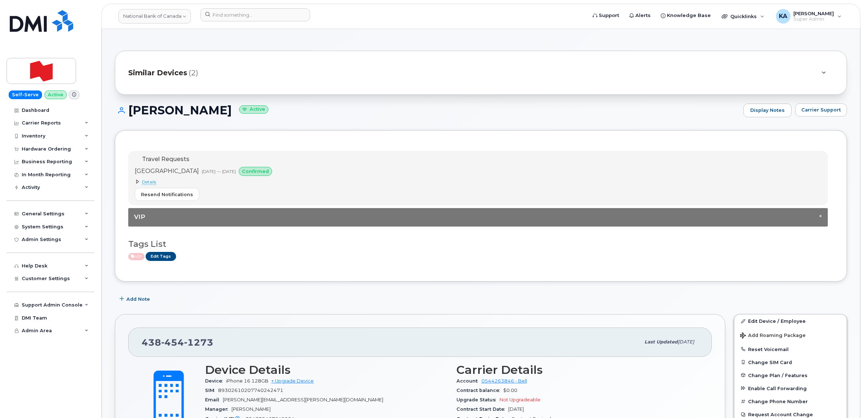
click at [151, 183] on span "Details" at bounding box center [149, 182] width 14 height 6
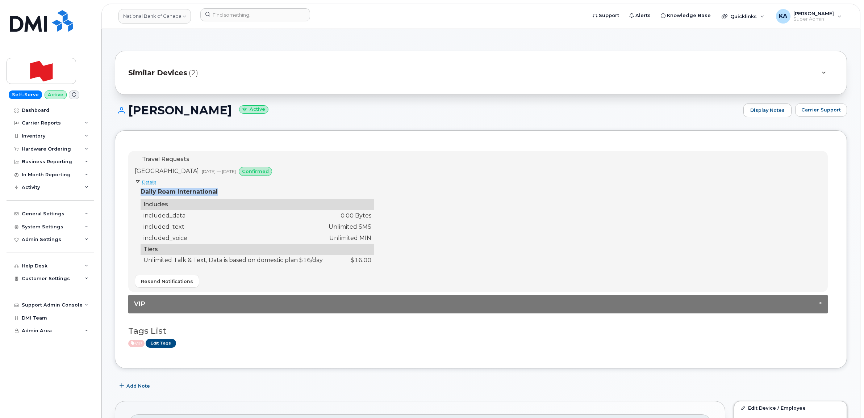
drag, startPoint x: 138, startPoint y: 191, endPoint x: 381, endPoint y: 258, distance: 252.8
click at [381, 258] on div "Travel Requests [GEOGRAPHIC_DATA] [DATE] — [DATE] confirmed Details Daily Roam …" at bounding box center [477, 222] width 699 height 142
drag, startPoint x: 381, startPoint y: 258, endPoint x: 357, endPoint y: 238, distance: 31.1
copy div "Daily Roam International"
